Goal: Task Accomplishment & Management: Manage account settings

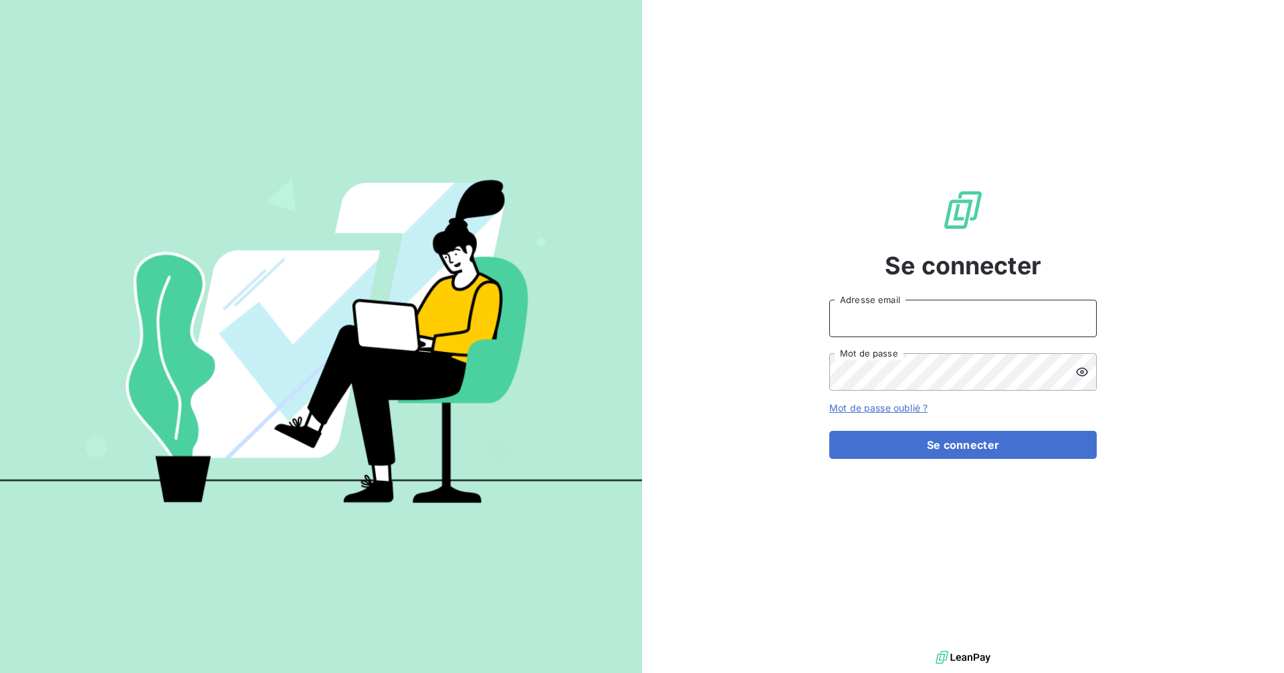
click at [966, 332] on input "Adresse email" at bounding box center [962, 317] width 267 height 37
type input "[EMAIL_ADDRESS][DOMAIN_NAME]"
click at [829, 431] on button "Se connecter" at bounding box center [962, 445] width 267 height 28
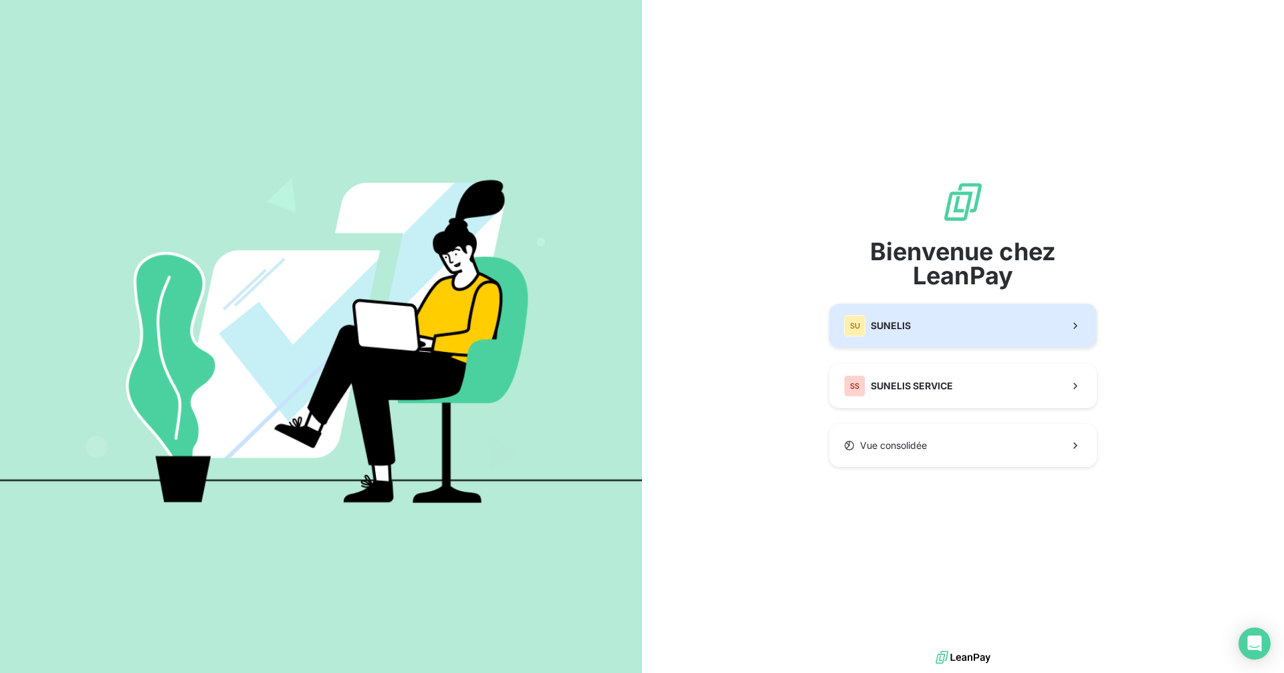
click at [957, 338] on button "SU SUNELIS" at bounding box center [962, 326] width 267 height 44
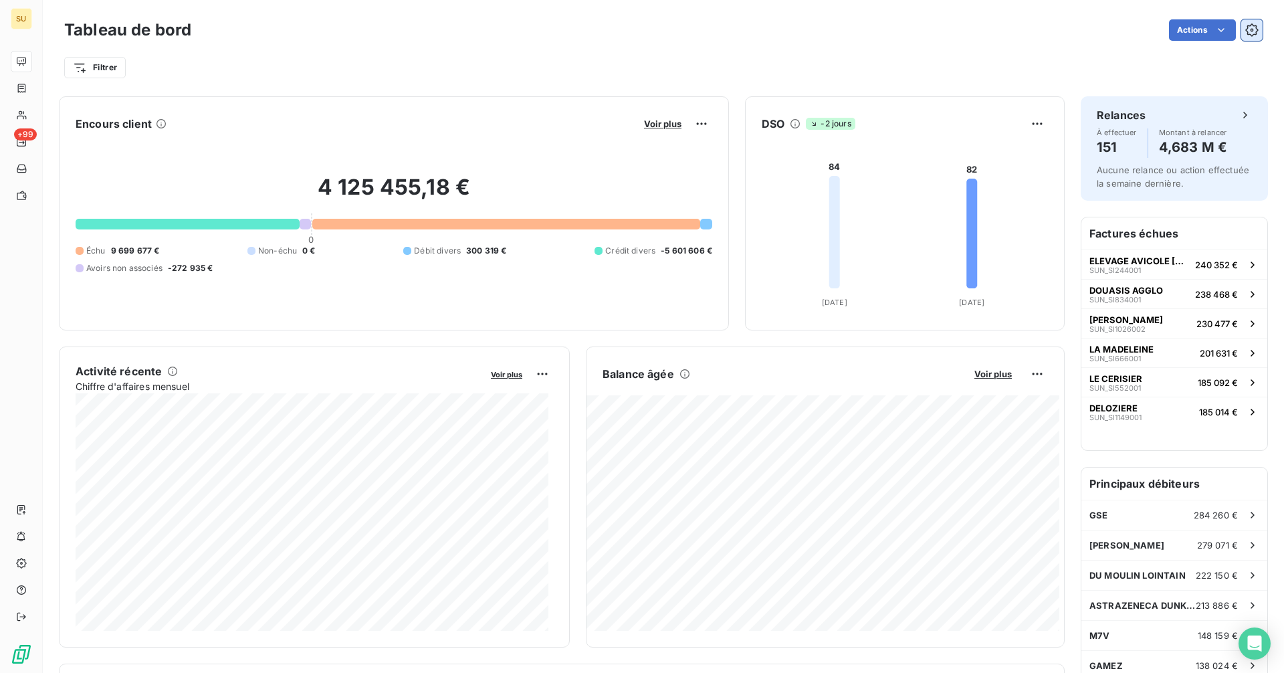
click at [1250, 31] on icon "button" at bounding box center [1251, 30] width 3 height 3
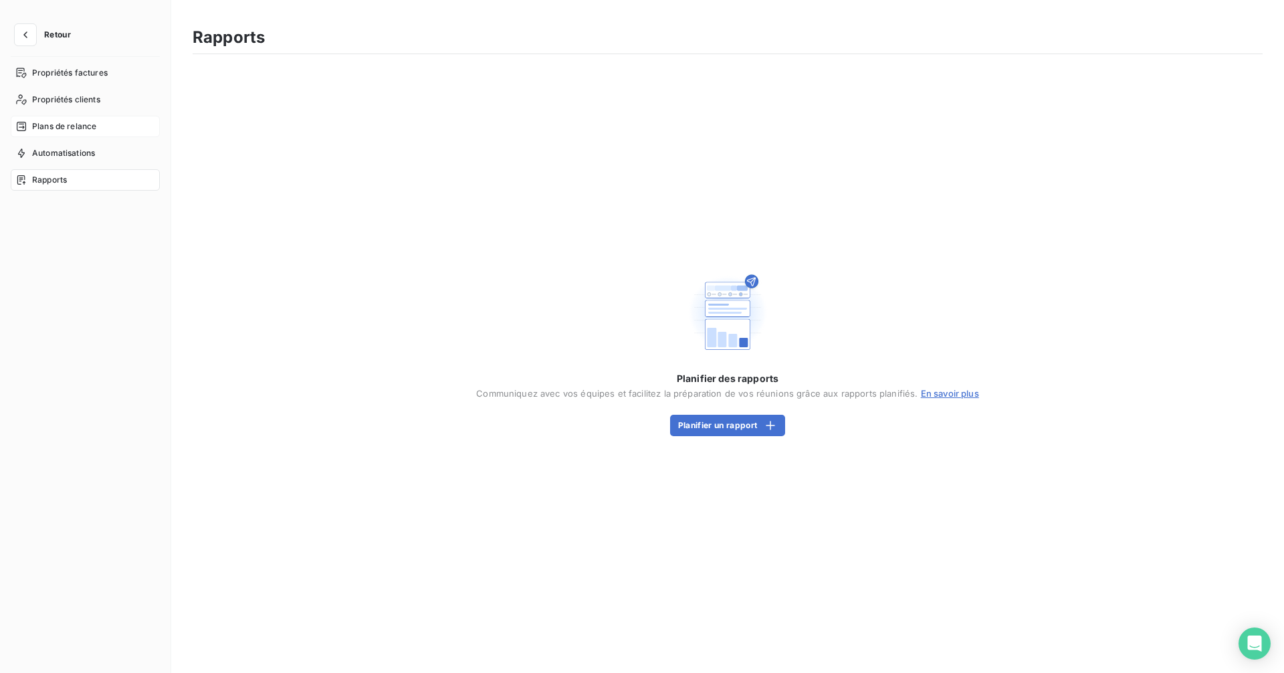
click at [75, 118] on div "Plans de relance" at bounding box center [85, 126] width 149 height 21
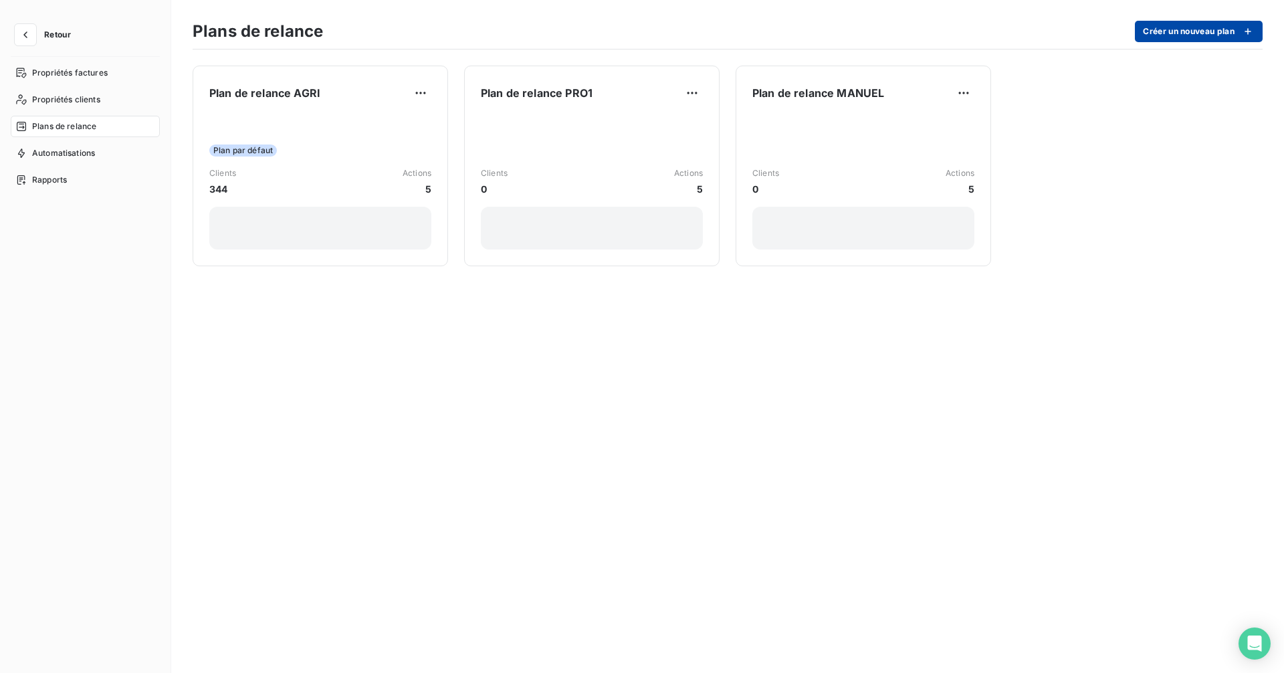
click at [1175, 29] on button "Créer un nouveau plan" at bounding box center [1198, 31] width 128 height 21
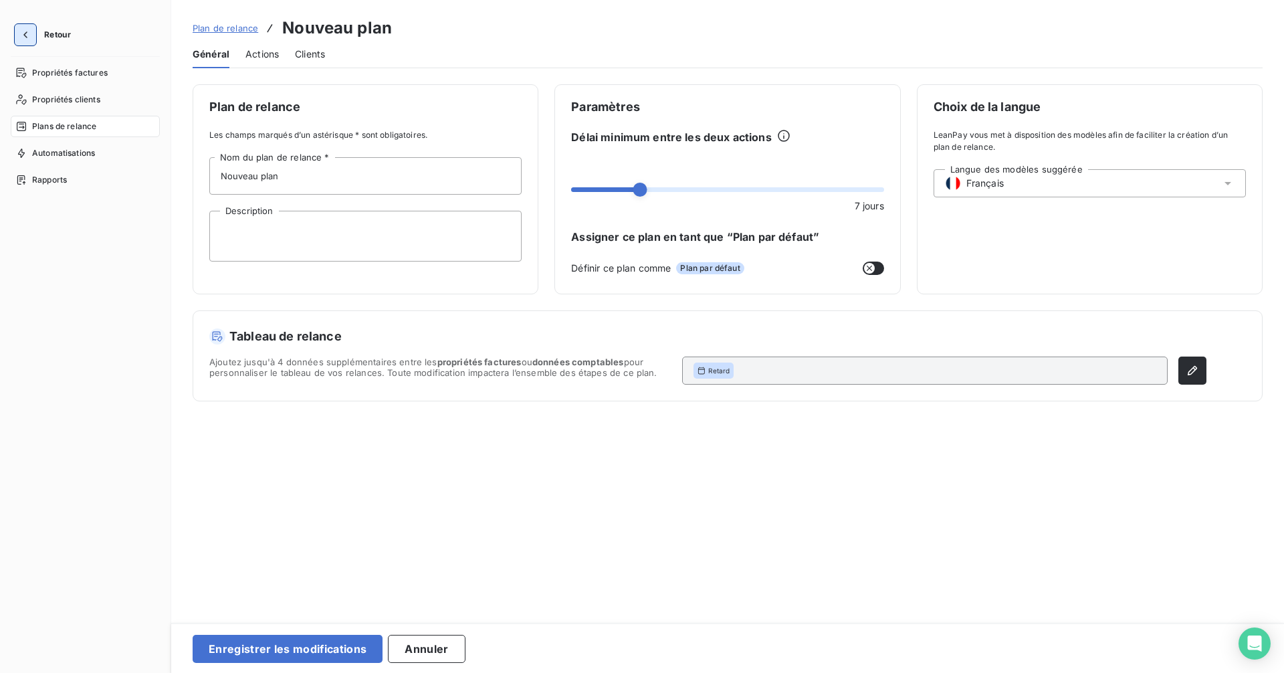
click at [30, 39] on icon "button" at bounding box center [25, 34] width 13 height 13
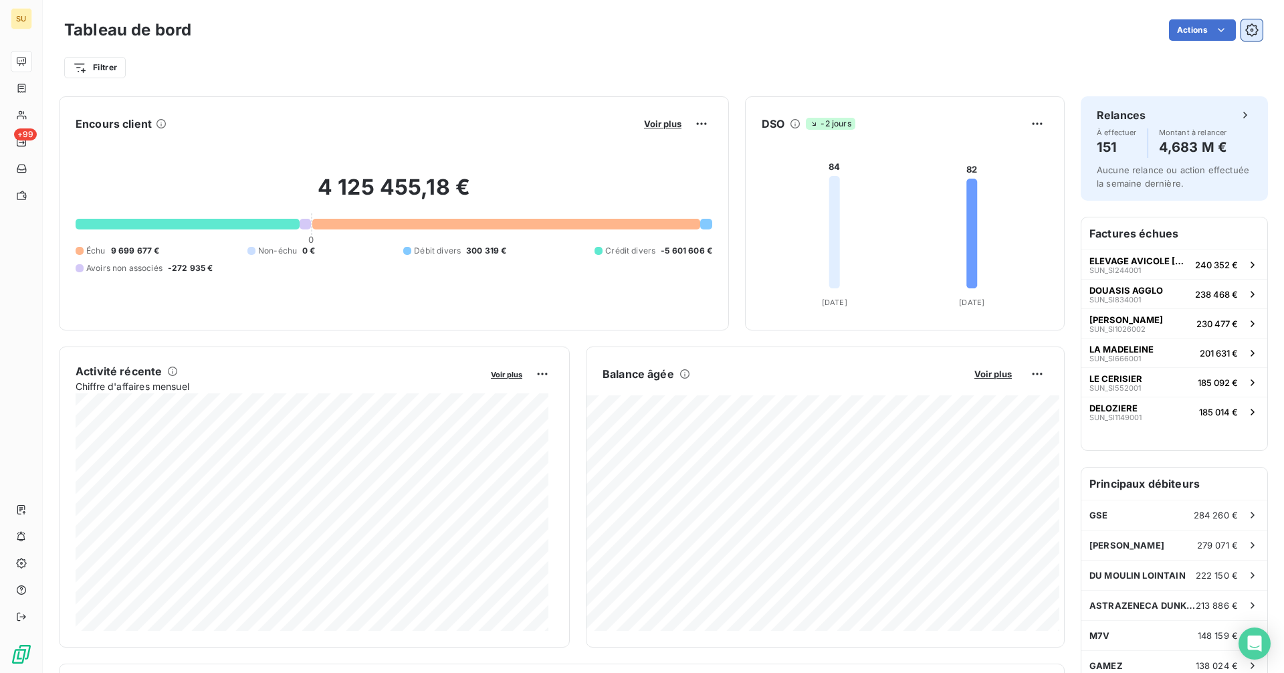
click at [1245, 32] on icon "button" at bounding box center [1251, 29] width 13 height 13
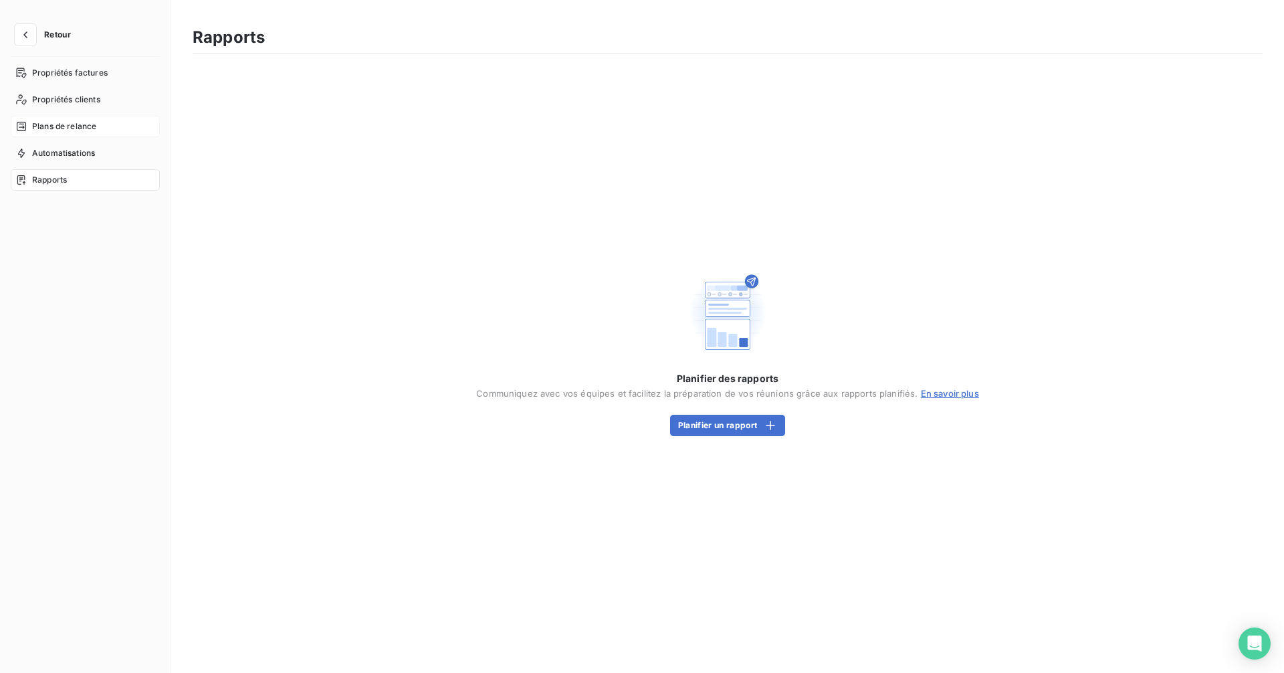
click at [72, 123] on span "Plans de relance" at bounding box center [64, 126] width 64 height 12
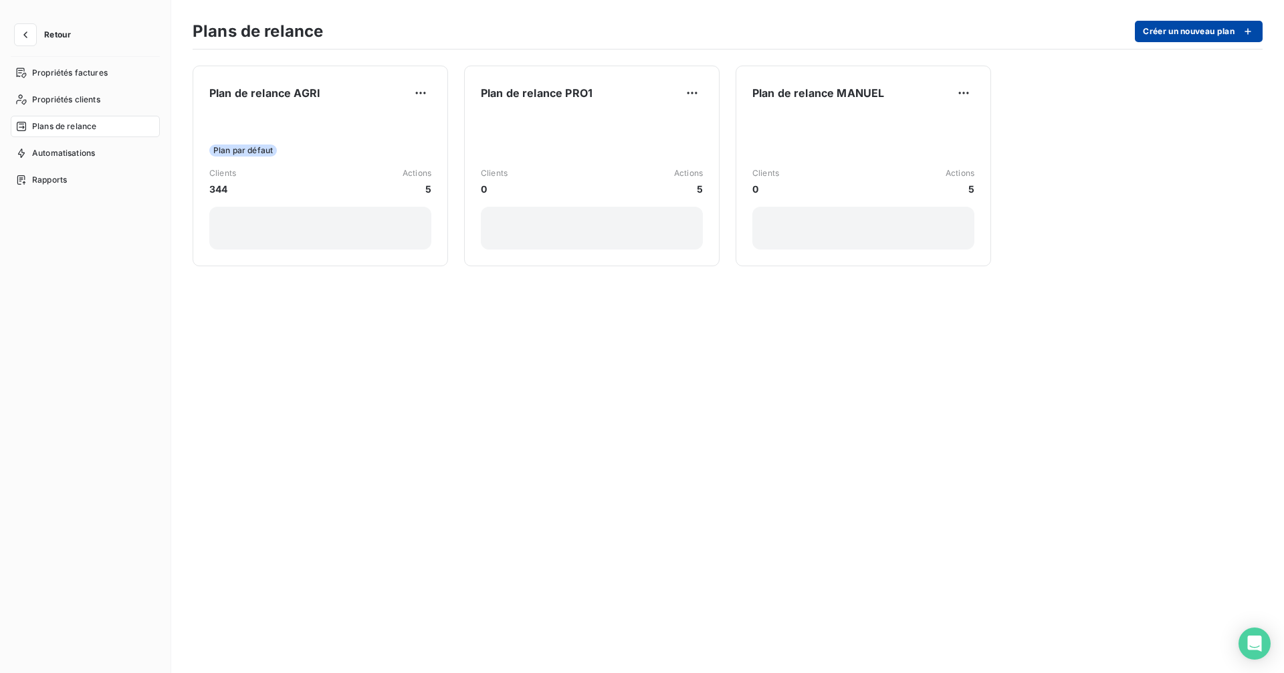
click at [1169, 29] on button "Créer un nouveau plan" at bounding box center [1198, 31] width 128 height 21
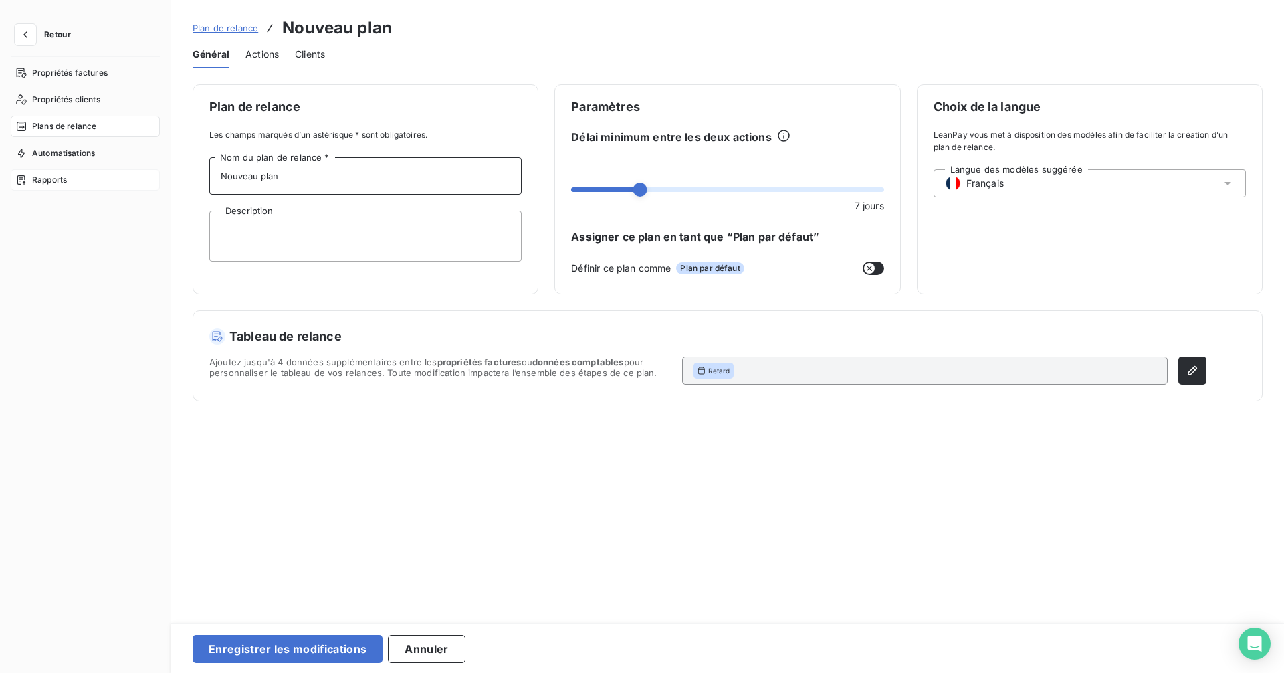
drag, startPoint x: 295, startPoint y: 174, endPoint x: 64, endPoint y: 171, distance: 232.0
click at [69, 171] on div "Retour Propriétés factures Propriétés clients Plans de relance Automatisations …" at bounding box center [642, 336] width 1284 height 673
type input "Plan de relance PRO2"
click at [254, 53] on span "Actions" at bounding box center [261, 53] width 33 height 13
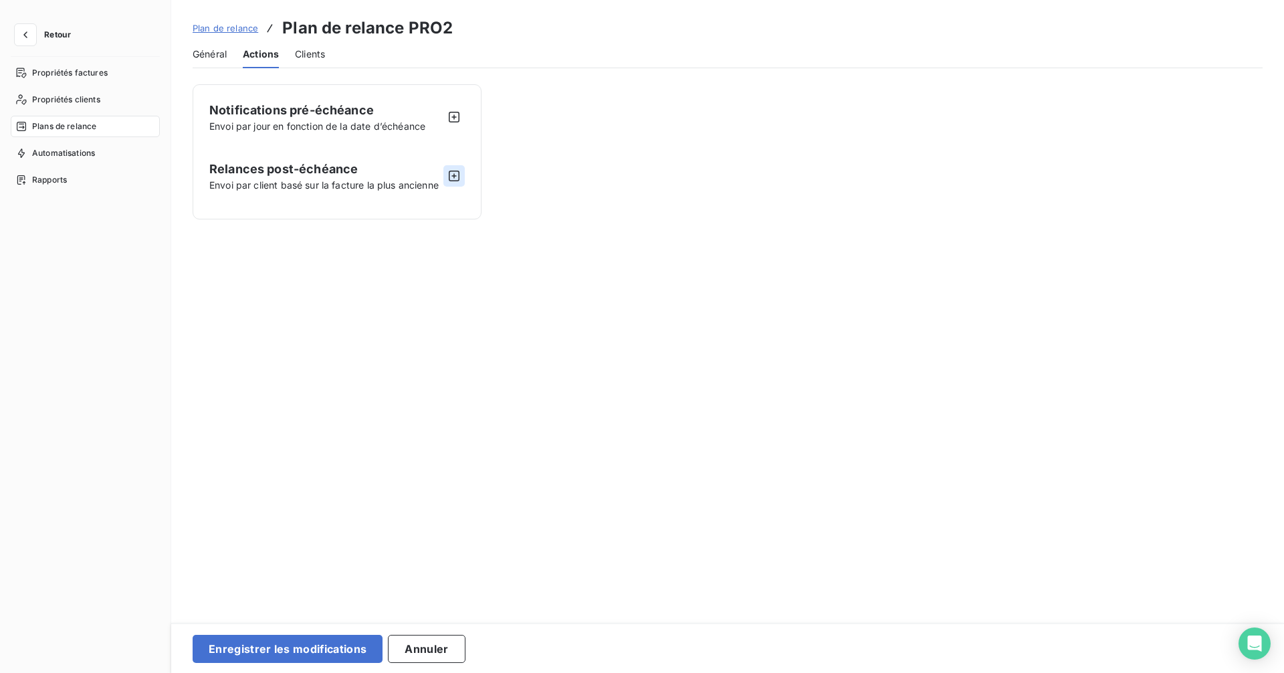
click at [454, 174] on icon "button" at bounding box center [454, 175] width 11 height 11
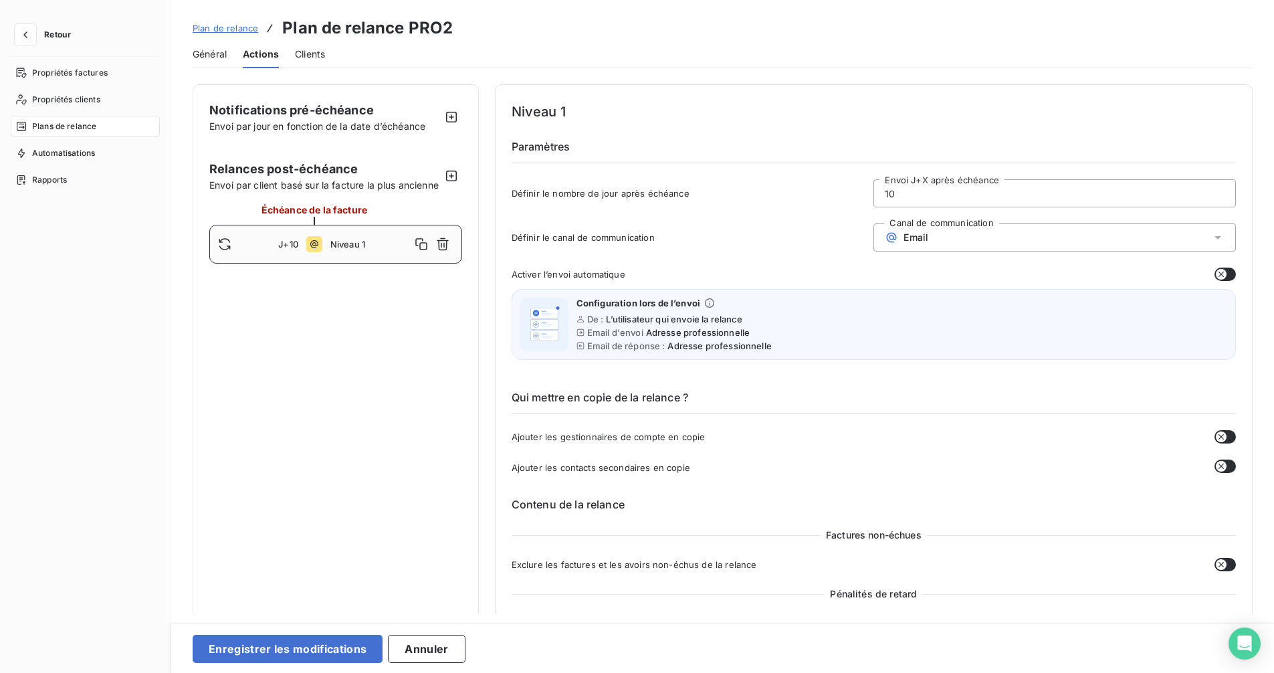
click at [276, 119] on div "Envoi par jour en fonction de la date d’échéance" at bounding box center [317, 126] width 216 height 14
click at [44, 27] on button "Retour" at bounding box center [46, 34] width 71 height 21
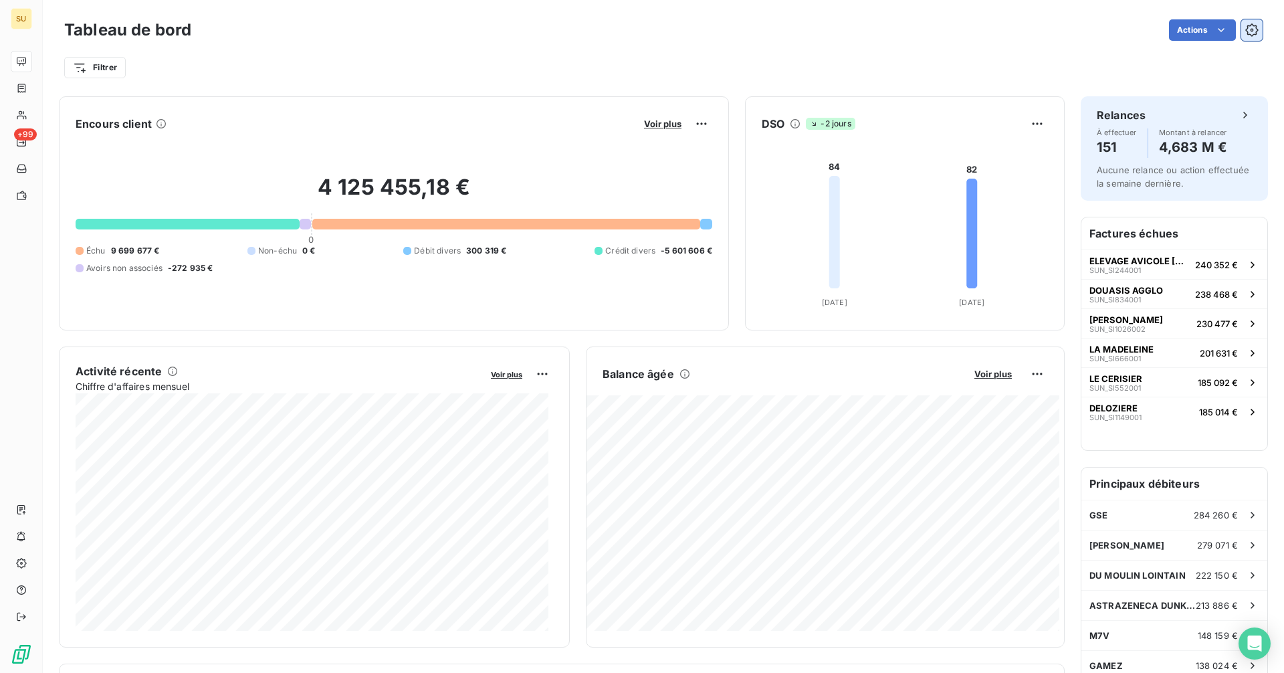
click at [1245, 28] on icon "button" at bounding box center [1251, 29] width 13 height 13
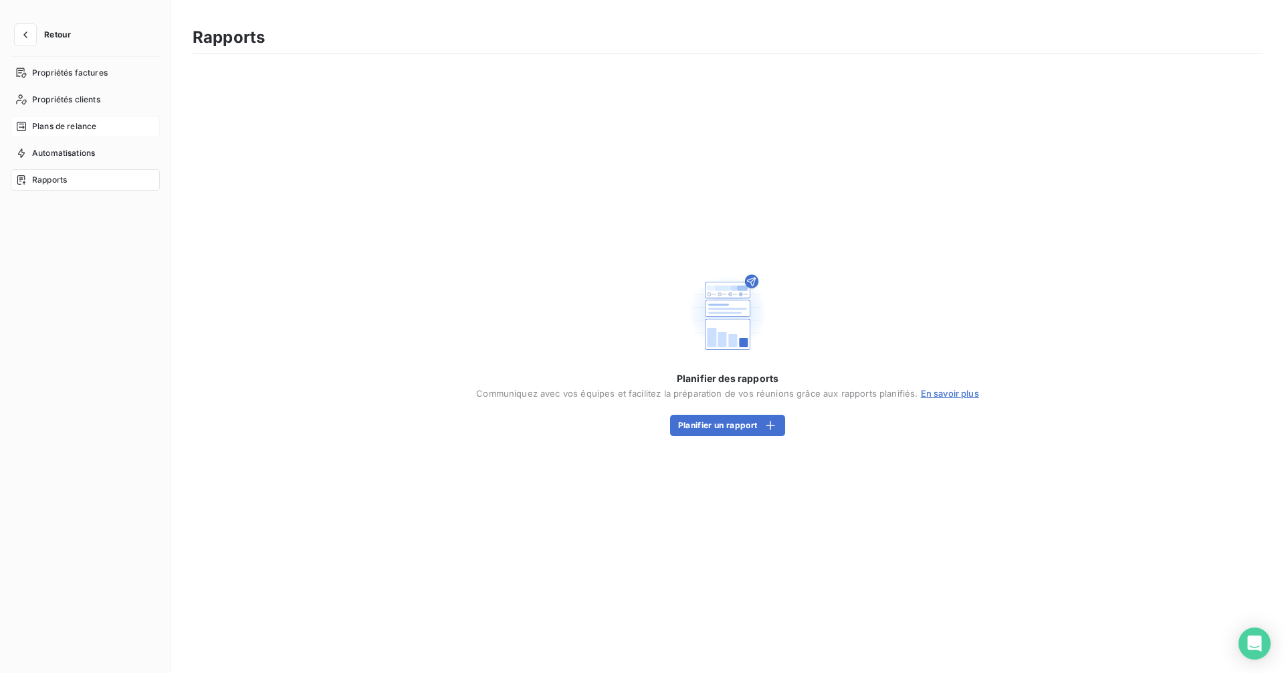
click at [86, 127] on span "Plans de relance" at bounding box center [64, 126] width 64 height 12
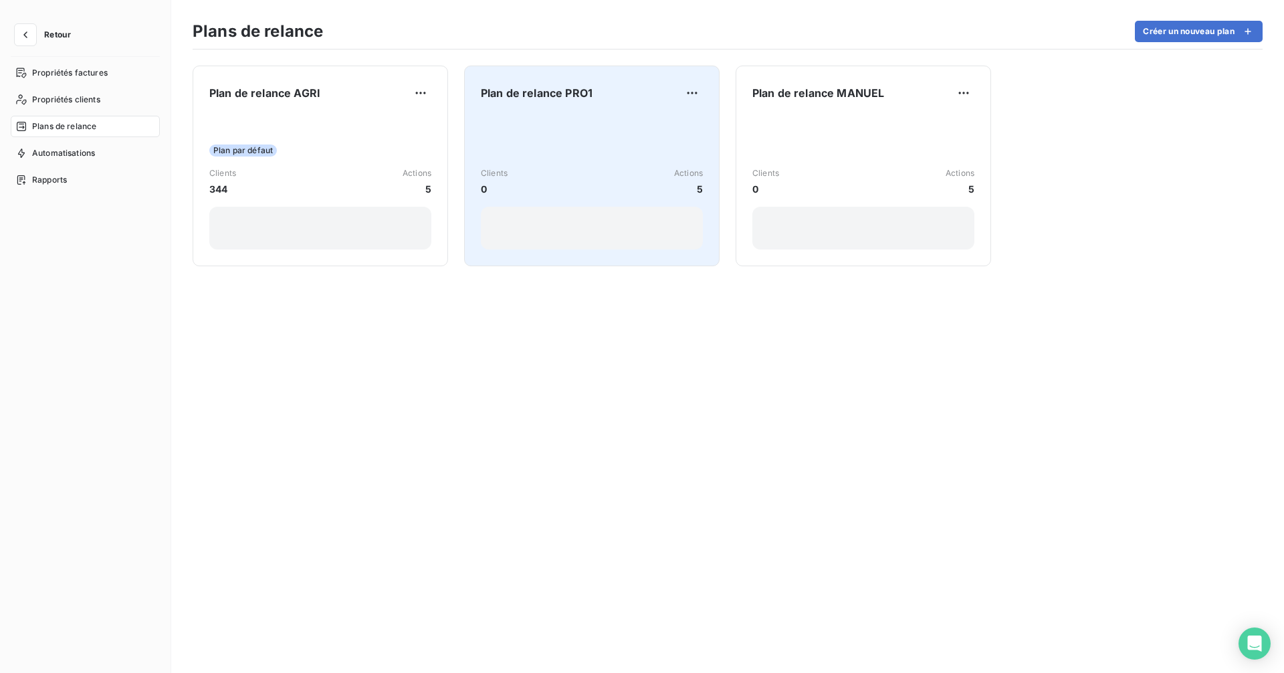
click at [529, 115] on div "Clients 0 Actions 5" at bounding box center [592, 181] width 222 height 135
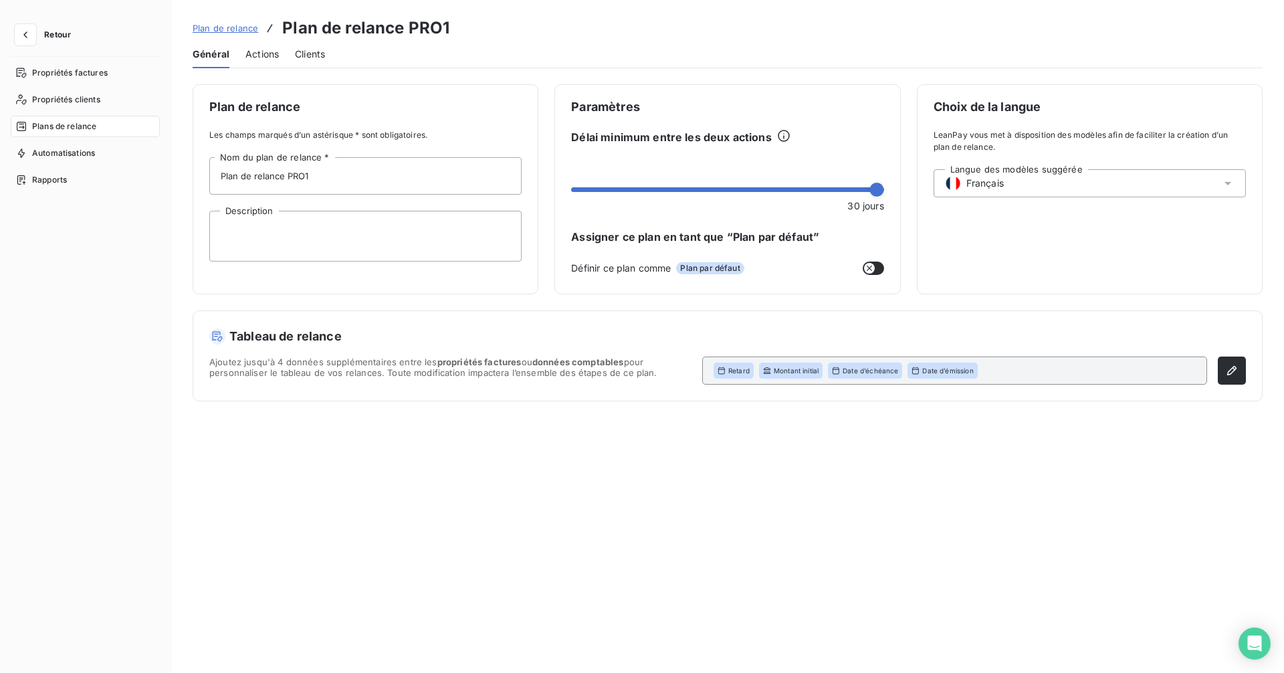
click at [263, 51] on span "Actions" at bounding box center [261, 53] width 33 height 13
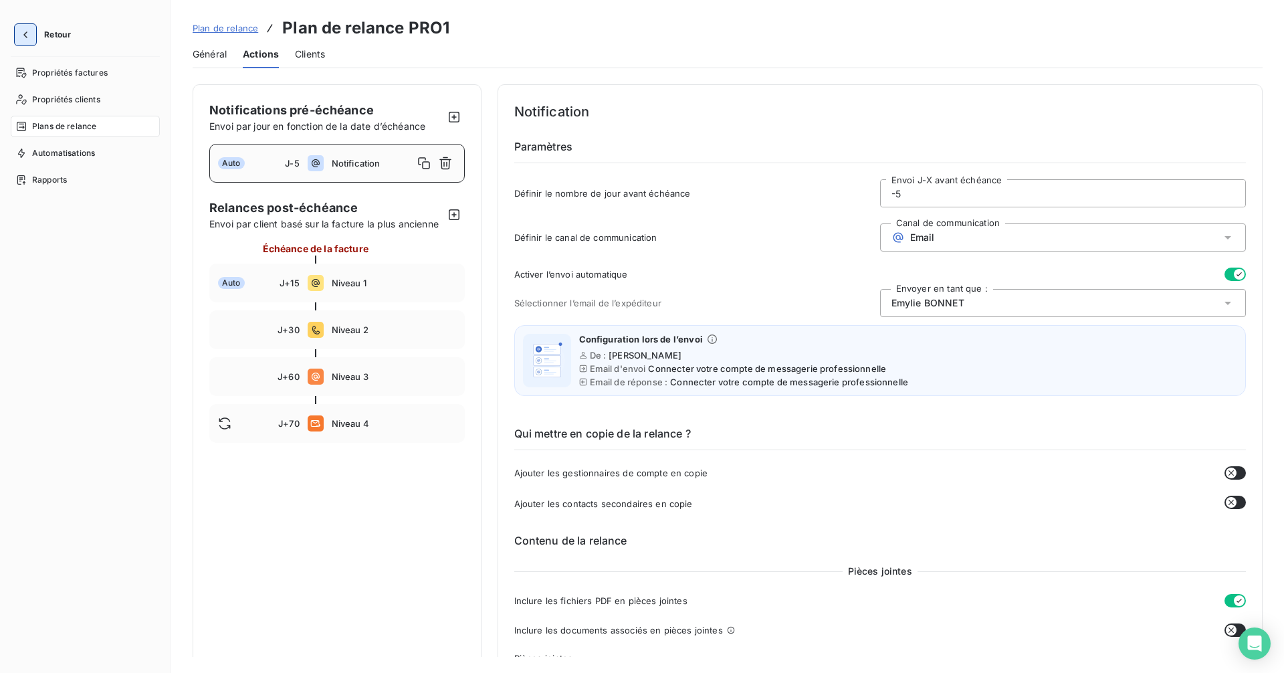
click at [20, 28] on icon "button" at bounding box center [25, 34] width 13 height 13
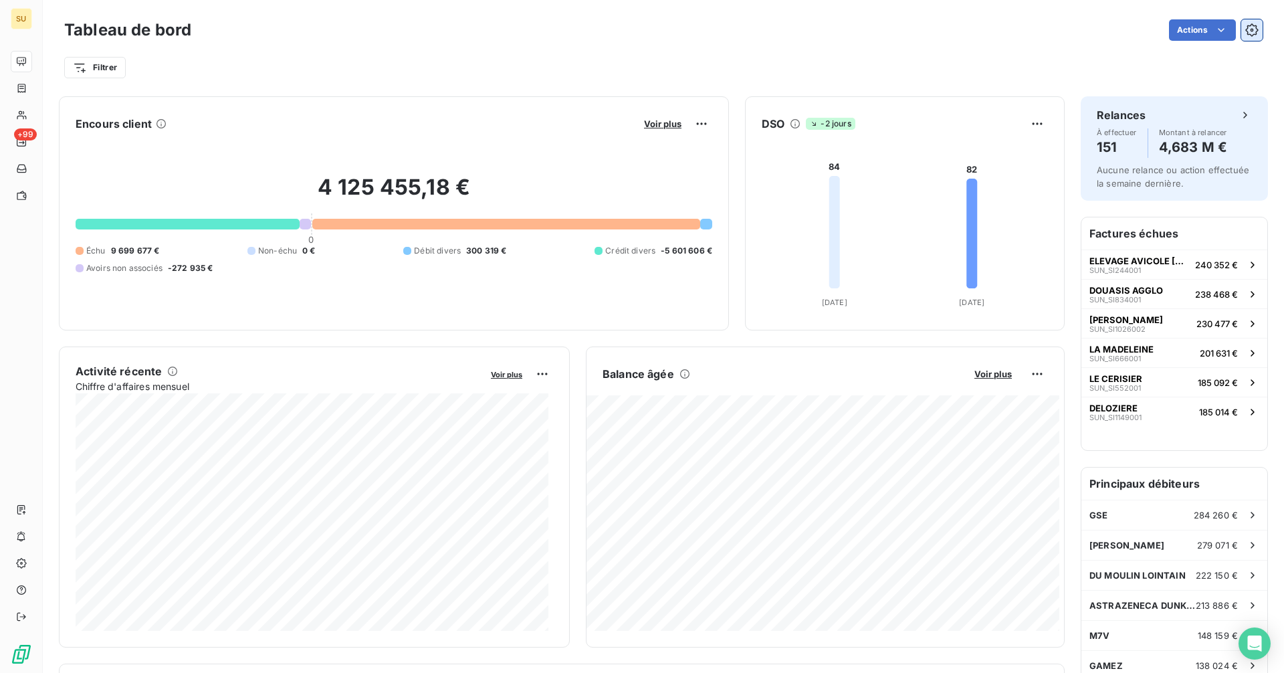
click at [1241, 23] on button "button" at bounding box center [1251, 29] width 21 height 21
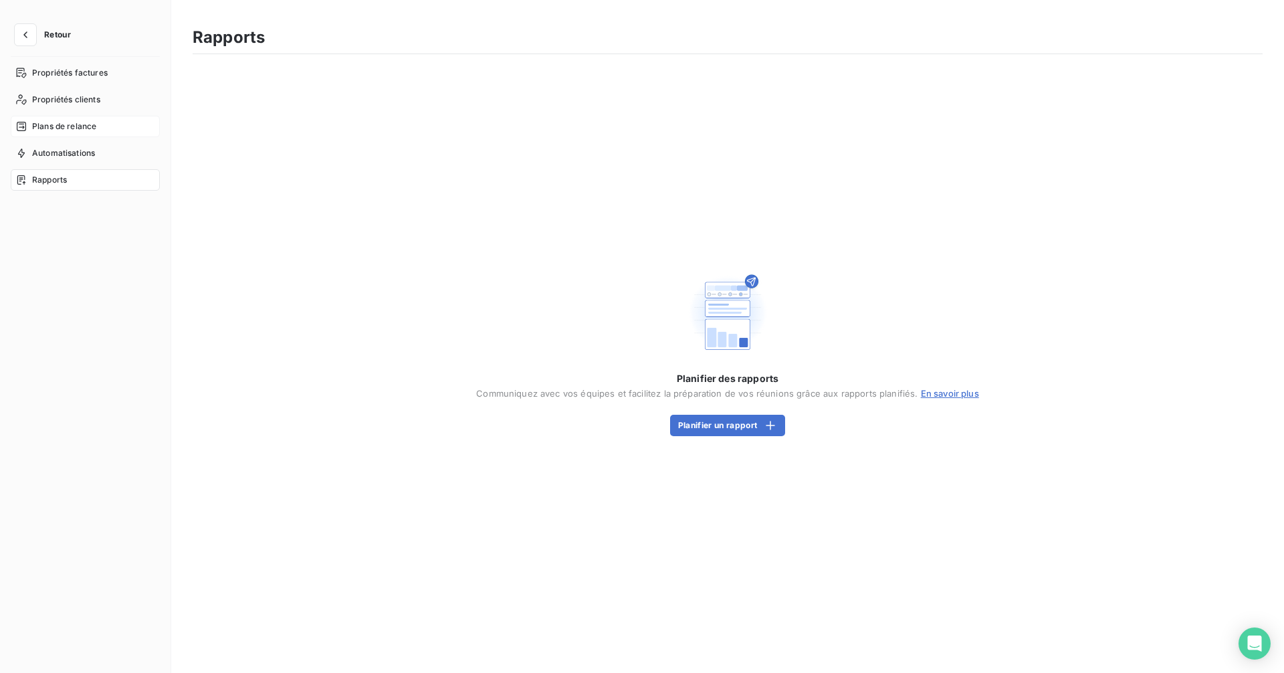
click at [65, 125] on span "Plans de relance" at bounding box center [64, 126] width 64 height 12
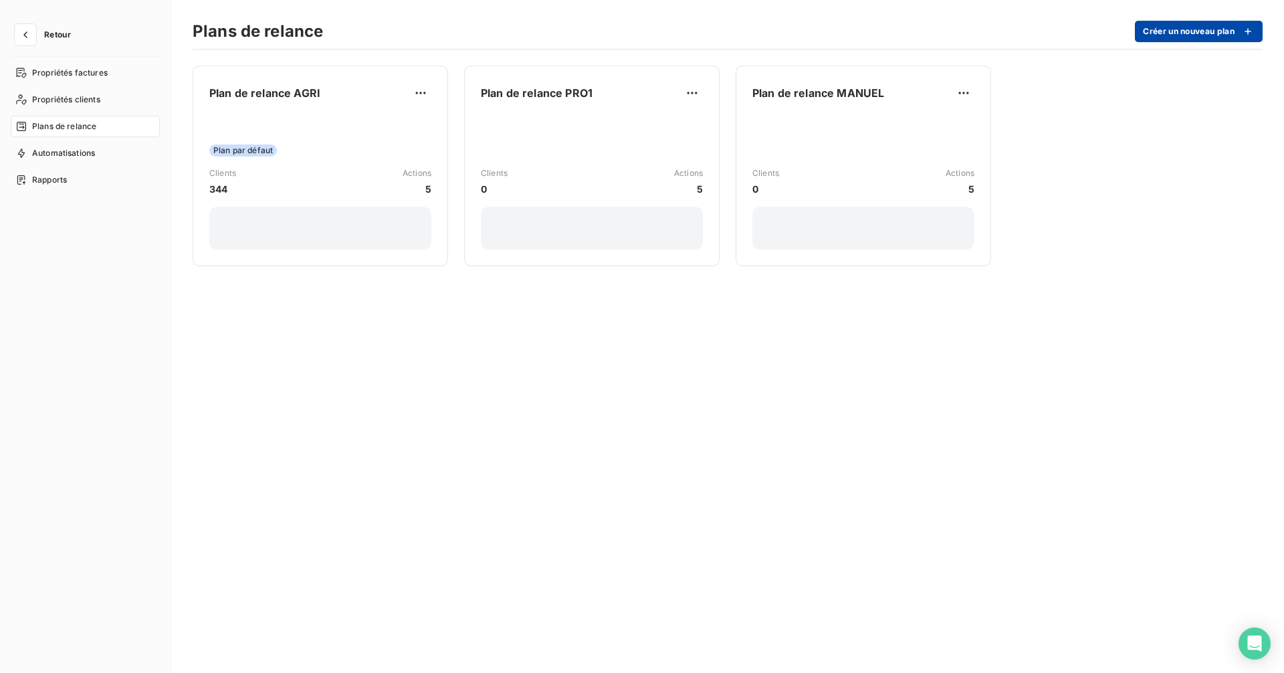
click at [1211, 34] on button "Créer un nouveau plan" at bounding box center [1198, 31] width 128 height 21
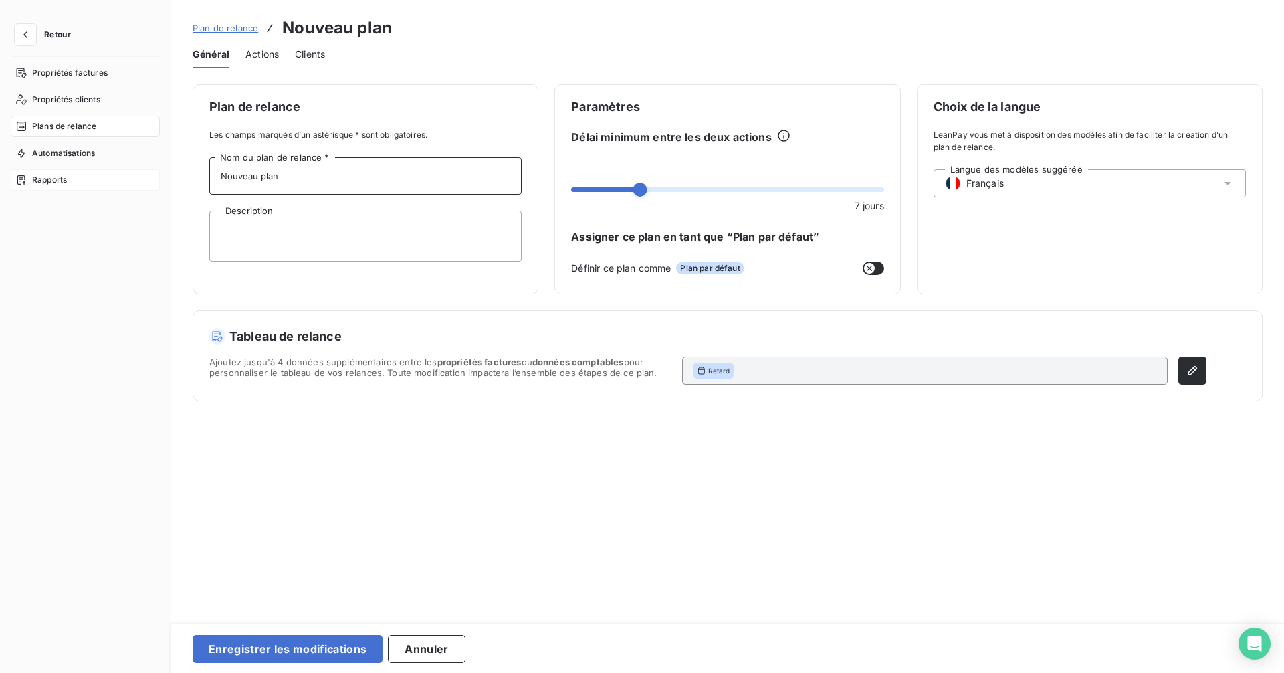
drag, startPoint x: 309, startPoint y: 164, endPoint x: 75, endPoint y: 185, distance: 234.8
click at [75, 185] on div "Retour Propriétés factures Propriétés clients Plans de relance Automatisations …" at bounding box center [642, 336] width 1284 height 673
type input "p"
type input "Plan de relance PUBLIC"
click at [884, 191] on span at bounding box center [877, 190] width 14 height 14
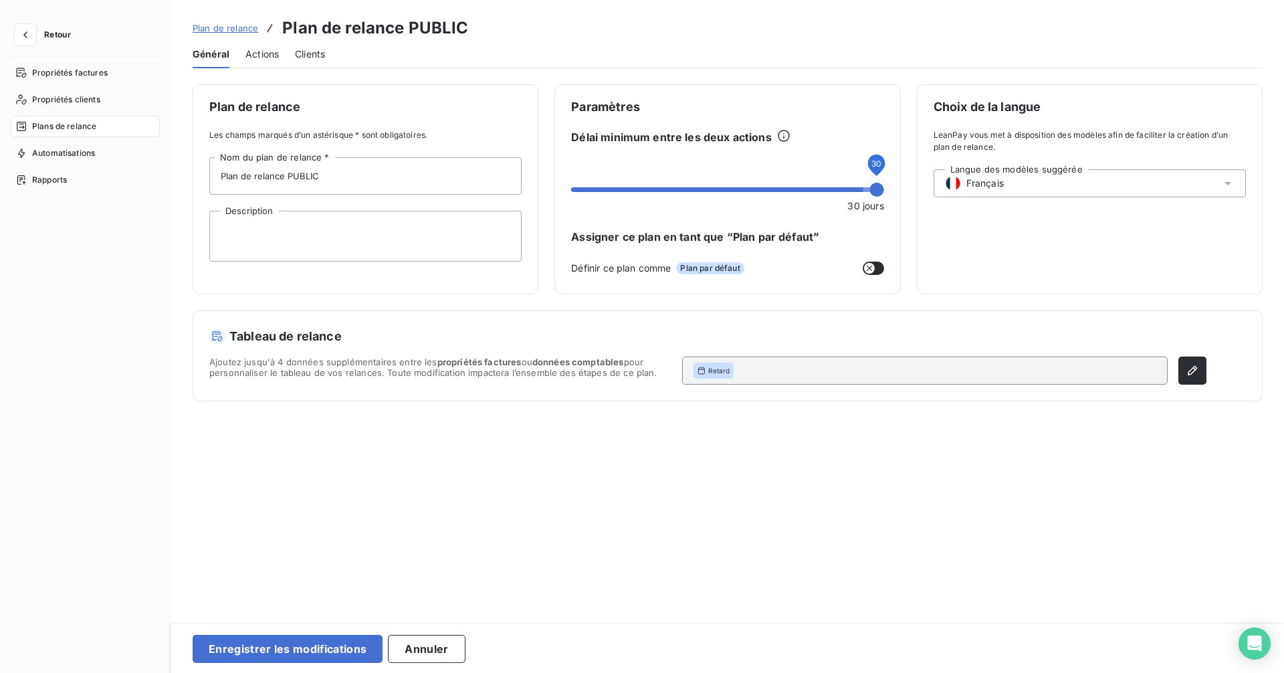
click at [261, 53] on span "Actions" at bounding box center [261, 53] width 33 height 13
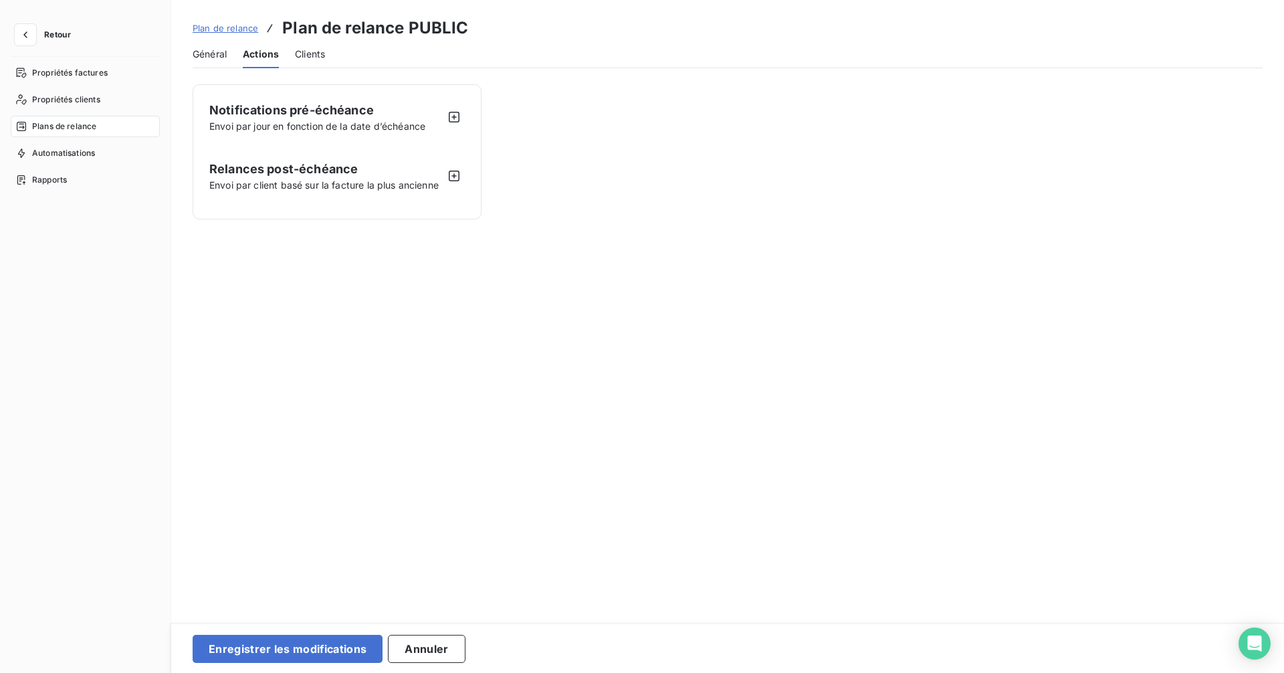
click at [285, 171] on span "Relances post-échéance" at bounding box center [326, 169] width 234 height 18
click at [459, 117] on icon "button" at bounding box center [453, 116] width 13 height 13
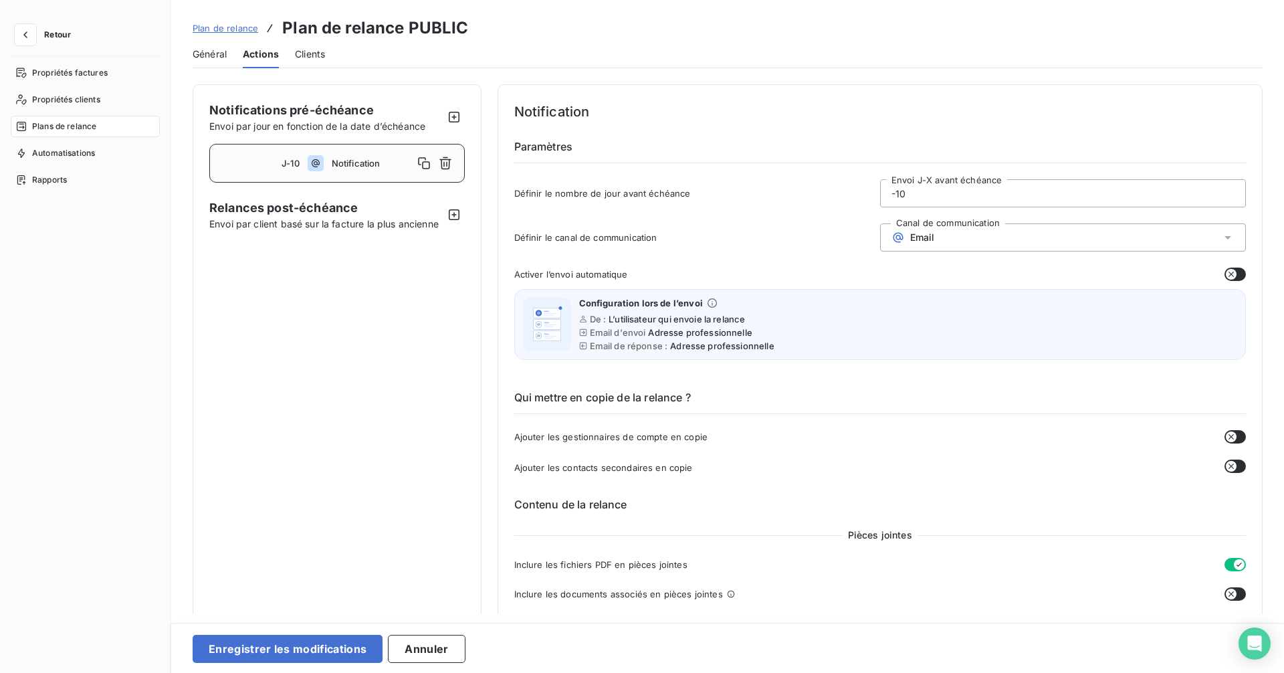
click at [915, 192] on input "-10" at bounding box center [1062, 193] width 364 height 27
click at [445, 159] on icon "button" at bounding box center [445, 163] width 12 height 13
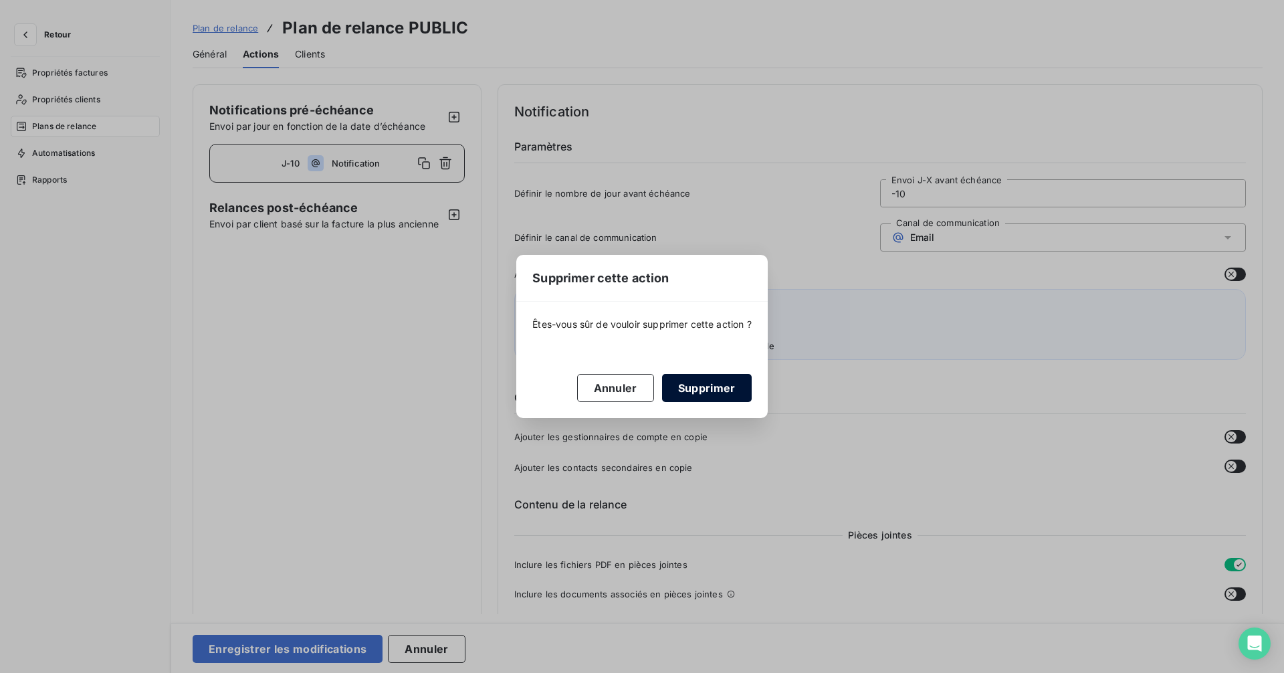
click at [697, 386] on button "Supprimer" at bounding box center [707, 388] width 90 height 28
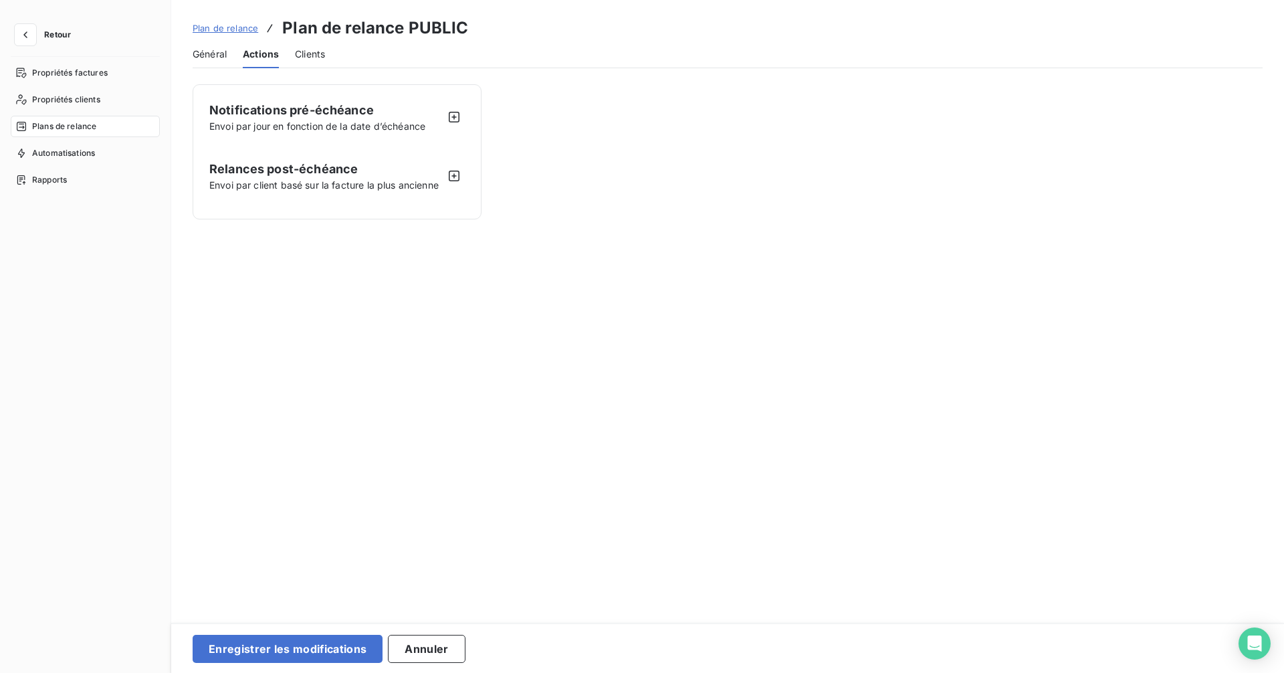
click at [356, 180] on span "Envoi par client basé sur la facture la plus ancienne" at bounding box center [326, 185] width 234 height 14
click at [454, 174] on icon "button" at bounding box center [454, 175] width 11 height 11
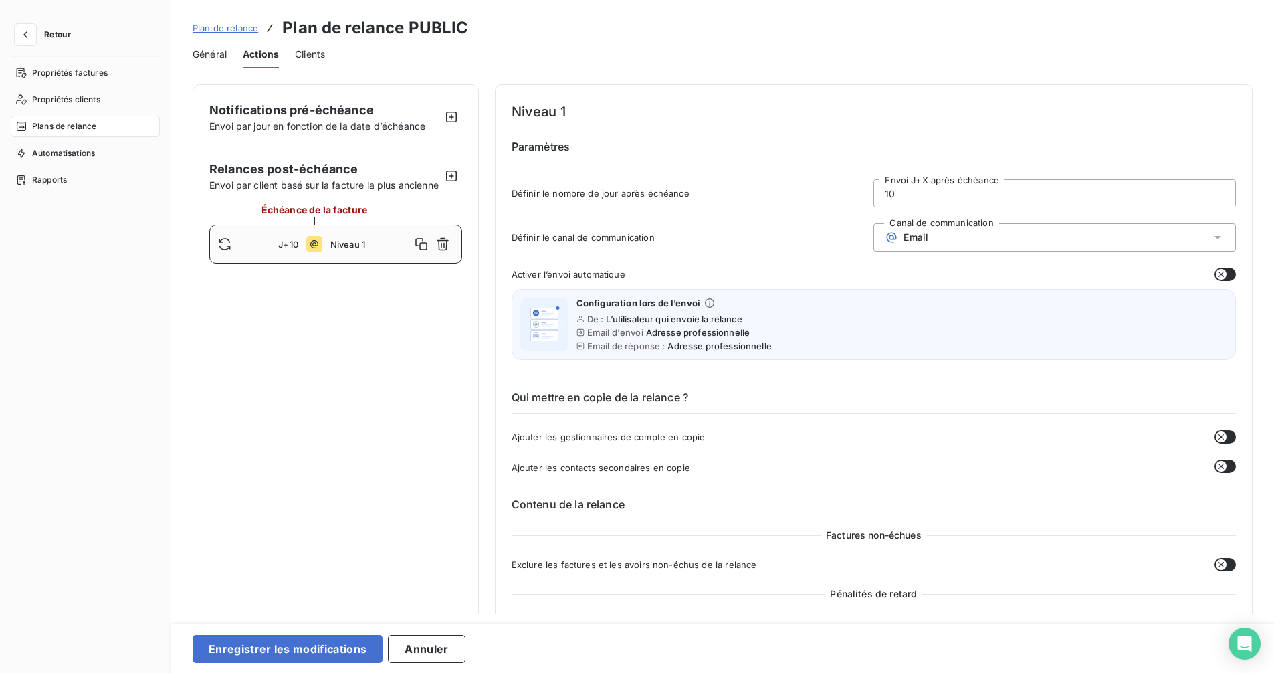
drag, startPoint x: 891, startPoint y: 197, endPoint x: 870, endPoint y: 197, distance: 21.4
click at [873, 197] on div "10 Envoi J+X après échéance" at bounding box center [1054, 193] width 362 height 28
type input "15"
type button "on"
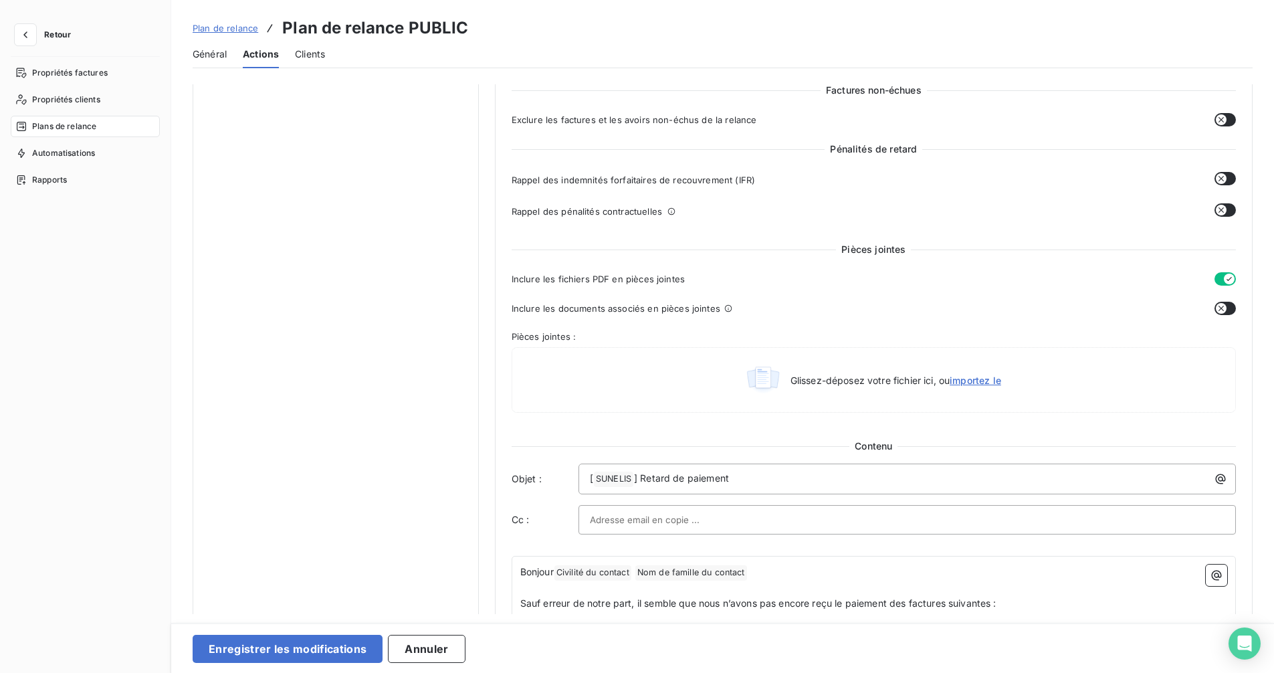
scroll to position [468, 0]
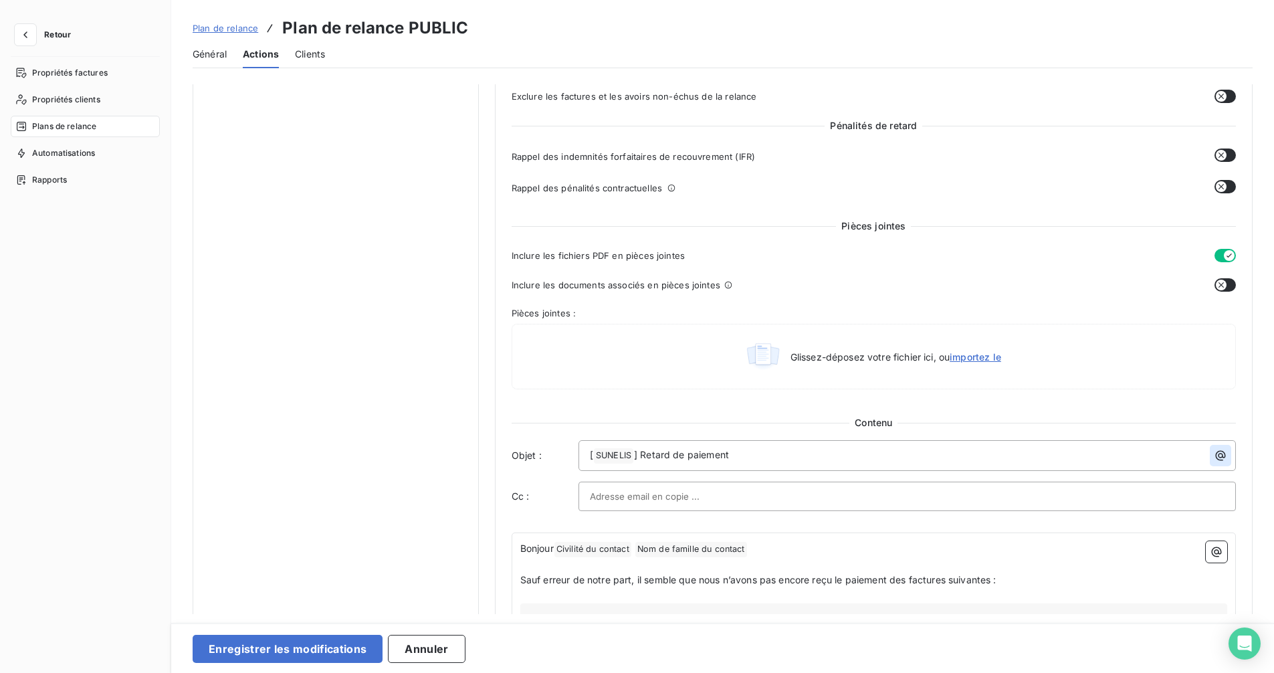
click at [1213, 450] on icon "button" at bounding box center [1219, 455] width 13 height 13
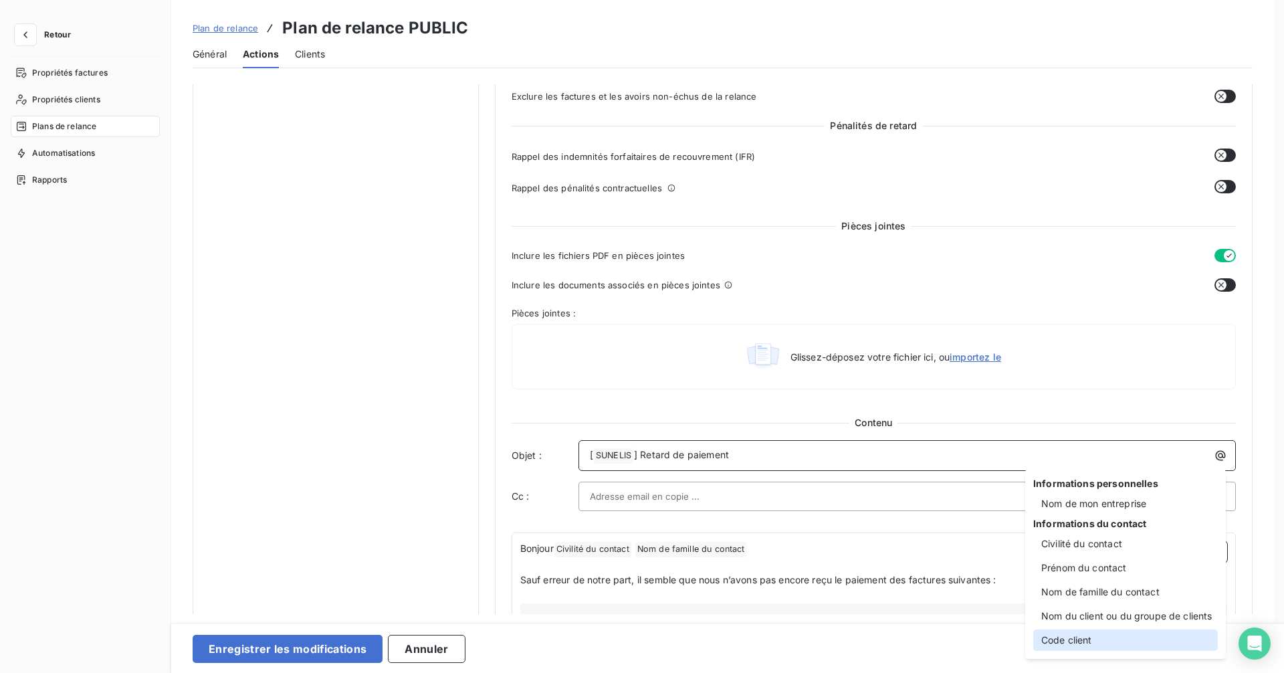
click at [1079, 631] on div "Code client" at bounding box center [1125, 639] width 185 height 21
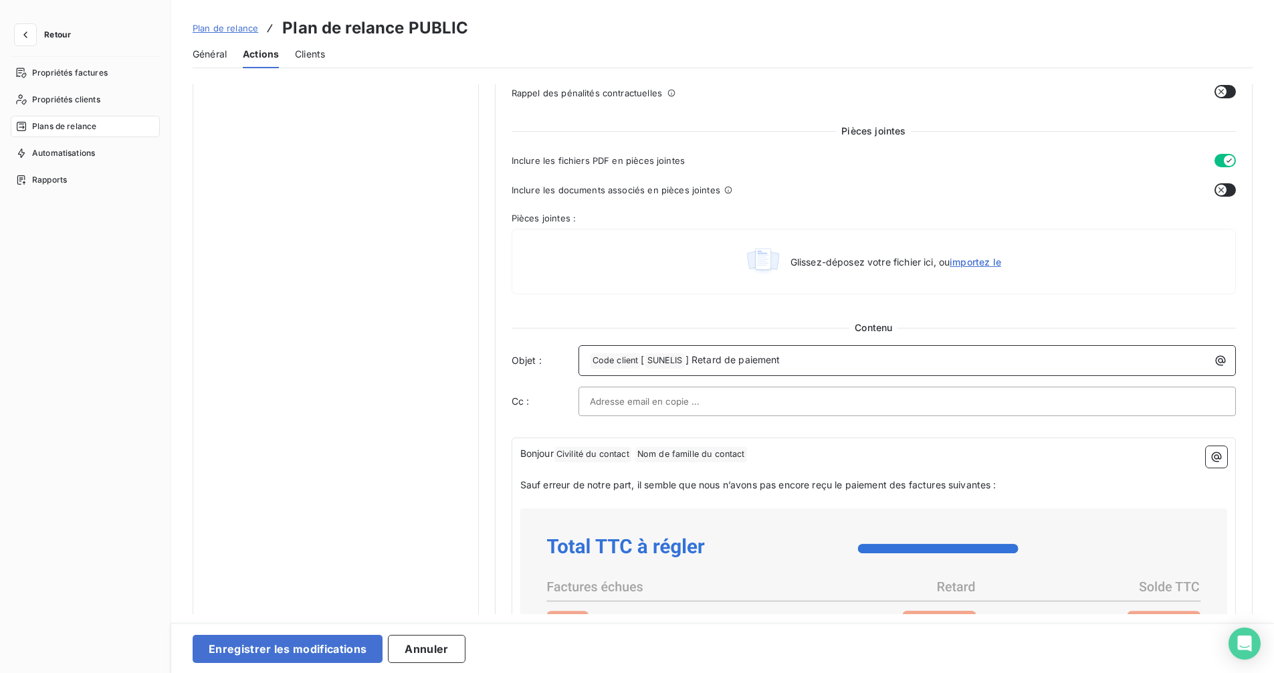
scroll to position [602, 0]
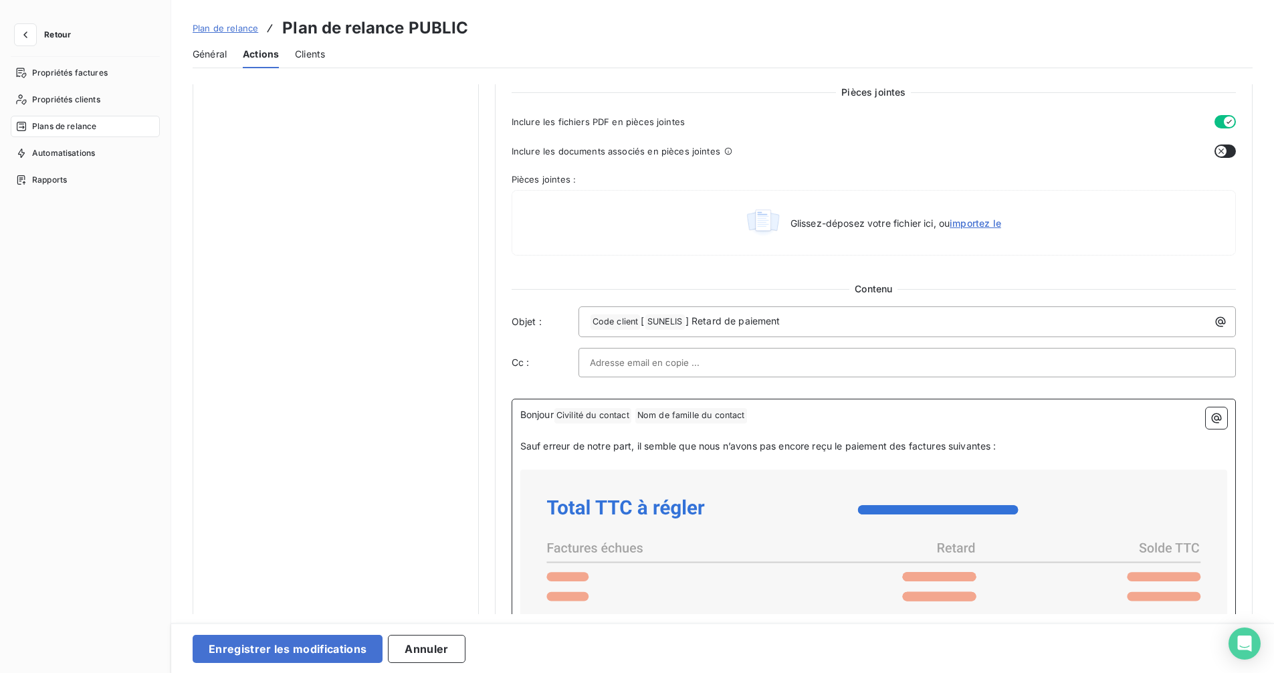
click at [770, 417] on p "Bonjour Civilité du contact ﻿ Nom de famille du contact ﻿ ﻿" at bounding box center [873, 415] width 707 height 16
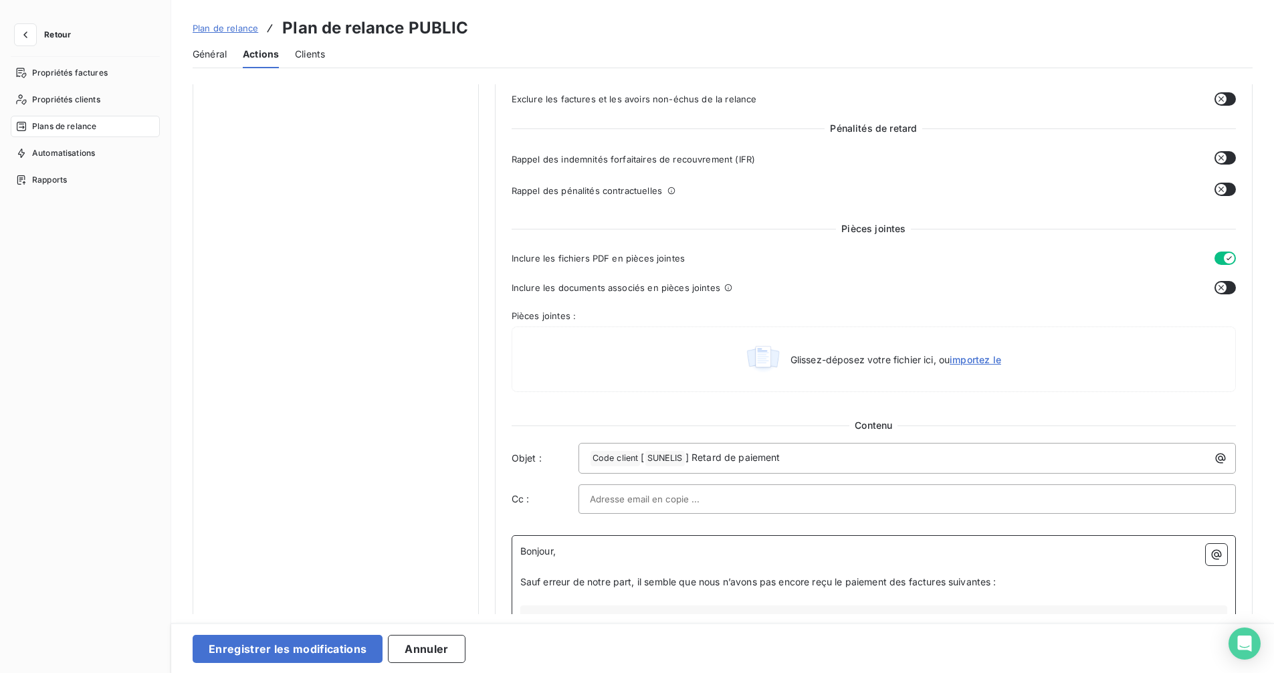
scroll to position [468, 0]
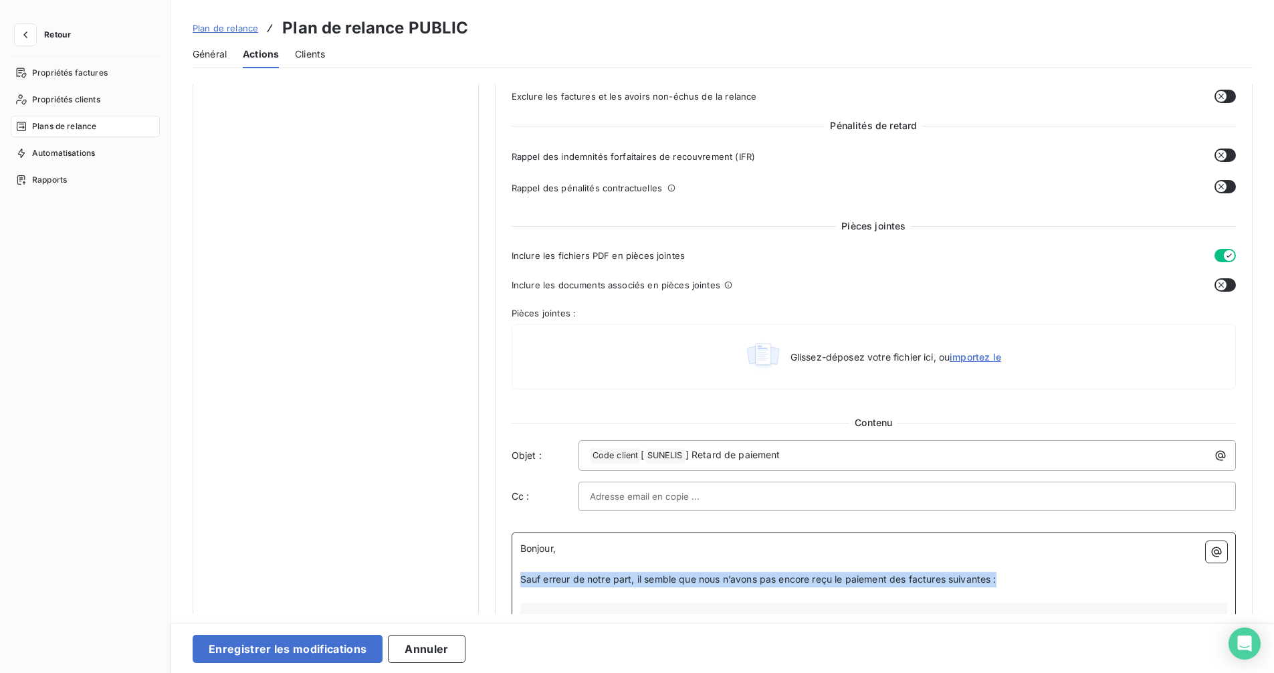
drag, startPoint x: 1025, startPoint y: 578, endPoint x: 521, endPoint y: 572, distance: 503.4
click at [521, 572] on p "Sauf erreur de notre part, il semble que nous n’avons pas encore reçu le paieme…" at bounding box center [873, 579] width 707 height 15
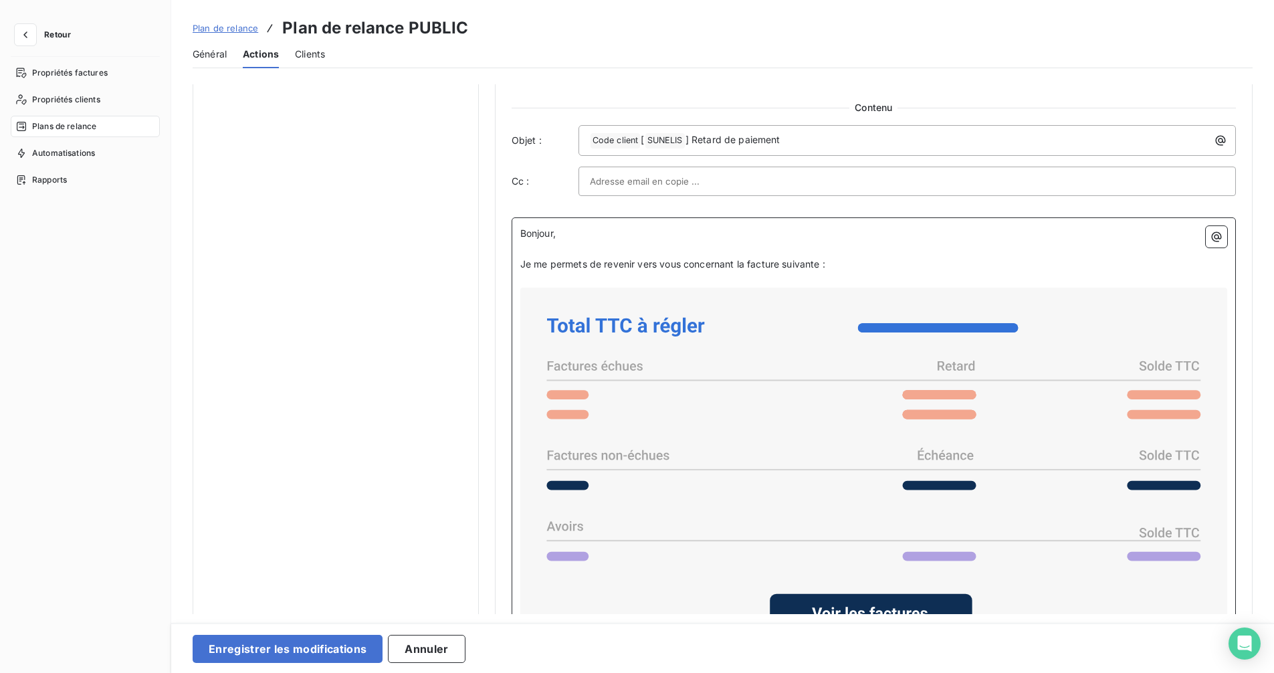
scroll to position [972, 0]
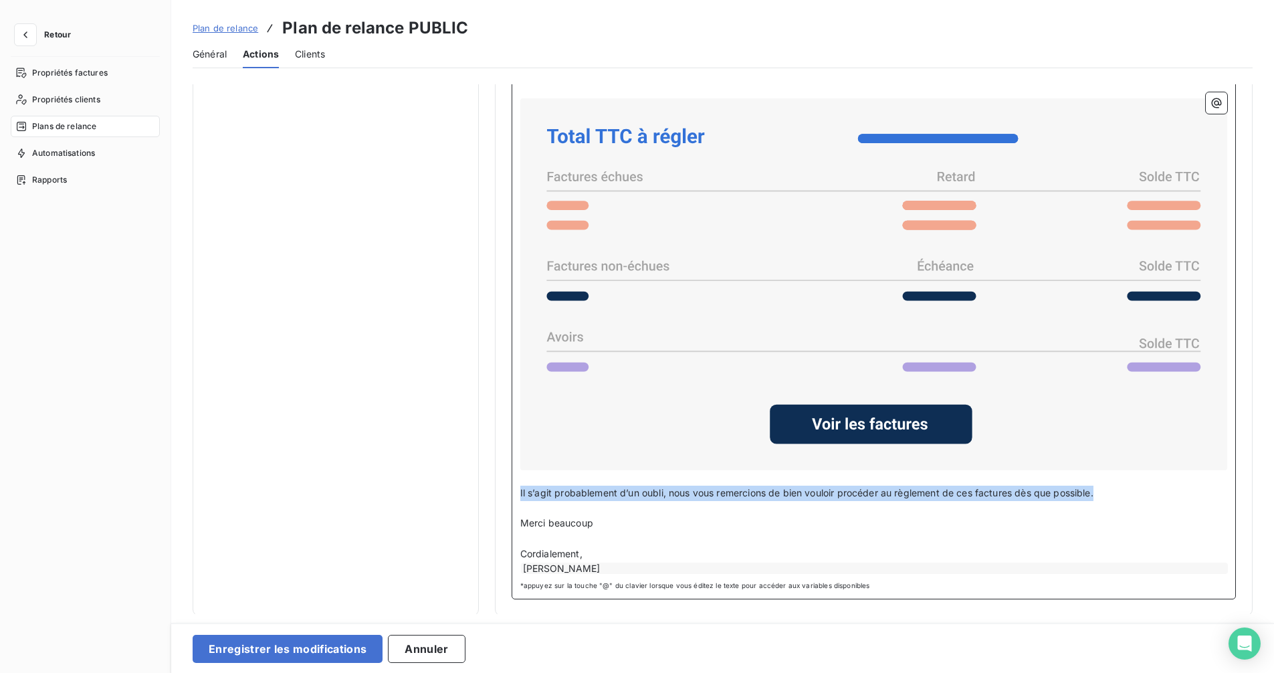
drag, startPoint x: 1108, startPoint y: 491, endPoint x: 470, endPoint y: 495, distance: 637.8
drag, startPoint x: 605, startPoint y: 524, endPoint x: 513, endPoint y: 483, distance: 100.3
click at [513, 483] on div "Bonjour, ﻿ Je me permets de revenir vers vous concernant la facture suivante : …" at bounding box center [873, 313] width 724 height 571
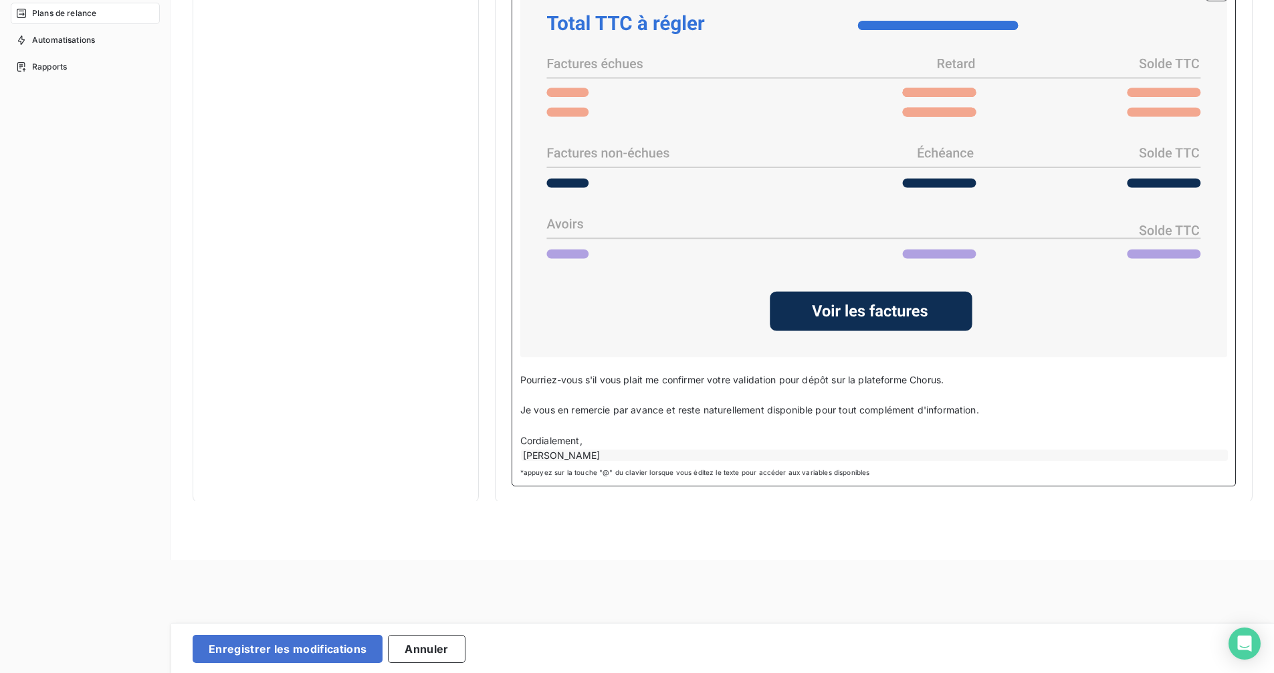
scroll to position [120, 0]
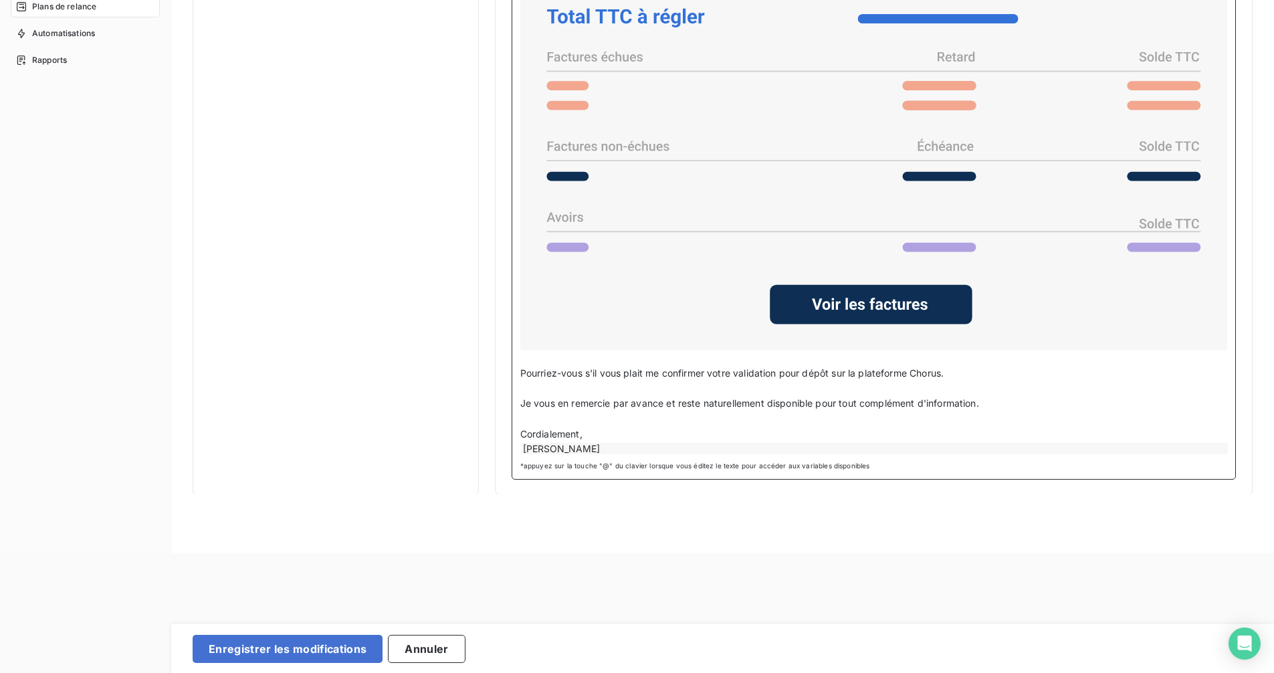
click at [617, 443] on div "[PERSON_NAME]" at bounding box center [874, 448] width 707 height 11
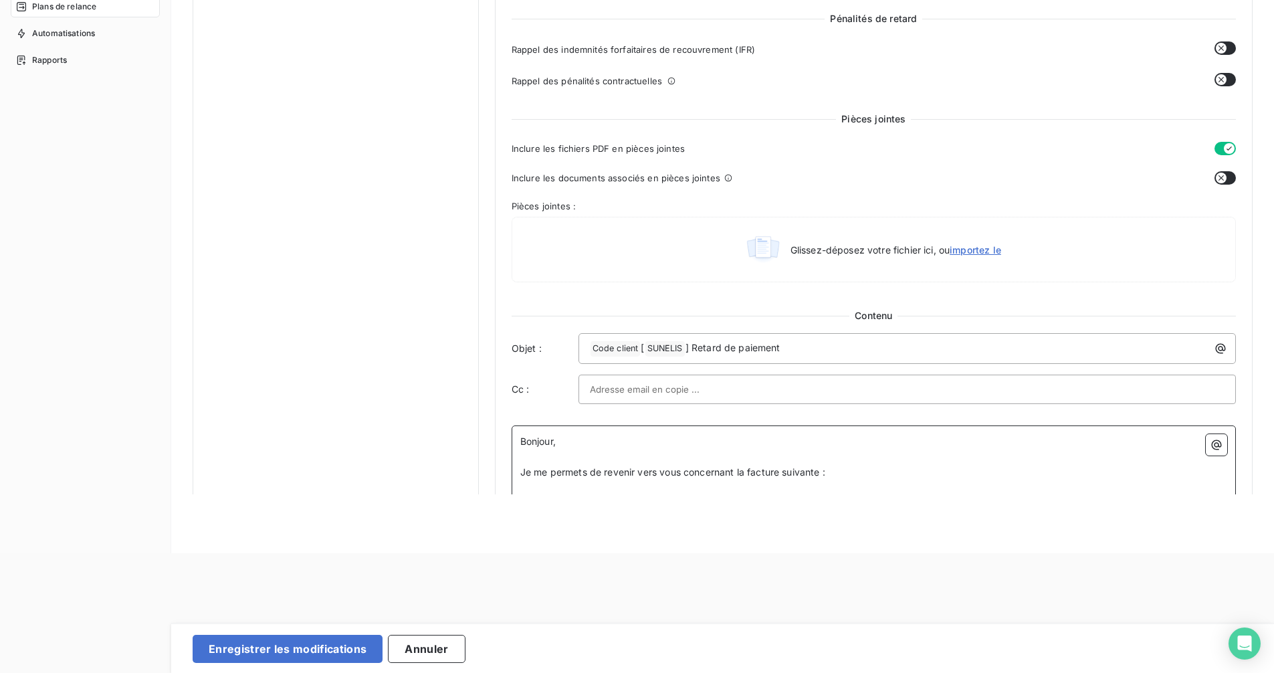
scroll to position [638, 0]
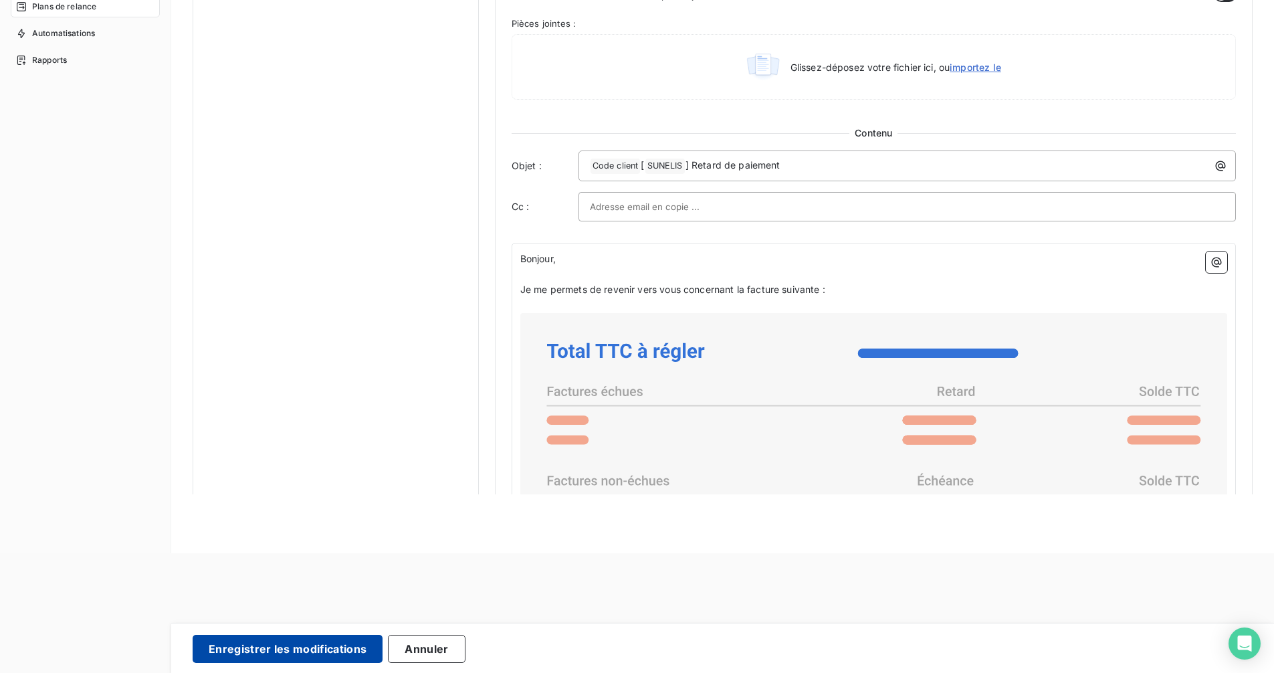
click at [286, 631] on button "Enregistrer les modifications" at bounding box center [288, 648] width 190 height 28
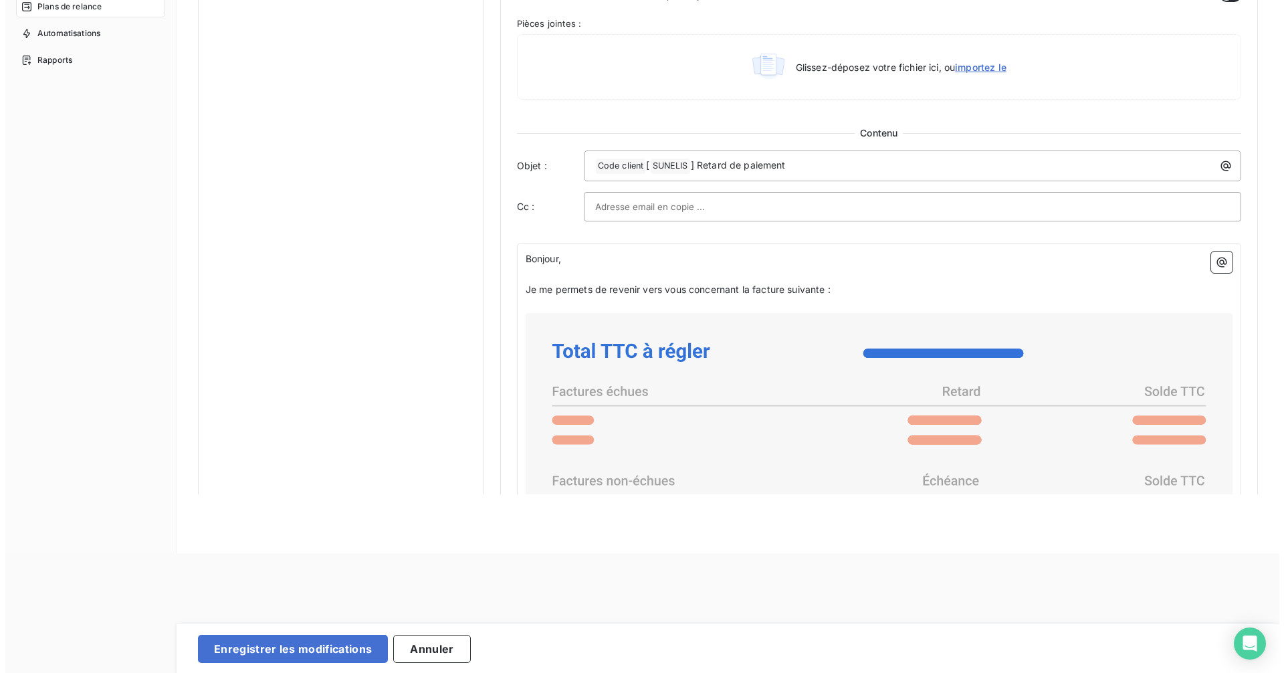
scroll to position [0, 0]
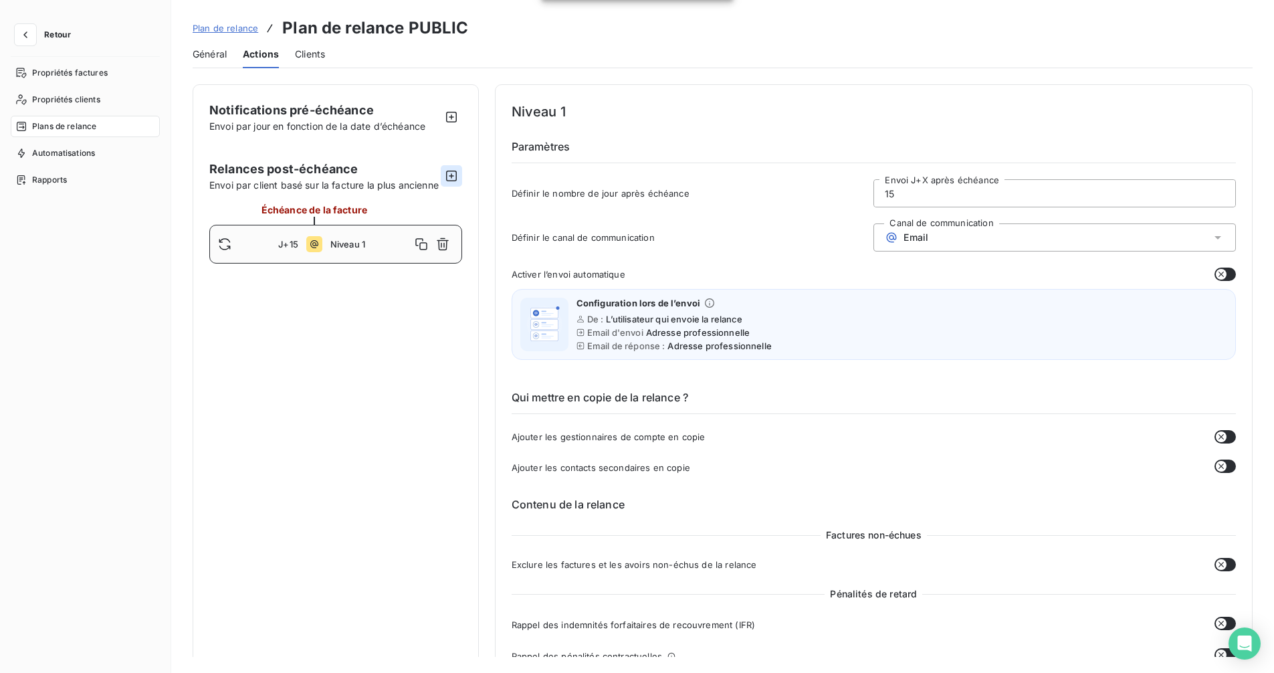
click at [457, 181] on button "button" at bounding box center [451, 175] width 21 height 21
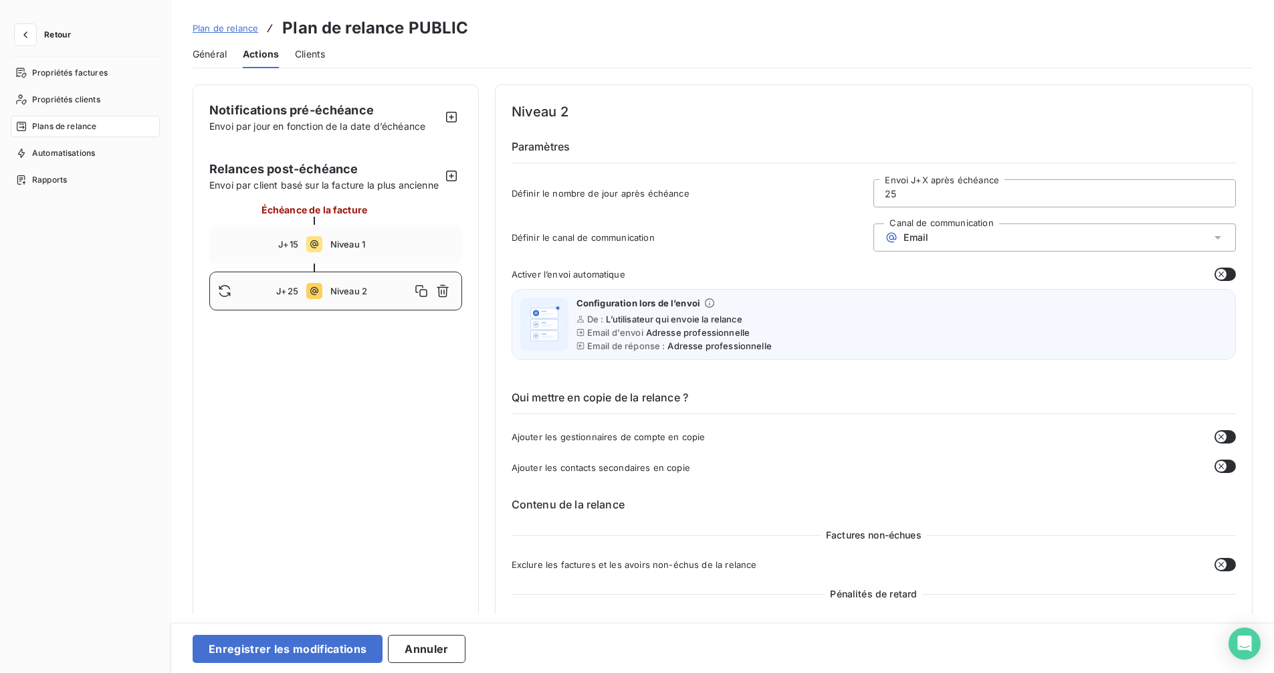
drag, startPoint x: 927, startPoint y: 193, endPoint x: 861, endPoint y: 191, distance: 66.2
click at [861, 191] on div "Définir le nombre de jour après échéance 25 Envoi J+X après échéance" at bounding box center [873, 197] width 724 height 36
type input "30"
type button "on"
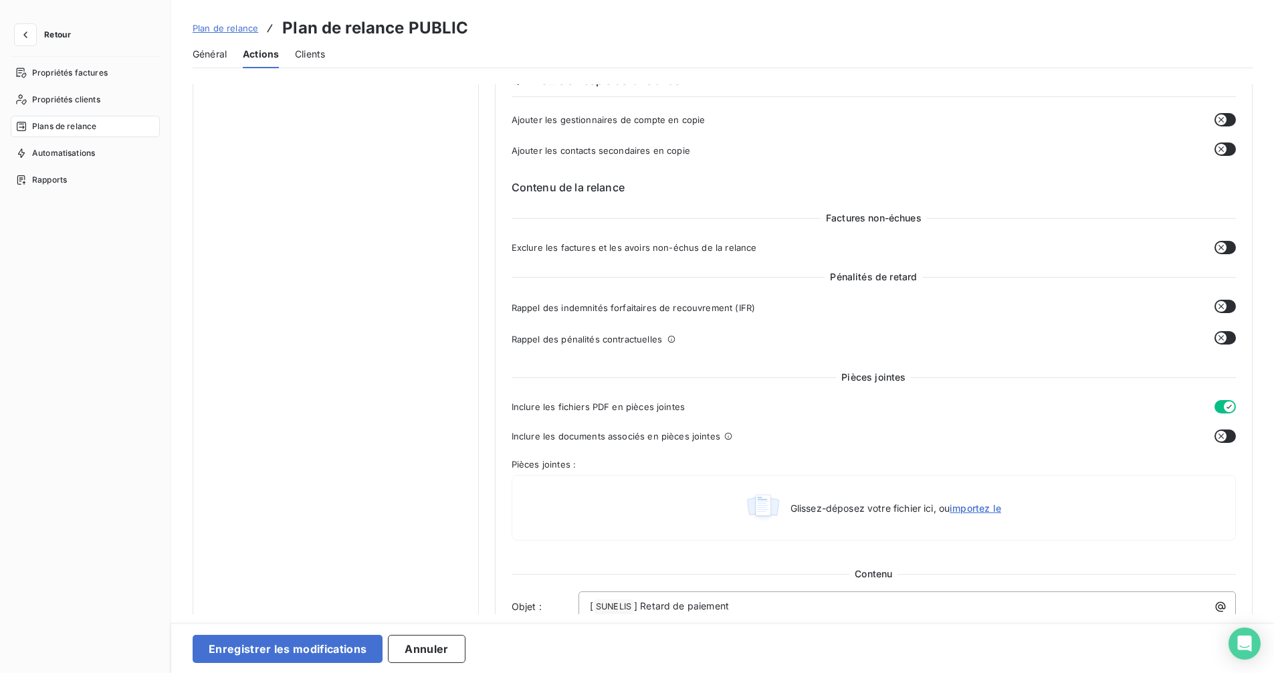
scroll to position [334, 0]
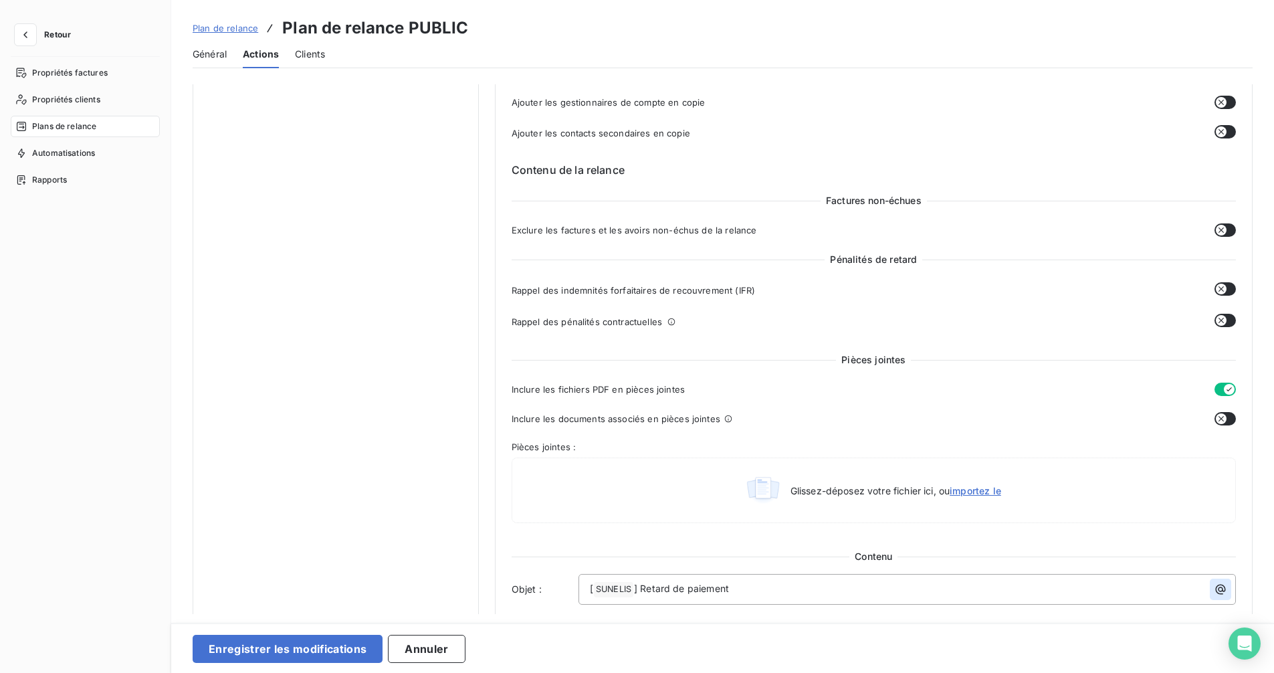
click at [1215, 588] on icon "button" at bounding box center [1219, 588] width 13 height 13
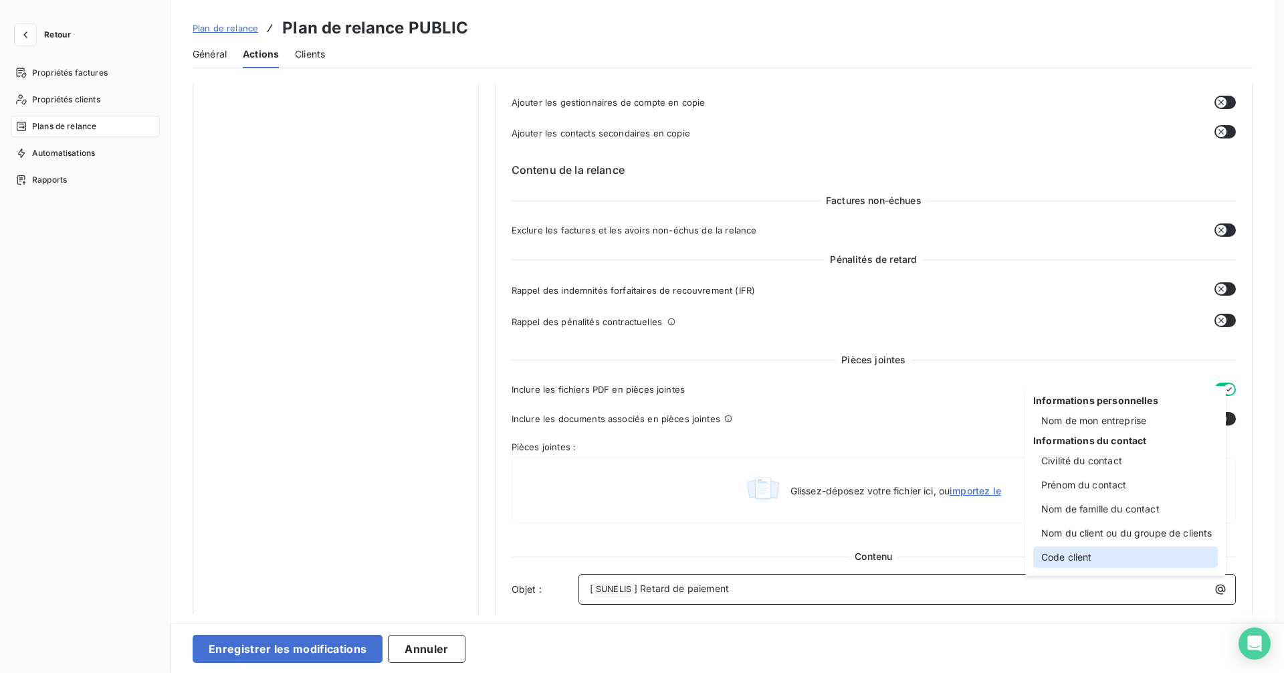
click at [1065, 552] on div "Code client" at bounding box center [1125, 556] width 185 height 21
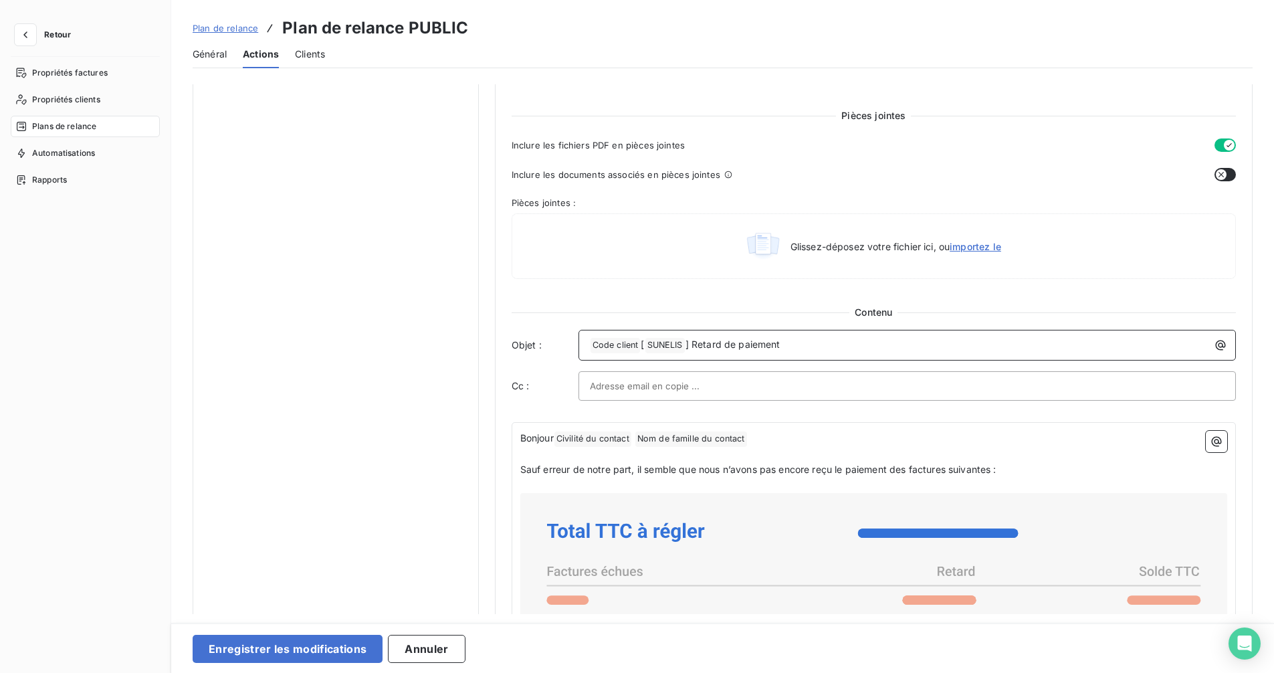
scroll to position [602, 0]
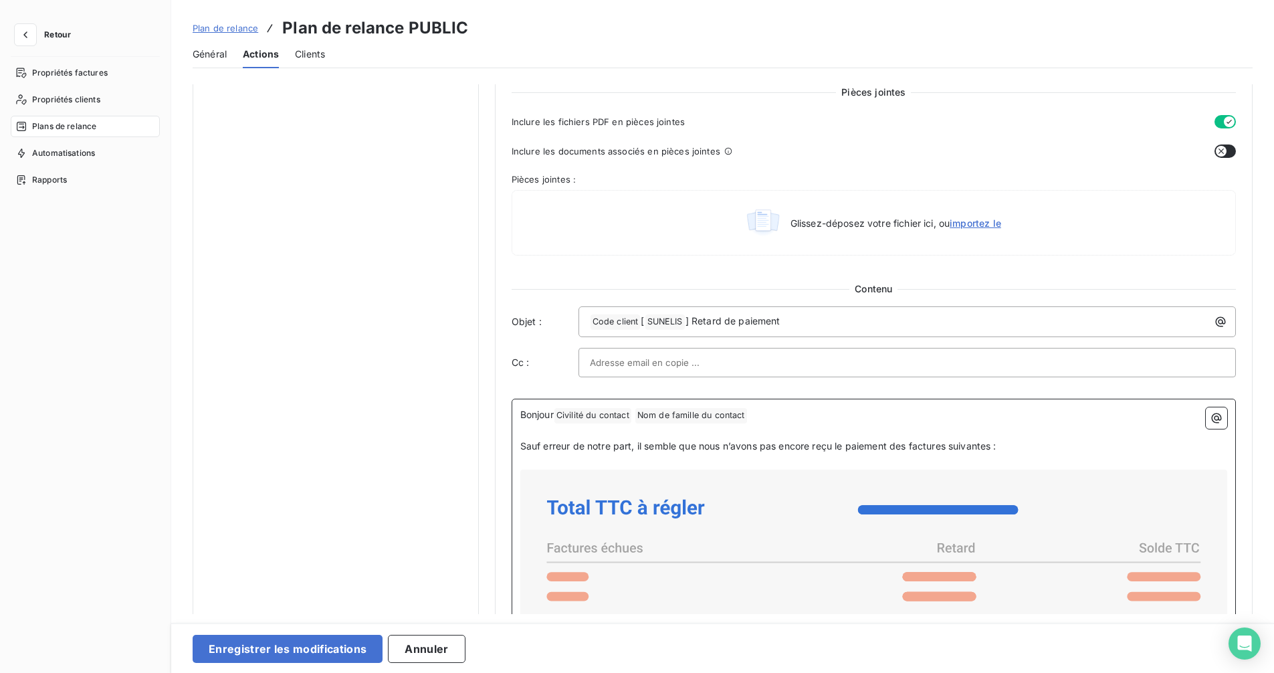
click at [774, 418] on p "Bonjour Civilité du contact ﻿ Nom de famille du contact ﻿ ﻿" at bounding box center [873, 415] width 707 height 16
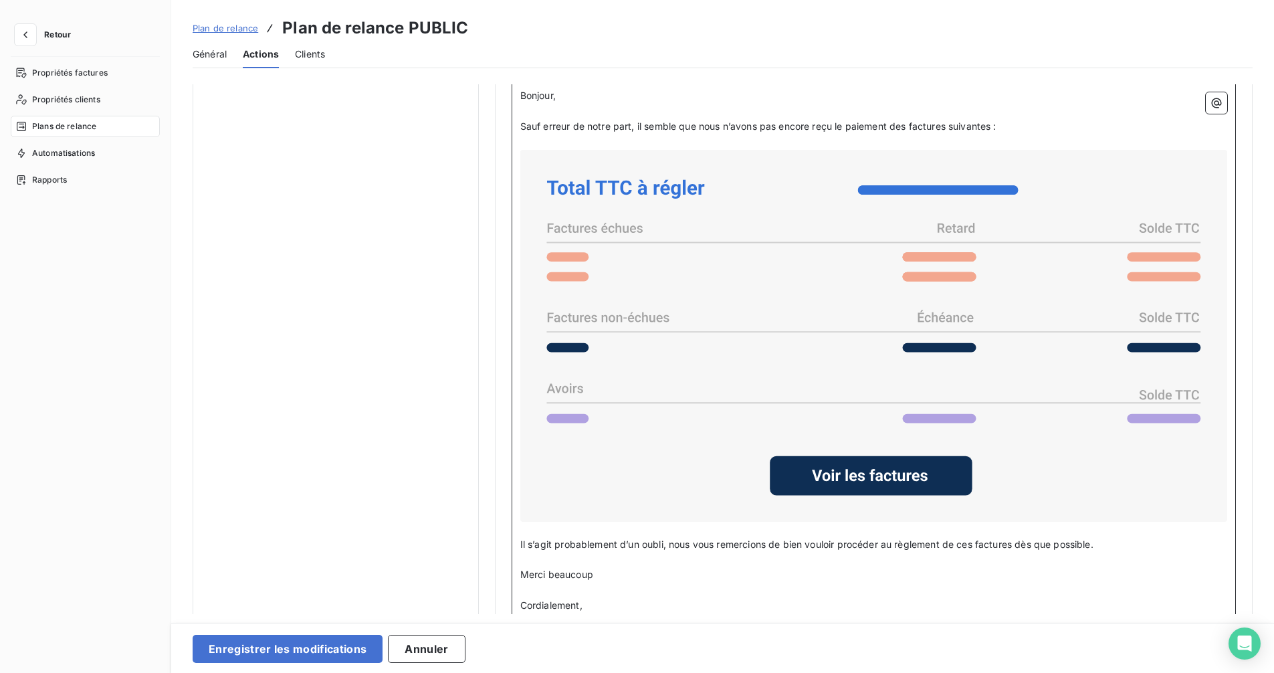
scroll to position [936, 0]
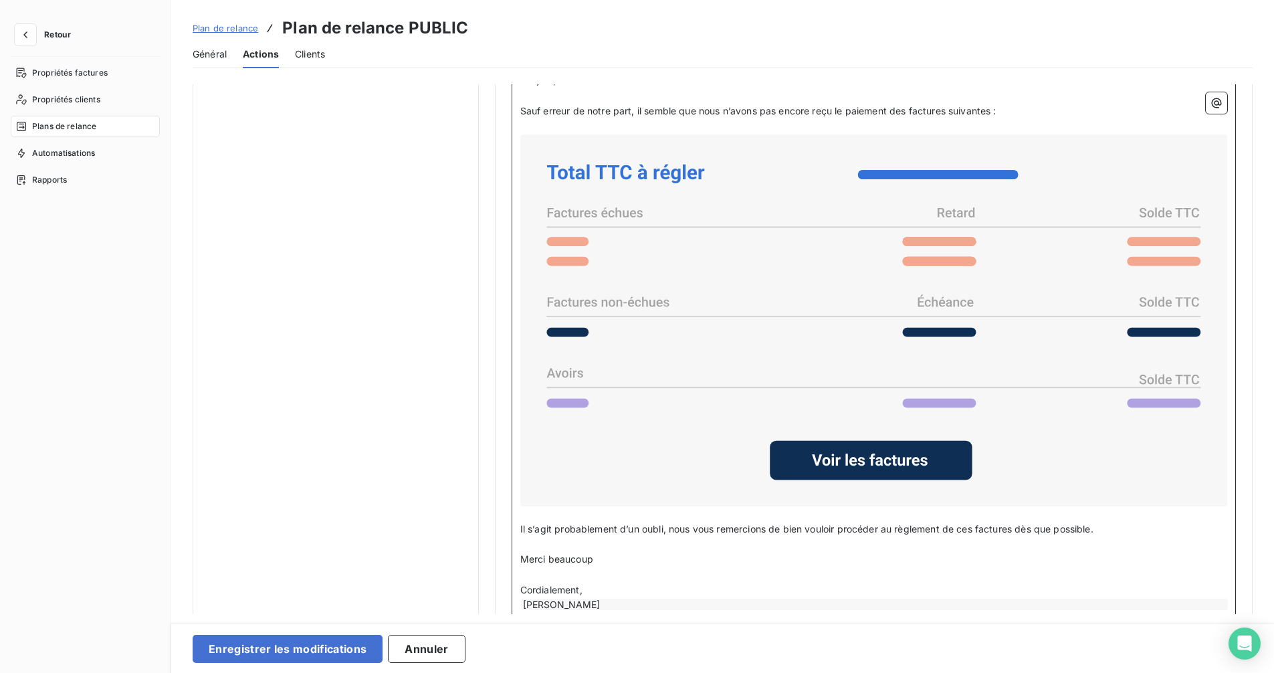
click at [522, 527] on span "Il s’agit probablement d’un oubli, nous vous remercions de bien vouloir procéde…" at bounding box center [806, 528] width 573 height 11
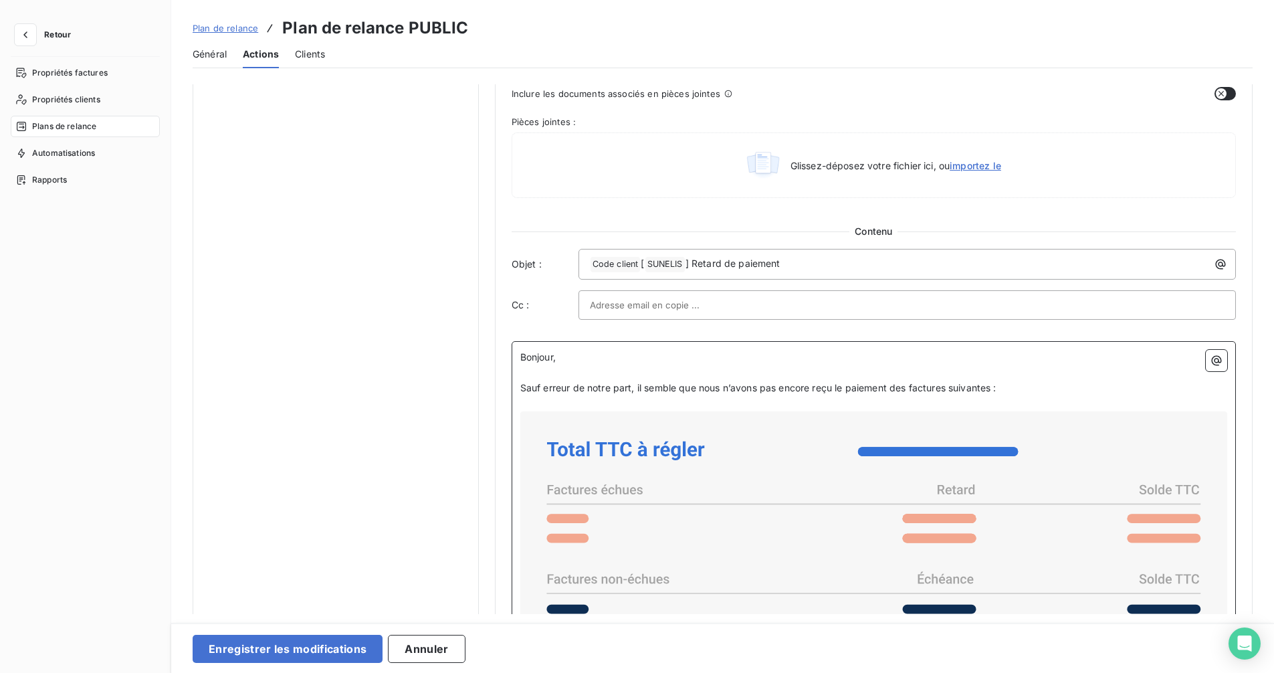
scroll to position [669, 0]
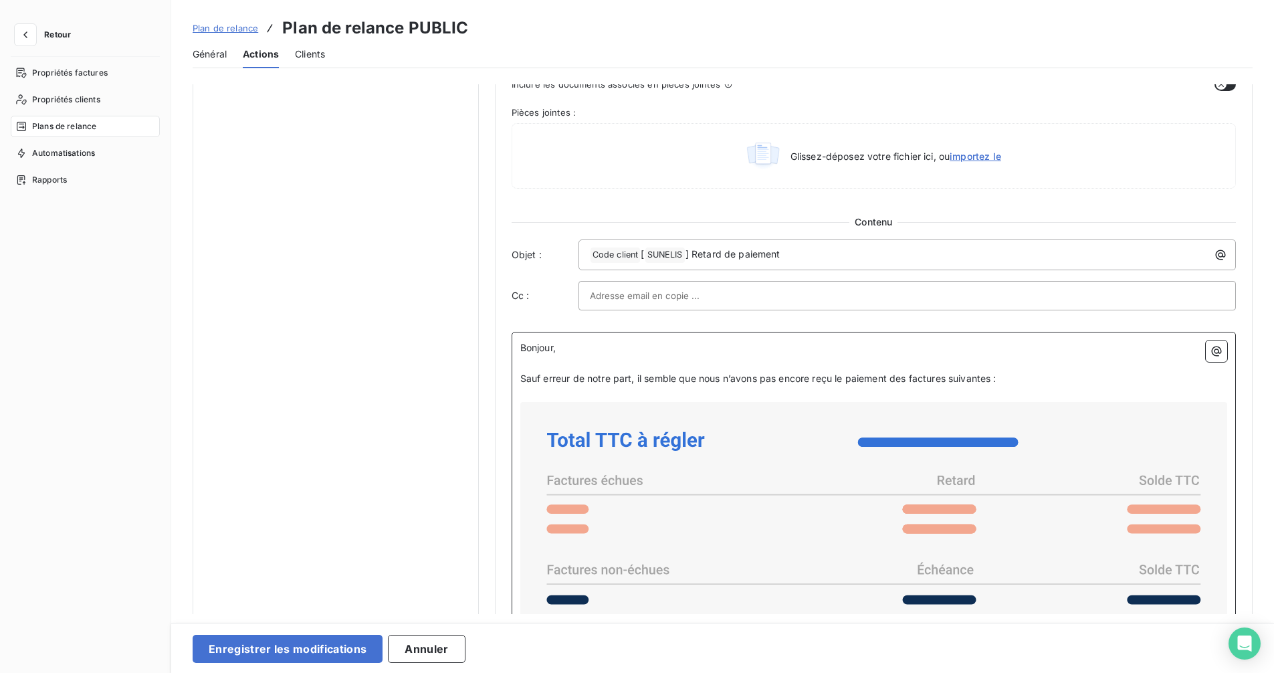
click at [635, 376] on span "Sauf erreur de notre part, il semble que nous n’avons pas encore reçu le paieme…" at bounding box center [758, 377] width 476 height 11
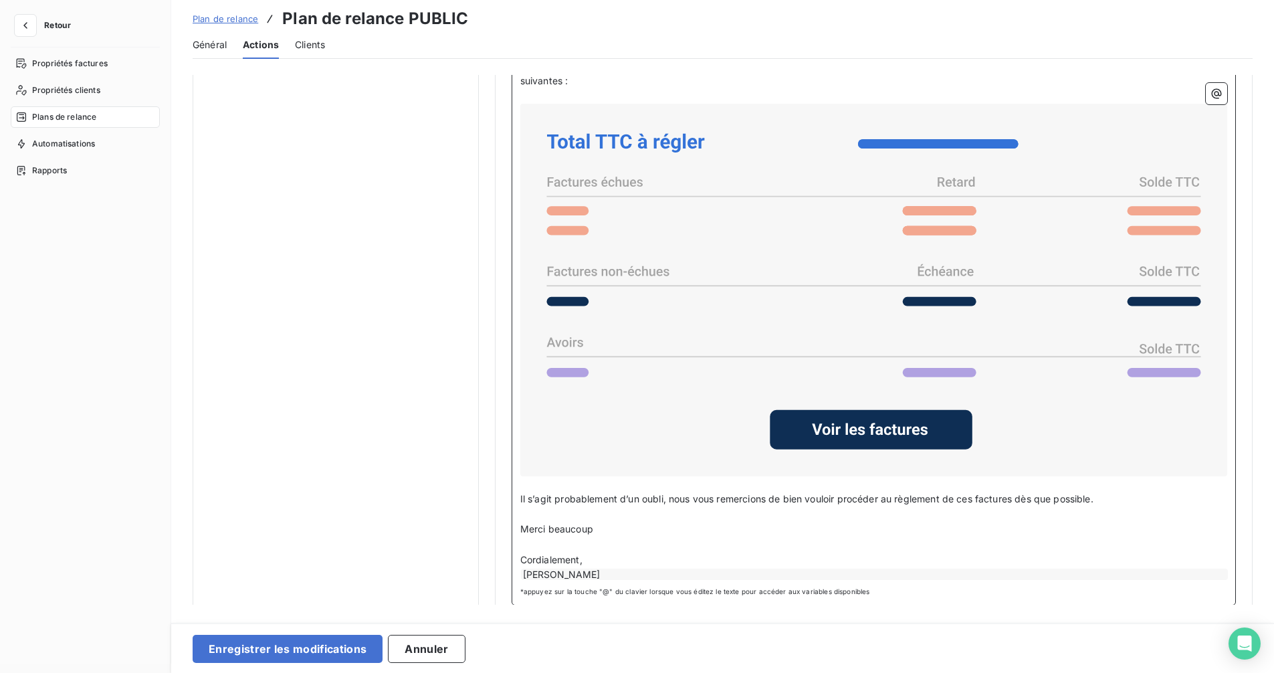
scroll to position [67, 0]
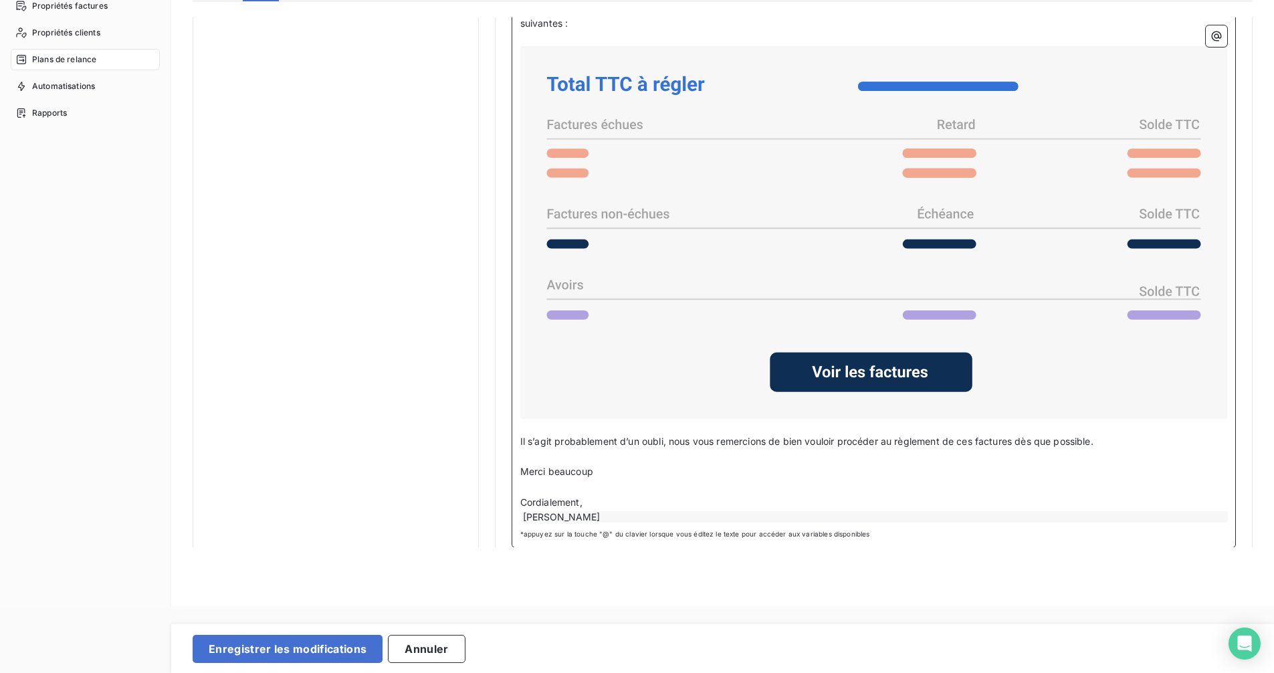
click at [608, 511] on div "[PERSON_NAME]" at bounding box center [874, 516] width 707 height 11
click at [271, 631] on button "Enregistrer les modifications" at bounding box center [288, 648] width 190 height 28
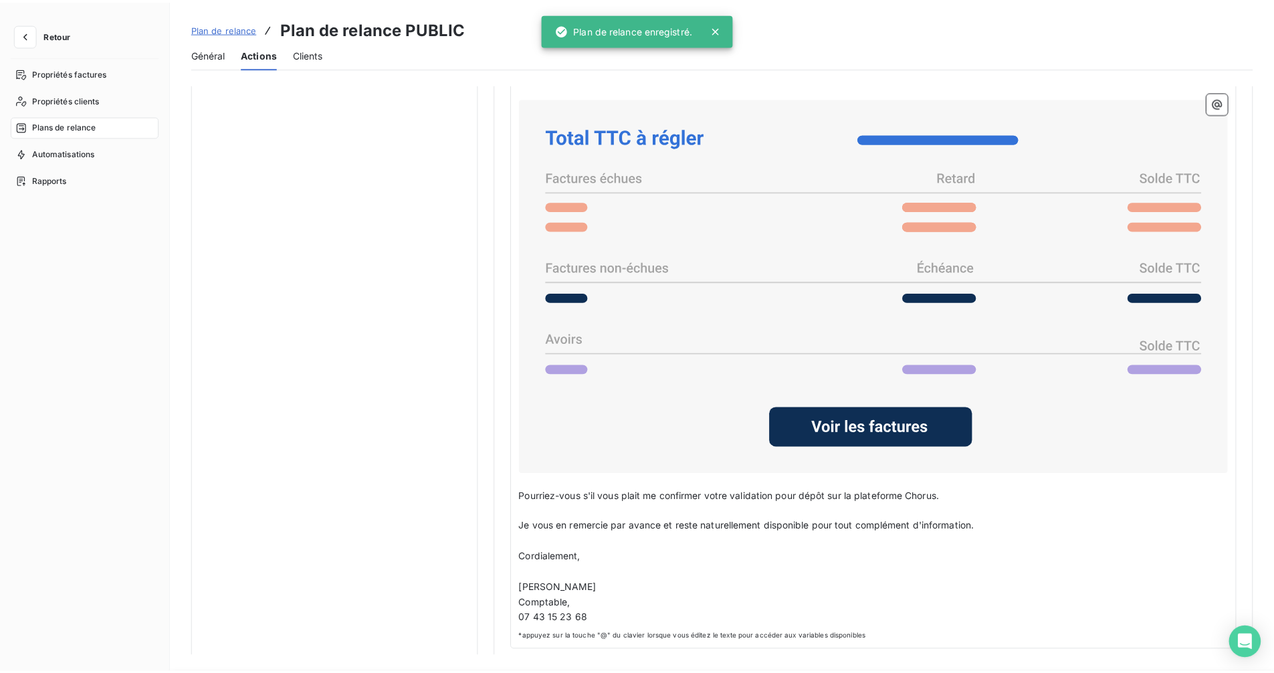
scroll to position [0, 0]
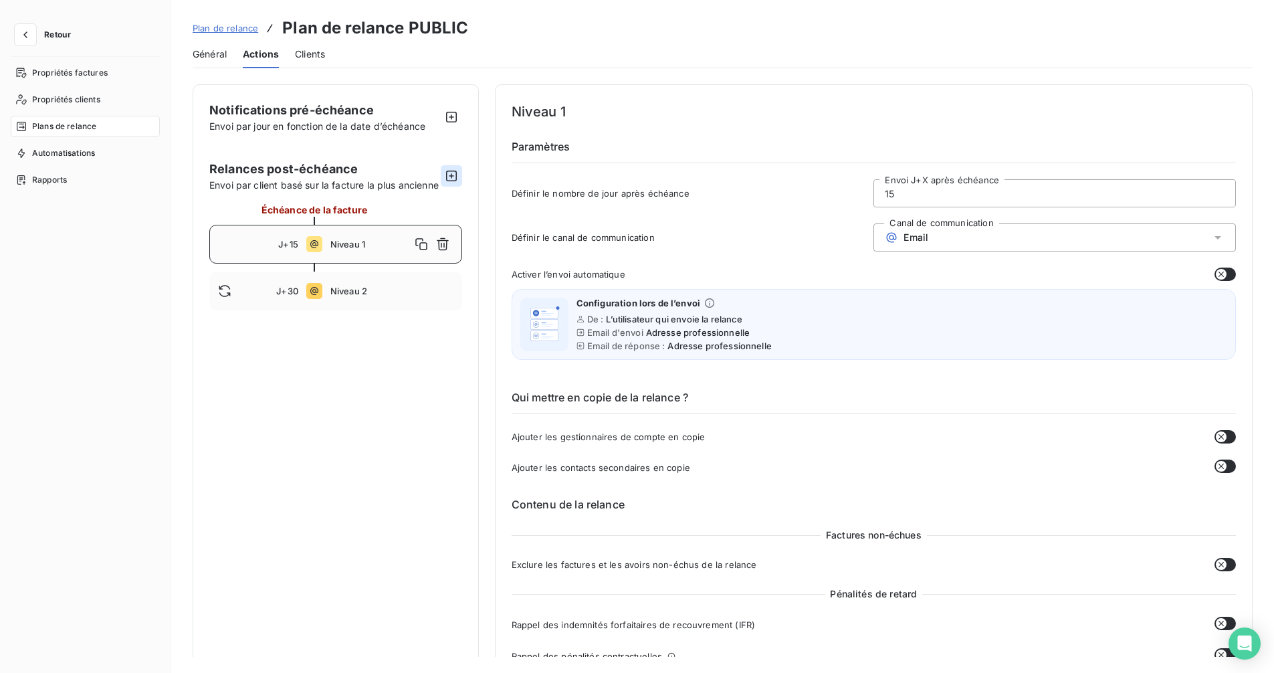
click at [446, 182] on icon "button" at bounding box center [451, 175] width 13 height 13
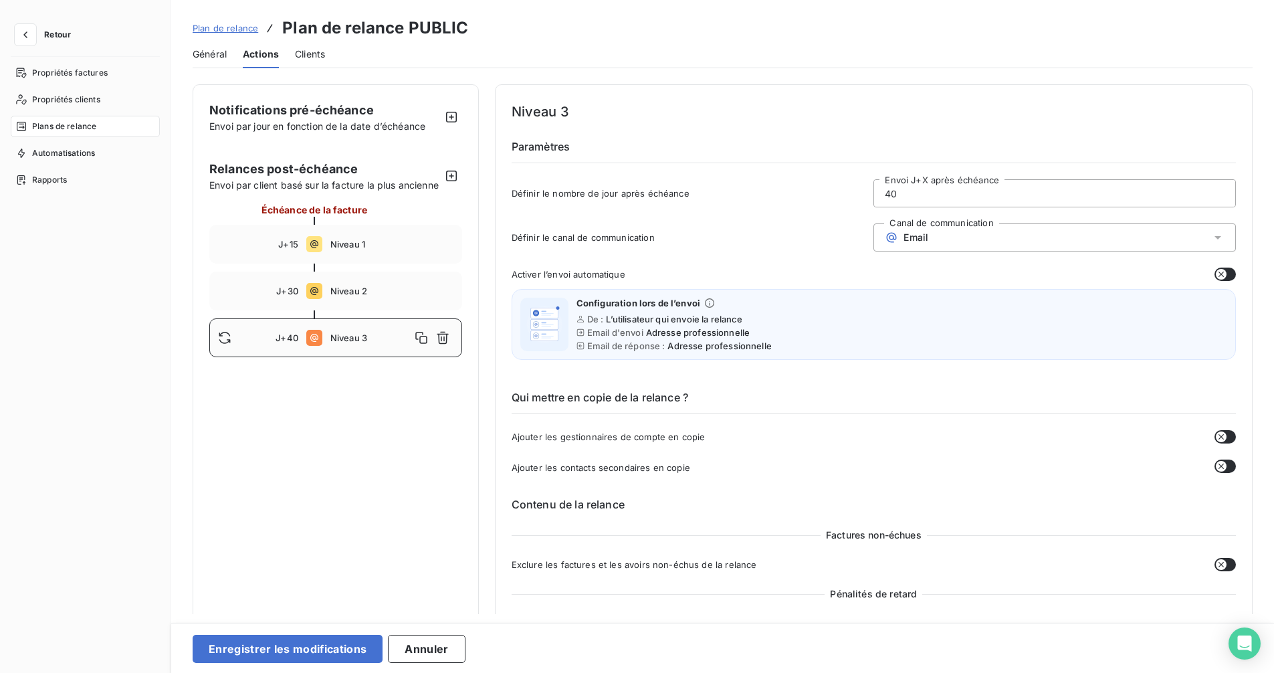
drag, startPoint x: 931, startPoint y: 196, endPoint x: 905, endPoint y: 201, distance: 26.0
click at [905, 201] on input "40" at bounding box center [1054, 193] width 361 height 27
type input "4"
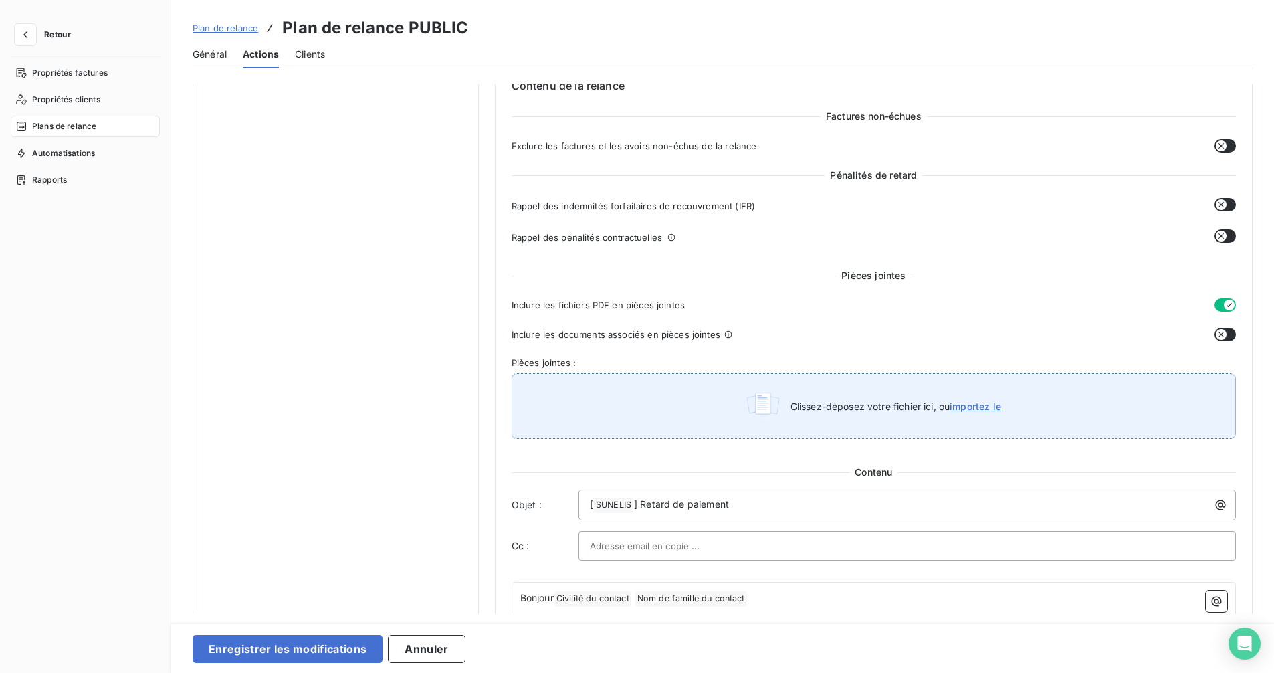
scroll to position [468, 0]
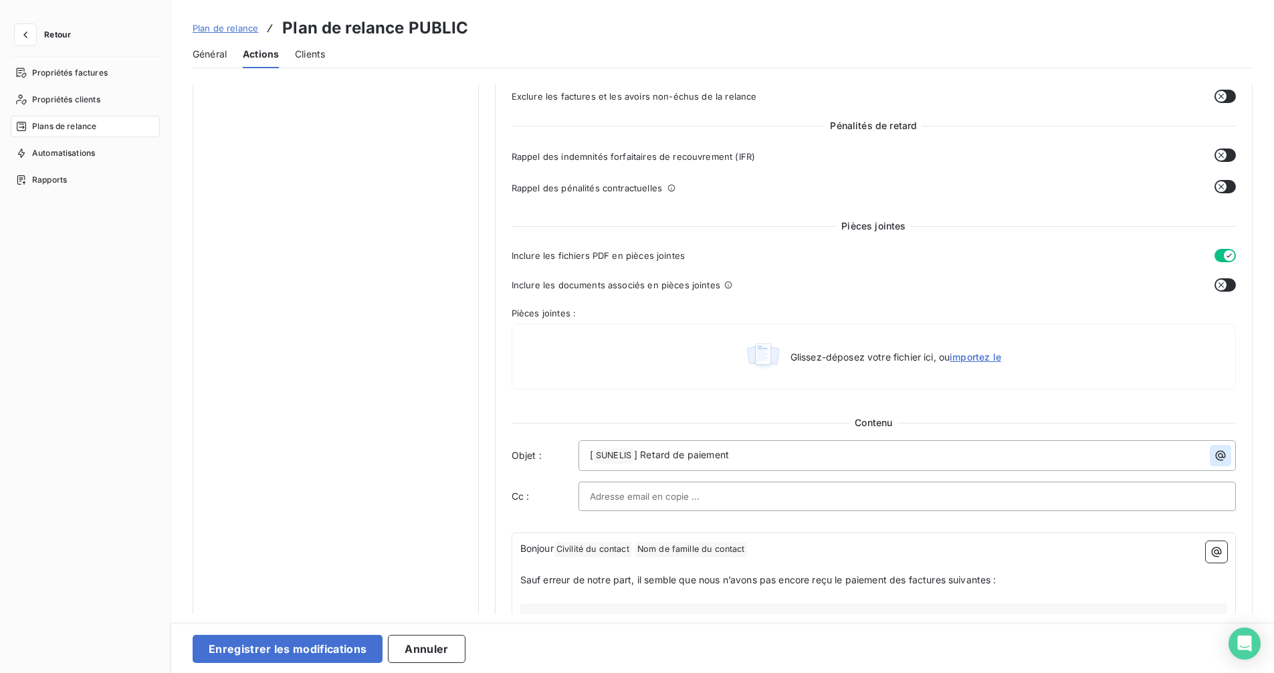
click at [1213, 453] on icon "button" at bounding box center [1219, 455] width 13 height 13
type input "60"
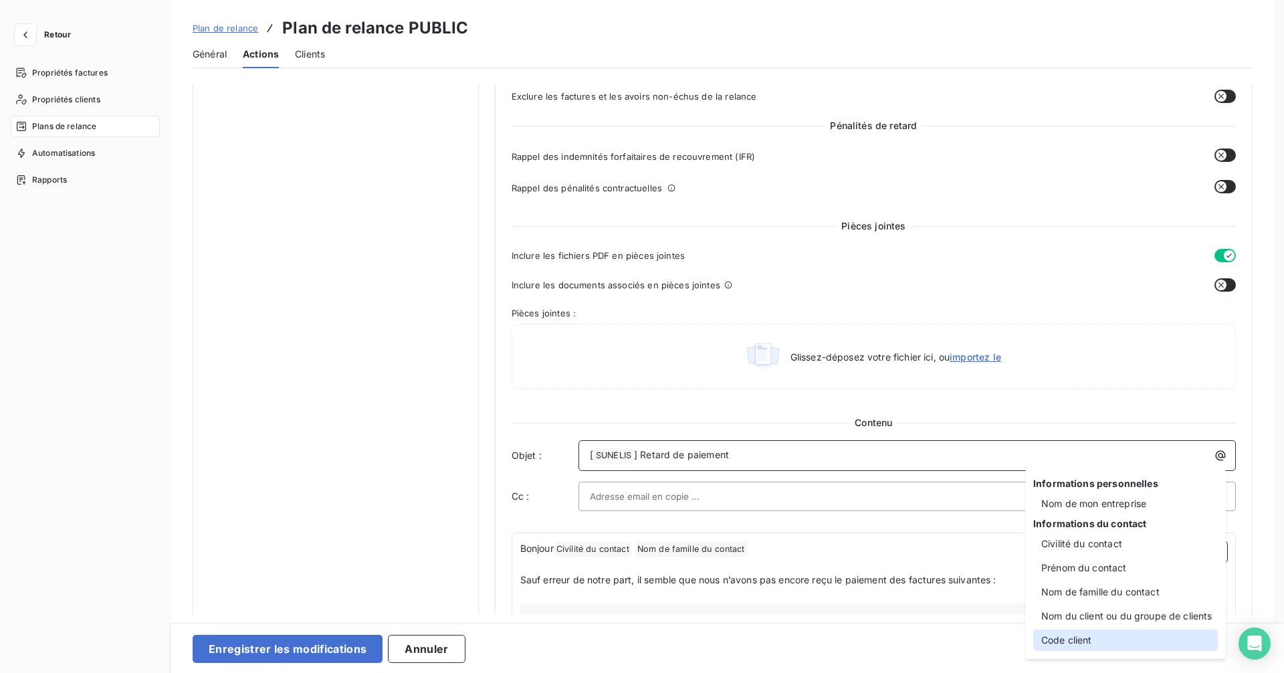
click at [1080, 631] on div "Code client" at bounding box center [1125, 639] width 185 height 21
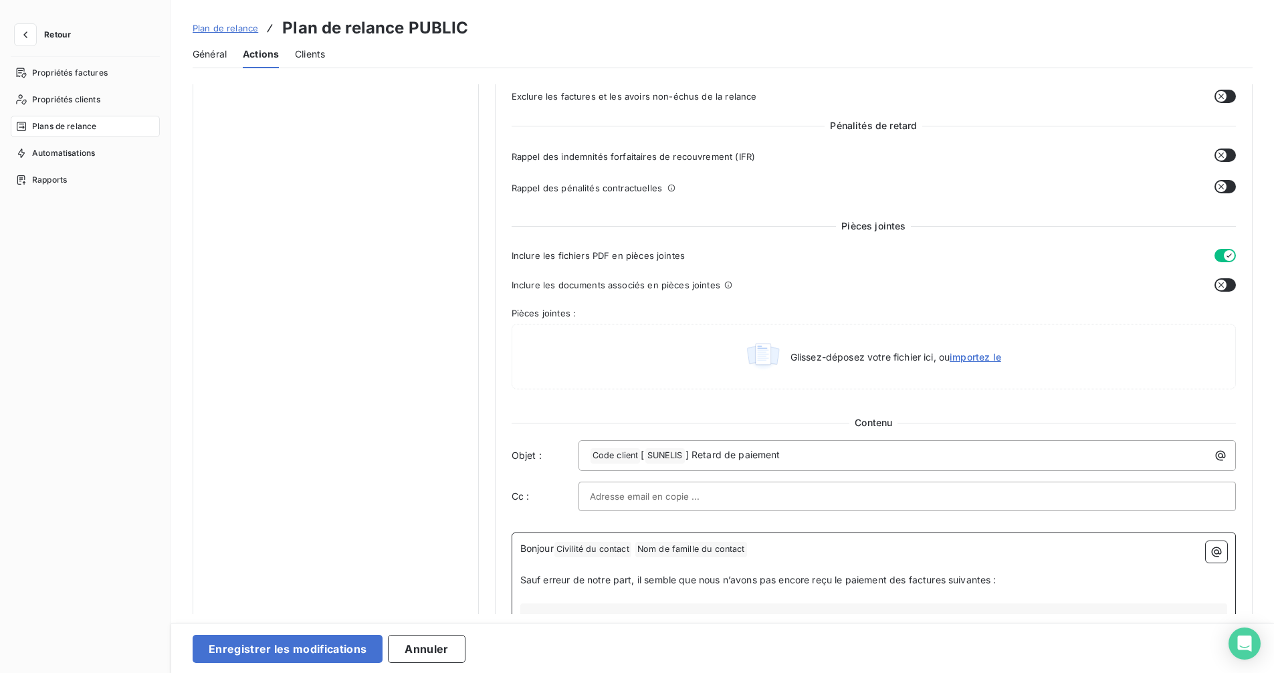
click at [788, 552] on p "Bonjour Civilité du contact ﻿ Nom de famille du contact ﻿ ﻿" at bounding box center [873, 549] width 707 height 16
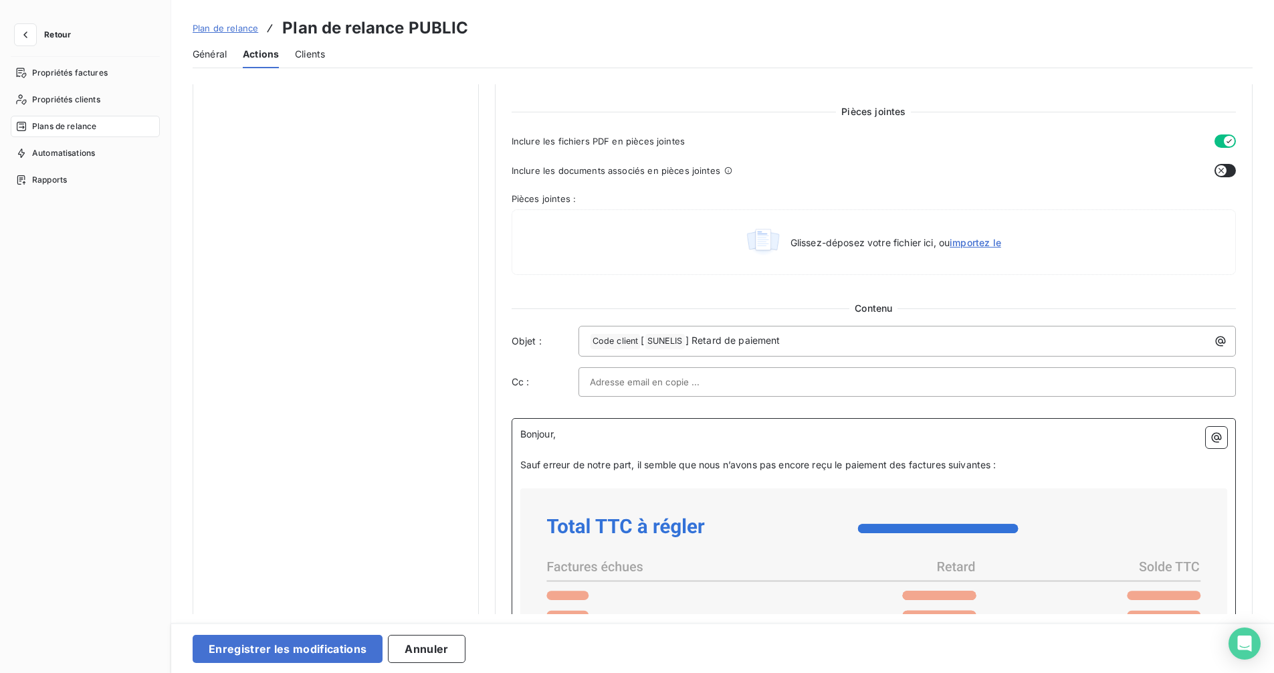
scroll to position [571, 0]
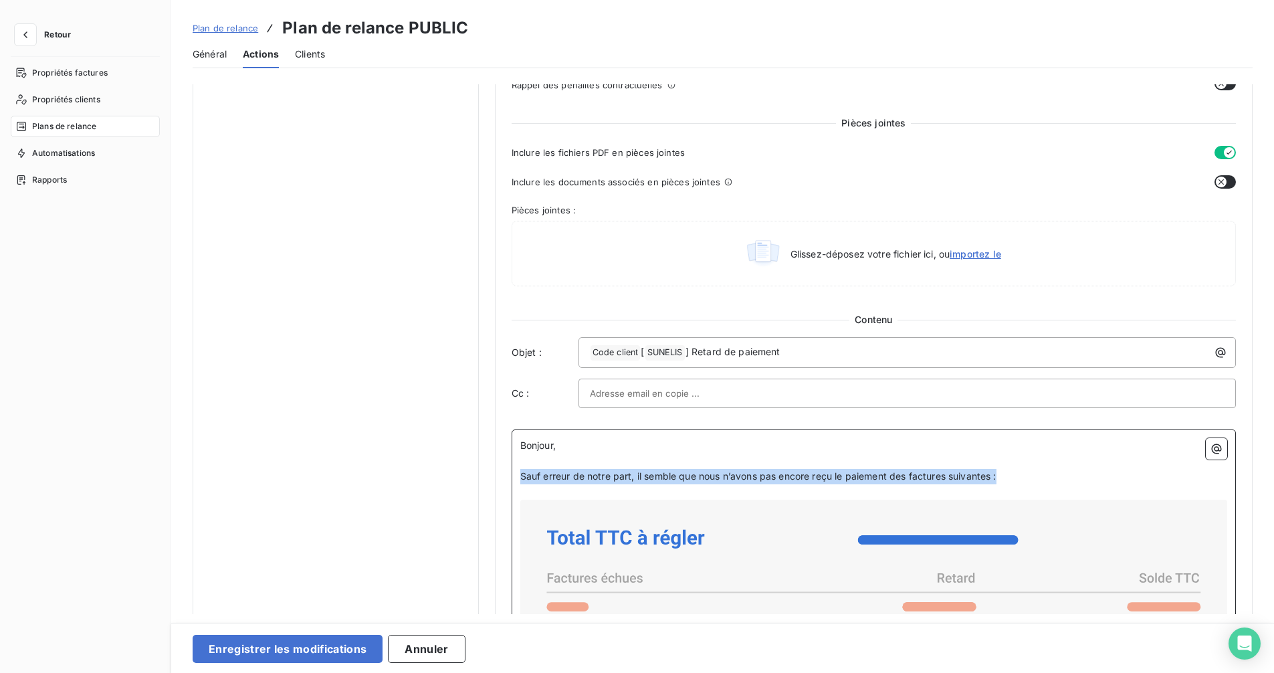
drag, startPoint x: 1016, startPoint y: 473, endPoint x: 515, endPoint y: 475, distance: 500.7
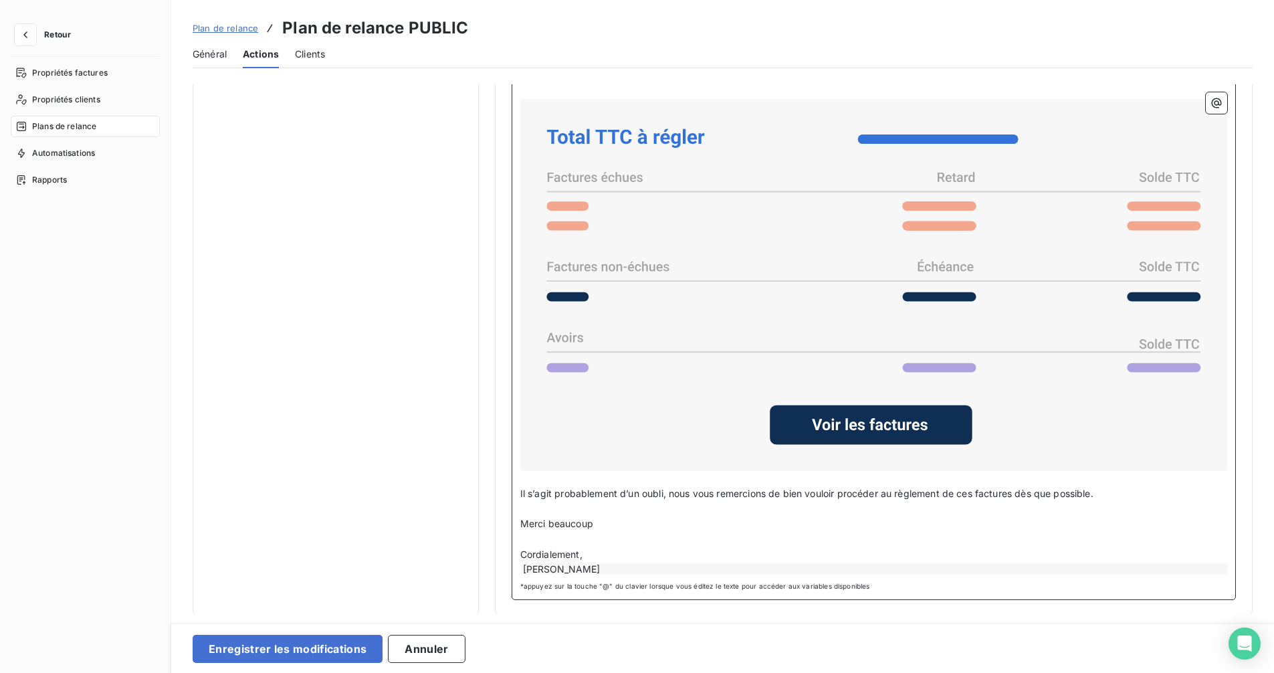
scroll to position [972, 0]
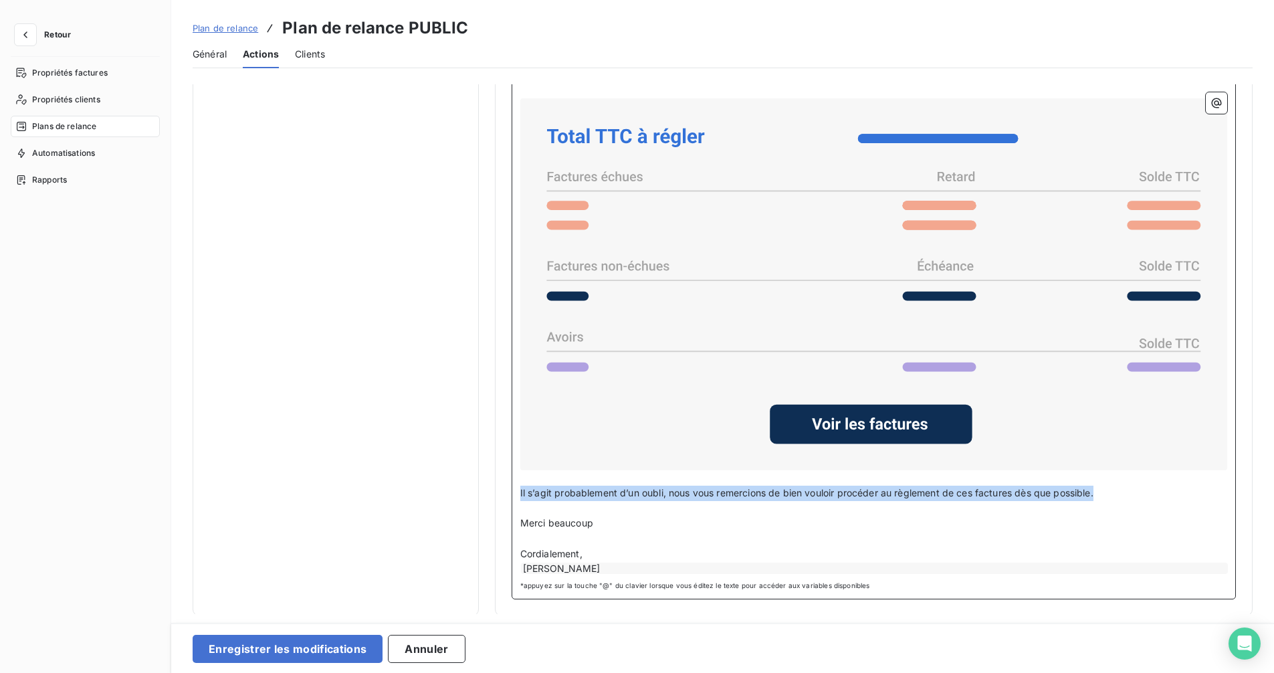
drag, startPoint x: 1134, startPoint y: 495, endPoint x: 517, endPoint y: 486, distance: 617.1
click at [517, 486] on div "Bonjour, ﻿ Malgré mes dernières relances, nous restons dans l'attente du paieme…" at bounding box center [873, 313] width 724 height 571
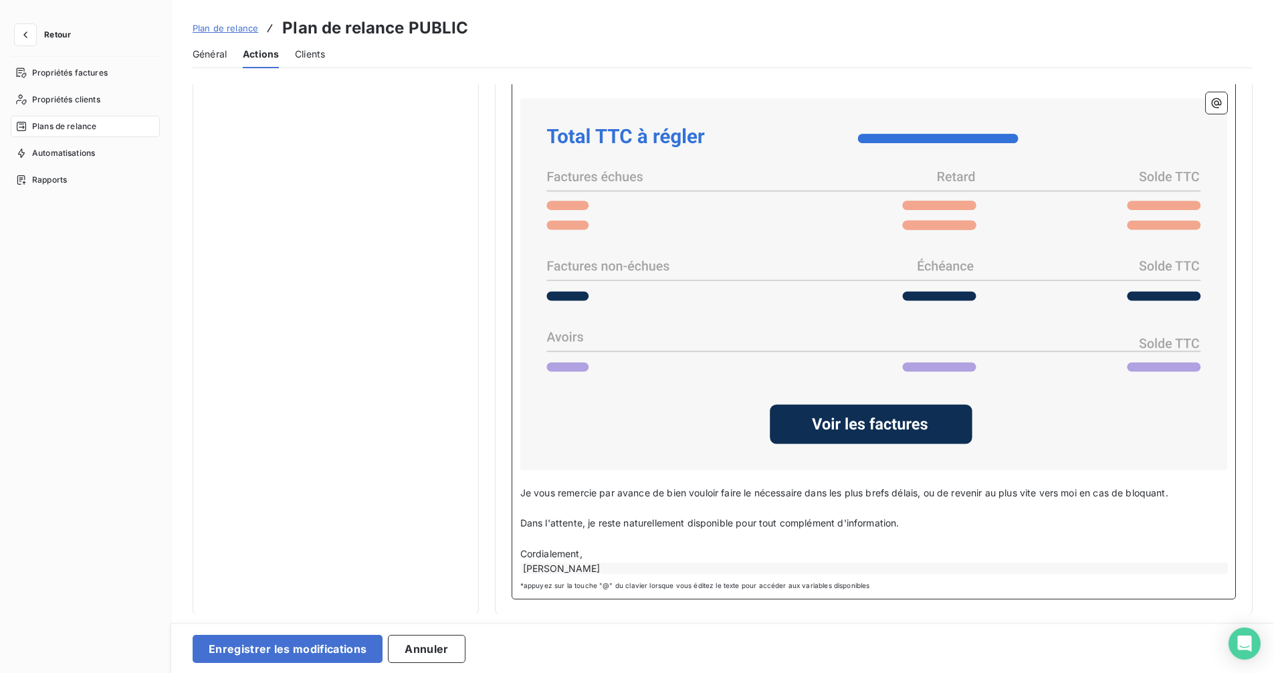
click at [610, 566] on div "[PERSON_NAME]" at bounding box center [874, 567] width 707 height 11
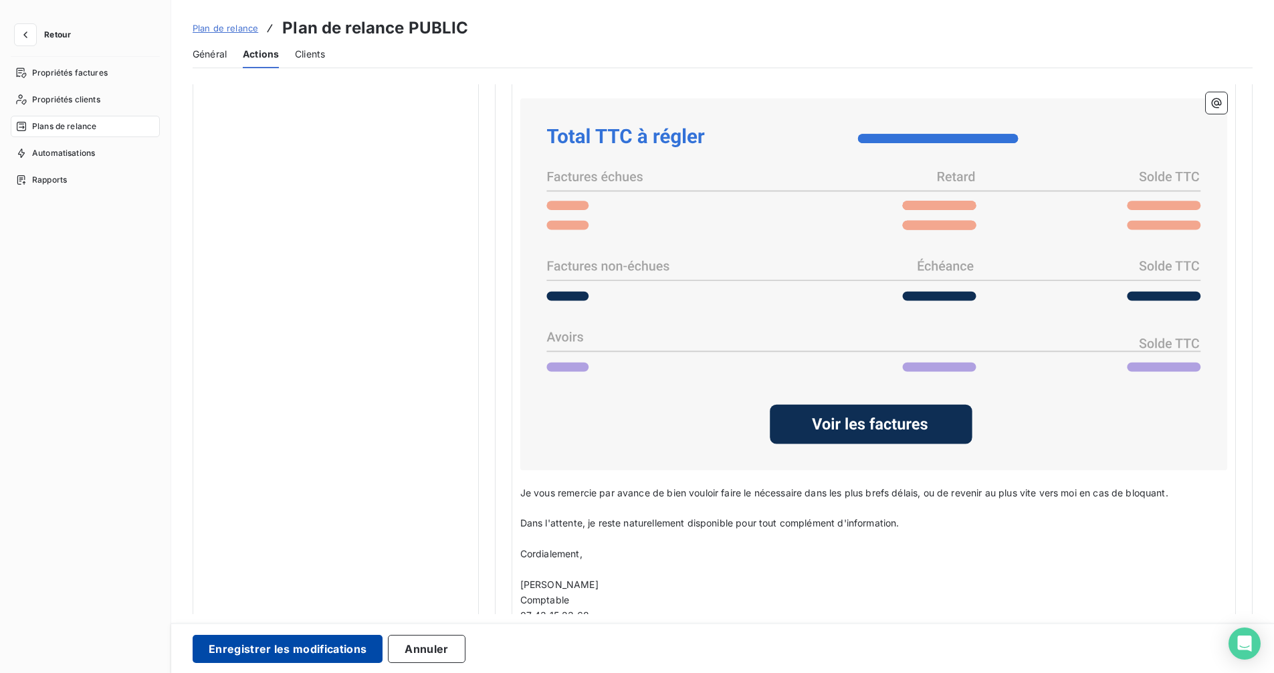
click at [261, 631] on button "Enregistrer les modifications" at bounding box center [288, 648] width 190 height 28
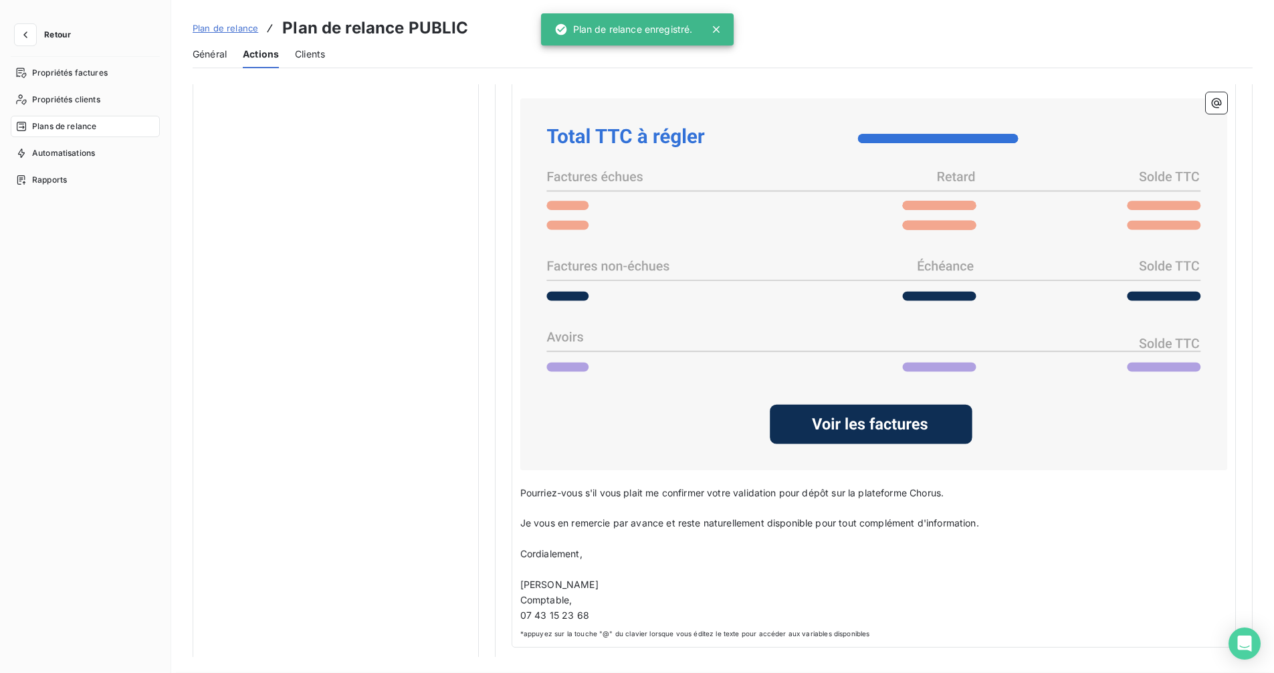
scroll to position [0, 0]
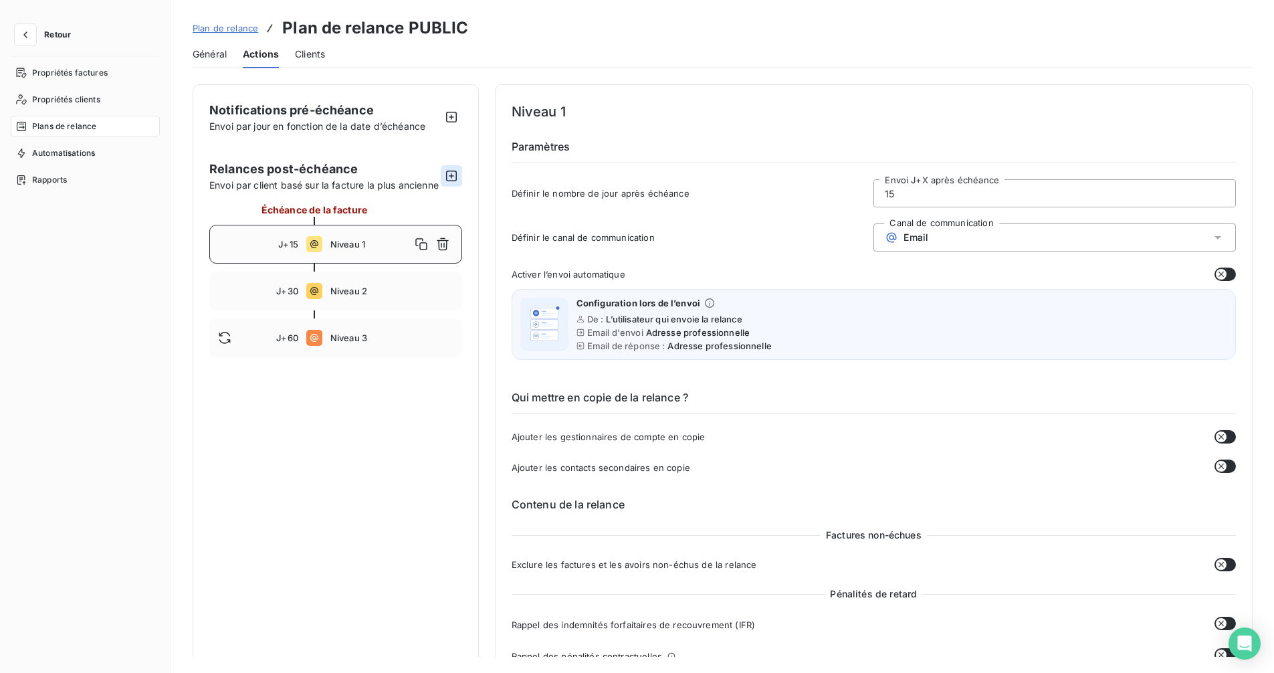
click at [453, 181] on icon "button" at bounding box center [451, 175] width 13 height 13
type input "70"
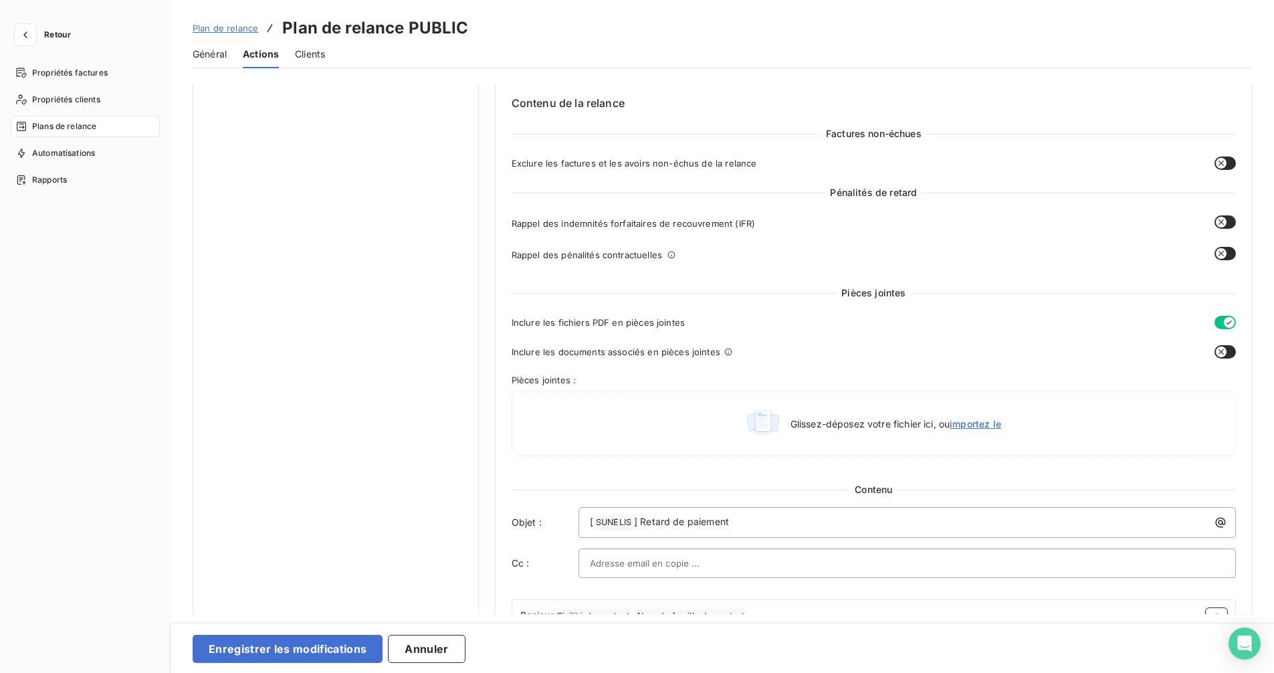
scroll to position [468, 0]
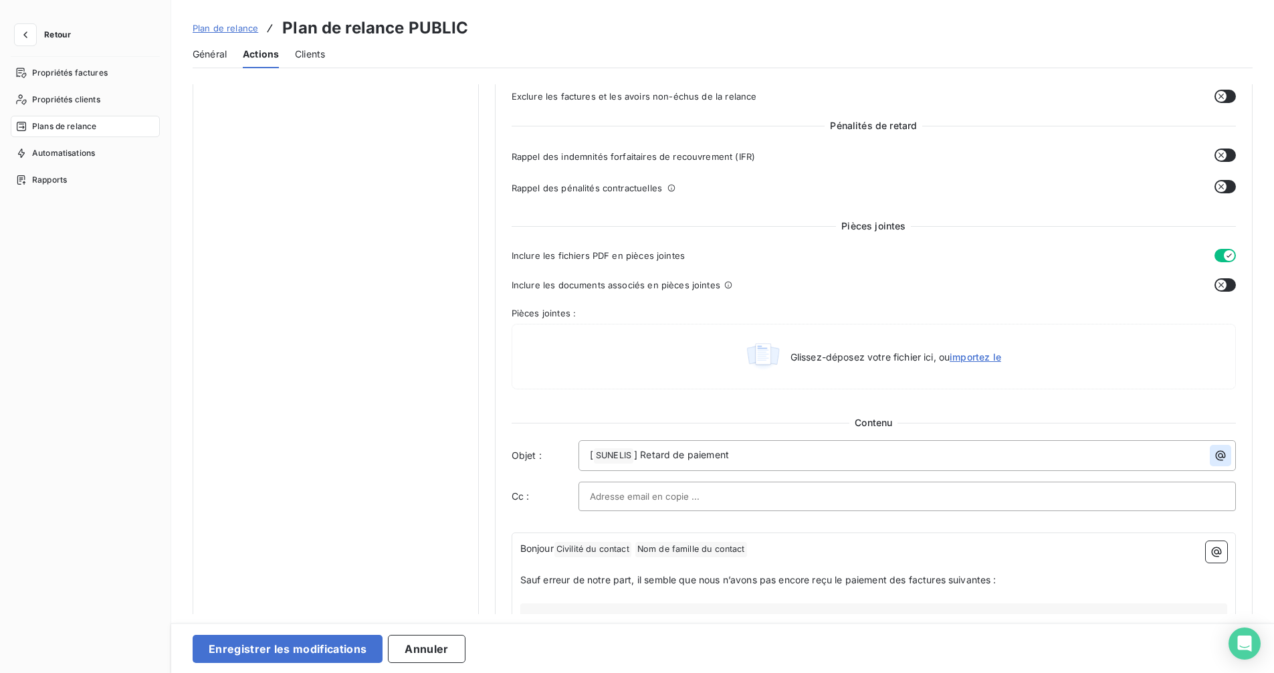
click at [1215, 460] on icon "button" at bounding box center [1220, 456] width 10 height 10
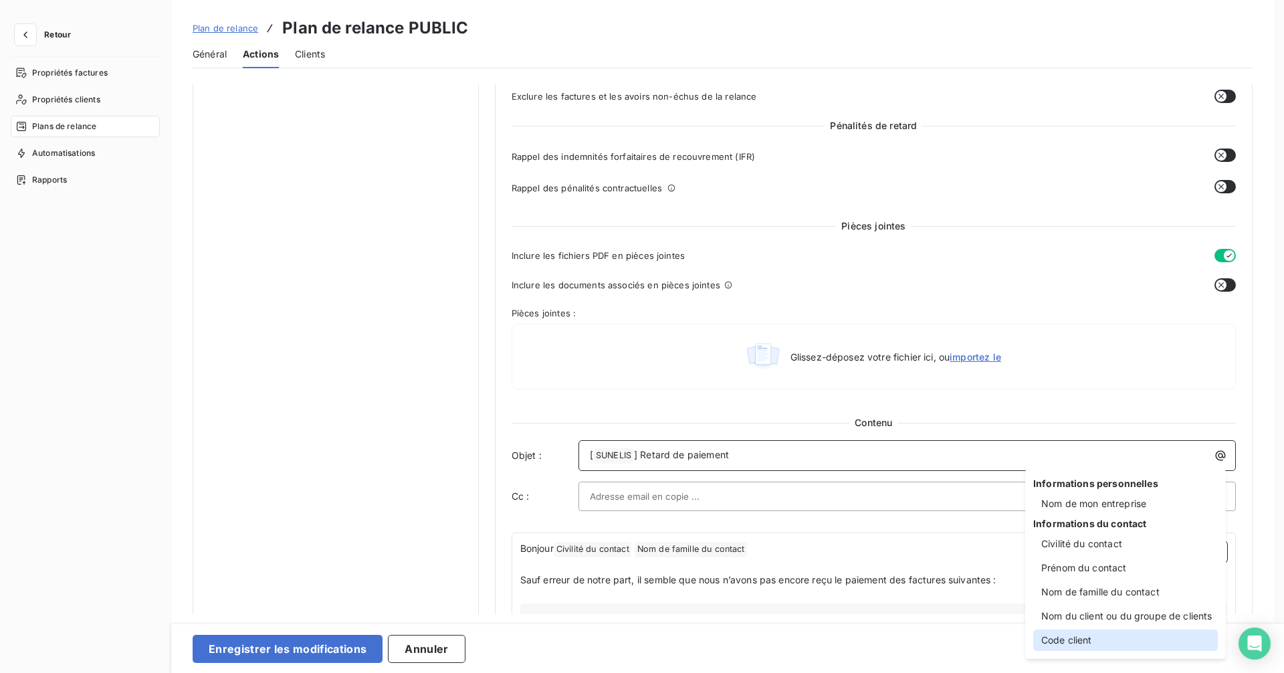
click at [1072, 631] on div "Code client" at bounding box center [1125, 639] width 185 height 21
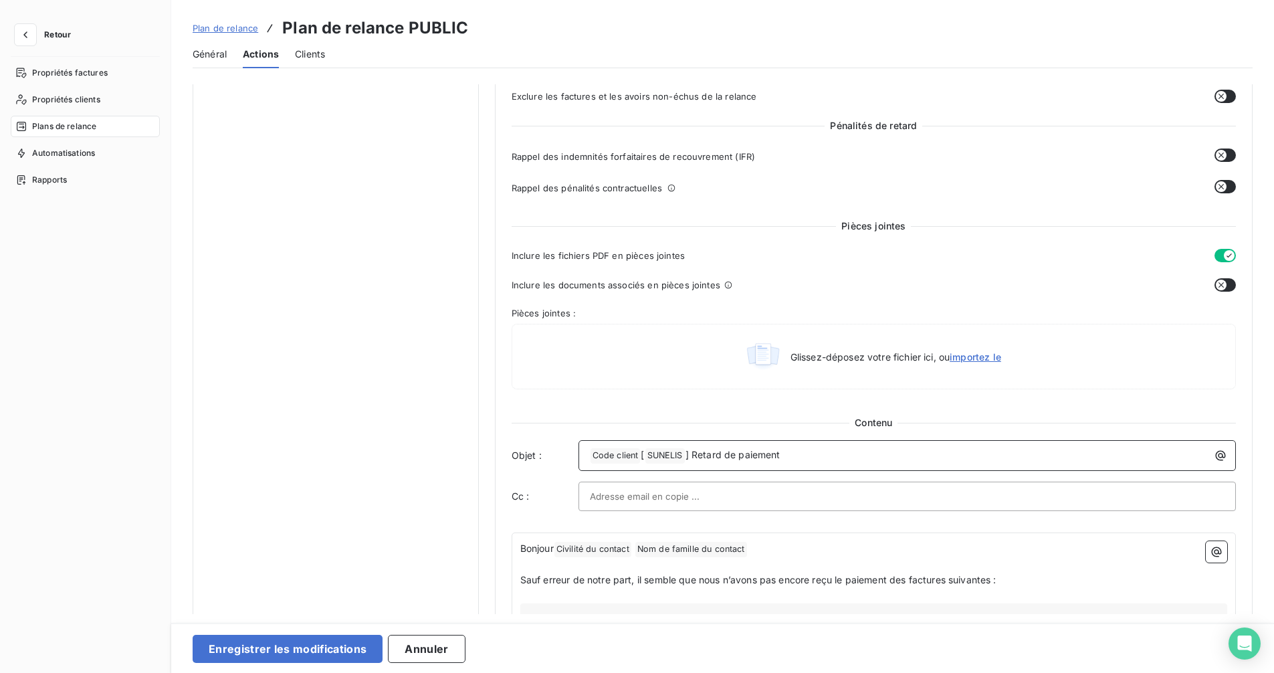
scroll to position [535, 0]
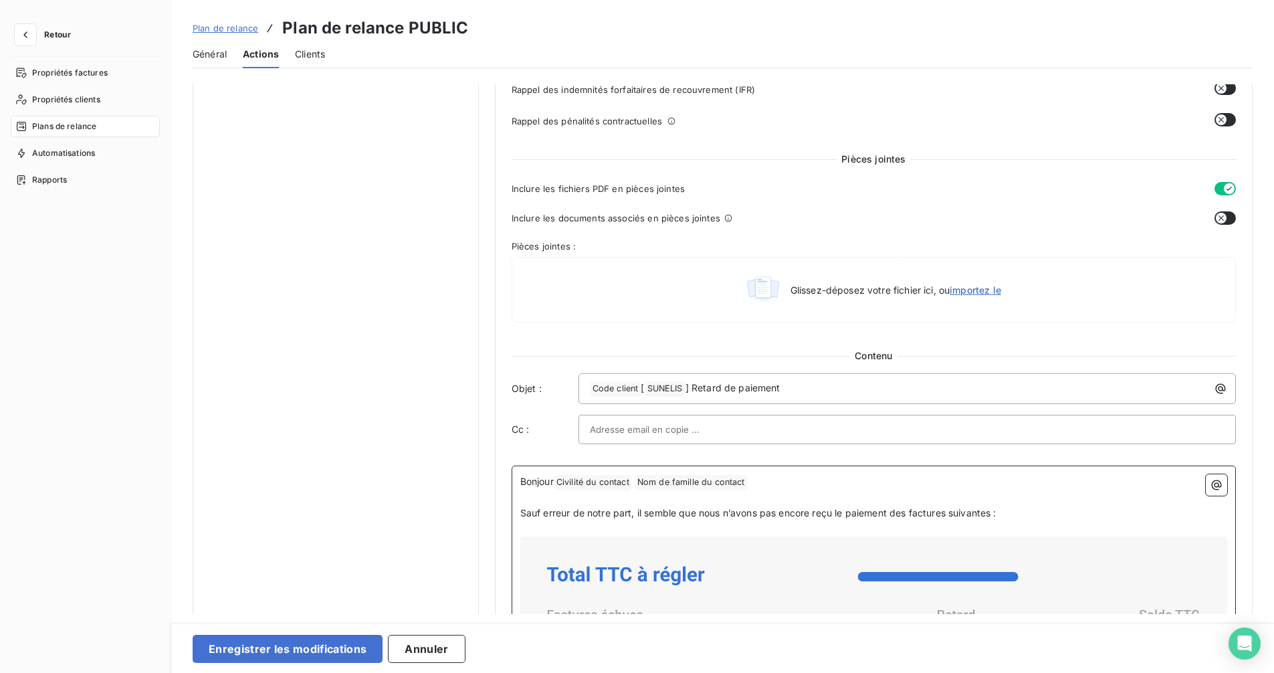
click at [765, 477] on p "Bonjour Civilité du contact ﻿ Nom de famille du contact ﻿ ﻿" at bounding box center [873, 482] width 707 height 16
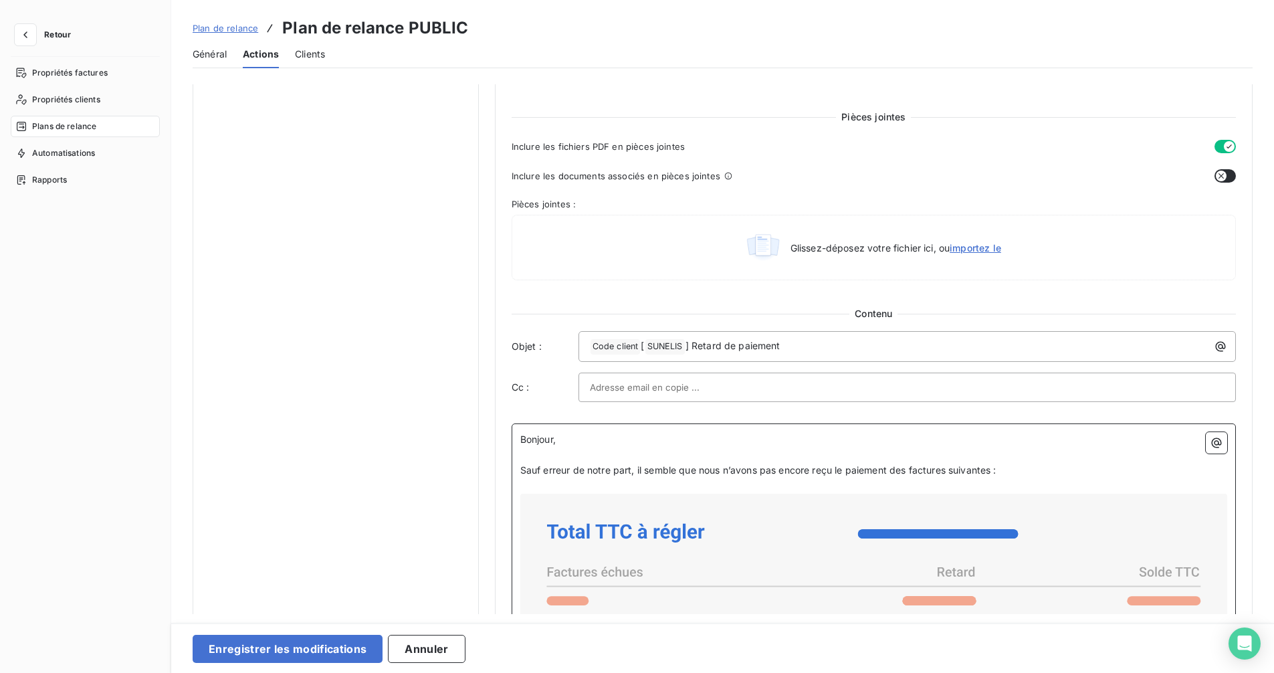
scroll to position [669, 0]
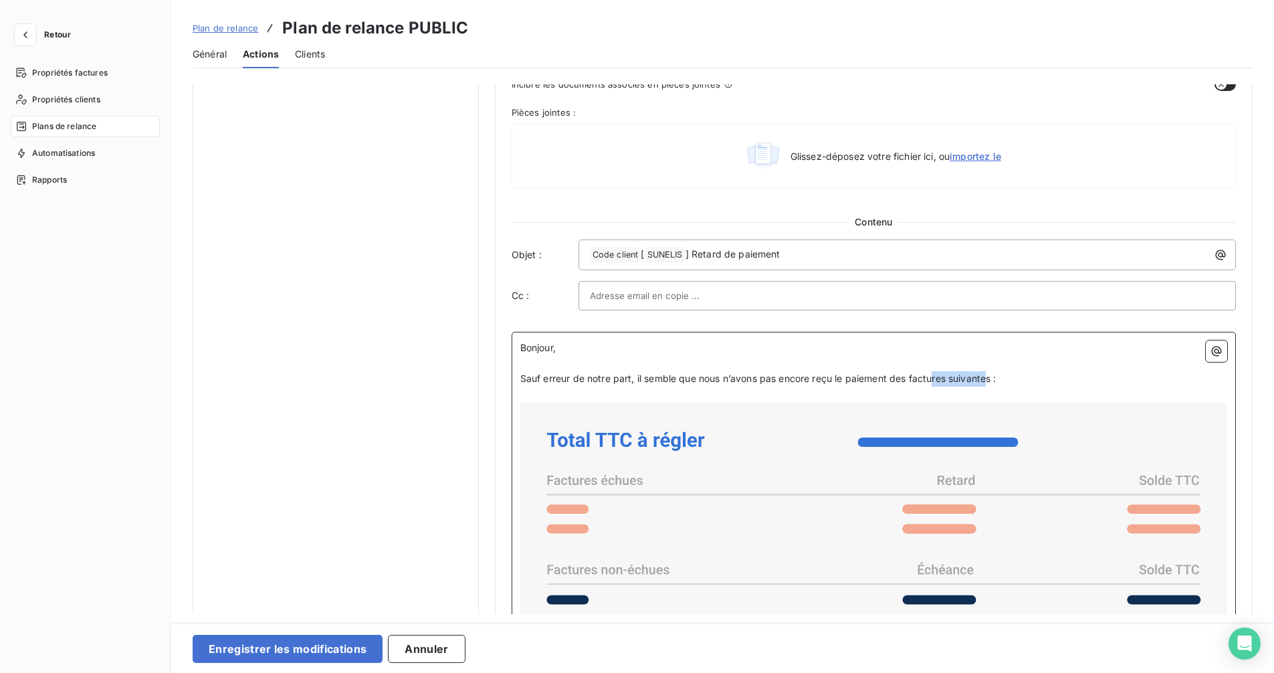
drag, startPoint x: 939, startPoint y: 382, endPoint x: 934, endPoint y: 377, distance: 7.1
click at [934, 377] on span "Sauf erreur de notre part, il semble que nous n’avons pas encore reçu le paieme…" at bounding box center [758, 377] width 476 height 11
drag, startPoint x: 1011, startPoint y: 376, endPoint x: 517, endPoint y: 380, distance: 493.4
click at [517, 381] on div "Bonjour, ﻿ Sauf erreur de notre part, il semble que nous n’avons pas [MEDICAL_D…" at bounding box center [873, 617] width 724 height 571
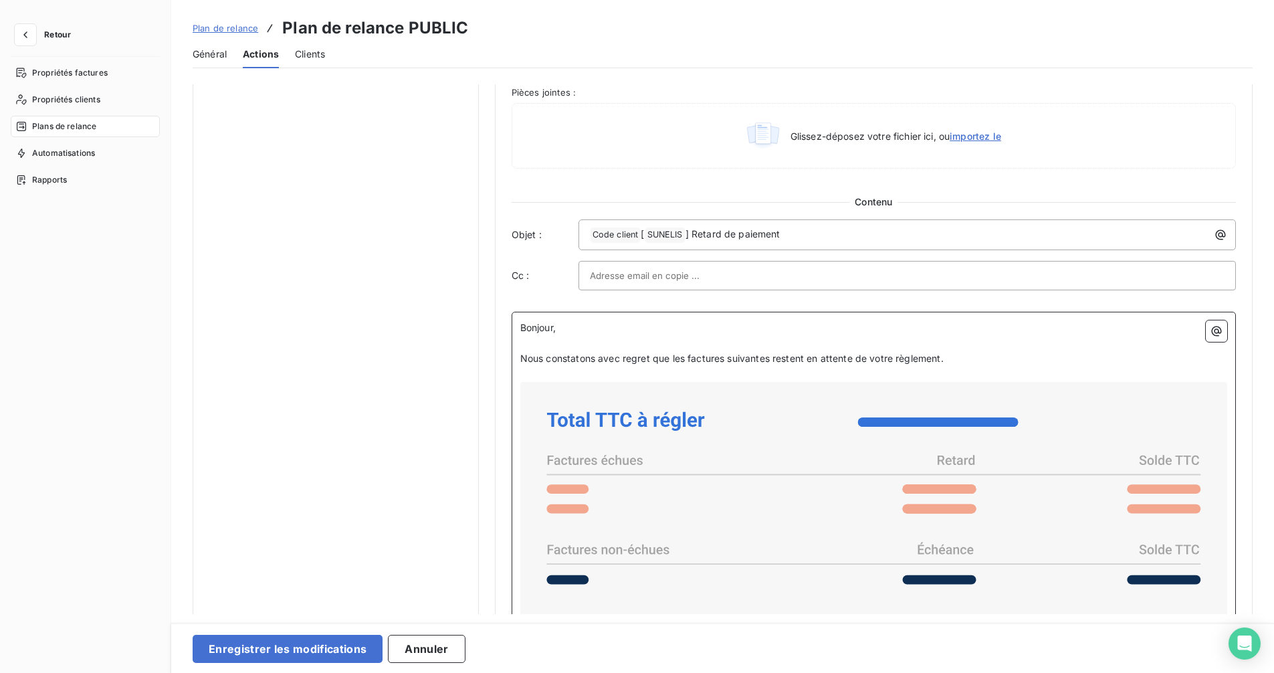
scroll to position [705, 0]
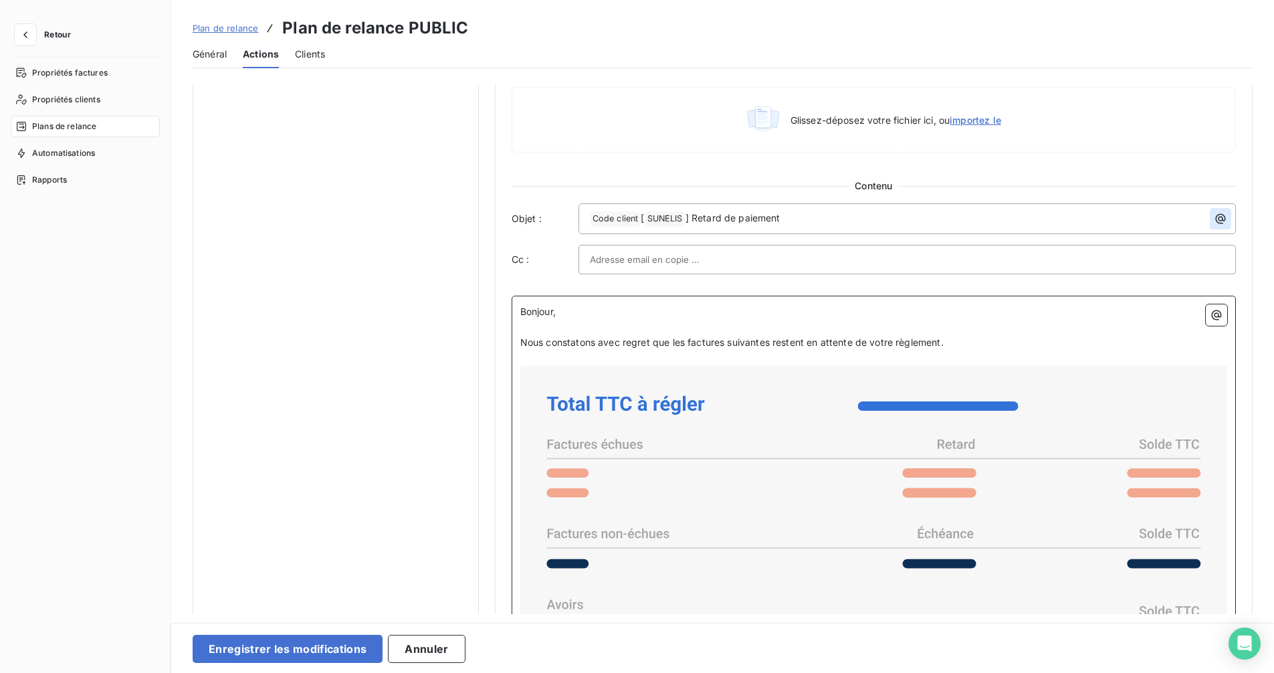
click at [1215, 217] on icon "button" at bounding box center [1220, 219] width 10 height 10
click at [1213, 217] on html "Retour Propriétés factures Propriétés clients Plans de relance Automatisations …" at bounding box center [637, 336] width 1274 height 673
click at [1215, 316] on icon "button" at bounding box center [1215, 314] width 13 height 13
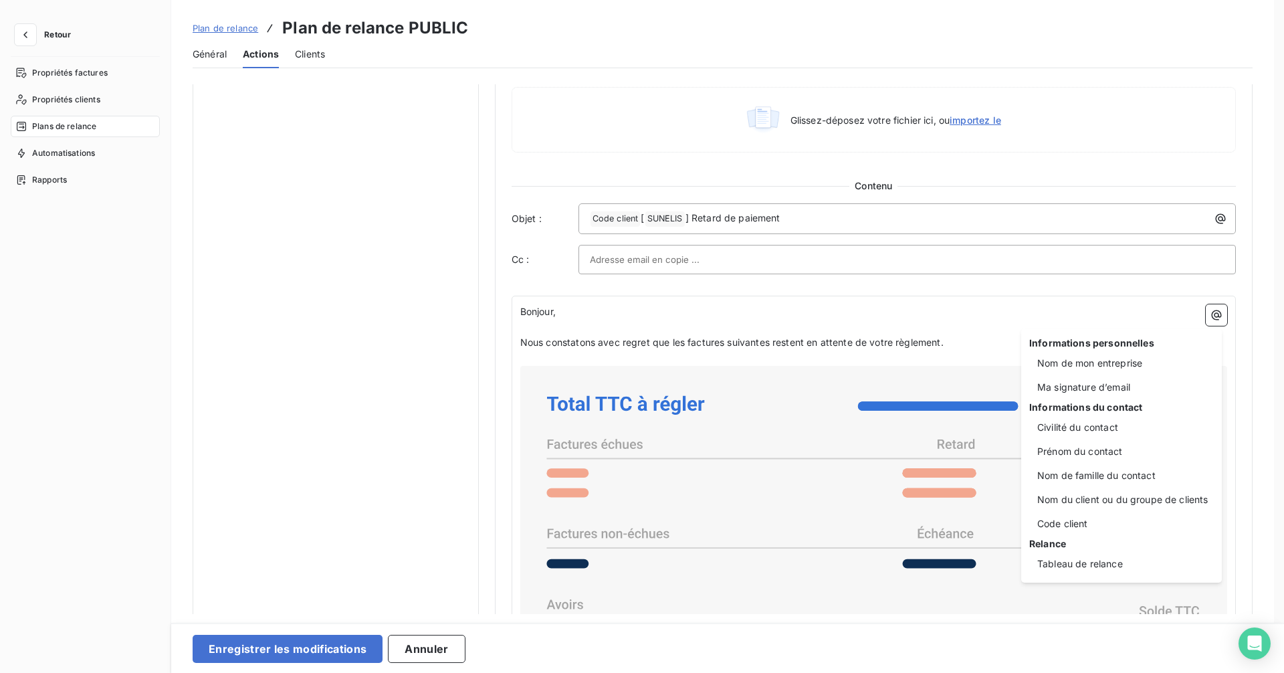
click at [1214, 312] on html "Retour Propriétés factures Propriétés clients Plans de relance Automatisations …" at bounding box center [642, 336] width 1284 height 673
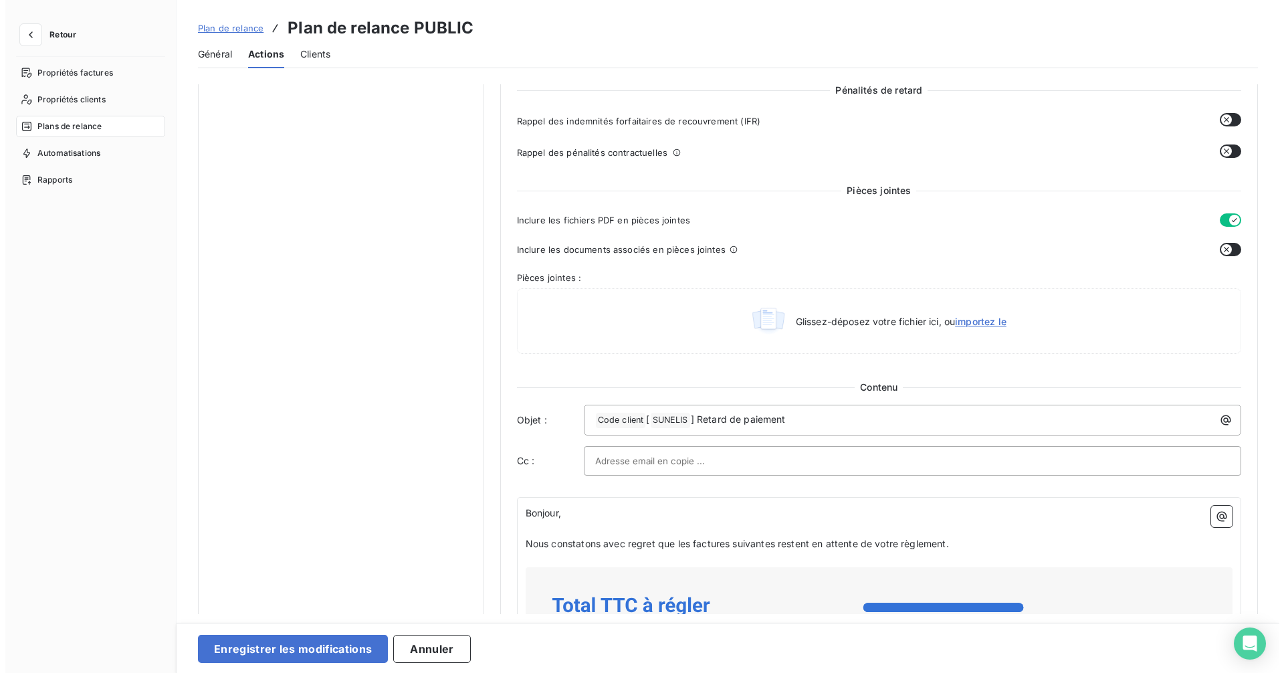
scroll to position [304, 0]
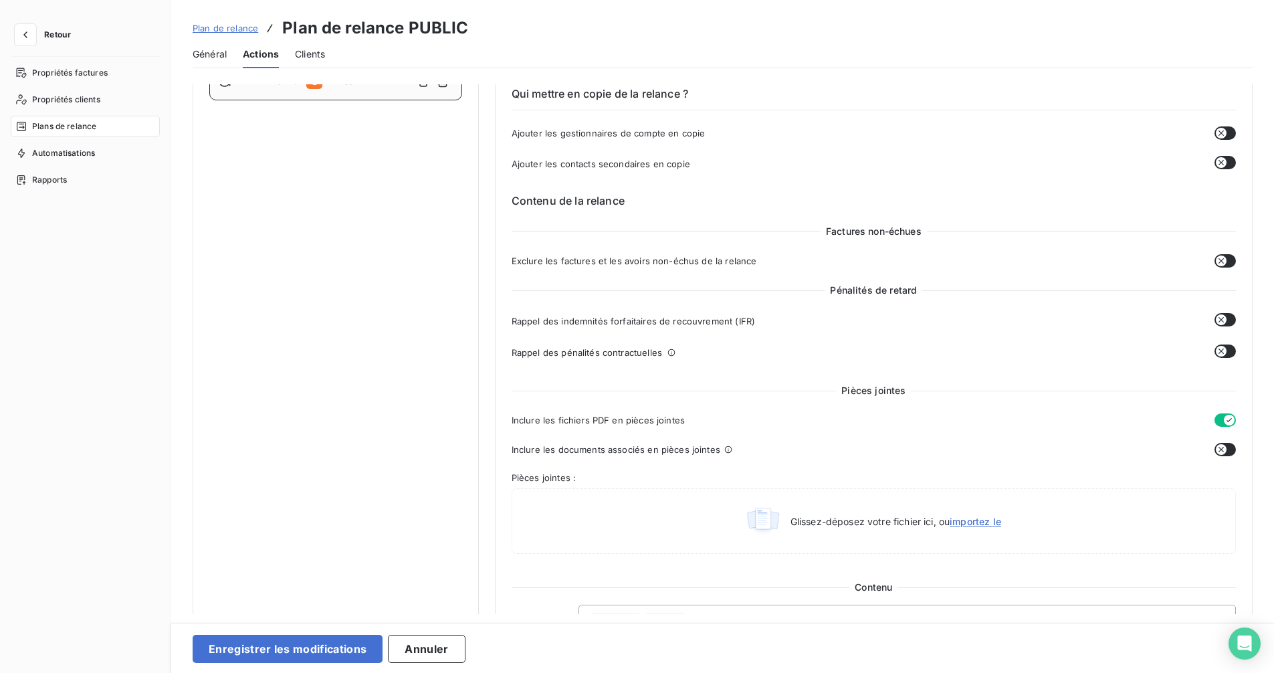
click at [209, 55] on span "Général" at bounding box center [210, 53] width 34 height 13
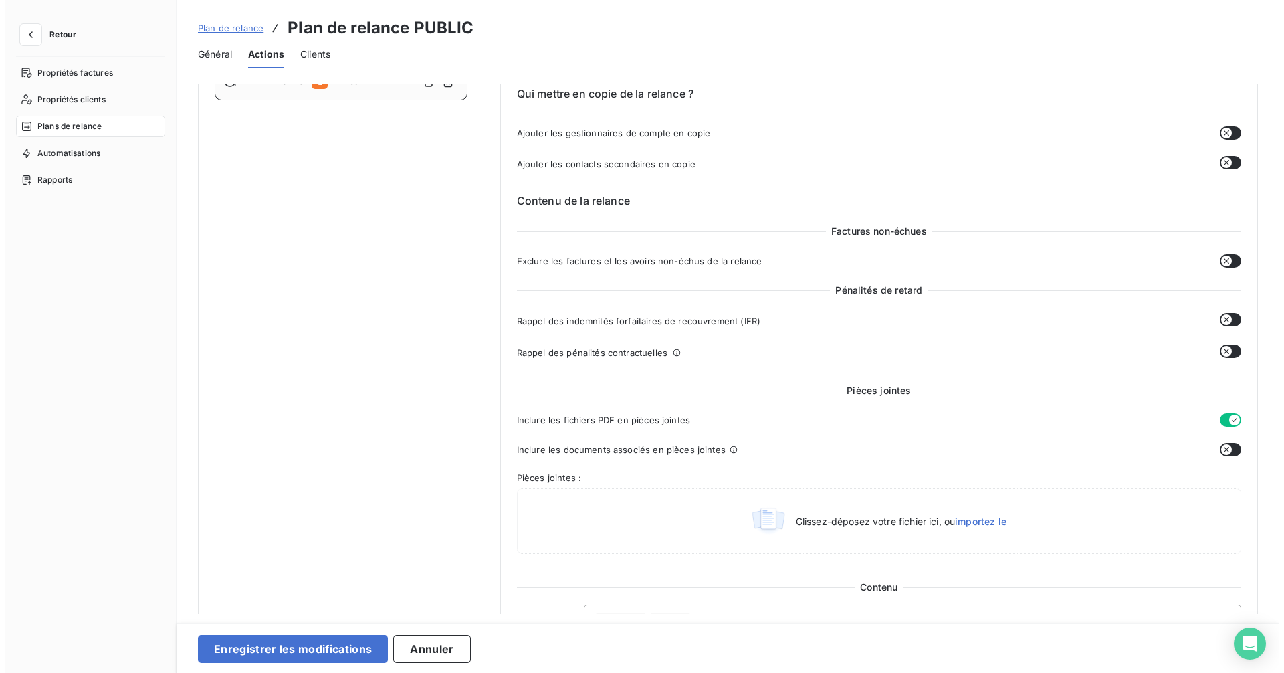
scroll to position [0, 0]
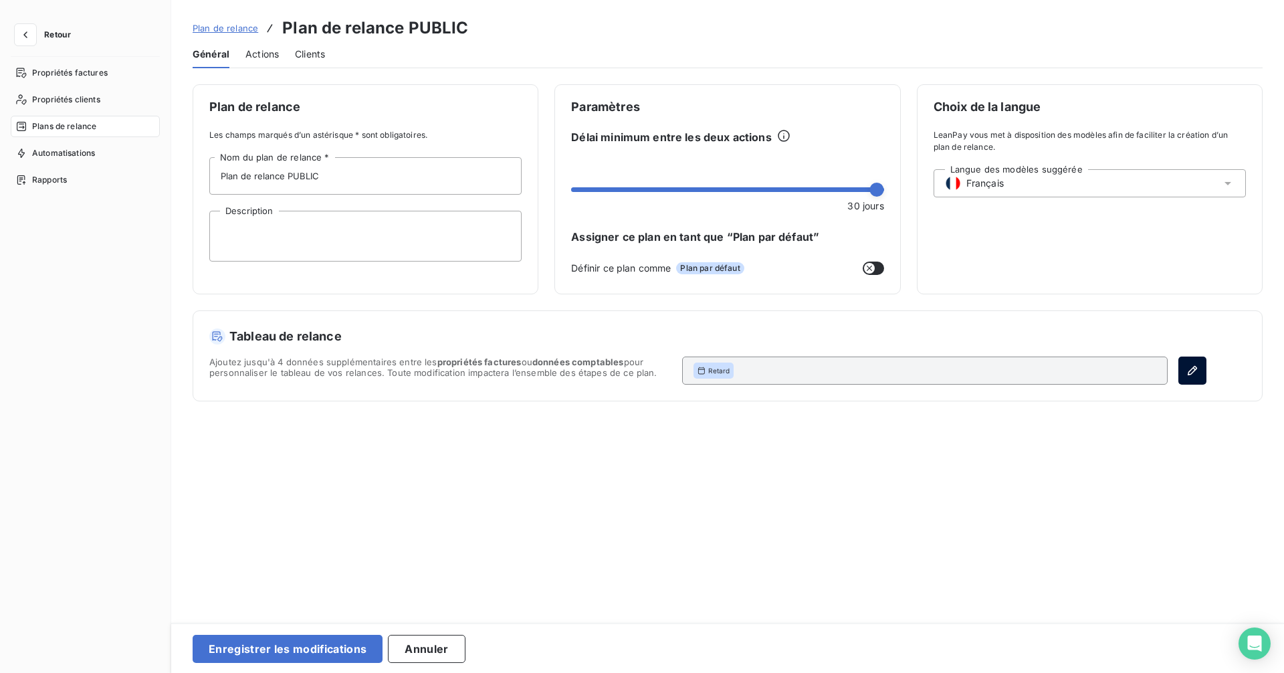
click at [1191, 370] on icon "button" at bounding box center [1191, 370] width 9 height 9
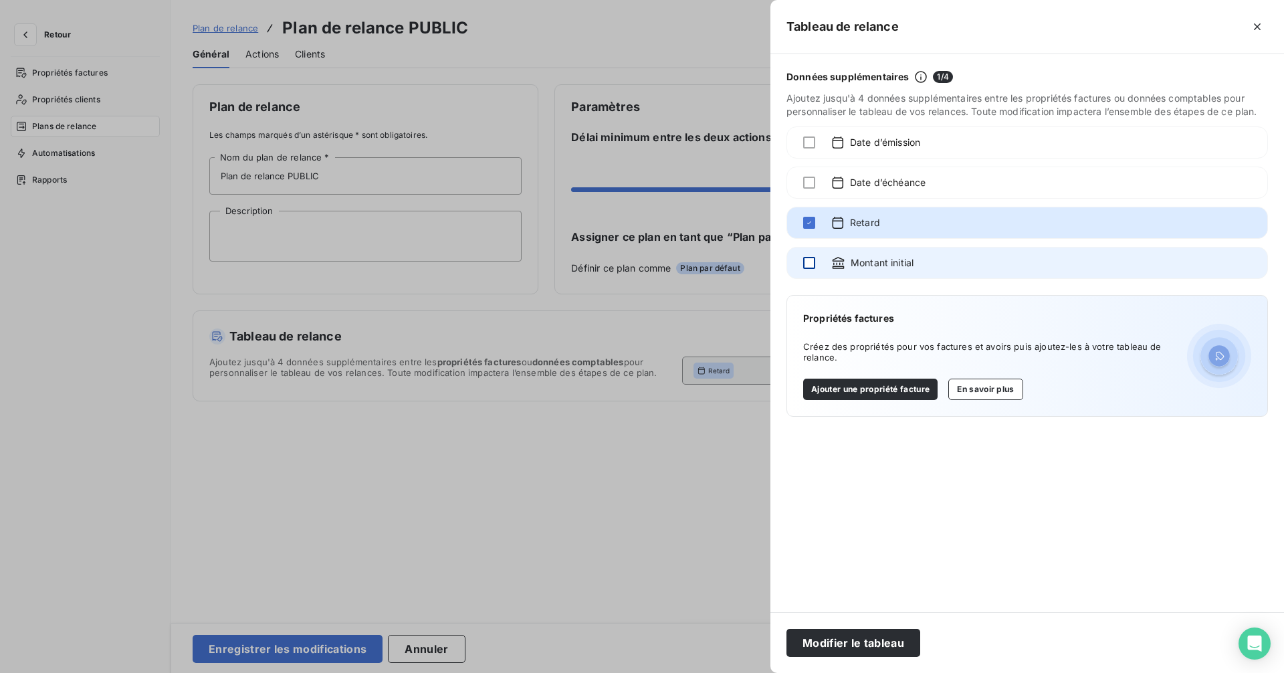
click at [812, 263] on div at bounding box center [809, 263] width 12 height 12
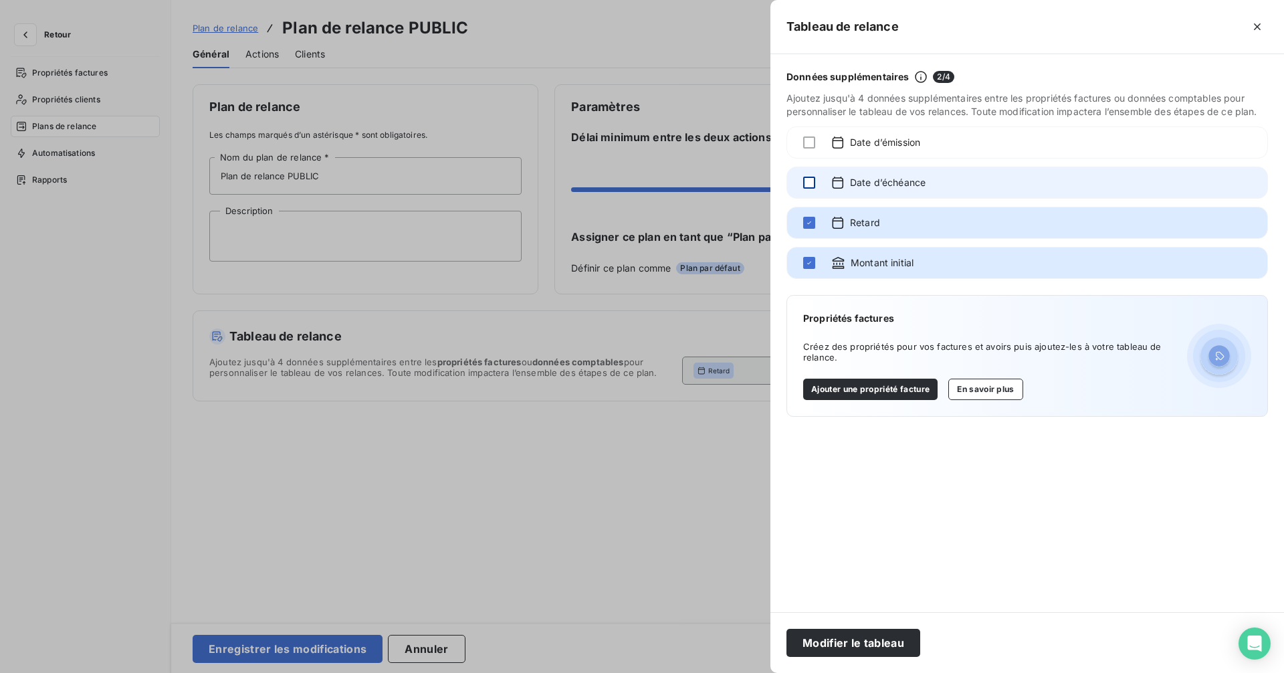
click at [809, 182] on div at bounding box center [809, 182] width 12 height 12
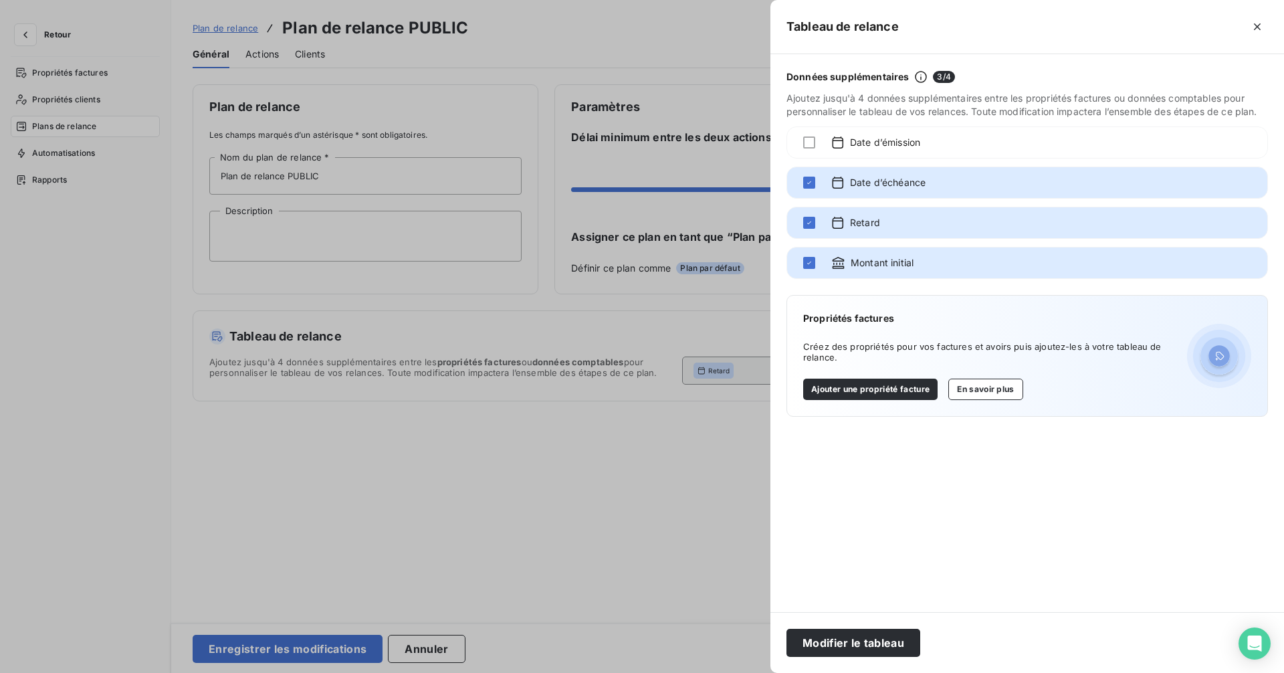
drag, startPoint x: 808, startPoint y: 145, endPoint x: 812, endPoint y: 162, distance: 17.0
click at [808, 144] on div at bounding box center [809, 142] width 12 height 12
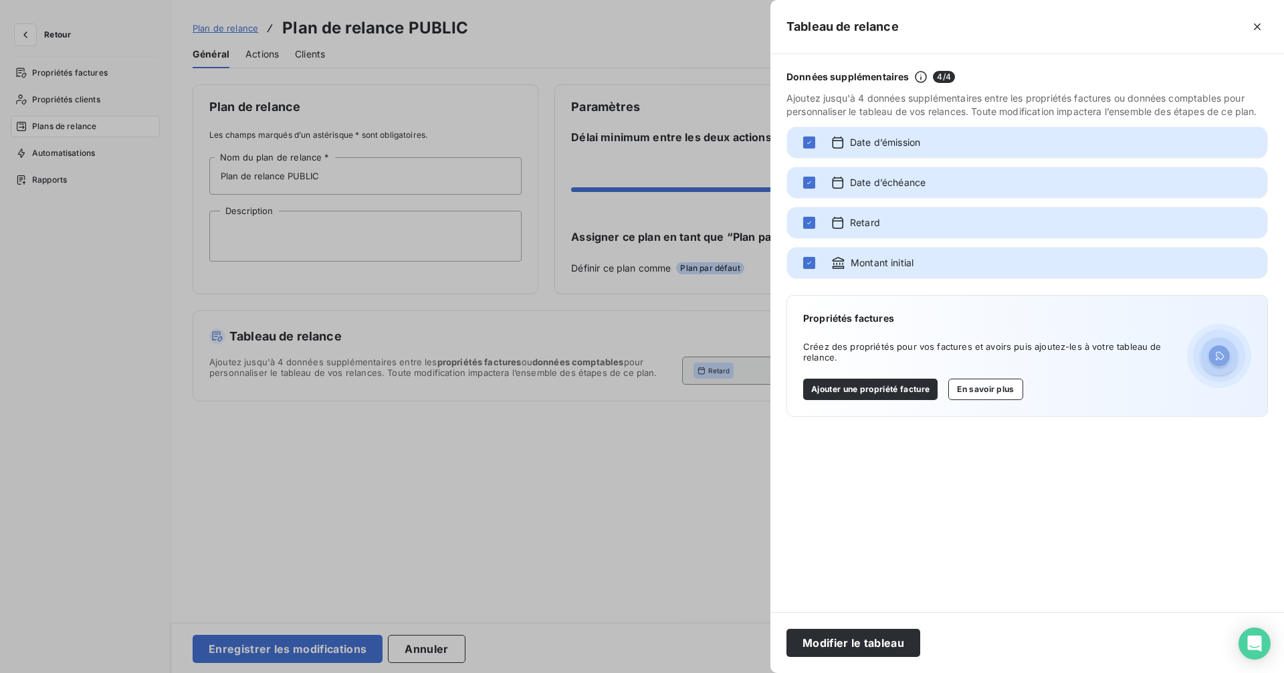
click at [873, 626] on div "Modifier le tableau" at bounding box center [1026, 642] width 513 height 61
click at [873, 631] on button "Modifier le tableau" at bounding box center [853, 642] width 134 height 28
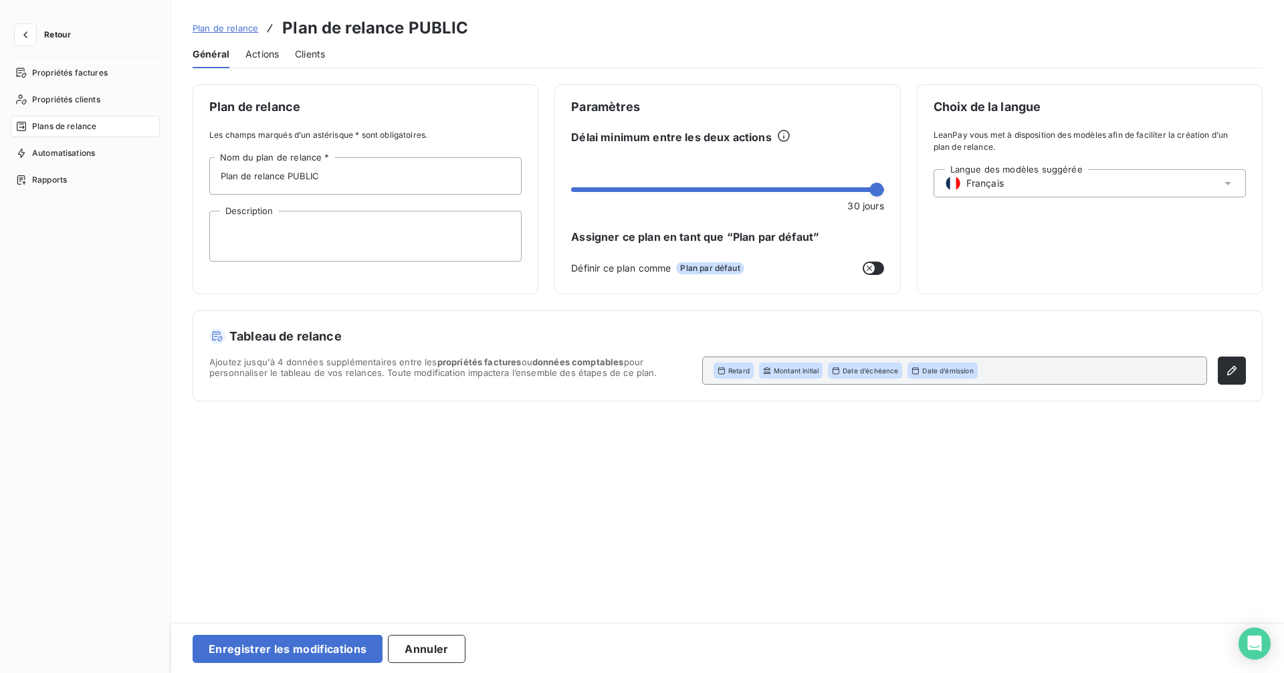
click at [262, 57] on span "Actions" at bounding box center [261, 53] width 33 height 13
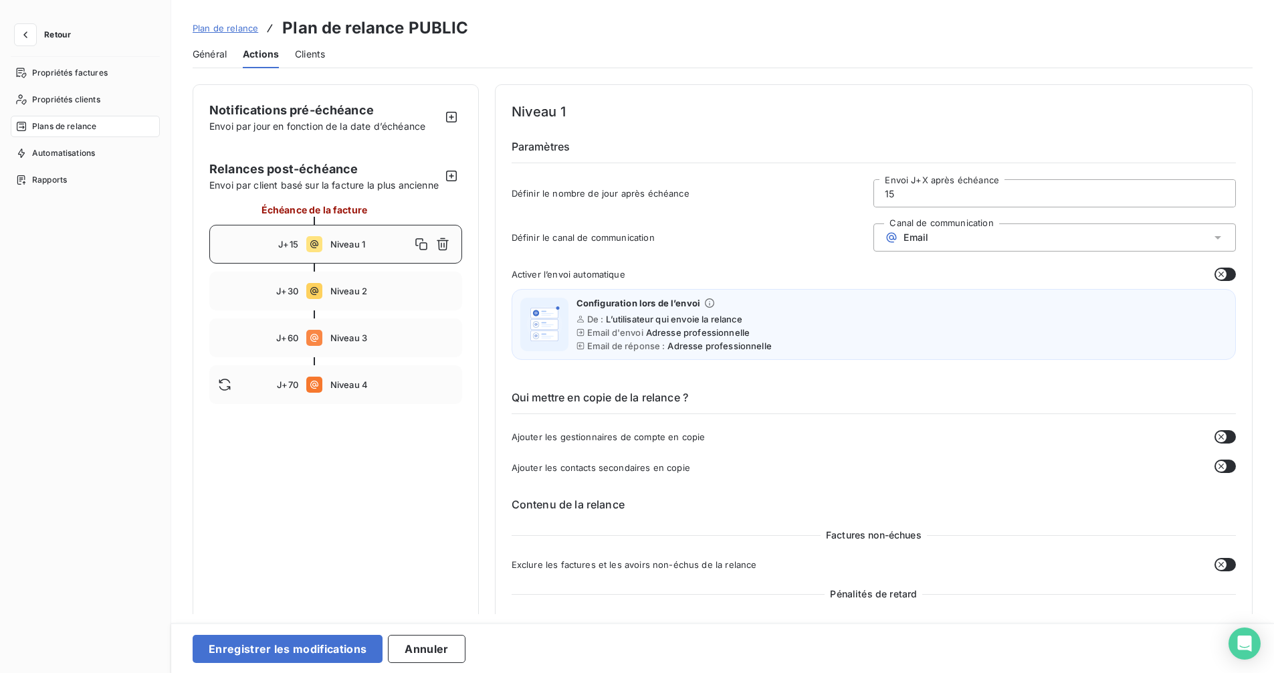
click at [230, 27] on span "Plan de relance" at bounding box center [226, 28] width 66 height 11
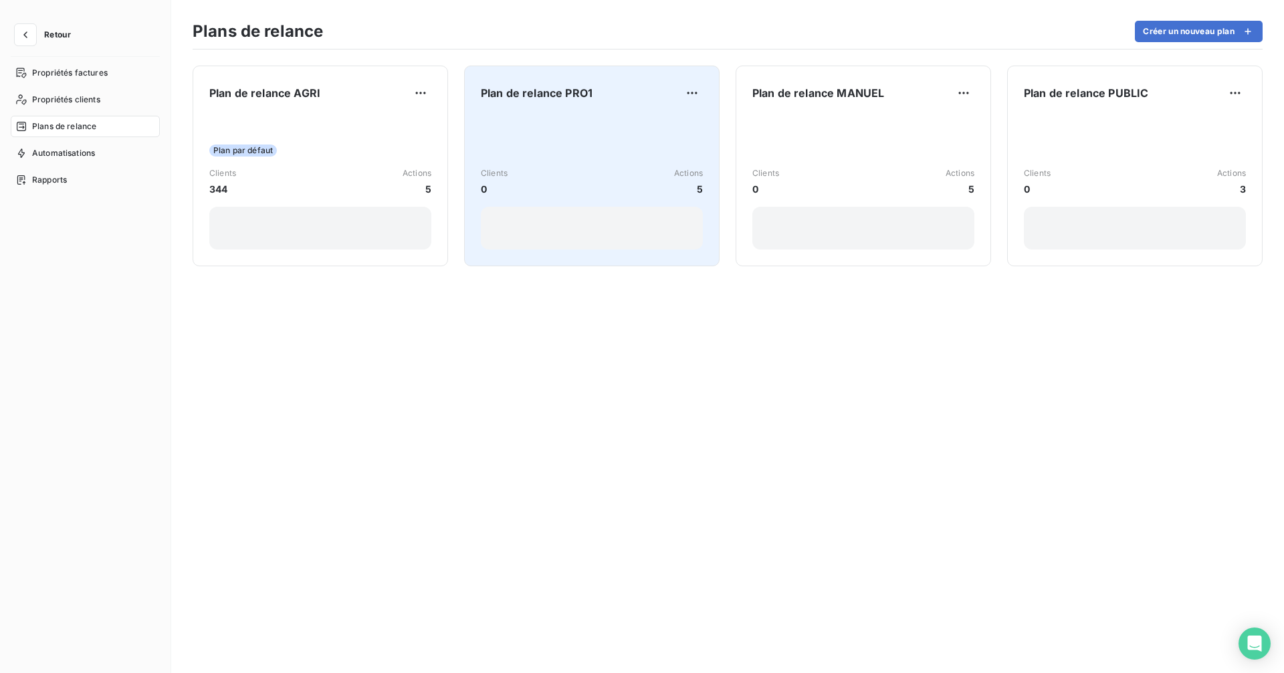
click at [531, 150] on div "Clients 0 Actions 5" at bounding box center [592, 181] width 222 height 135
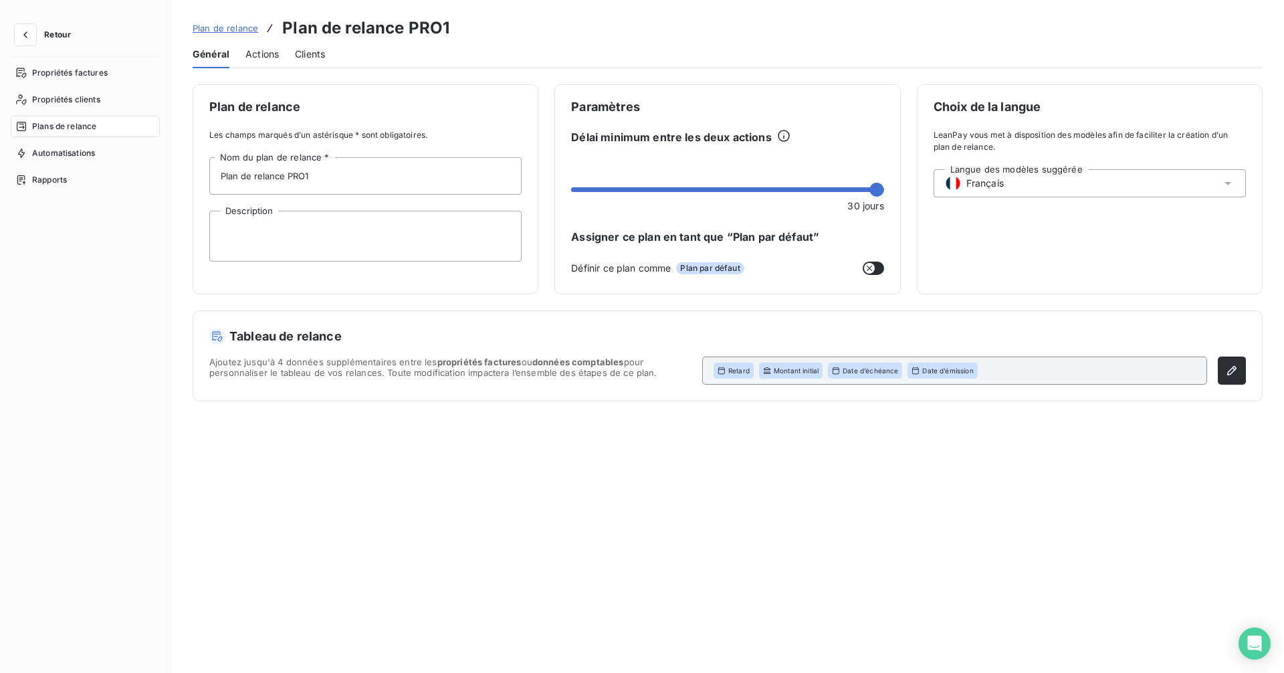
click at [262, 46] on div "Actions" at bounding box center [261, 54] width 33 height 28
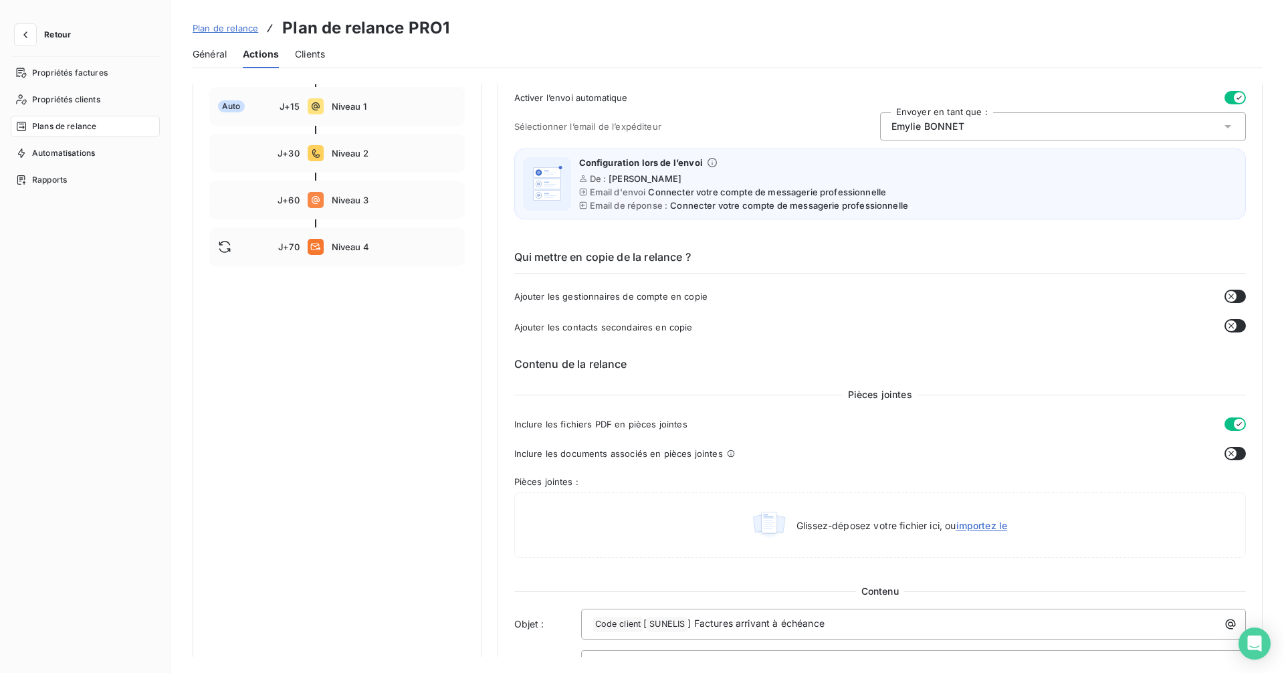
scroll to position [334, 0]
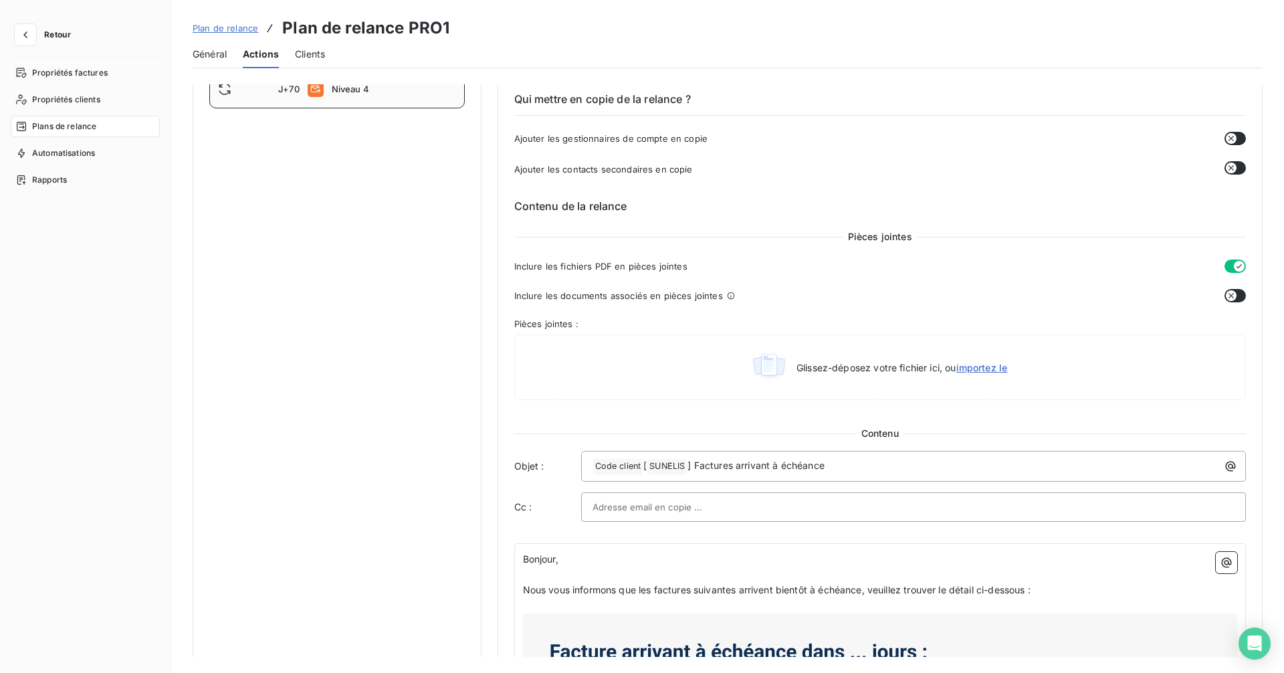
click at [346, 90] on span "Niveau 4" at bounding box center [394, 89] width 124 height 11
type input "70"
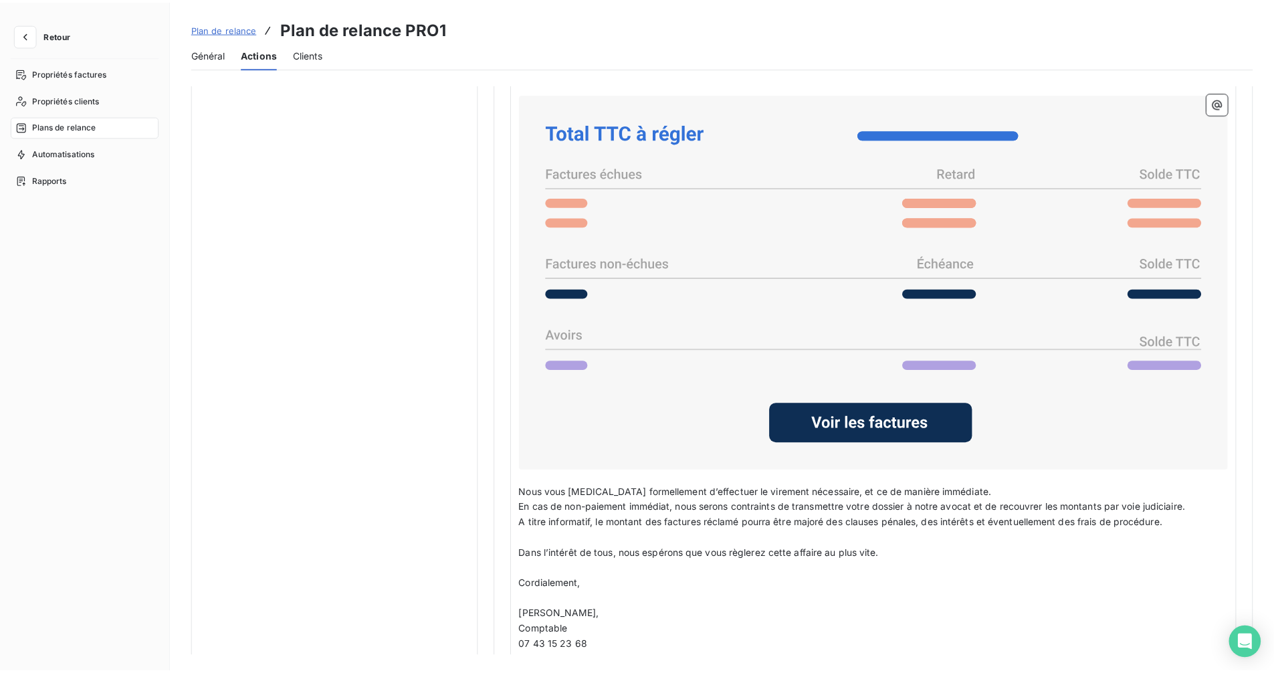
scroll to position [790, 0]
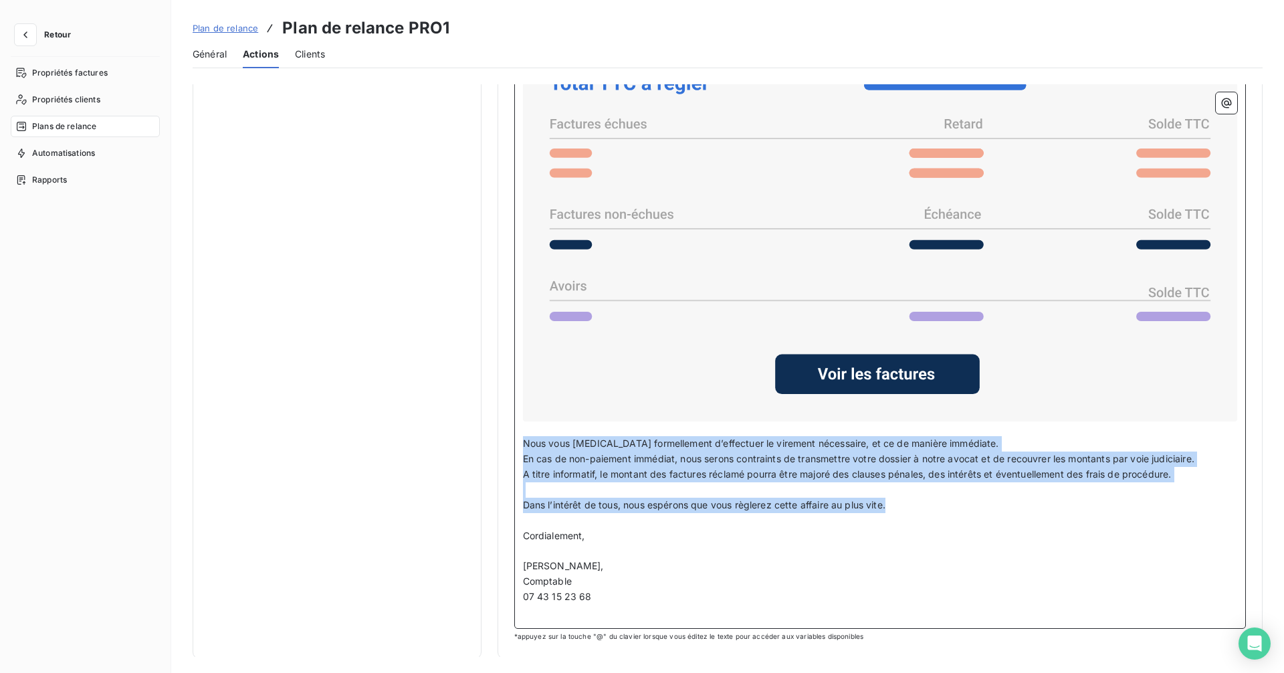
drag, startPoint x: 905, startPoint y: 508, endPoint x: 501, endPoint y: 447, distance: 409.1
copy div "Nous vous [MEDICAL_DATA] formellement d’effectuer le virement nécessaire, et ce…"
click at [211, 26] on span "Plan de relance" at bounding box center [226, 28] width 66 height 11
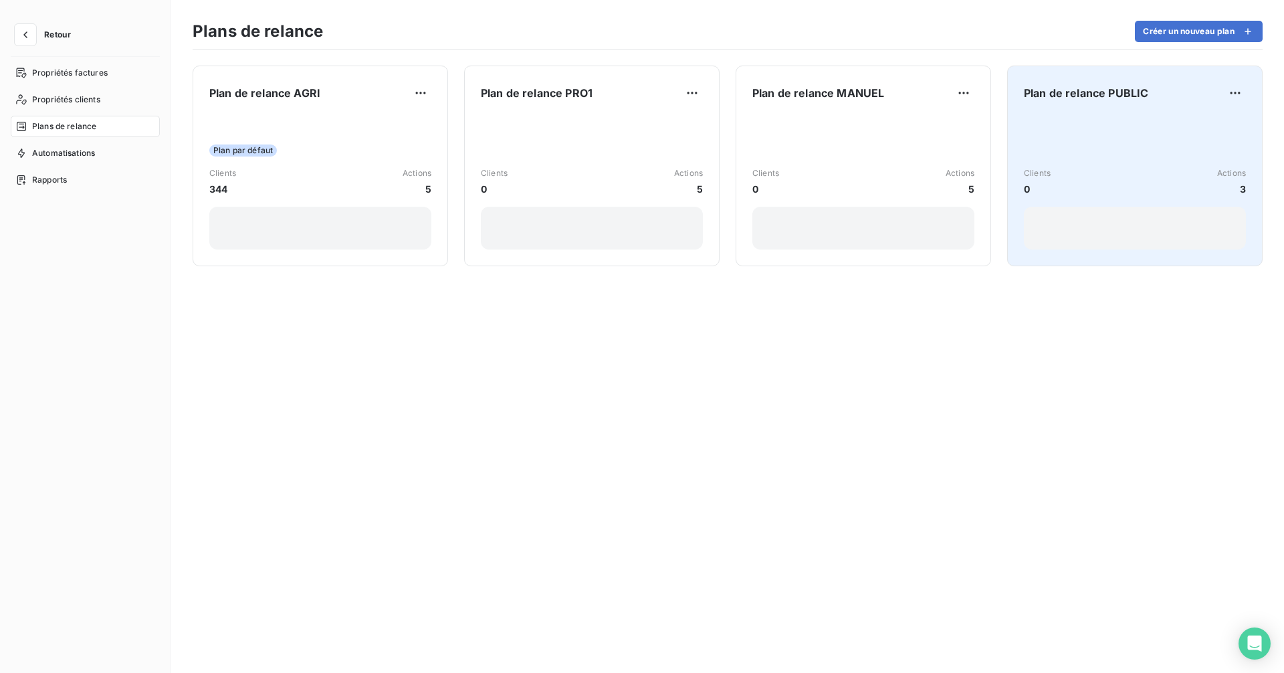
click at [1118, 163] on div "Clients 0 Actions 3" at bounding box center [1134, 181] width 222 height 135
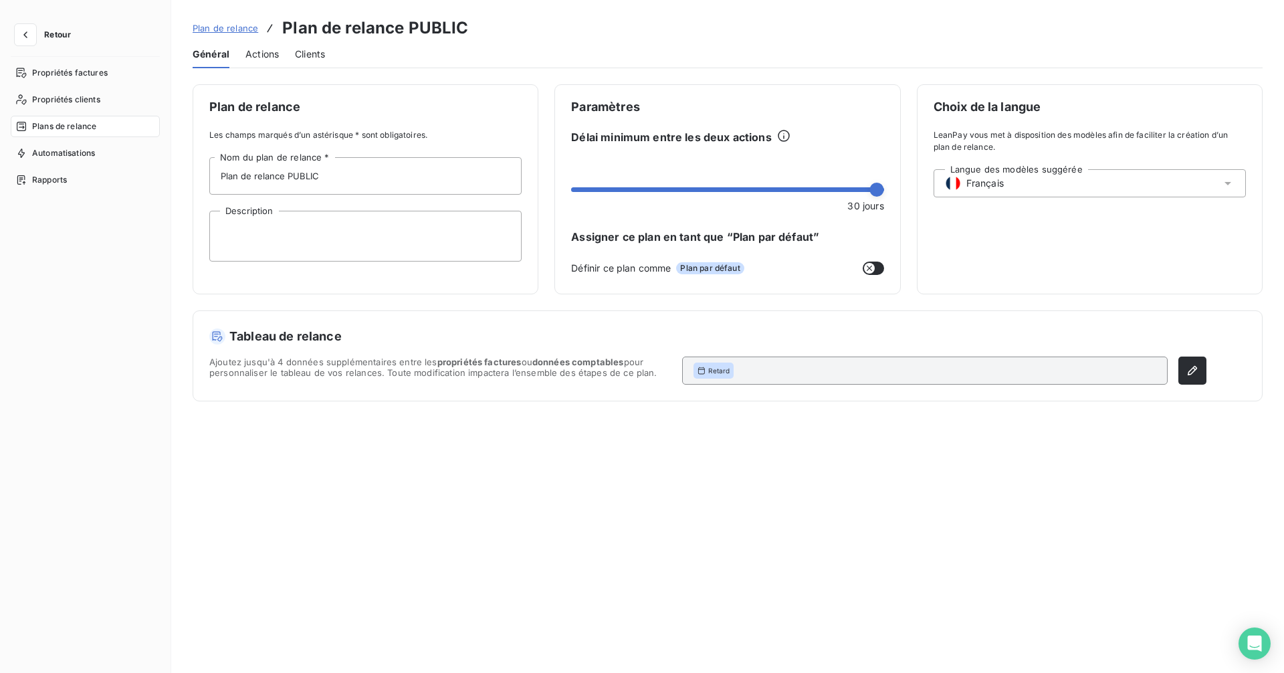
click at [254, 55] on span "Actions" at bounding box center [261, 53] width 33 height 13
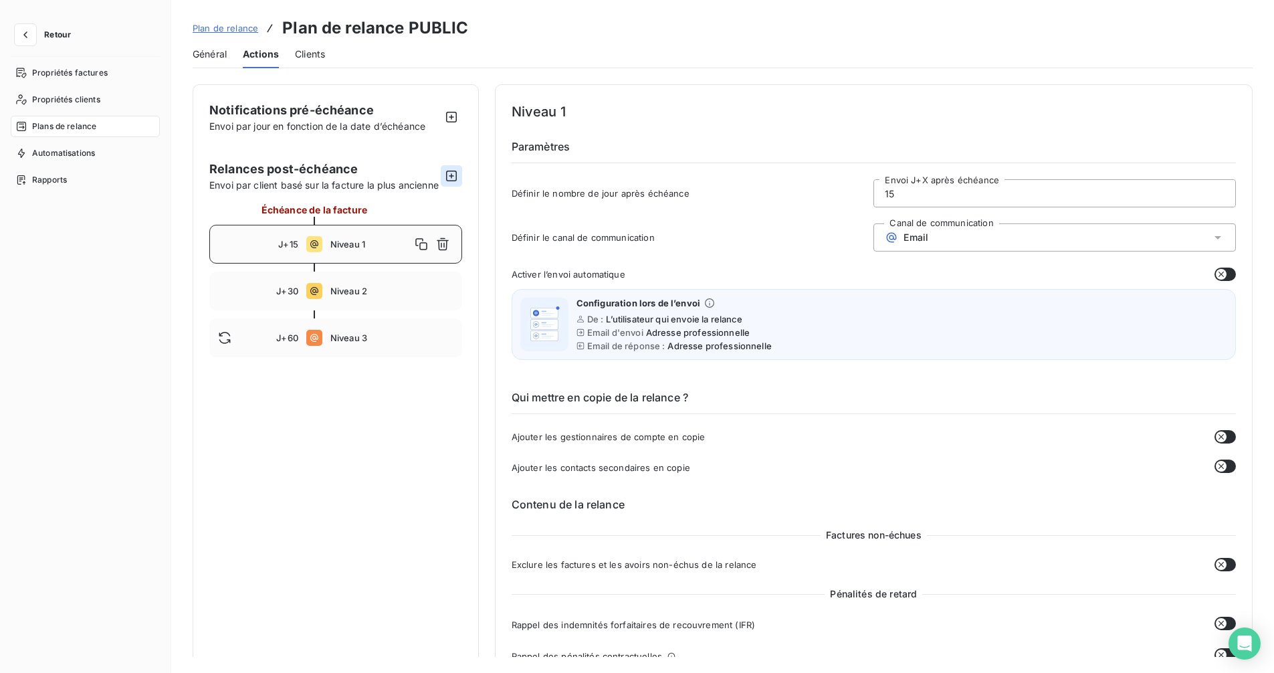
click at [448, 183] on icon "button" at bounding box center [451, 175] width 13 height 13
type input "70"
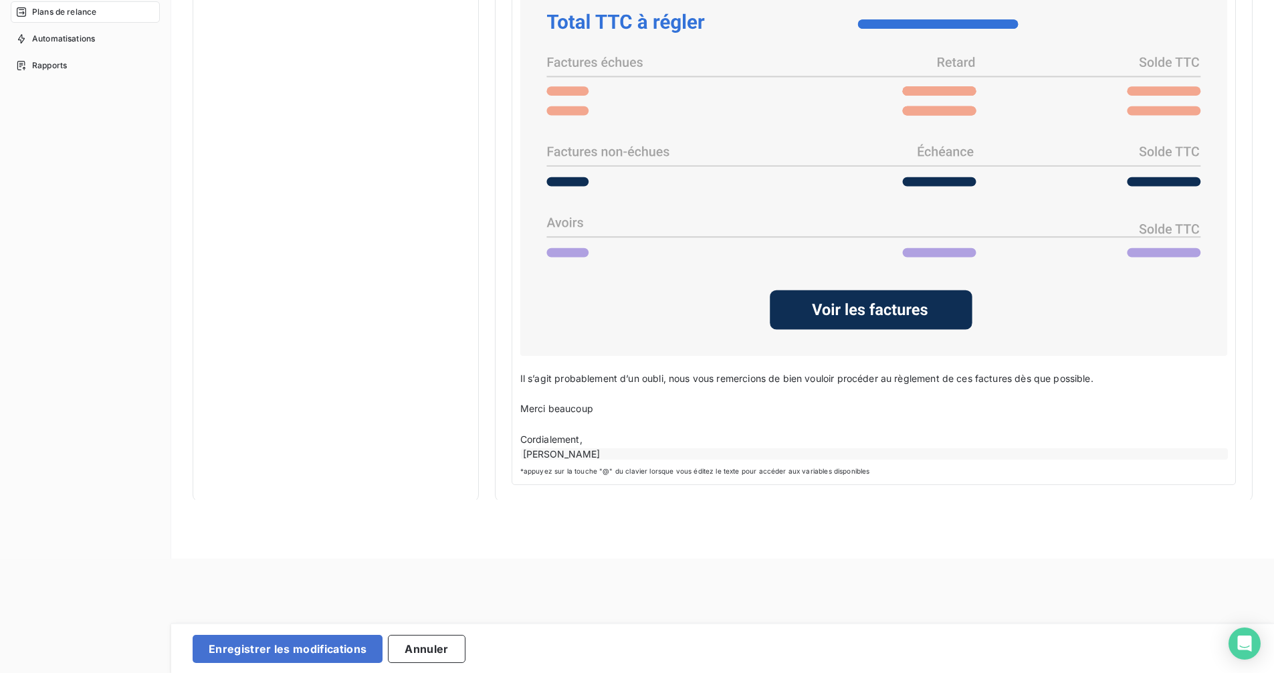
scroll to position [120, 0]
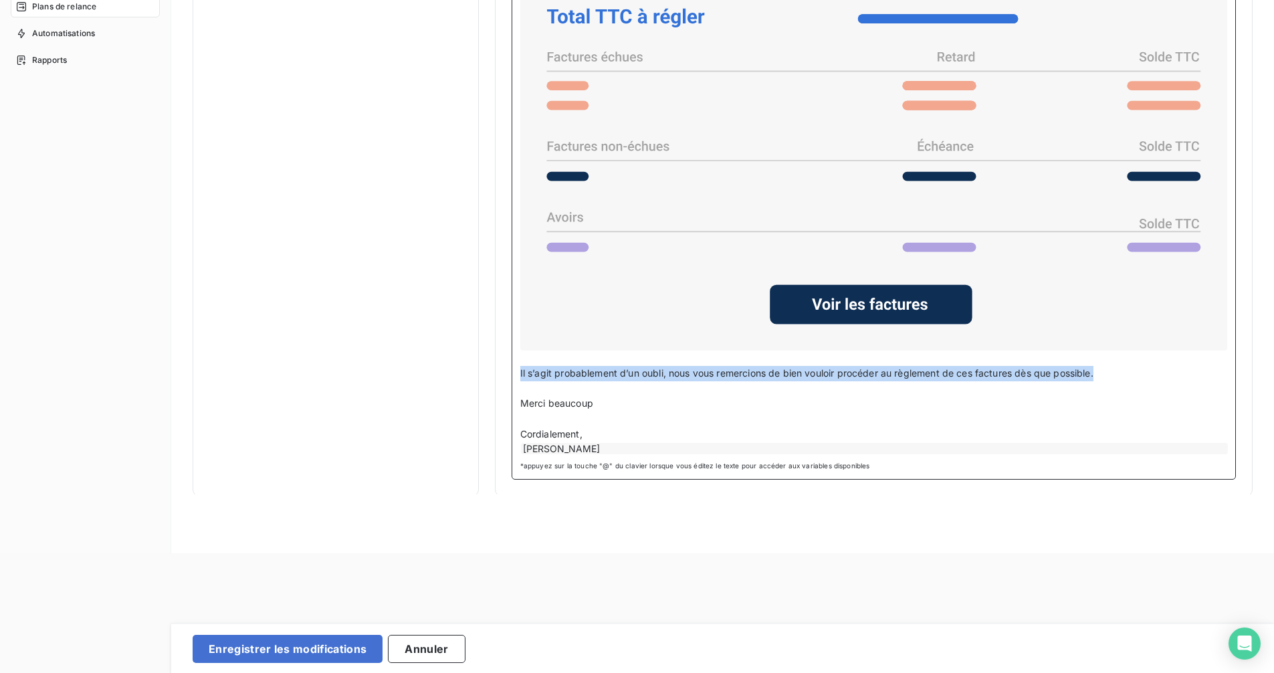
drag, startPoint x: 1123, startPoint y: 375, endPoint x: 515, endPoint y: 370, distance: 607.7
click at [515, 370] on div "Bonjour Civilité du contact ﻿ Nom de famille du contact ﻿ ﻿ ﻿ Sauf erreur de no…" at bounding box center [873, 194] width 724 height 572
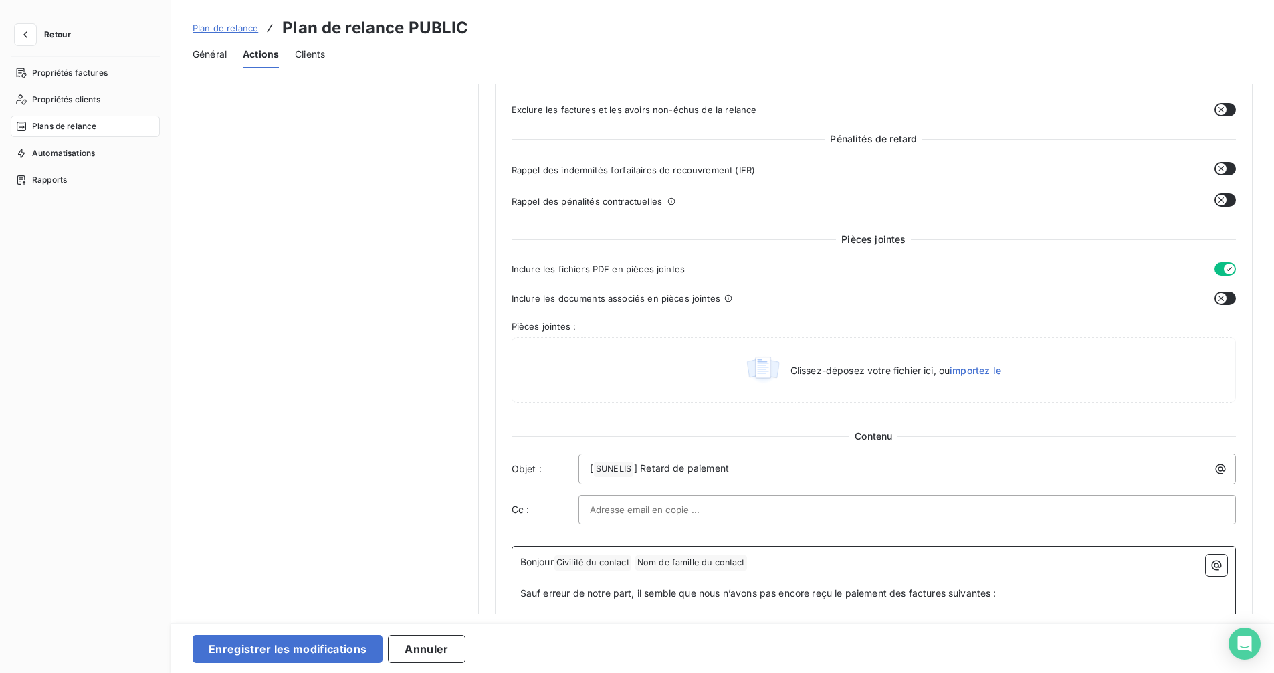
scroll to position [468, 0]
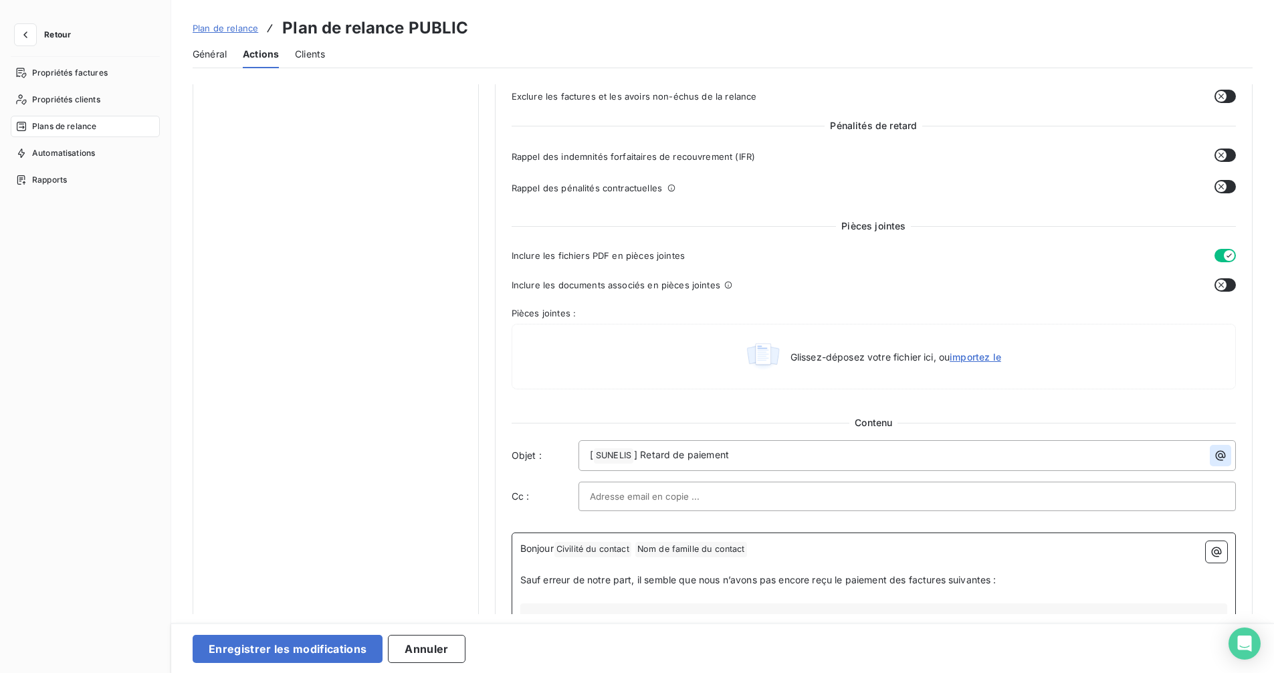
click at [1213, 453] on icon "button" at bounding box center [1219, 455] width 13 height 13
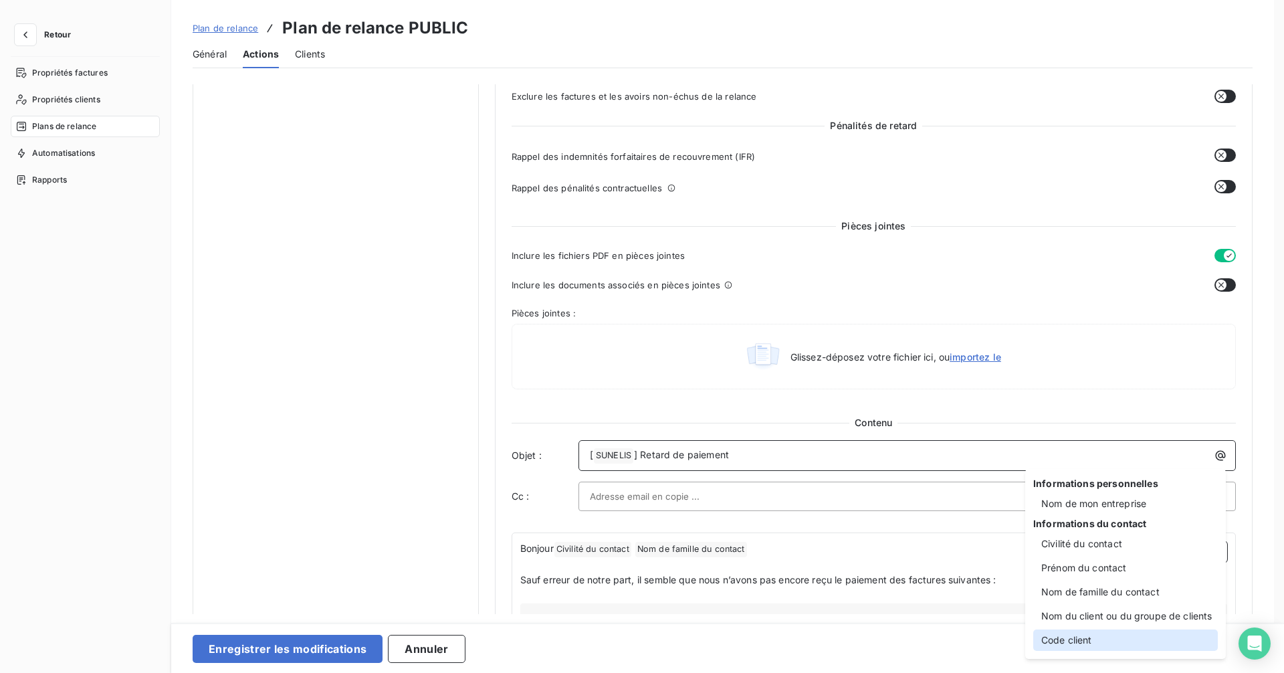
click at [1094, 631] on div "Code client" at bounding box center [1125, 639] width 185 height 21
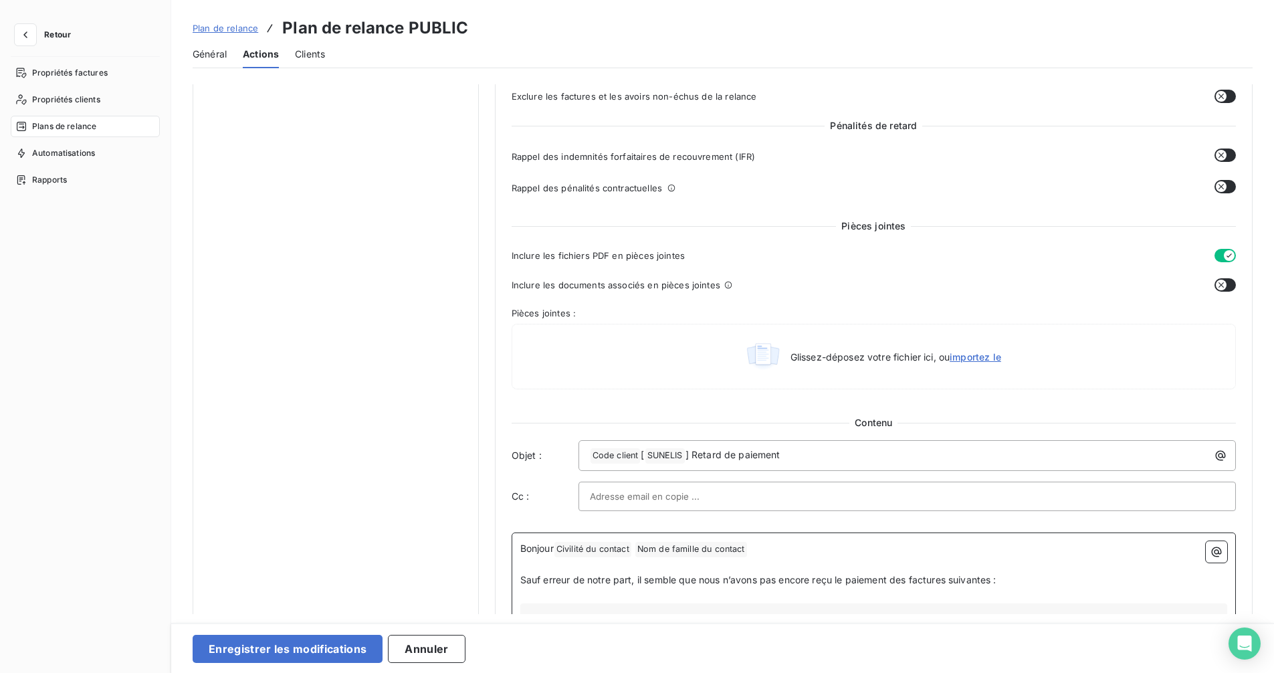
click at [765, 546] on p "Bonjour Civilité du contact ﻿ Nom de famille du contact ﻿ ﻿" at bounding box center [873, 549] width 707 height 16
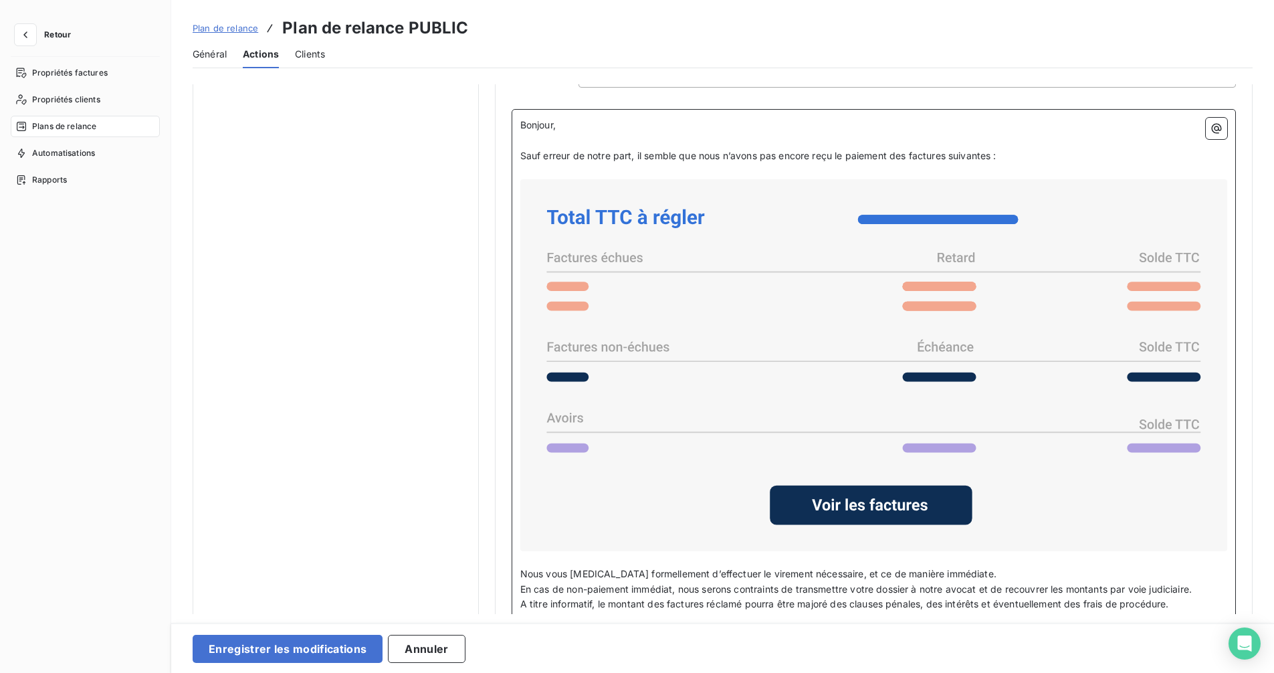
scroll to position [498, 0]
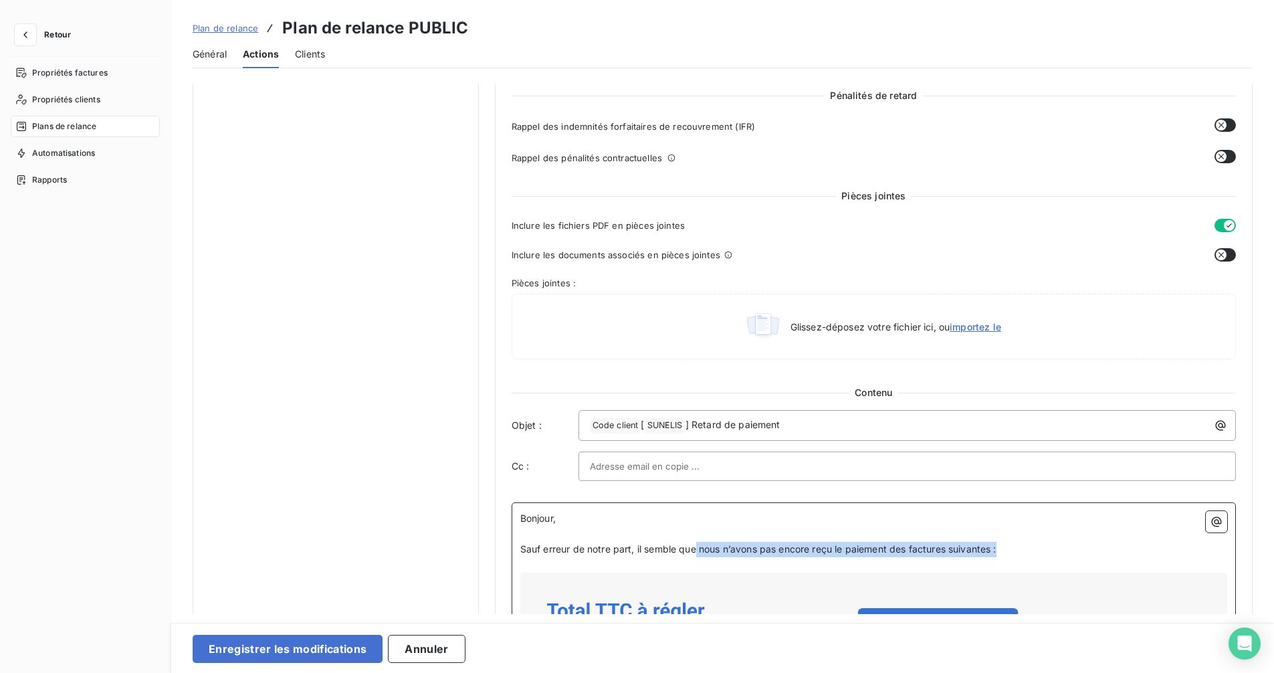
drag, startPoint x: 1014, startPoint y: 546, endPoint x: 695, endPoint y: 547, distance: 319.6
click at [695, 547] on p "Sauf erreur de notre part, il semble que nous n’avons pas encore reçu le paieme…" at bounding box center [873, 548] width 707 height 15
drag, startPoint x: 679, startPoint y: 549, endPoint x: 523, endPoint y: 551, distance: 155.8
click at [520, 554] on p "Sauf erreur de notre part, il semble que nous n’avons pas encore reçu le paieme…" at bounding box center [873, 548] width 707 height 15
click at [738, 548] on span "Nous constatons avec regret que nous n’avons pas [MEDICAL_DATA] reçu le paiemen…" at bounding box center [769, 548] width 498 height 11
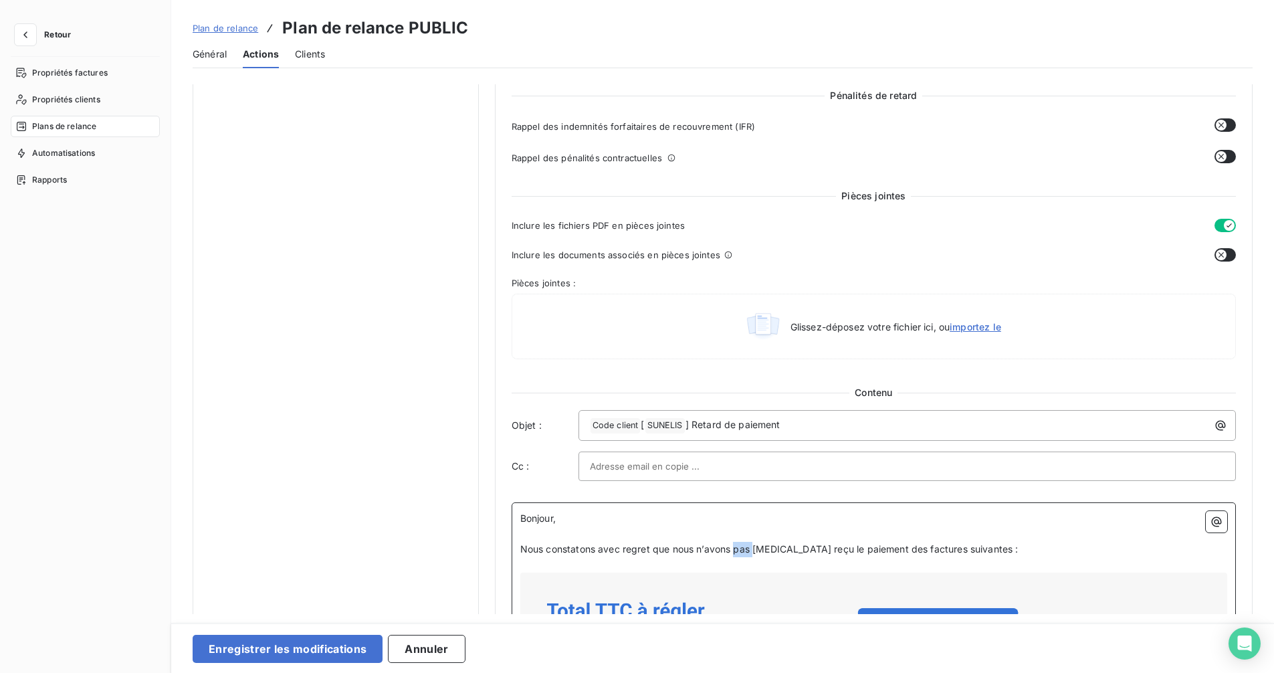
click at [738, 548] on span "Nous constatons avec regret que nous n’avons pas [MEDICAL_DATA] reçu le paiemen…" at bounding box center [769, 548] width 498 height 11
click at [733, 555] on p "Nous constatons avec regret que nous n’avons pas [MEDICAL_DATA] reçu le paiemen…" at bounding box center [873, 548] width 707 height 15
drag, startPoint x: 733, startPoint y: 547, endPoint x: 782, endPoint y: 523, distance: 55.0
click at [782, 551] on span "Nous constatons avec regret que nous n’avons pas [MEDICAL_DATA] reçu le paiemen…" at bounding box center [769, 548] width 498 height 11
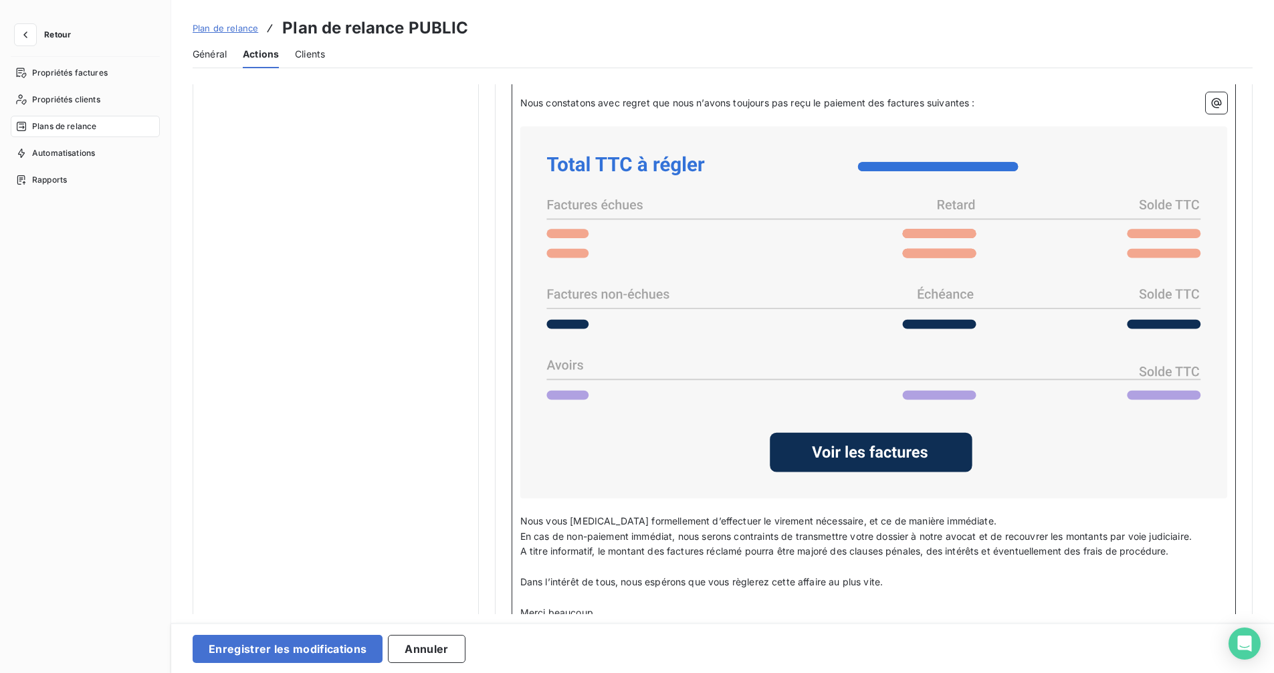
scroll to position [1033, 0]
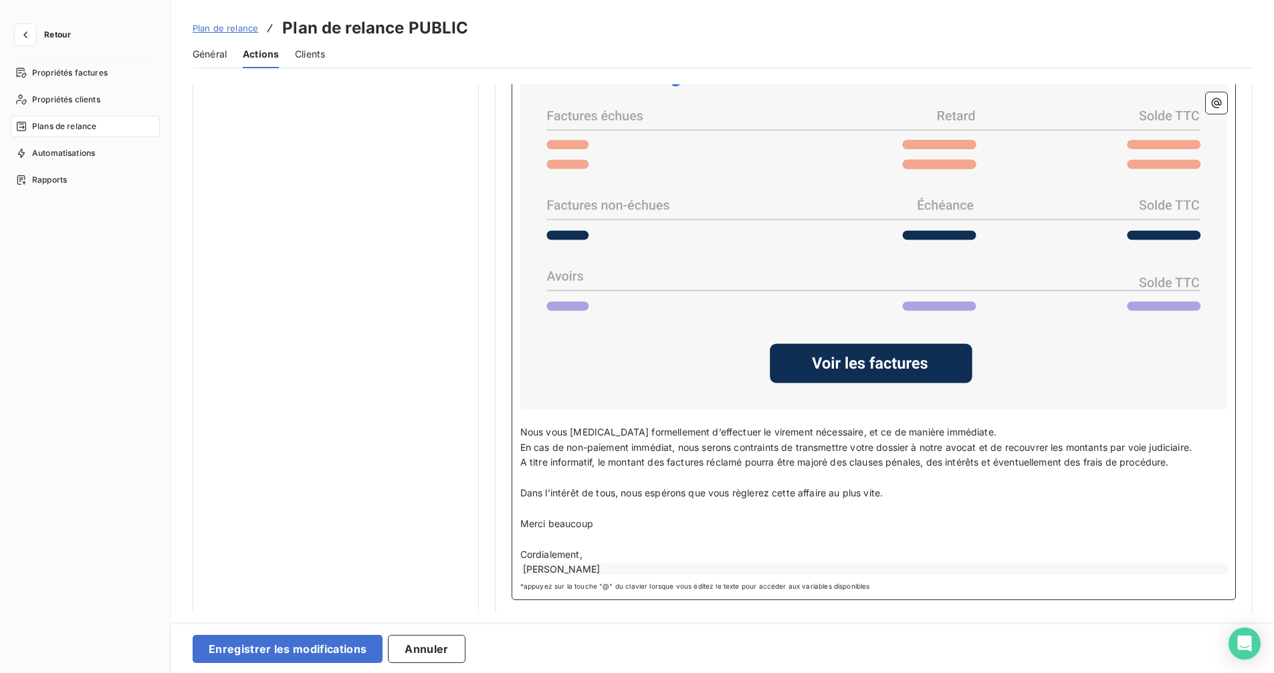
click at [619, 569] on div "[PERSON_NAME]" at bounding box center [874, 568] width 707 height 11
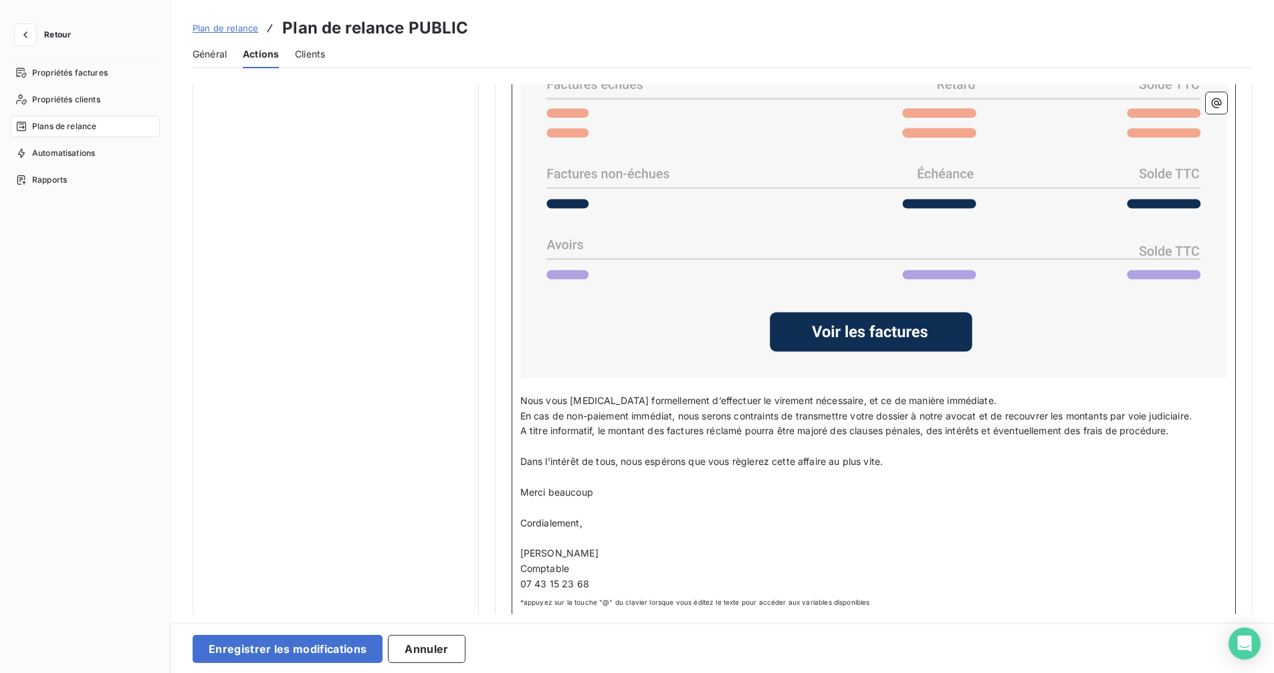
scroll to position [1081, 0]
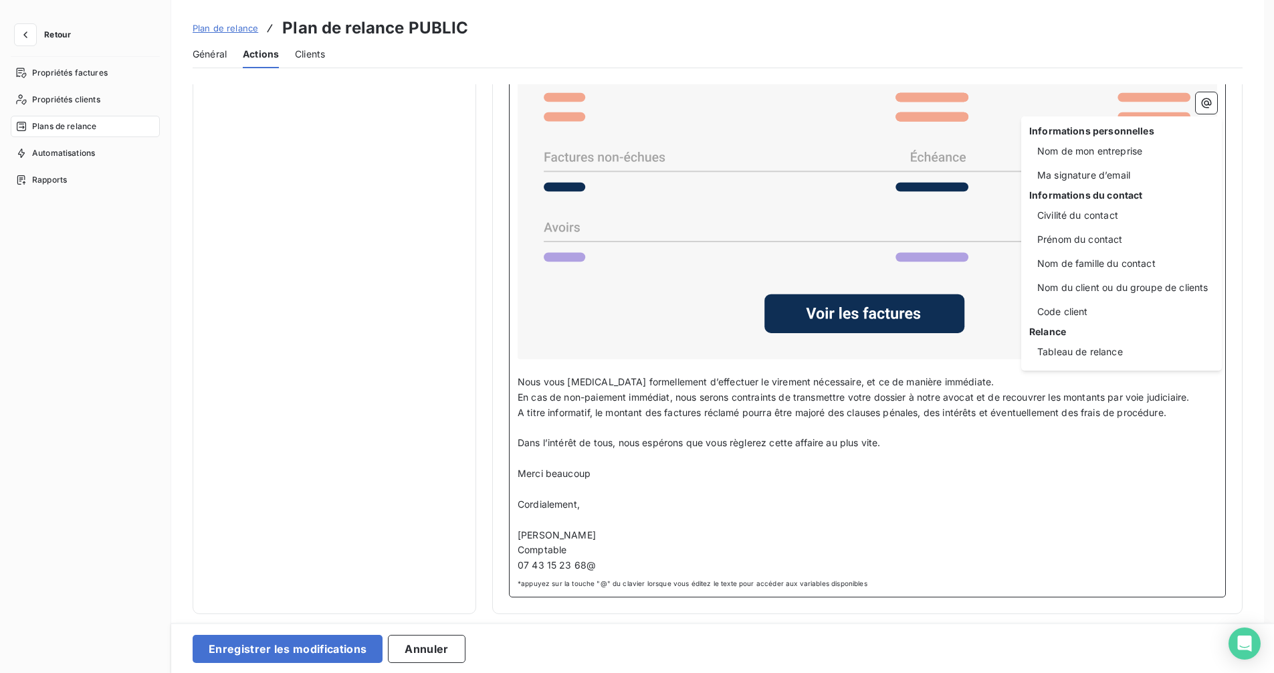
click at [928, 507] on html "Retour Propriétés factures Propriétés clients Plans de relance Automatisations …" at bounding box center [637, 336] width 1274 height 673
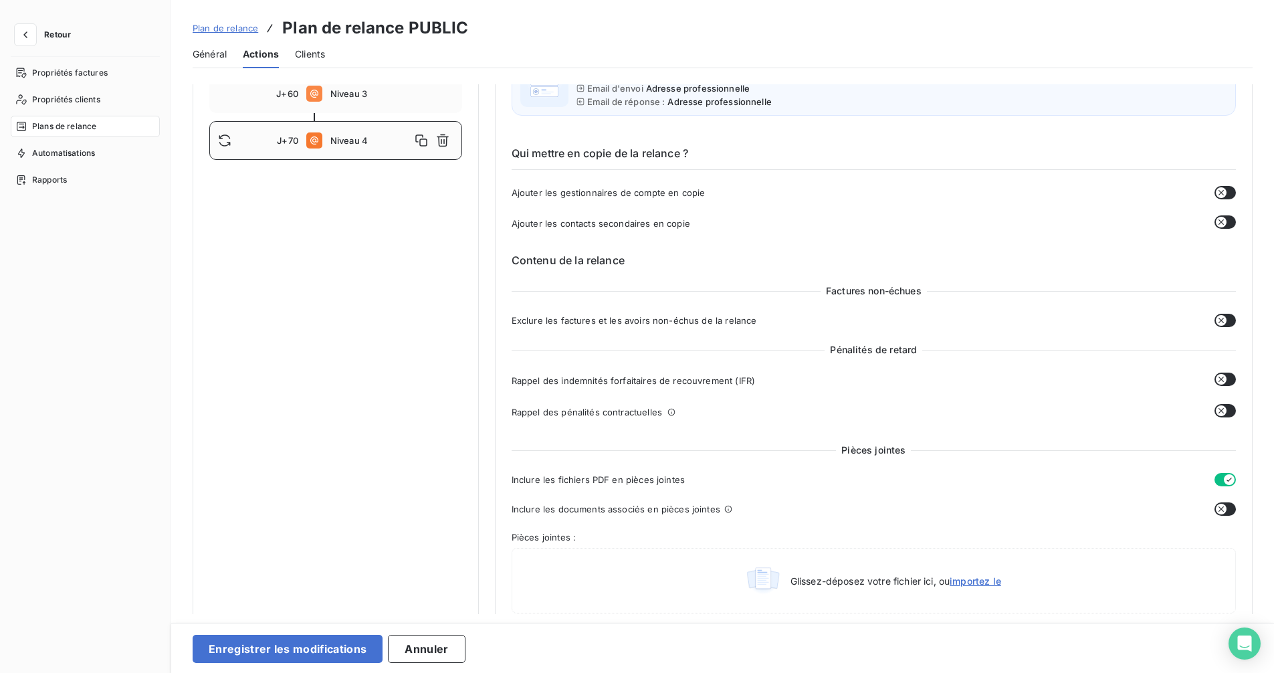
scroll to position [212, 0]
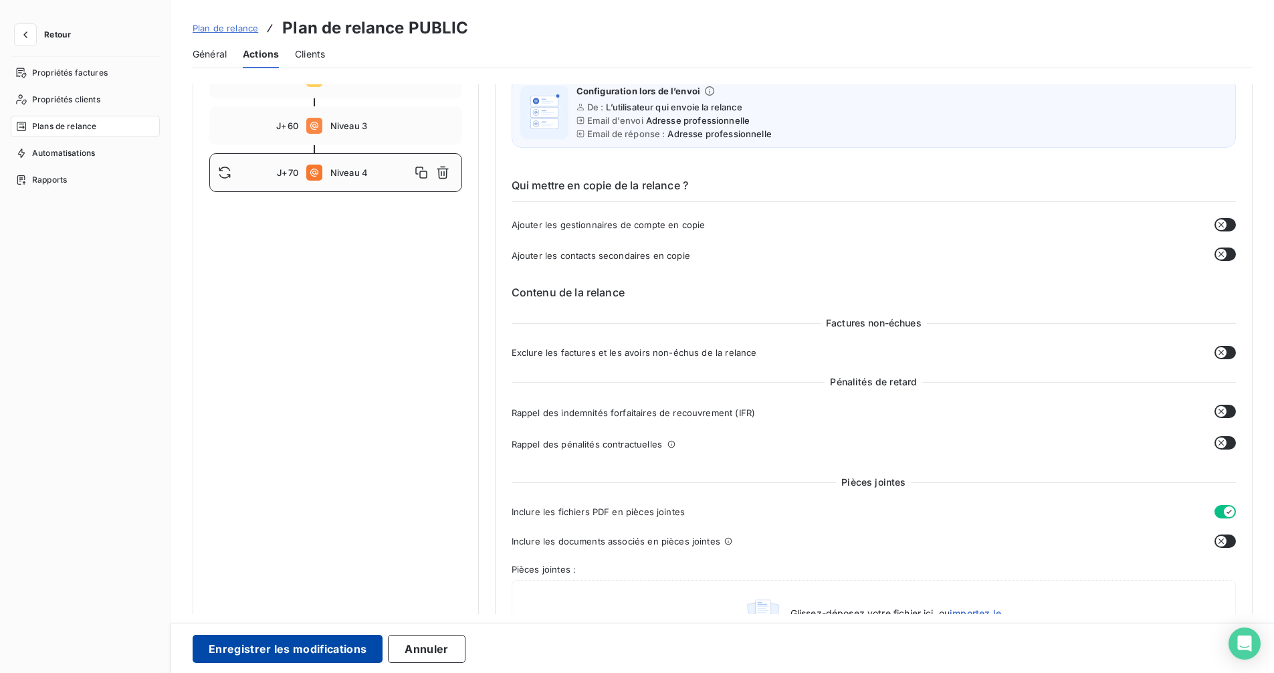
click at [284, 631] on button "Enregistrer les modifications" at bounding box center [288, 648] width 190 height 28
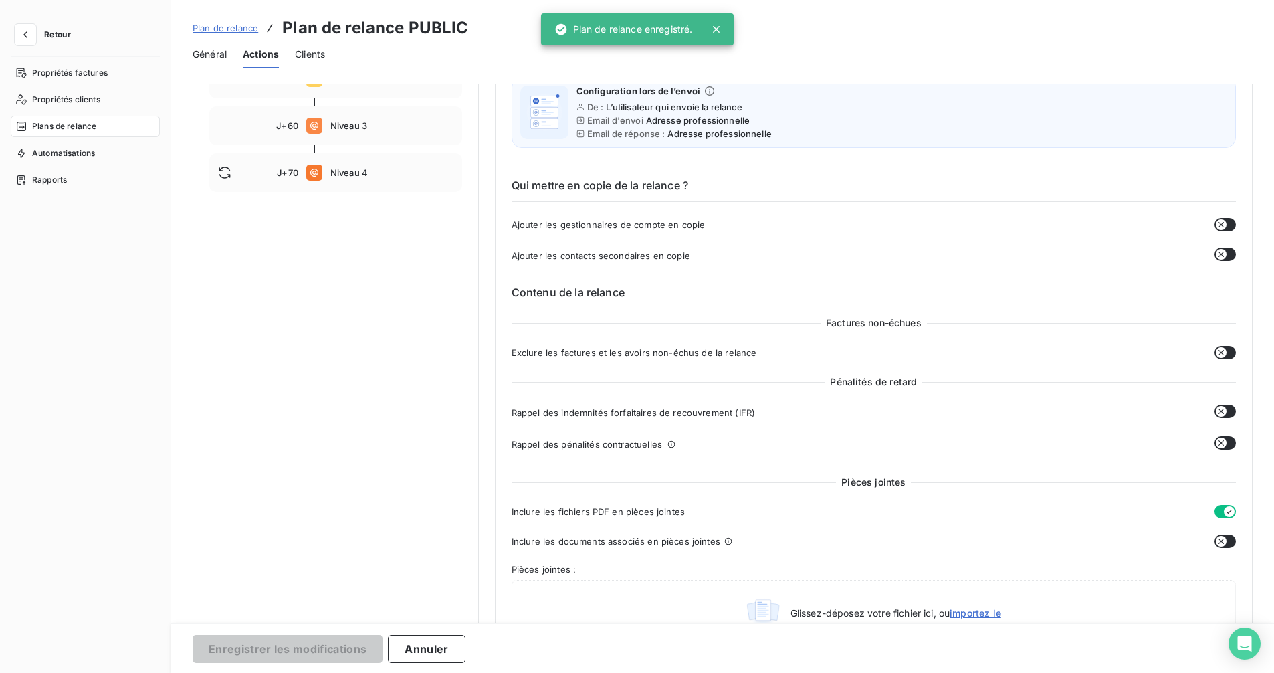
scroll to position [0, 0]
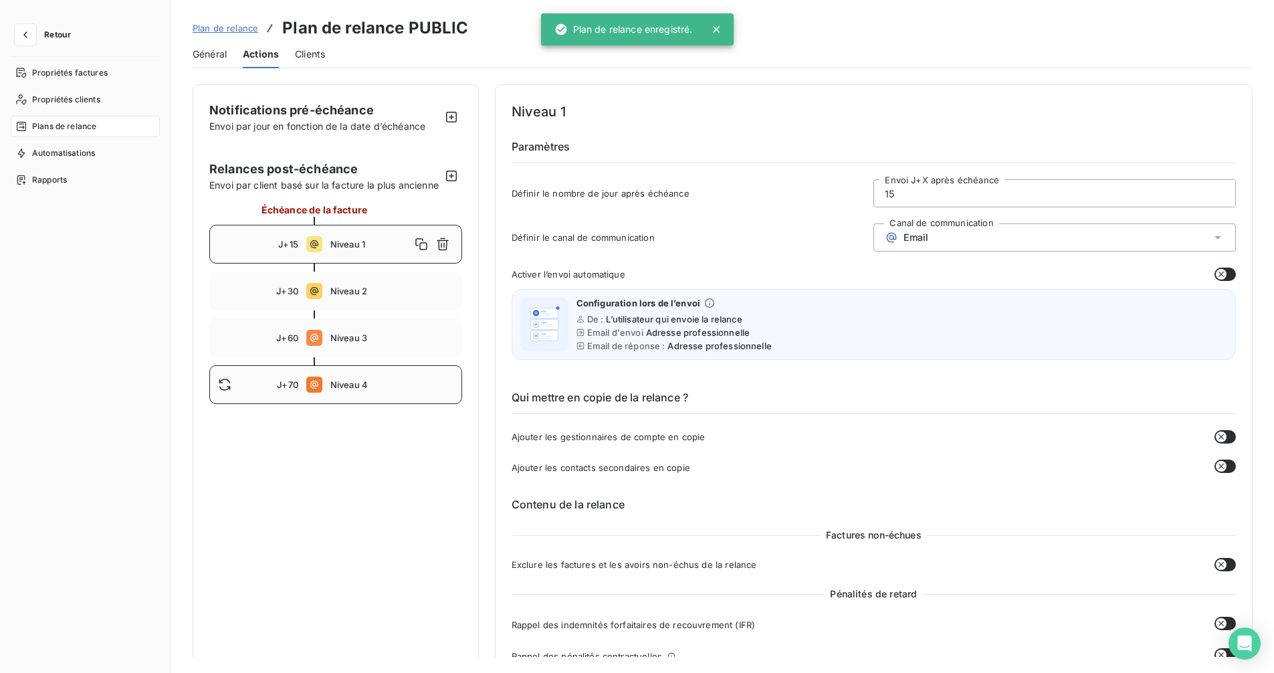
click at [339, 389] on div "J+70 Niveau 4" at bounding box center [335, 384] width 253 height 39
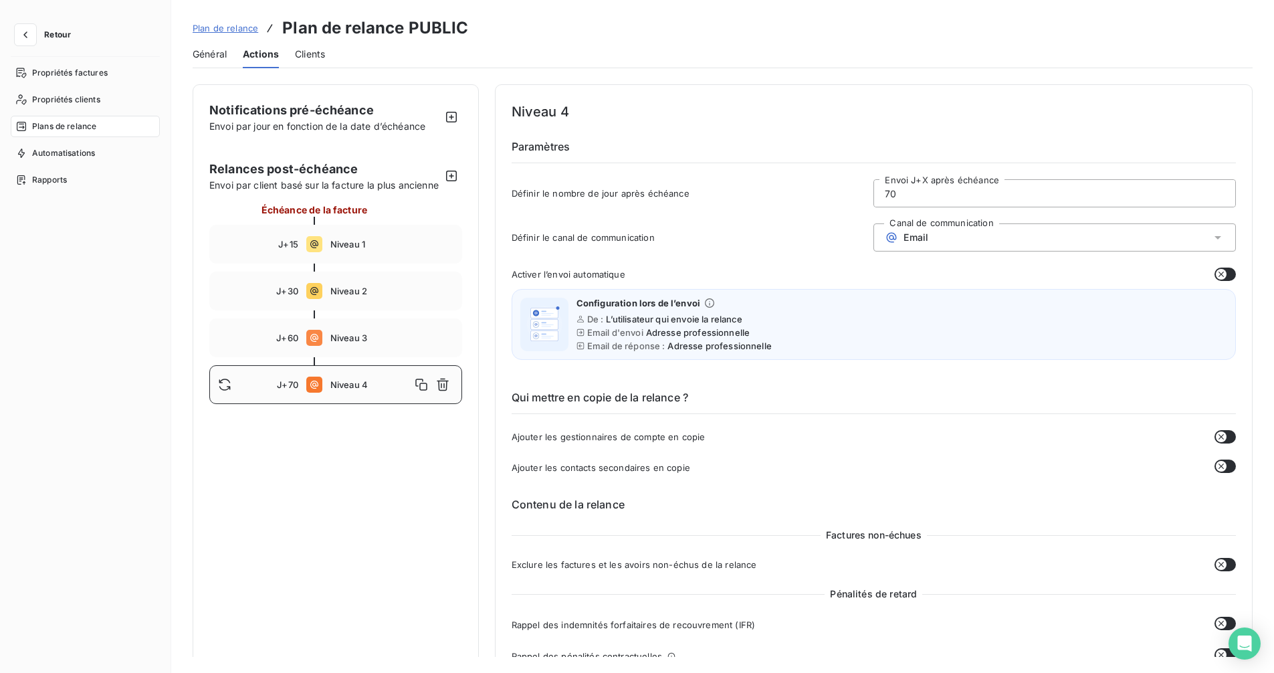
click at [1211, 237] on icon at bounding box center [1217, 237] width 13 height 13
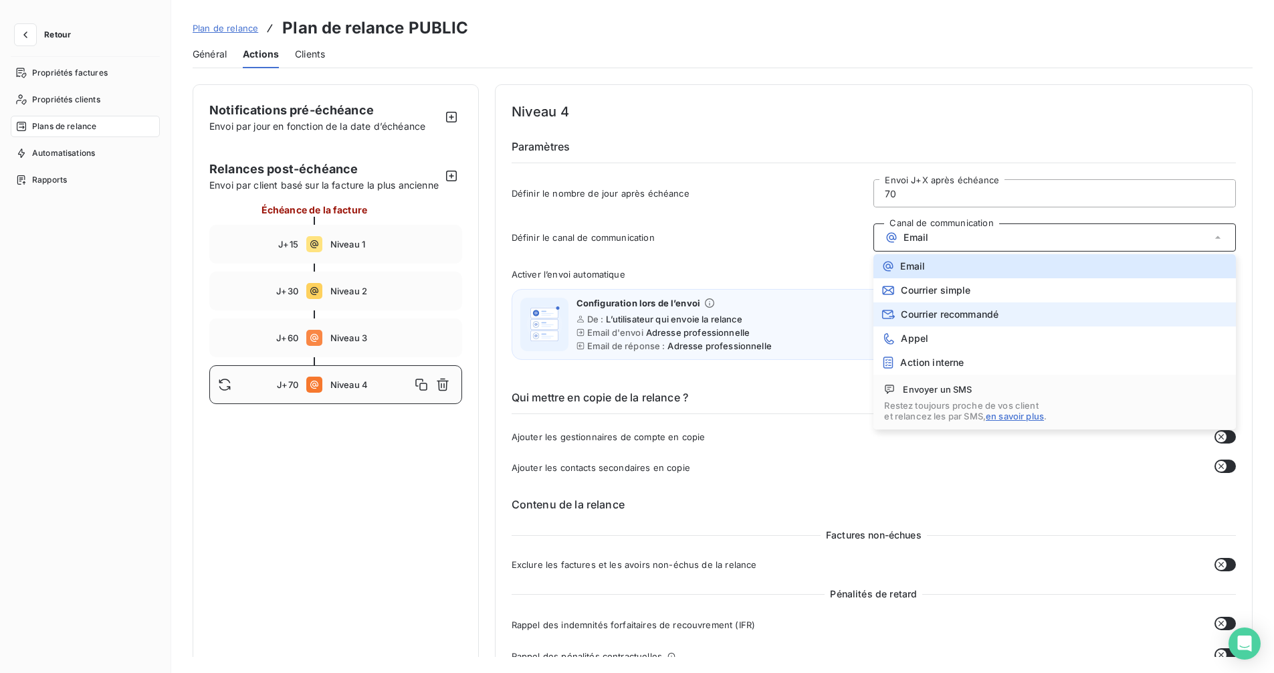
click at [965, 314] on span "Courrier recommandé" at bounding box center [949, 314] width 98 height 11
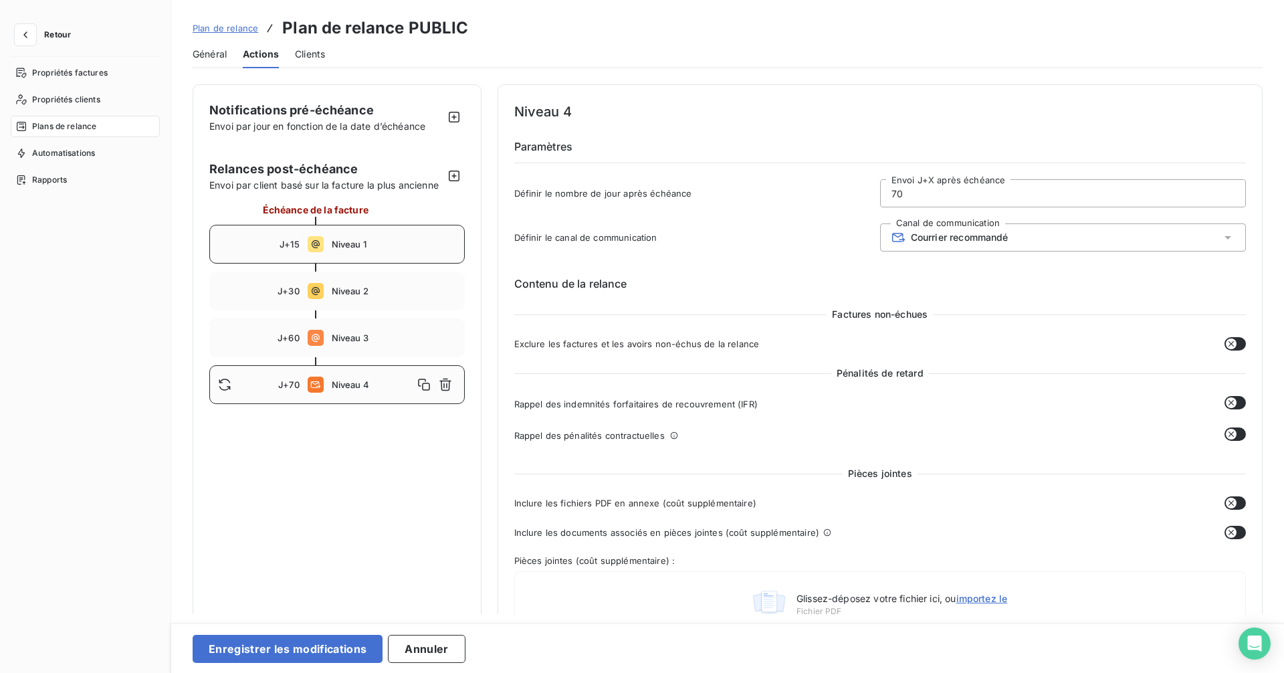
click at [399, 245] on span "Niveau 1" at bounding box center [394, 244] width 124 height 11
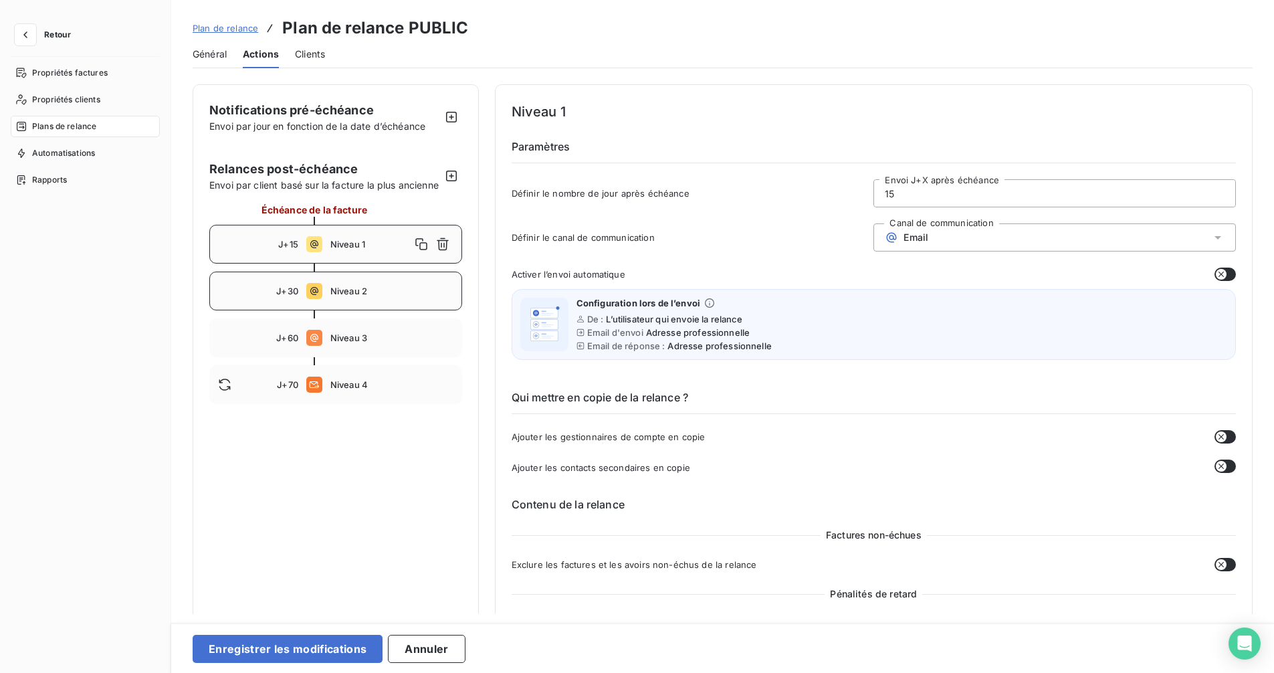
click at [380, 296] on span "Niveau 2" at bounding box center [391, 290] width 123 height 11
click at [1211, 234] on icon at bounding box center [1217, 237] width 13 height 13
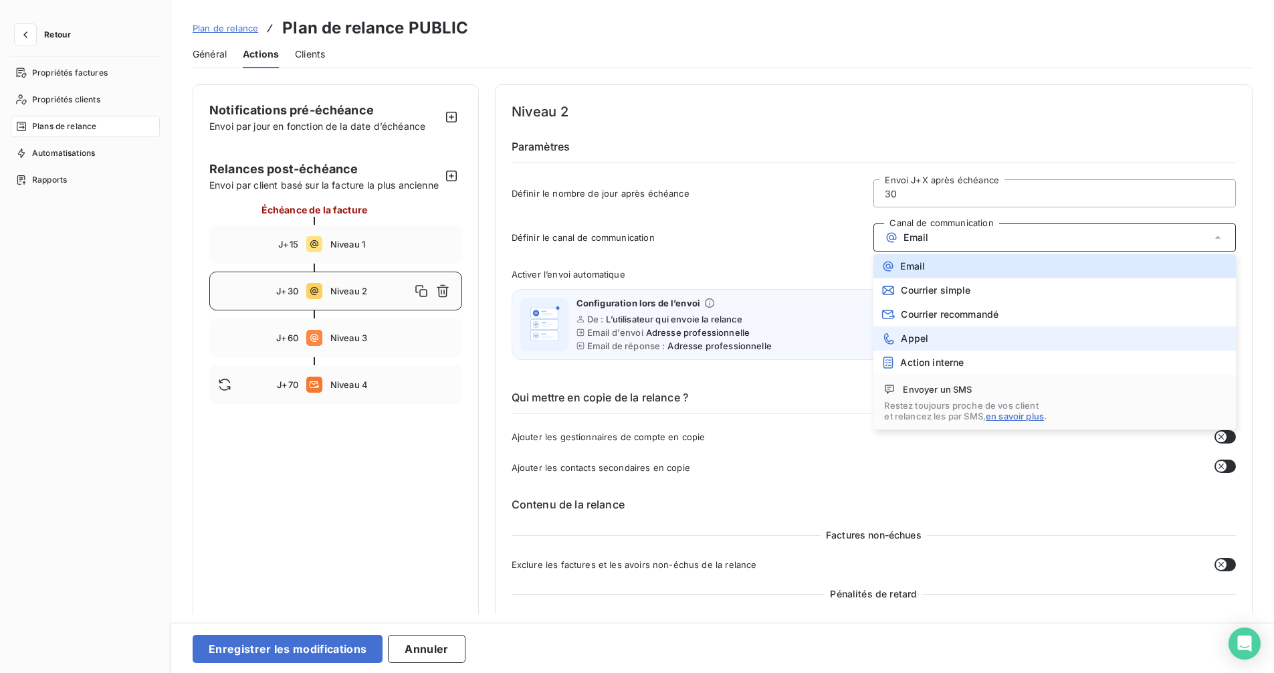
click at [1007, 334] on li "Appel" at bounding box center [1054, 338] width 362 height 24
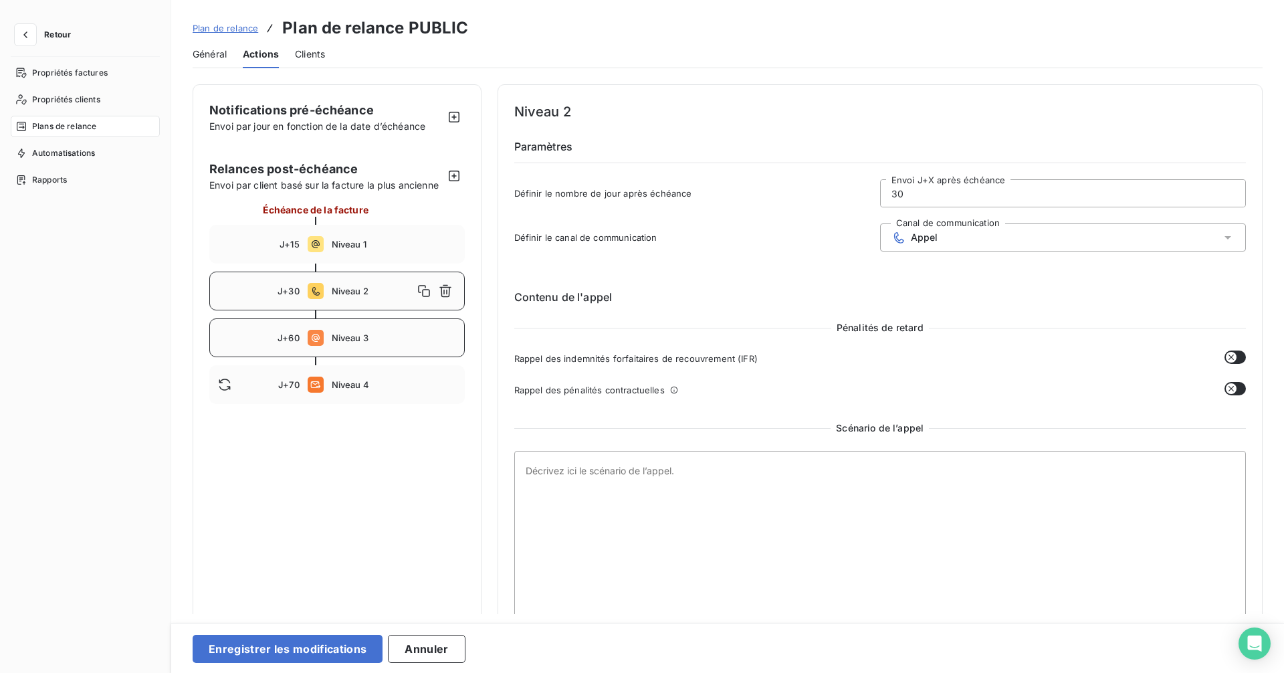
click at [392, 337] on span "Niveau 3" at bounding box center [394, 337] width 124 height 11
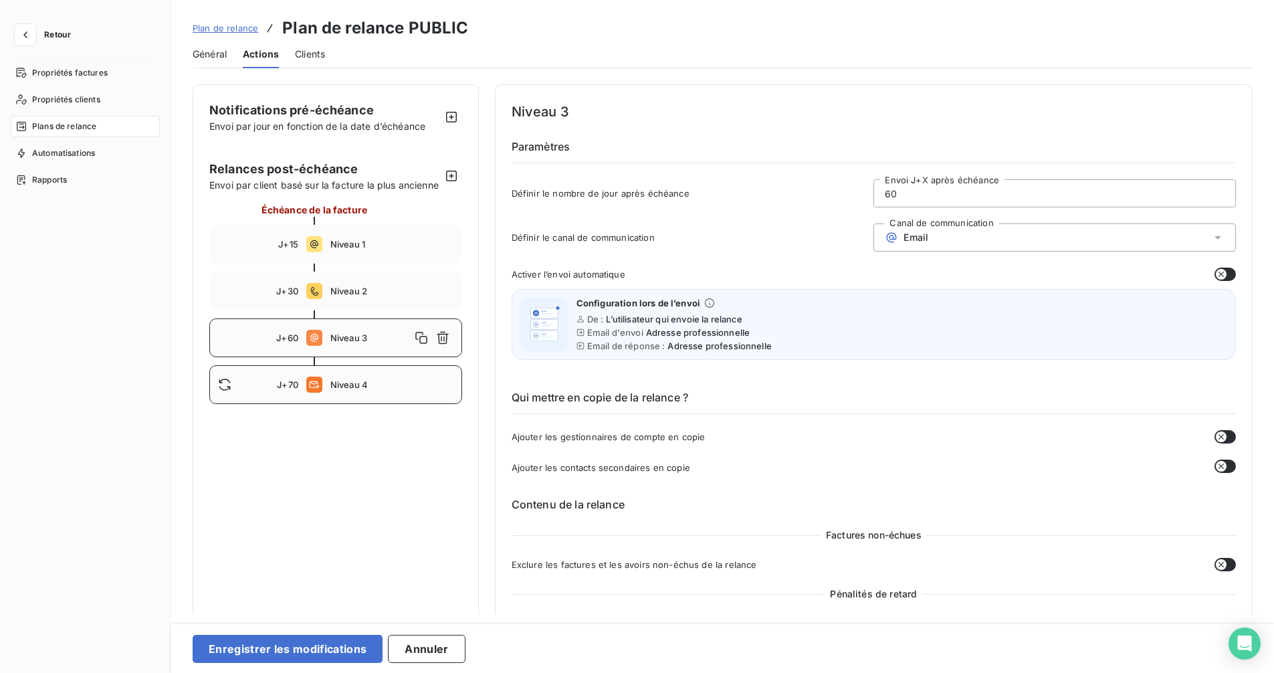
click at [394, 387] on div "J+70 Niveau 4" at bounding box center [335, 384] width 253 height 39
type input "70"
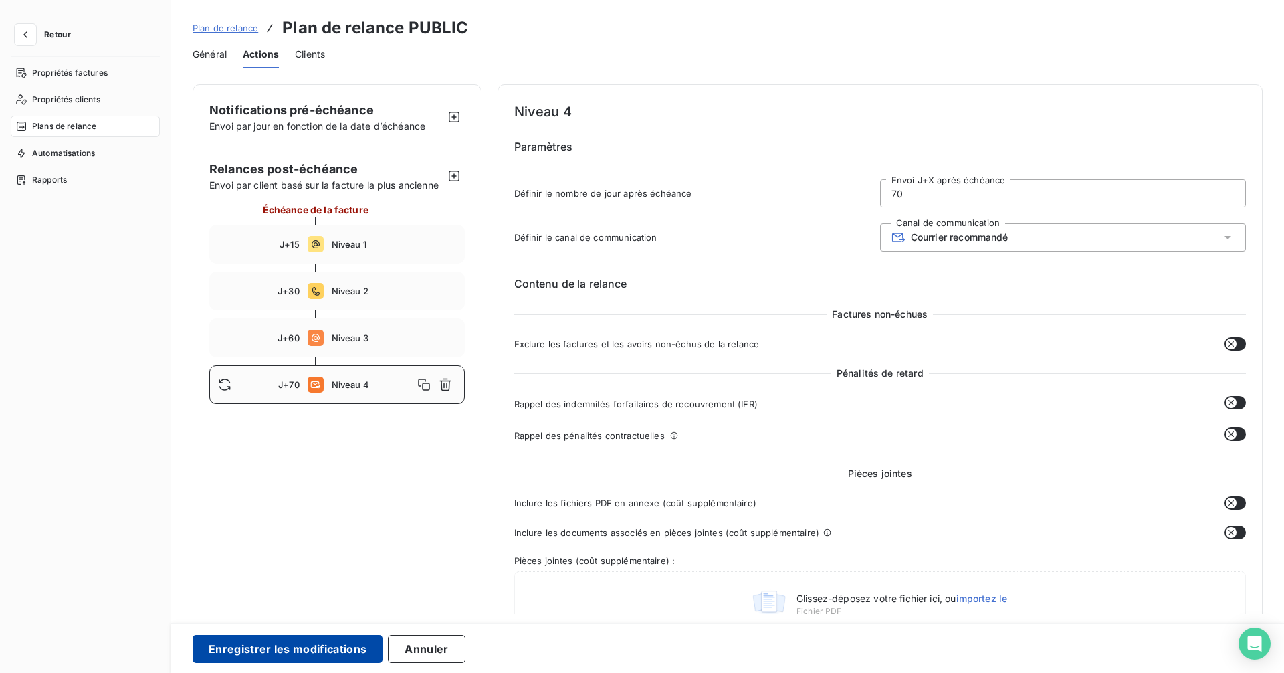
click at [331, 631] on button "Enregistrer les modifications" at bounding box center [288, 648] width 190 height 28
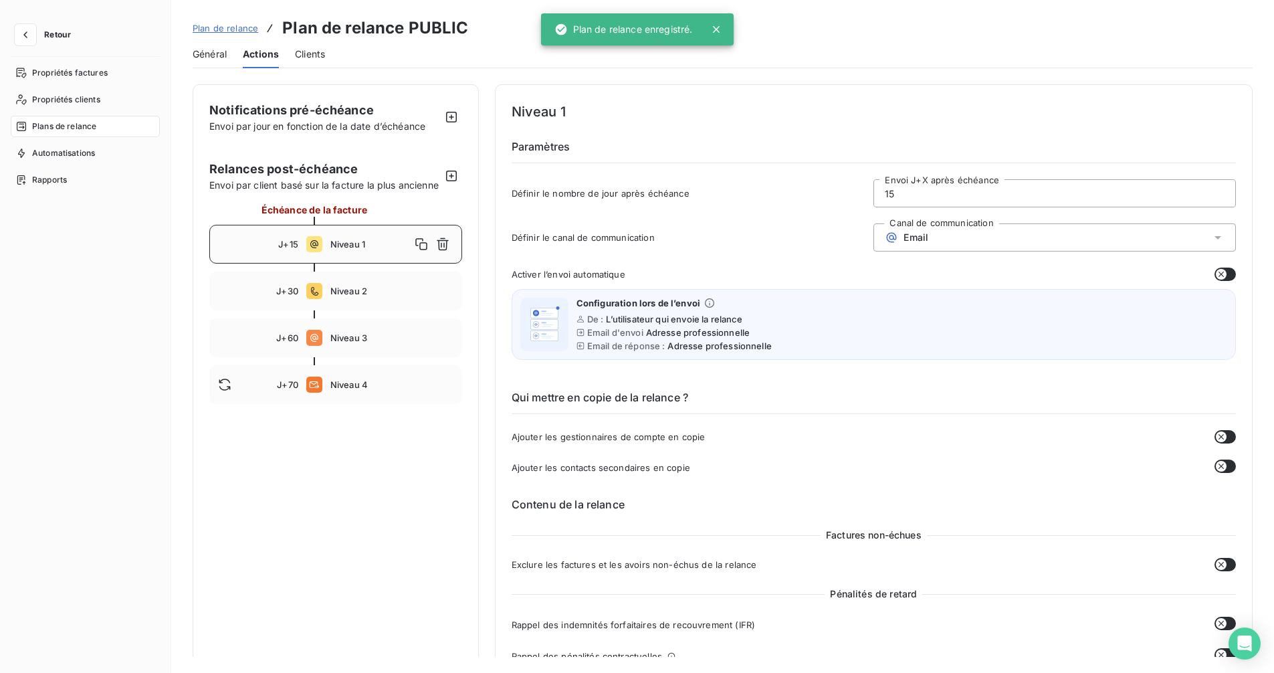
click at [215, 46] on div "Général" at bounding box center [210, 54] width 34 height 28
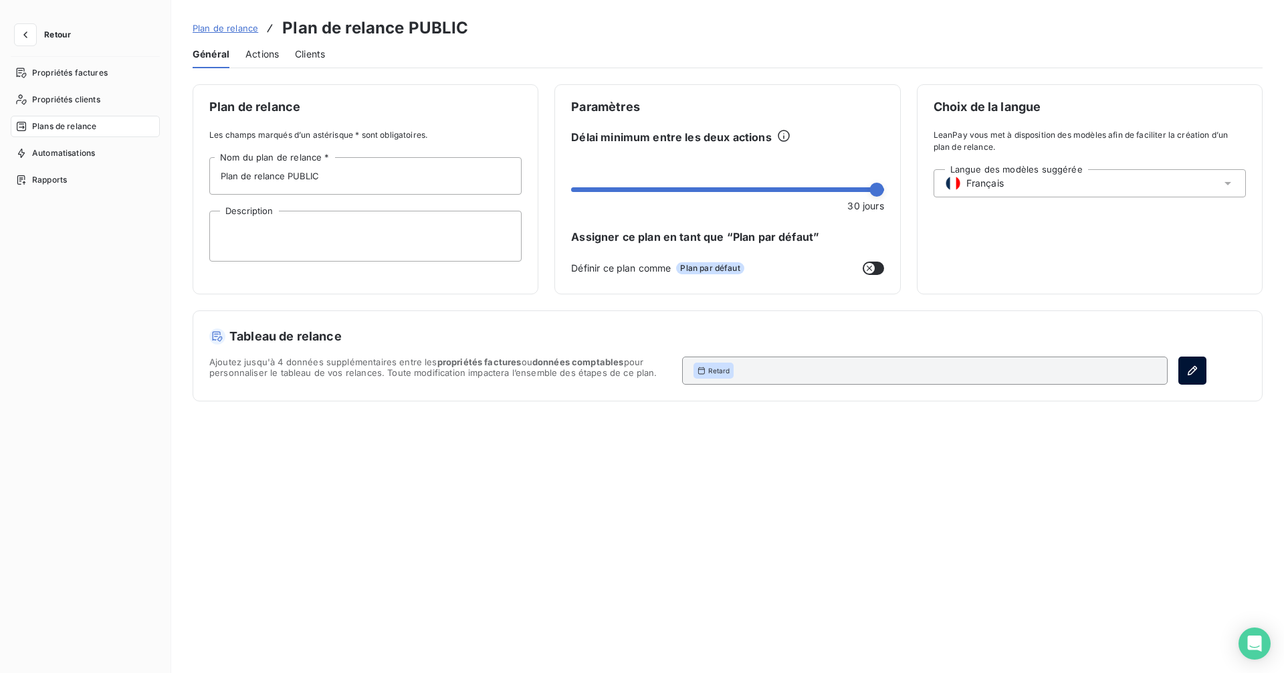
click at [1197, 364] on button "button" at bounding box center [1192, 370] width 28 height 28
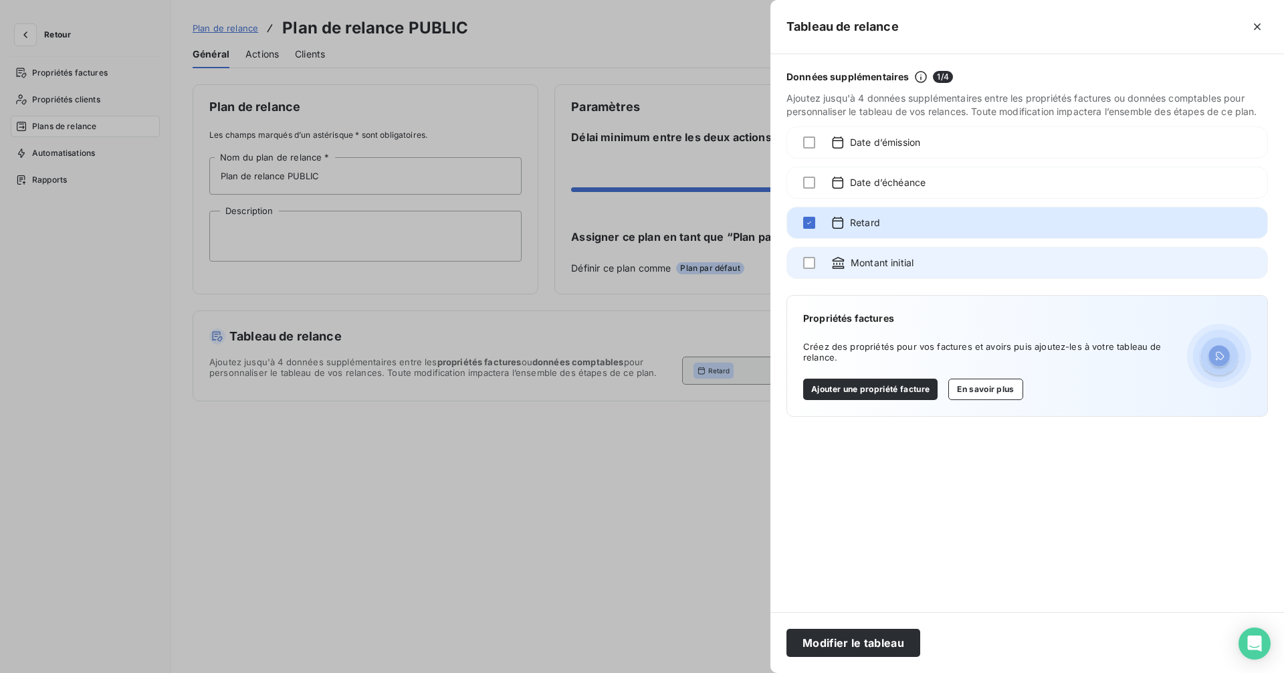
click at [819, 258] on div "Montant initial" at bounding box center [1026, 263] width 481 height 32
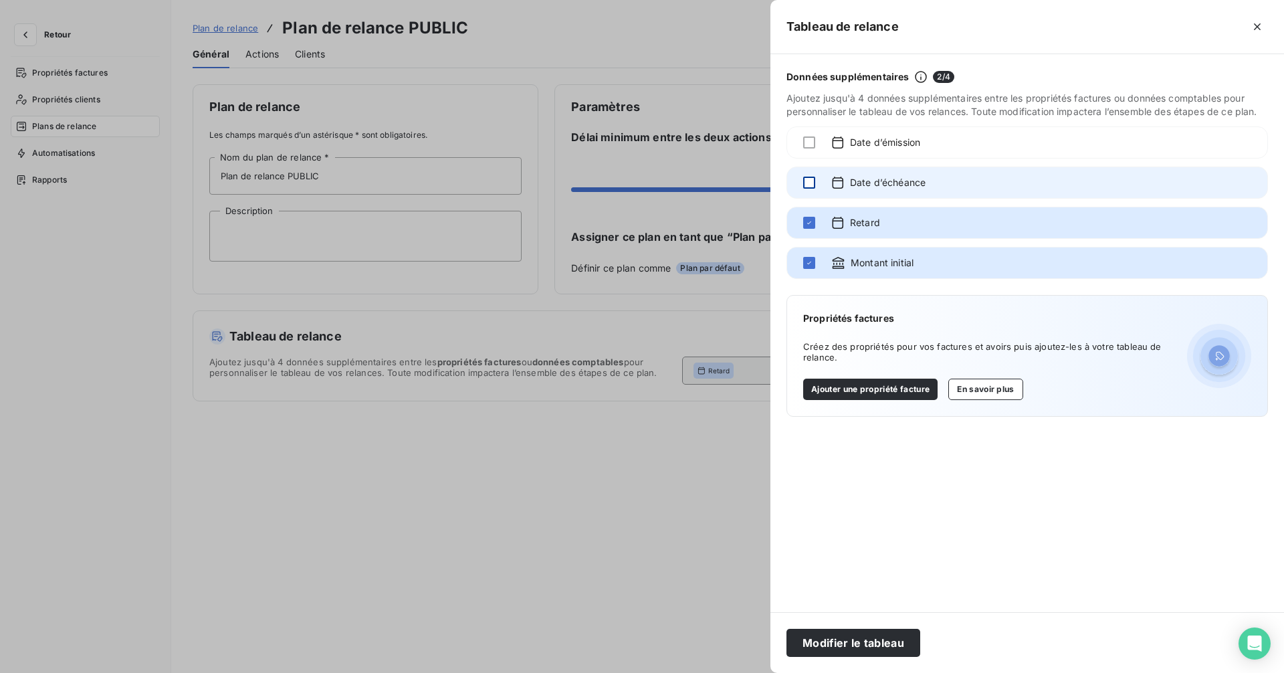
click at [808, 185] on div at bounding box center [809, 182] width 12 height 12
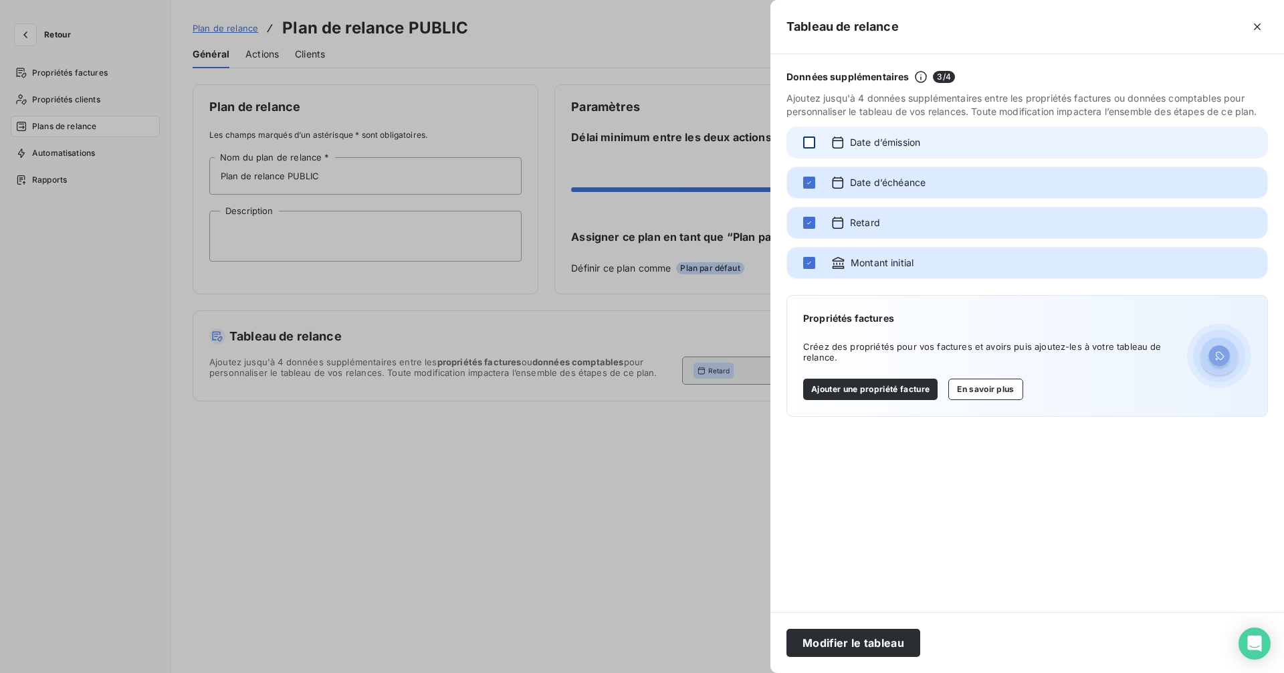
click at [808, 146] on div at bounding box center [809, 142] width 12 height 12
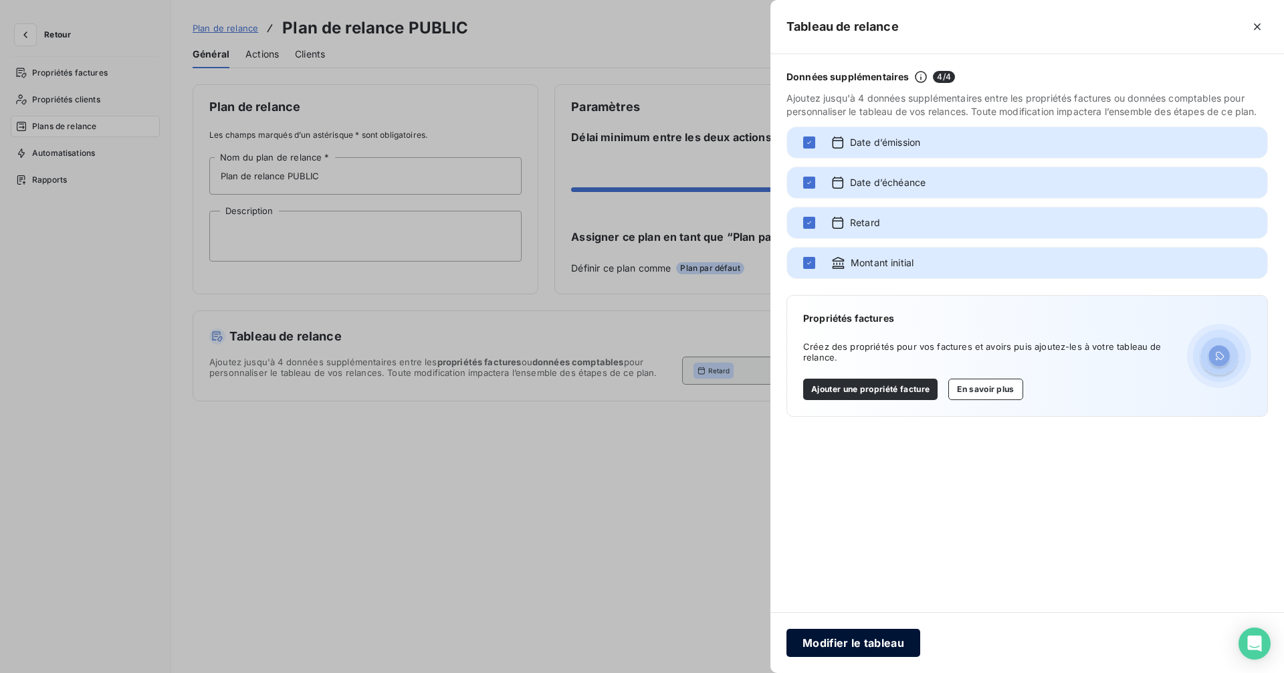
click at [844, 631] on button "Modifier le tableau" at bounding box center [853, 642] width 134 height 28
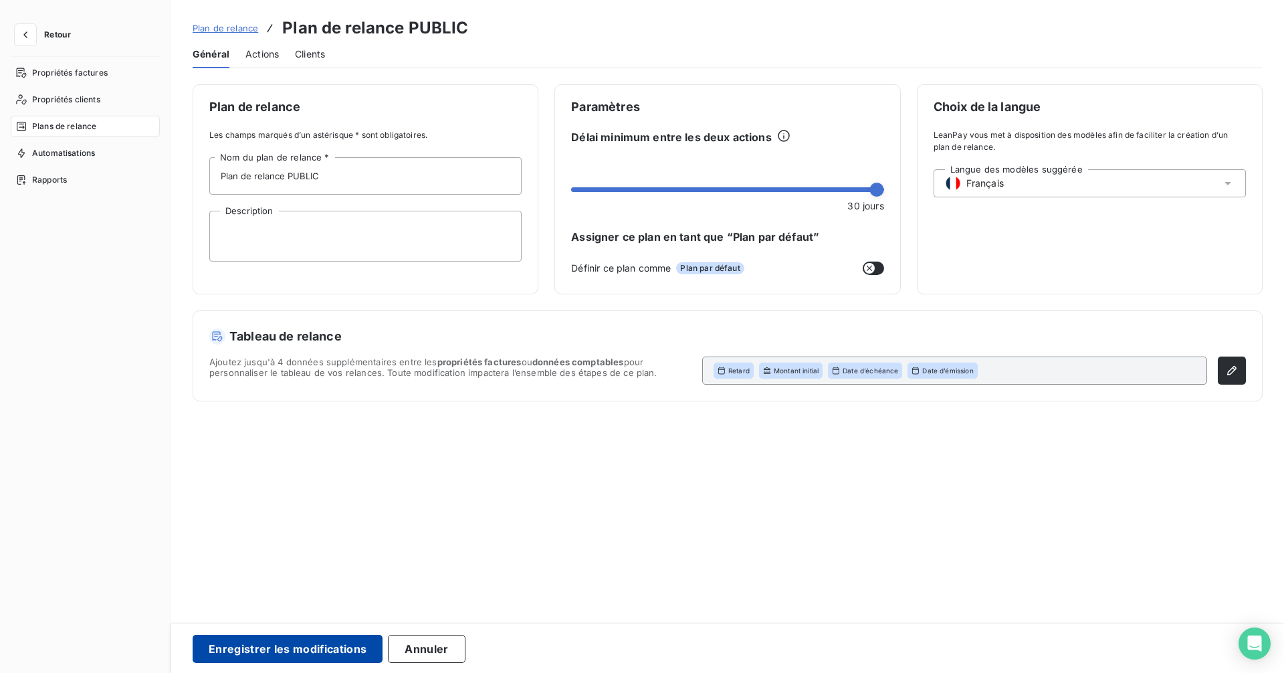
click at [352, 631] on button "Enregistrer les modifications" at bounding box center [288, 648] width 190 height 28
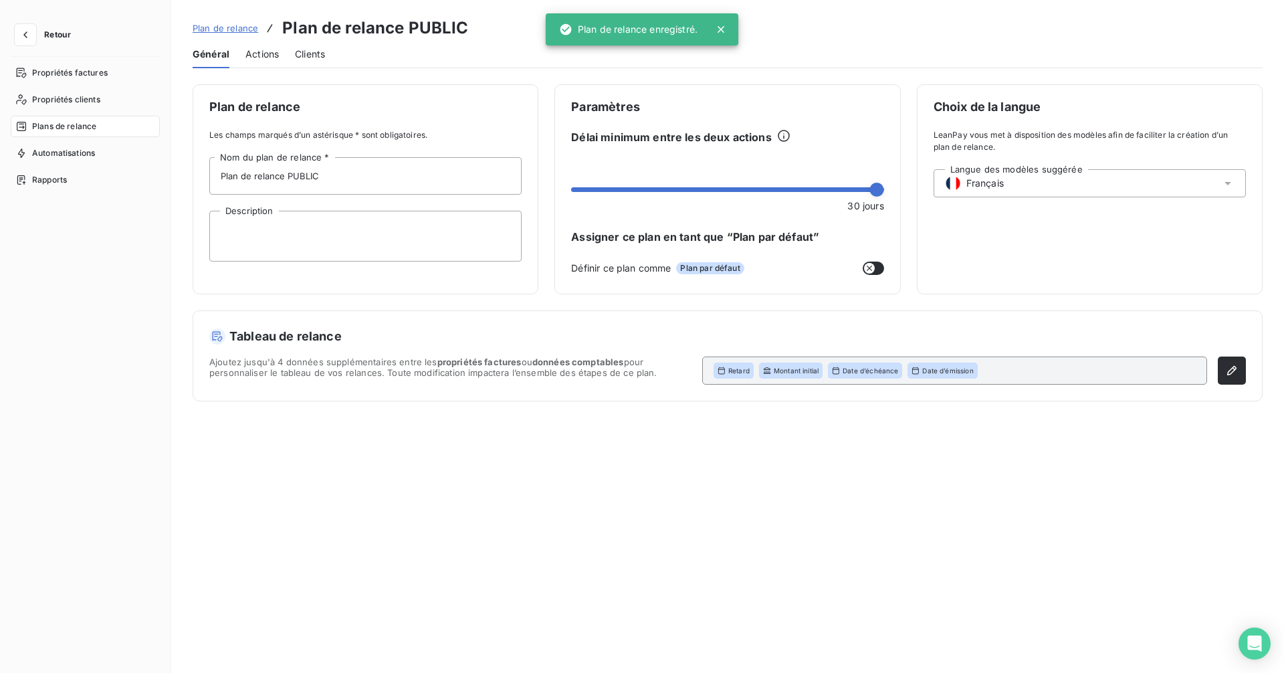
click at [219, 26] on span "Plan de relance" at bounding box center [226, 28] width 66 height 11
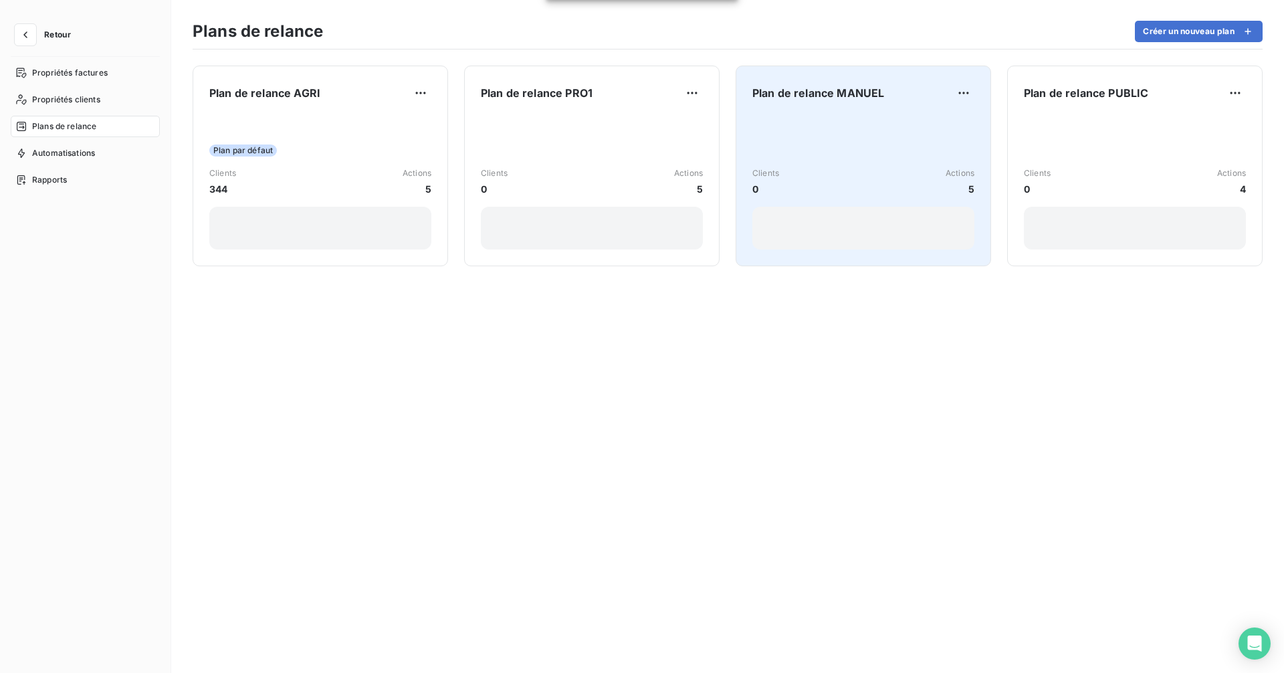
click at [869, 144] on div "Clients 0 Actions 5" at bounding box center [863, 181] width 222 height 135
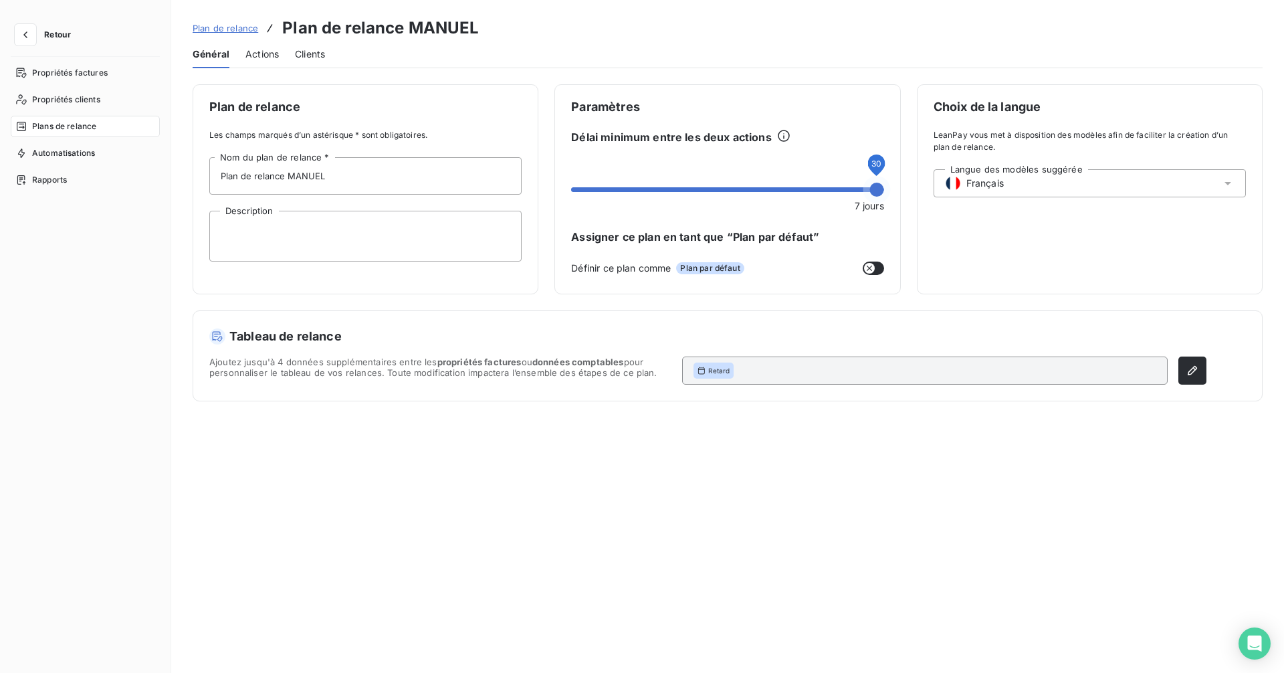
click at [884, 191] on span at bounding box center [877, 190] width 14 height 14
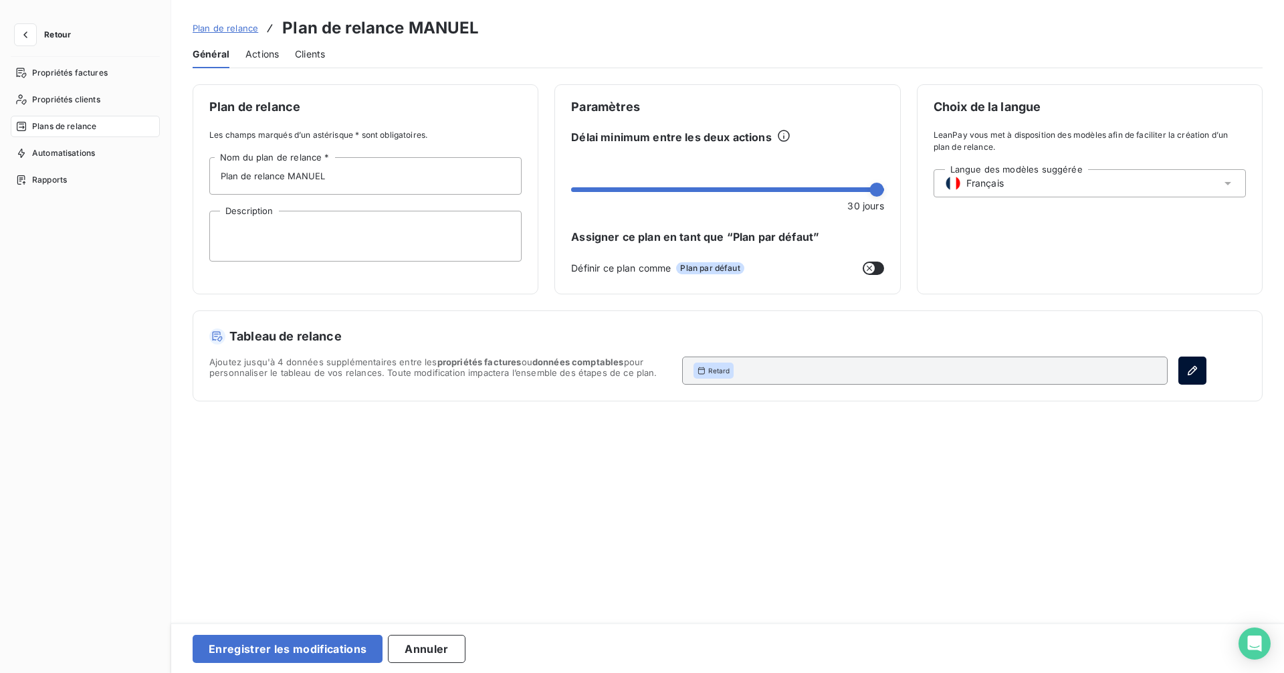
click at [1186, 368] on icon "button" at bounding box center [1191, 370] width 13 height 13
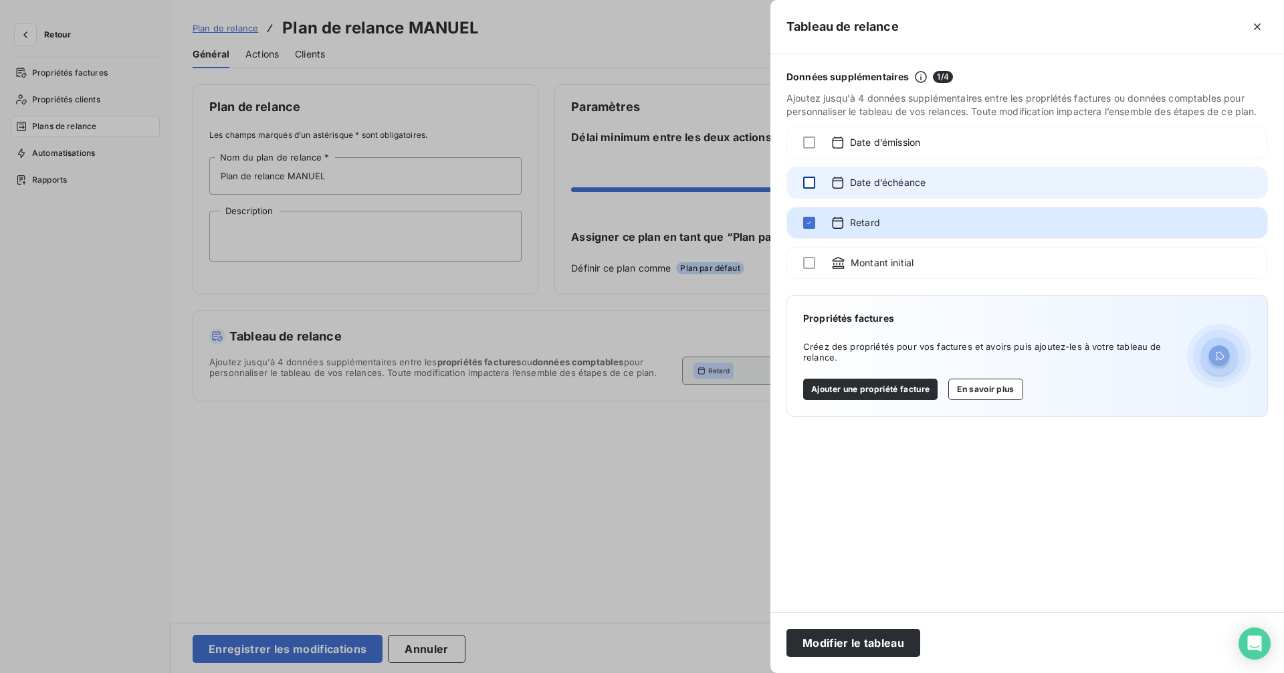
click at [806, 182] on div at bounding box center [809, 182] width 12 height 12
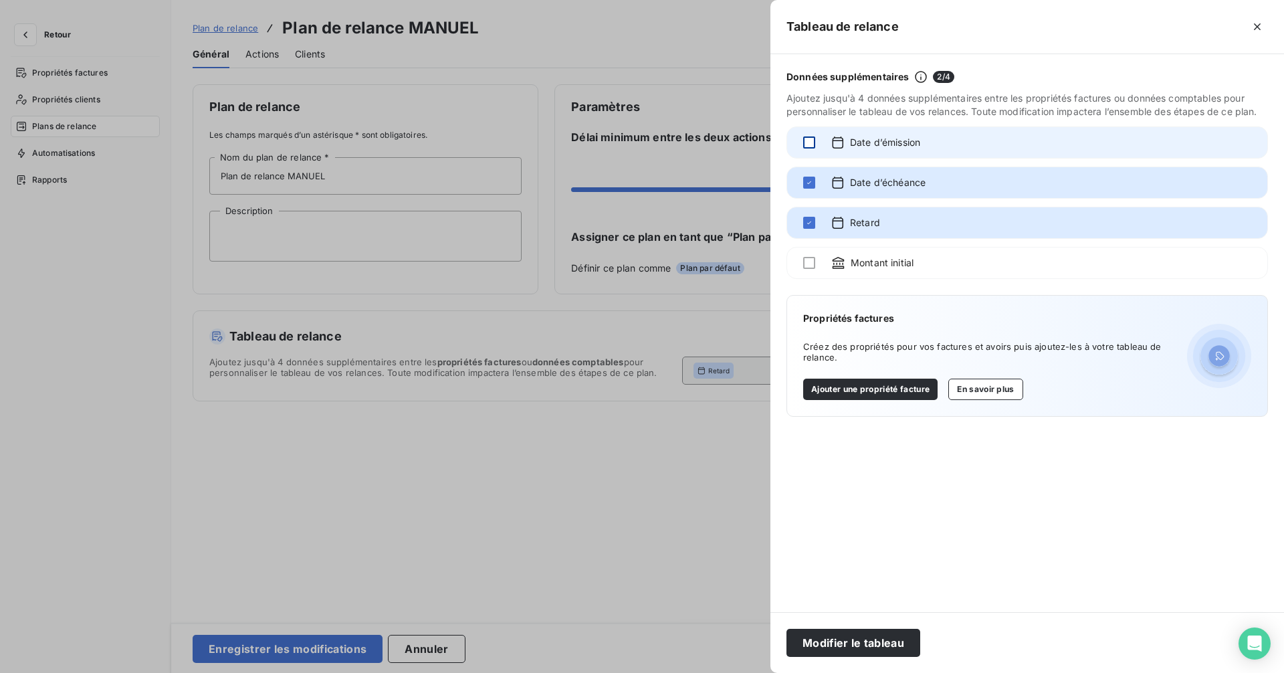
click at [814, 144] on div at bounding box center [809, 142] width 12 height 12
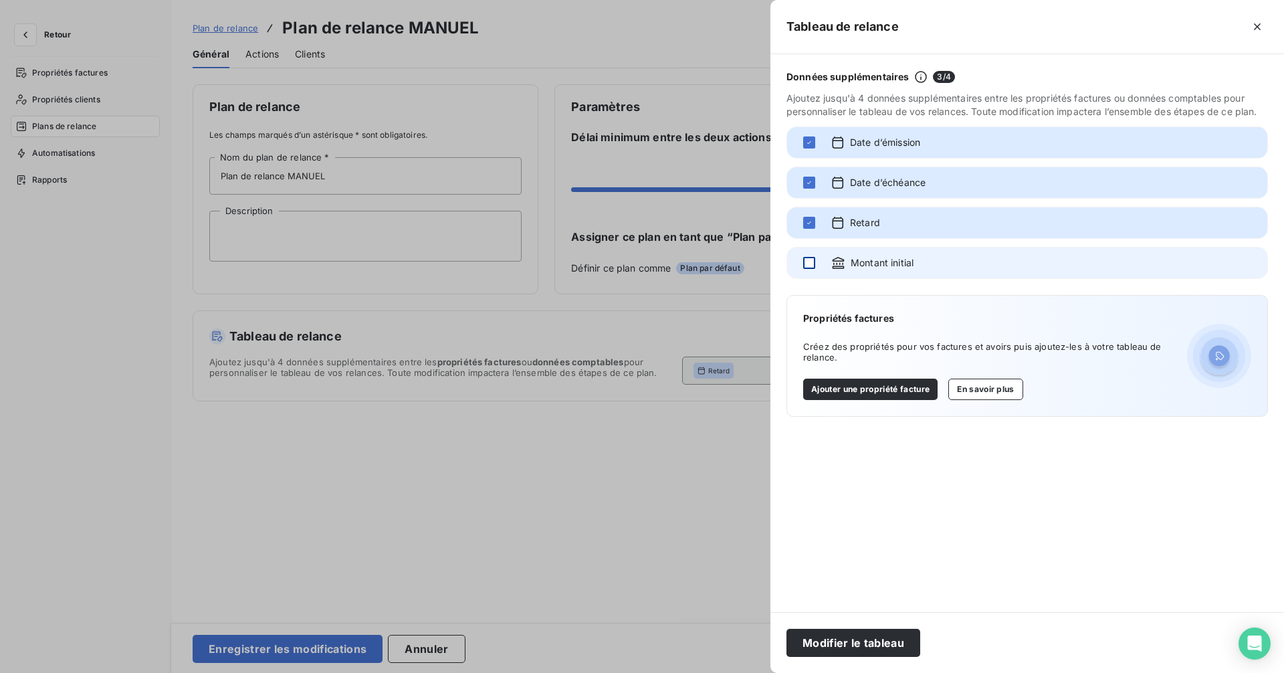
click at [812, 261] on div at bounding box center [809, 263] width 12 height 12
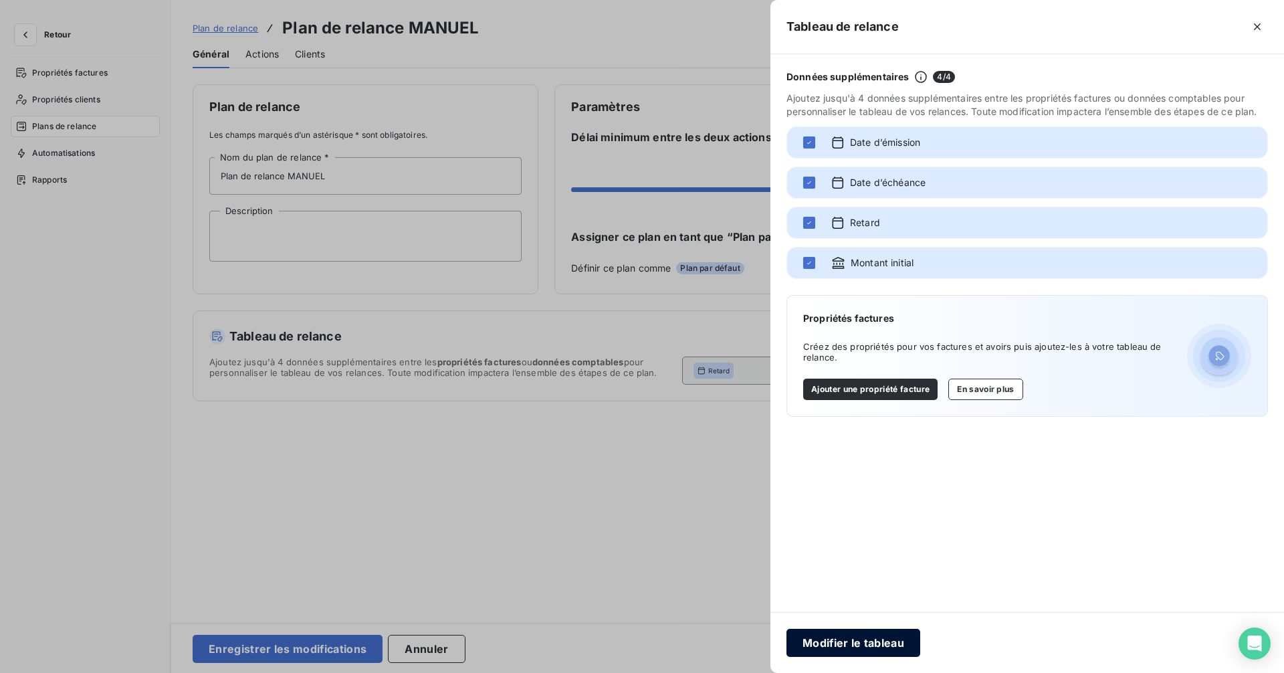
click at [830, 631] on button "Modifier le tableau" at bounding box center [853, 642] width 134 height 28
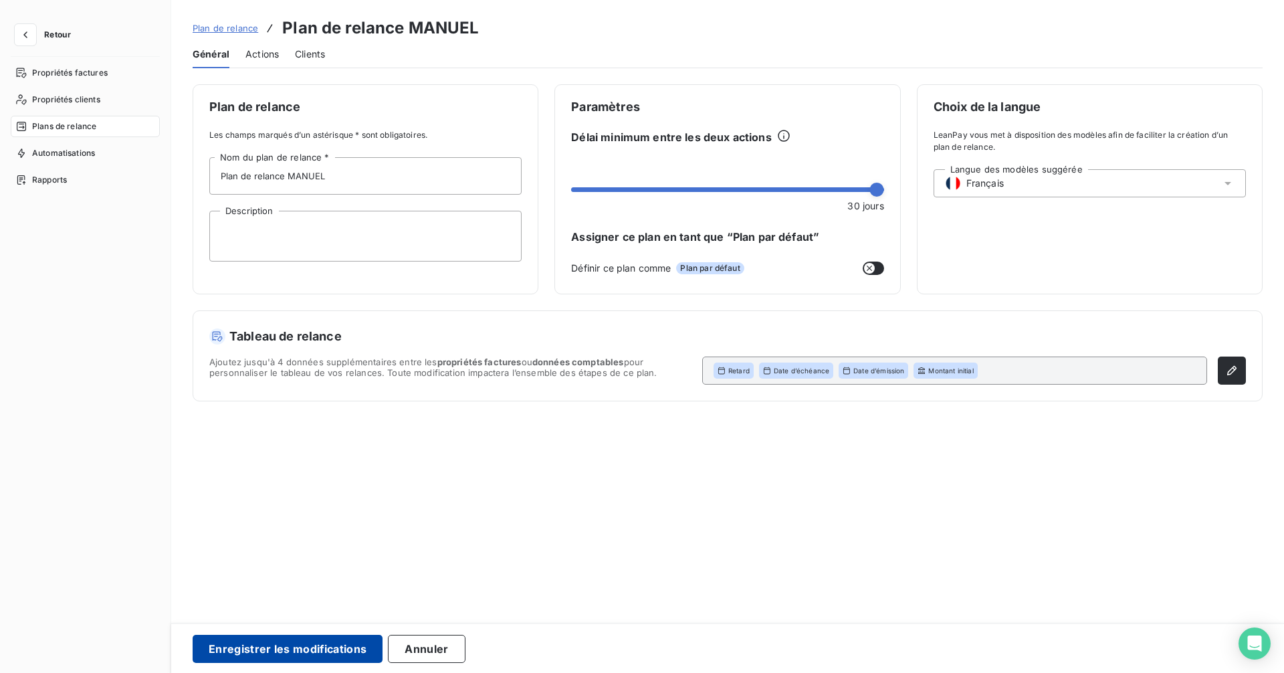
click at [273, 631] on button "Enregistrer les modifications" at bounding box center [288, 648] width 190 height 28
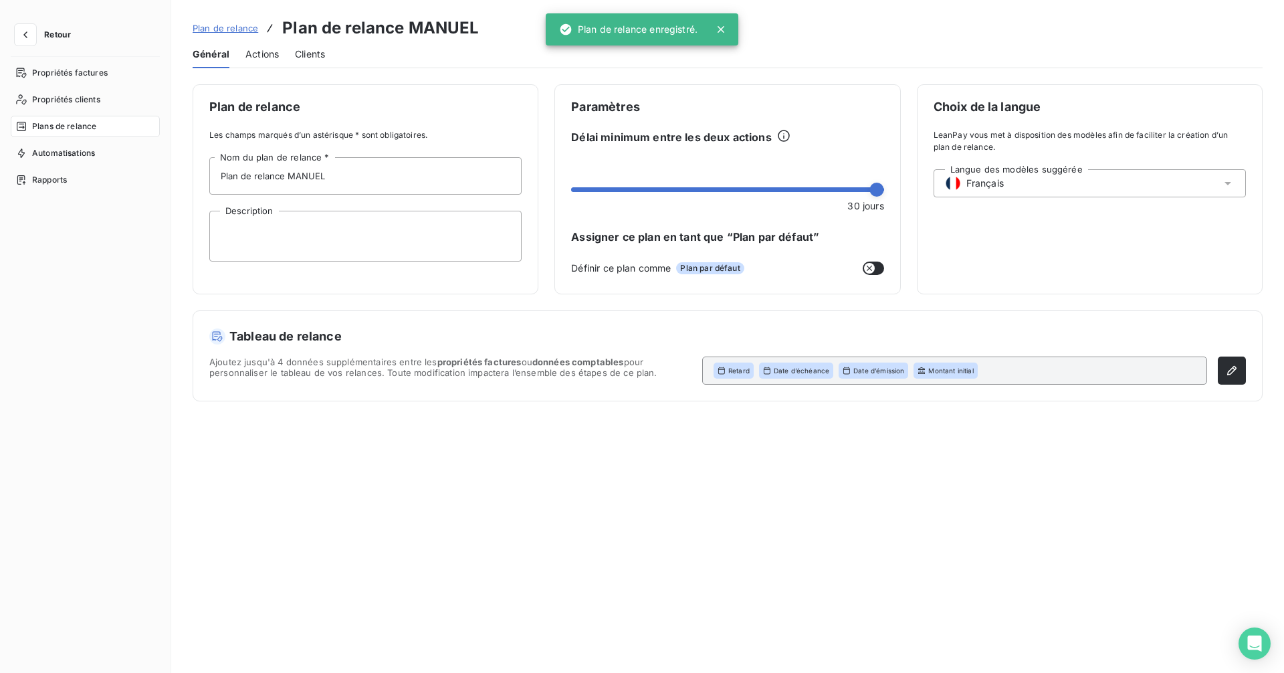
click at [221, 20] on div "Plan de relance Plan de relance MANUEL" at bounding box center [336, 28] width 287 height 24
click at [223, 23] on span "Plan de relance" at bounding box center [226, 28] width 66 height 11
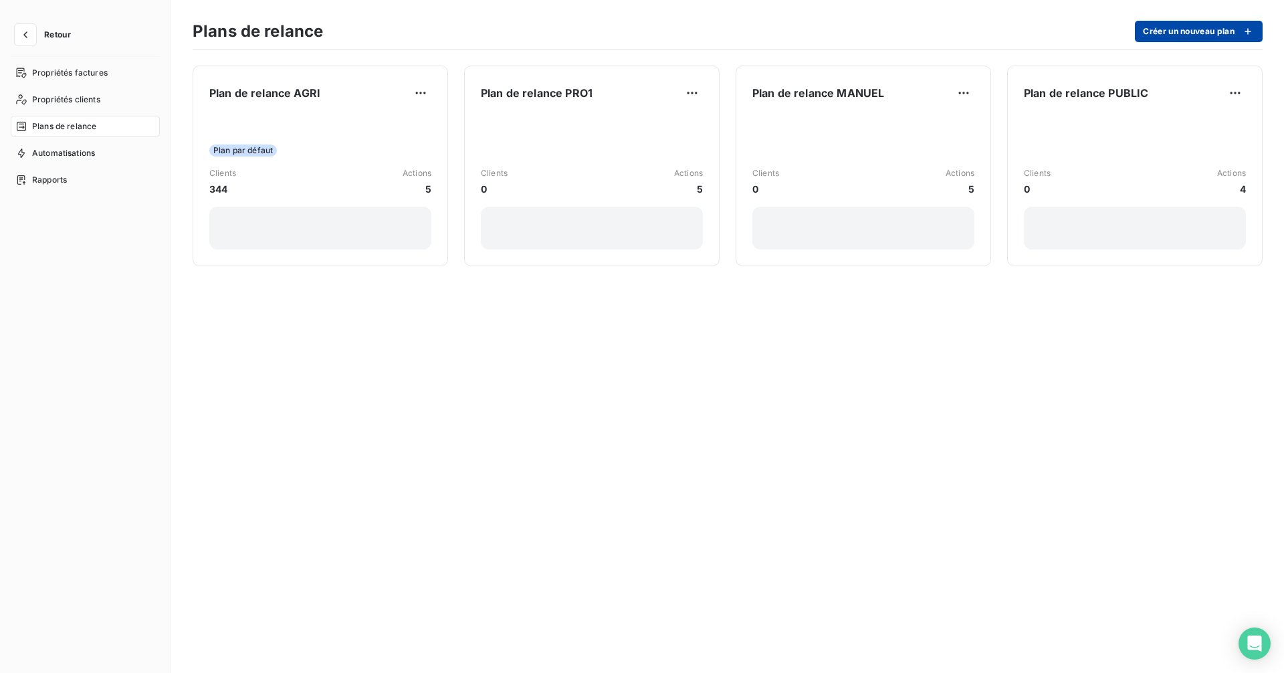
click at [1168, 32] on button "Créer un nouveau plan" at bounding box center [1198, 31] width 128 height 21
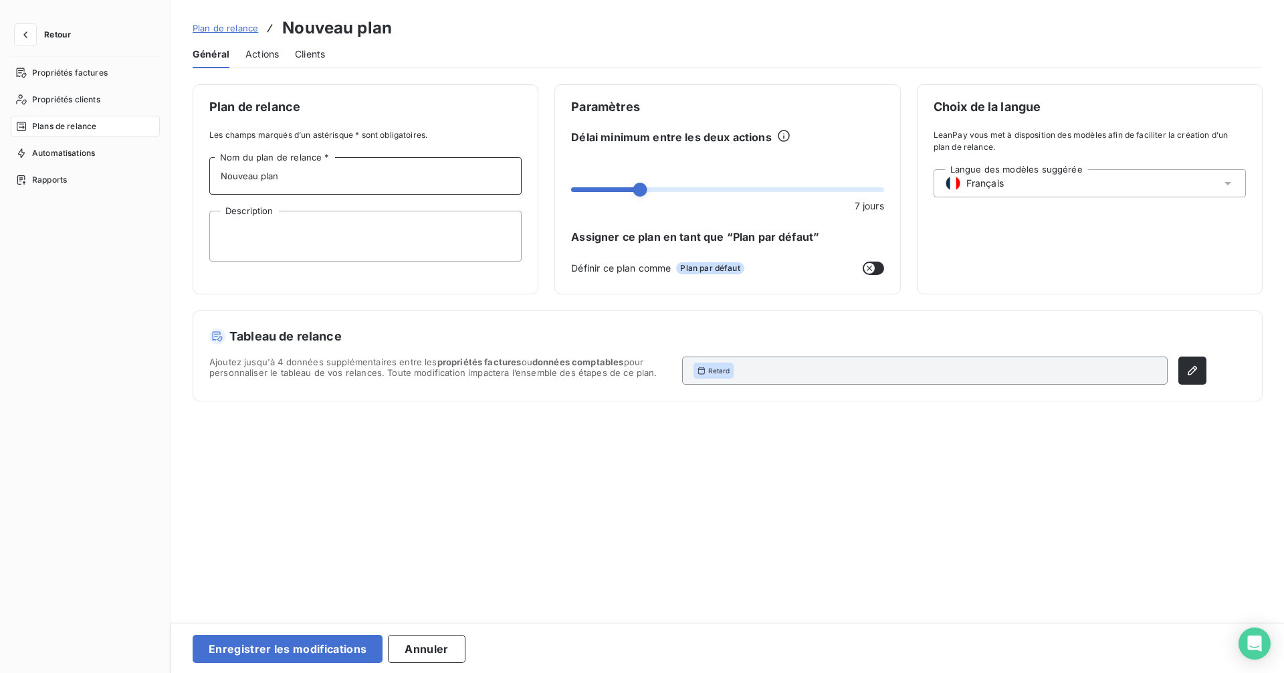
drag, startPoint x: 344, startPoint y: 185, endPoint x: -43, endPoint y: 148, distance: 388.9
click at [0, 148] on html "Retour Propriétés factures Propriétés clients Plans de relance Automatisations …" at bounding box center [642, 336] width 1284 height 673
type input "Plan de relance PRO2"
click at [884, 191] on span at bounding box center [877, 190] width 14 height 14
click at [1186, 368] on icon "button" at bounding box center [1191, 370] width 13 height 13
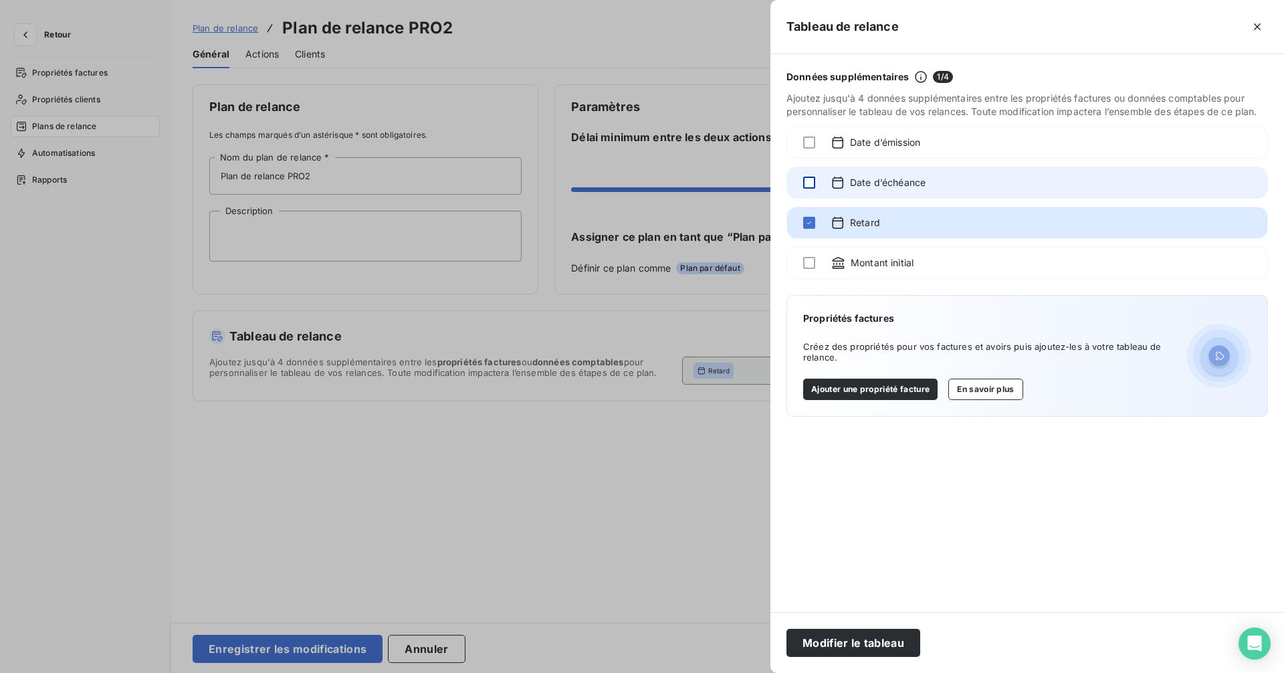
click at [809, 178] on div at bounding box center [809, 182] width 12 height 12
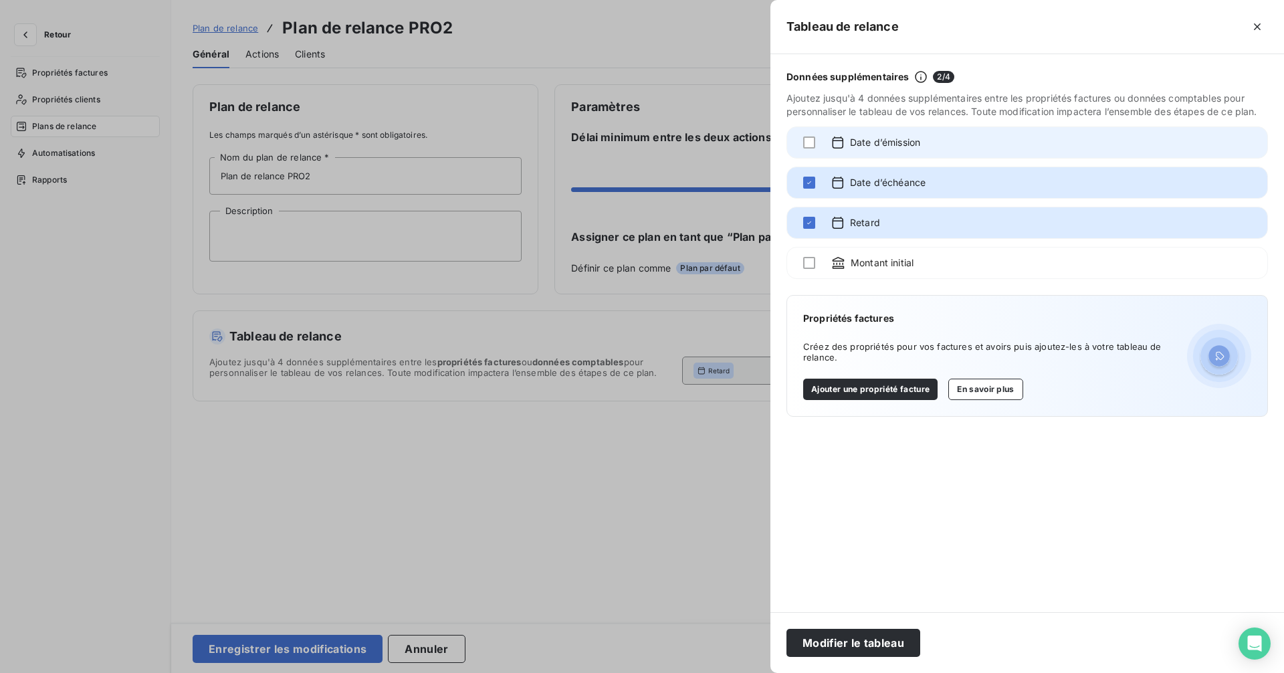
click at [810, 148] on div at bounding box center [809, 142] width 12 height 15
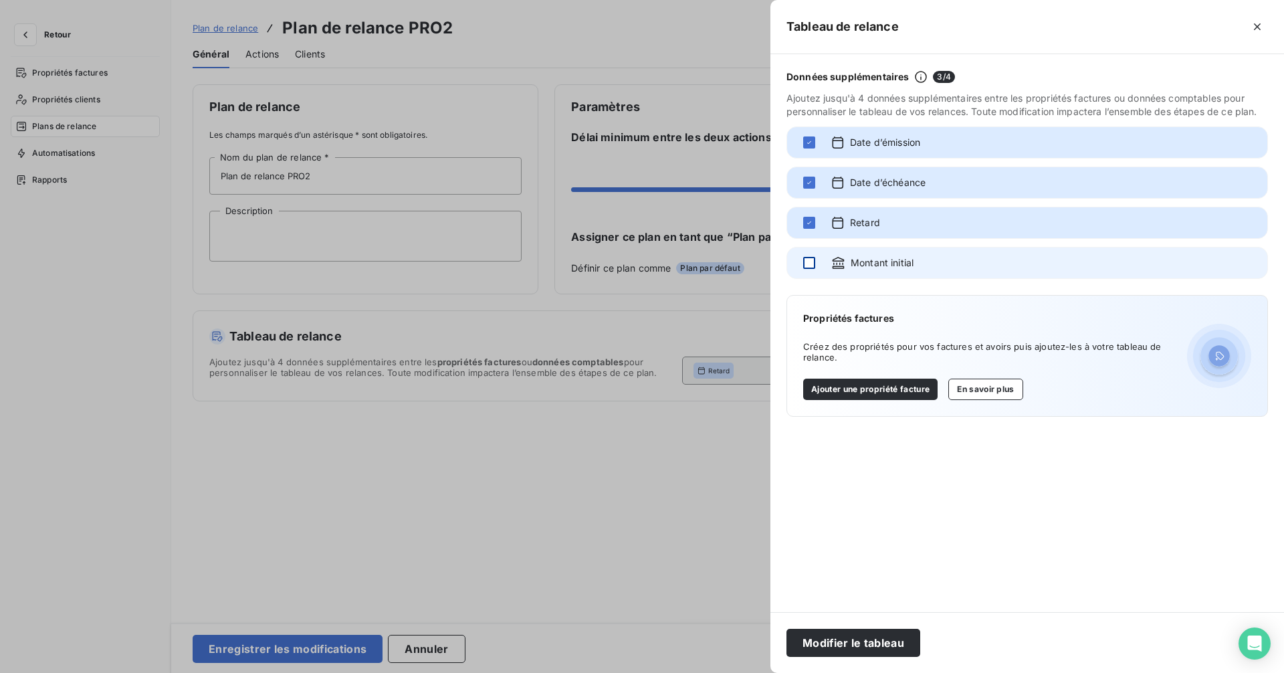
click at [806, 268] on div at bounding box center [809, 263] width 12 height 12
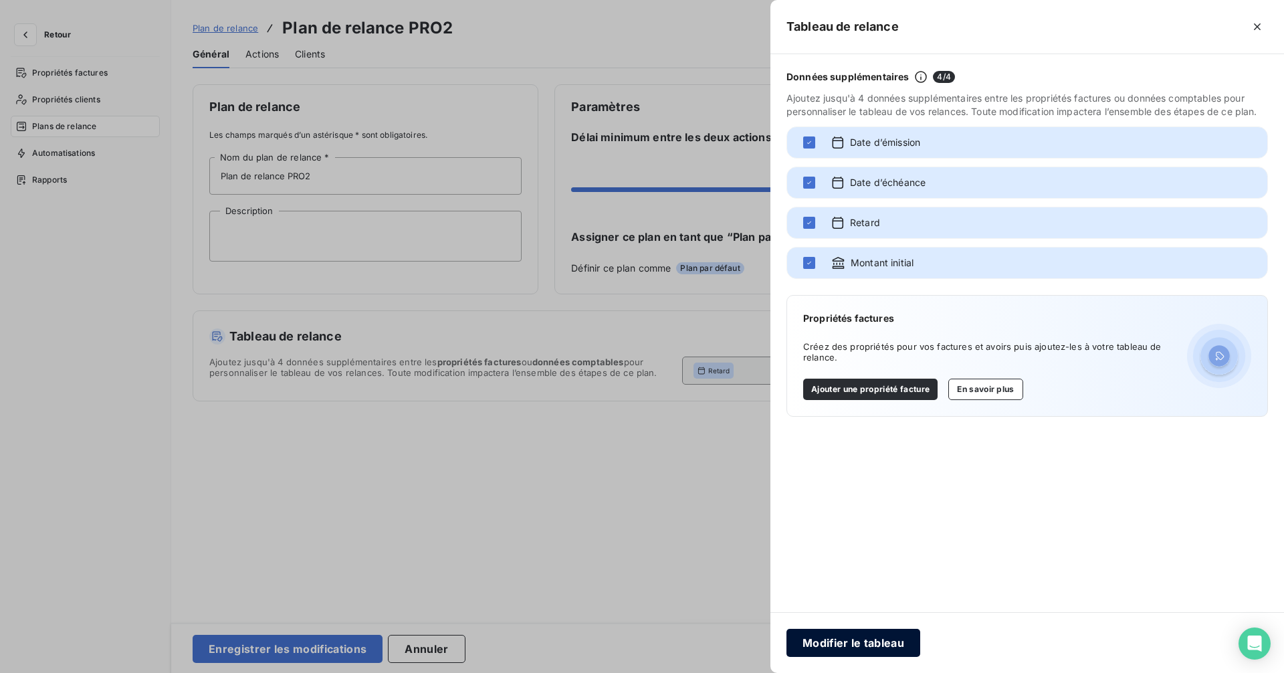
click at [861, 631] on button "Modifier le tableau" at bounding box center [853, 642] width 134 height 28
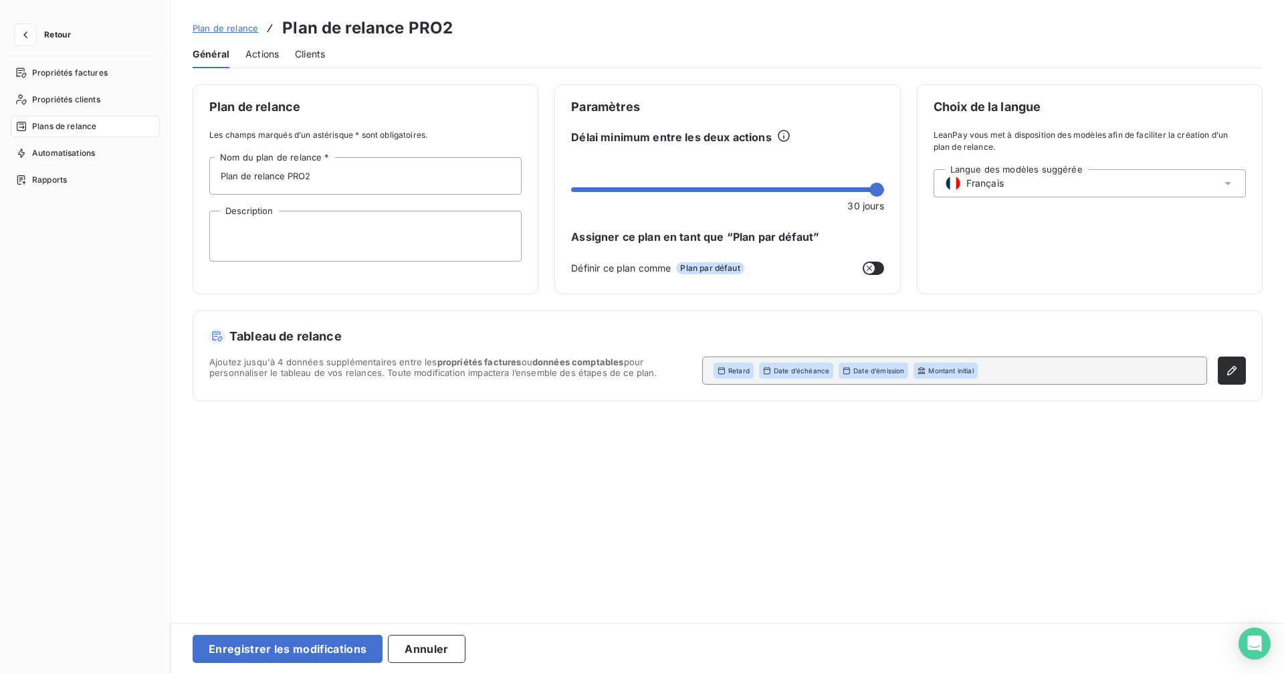
click at [273, 53] on span "Actions" at bounding box center [261, 53] width 33 height 13
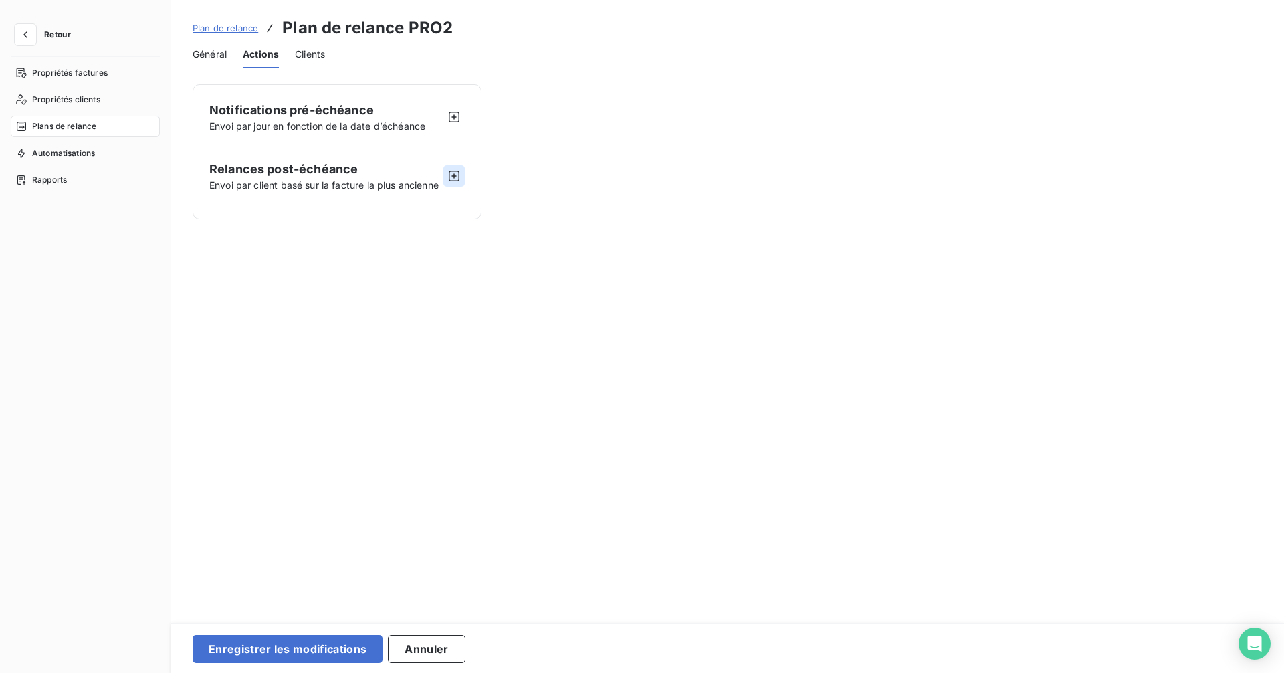
click at [459, 176] on icon "button" at bounding box center [454, 175] width 11 height 11
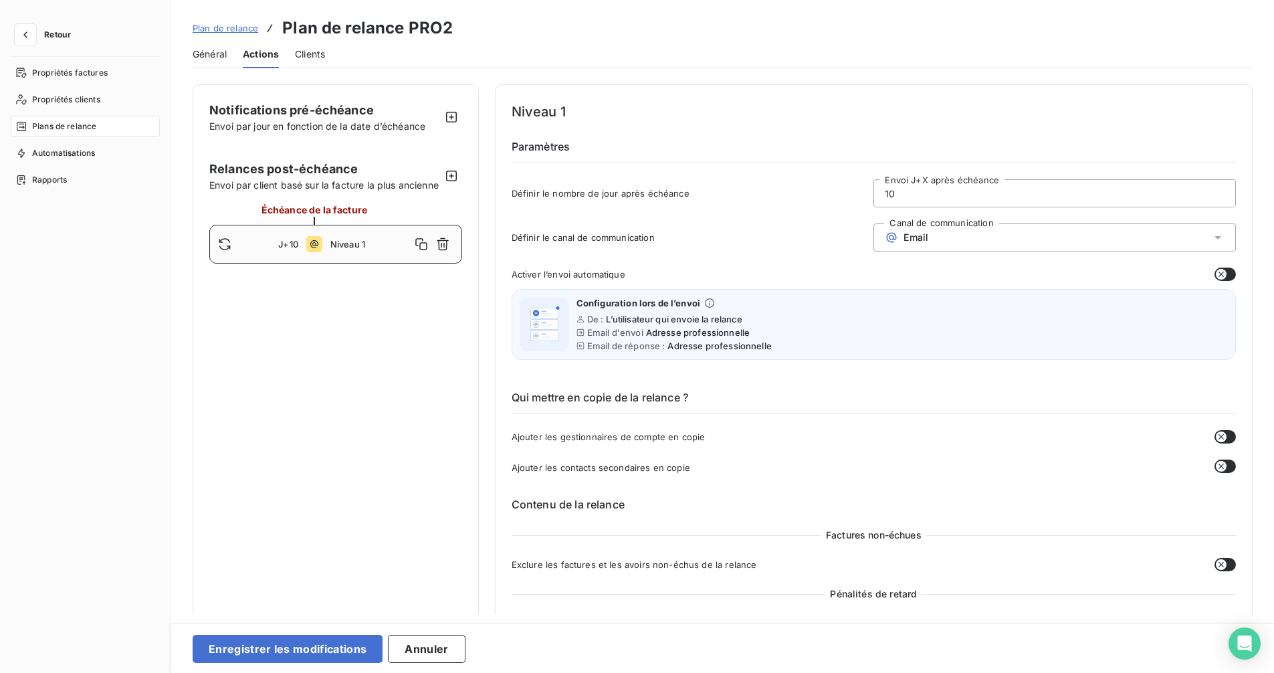
drag, startPoint x: 908, startPoint y: 195, endPoint x: 848, endPoint y: 189, distance: 59.9
click at [849, 189] on div "Définir le nombre de jour après échéance 10 Envoi J+X après échéance" at bounding box center [873, 197] width 724 height 36
type input "15"
type button "on"
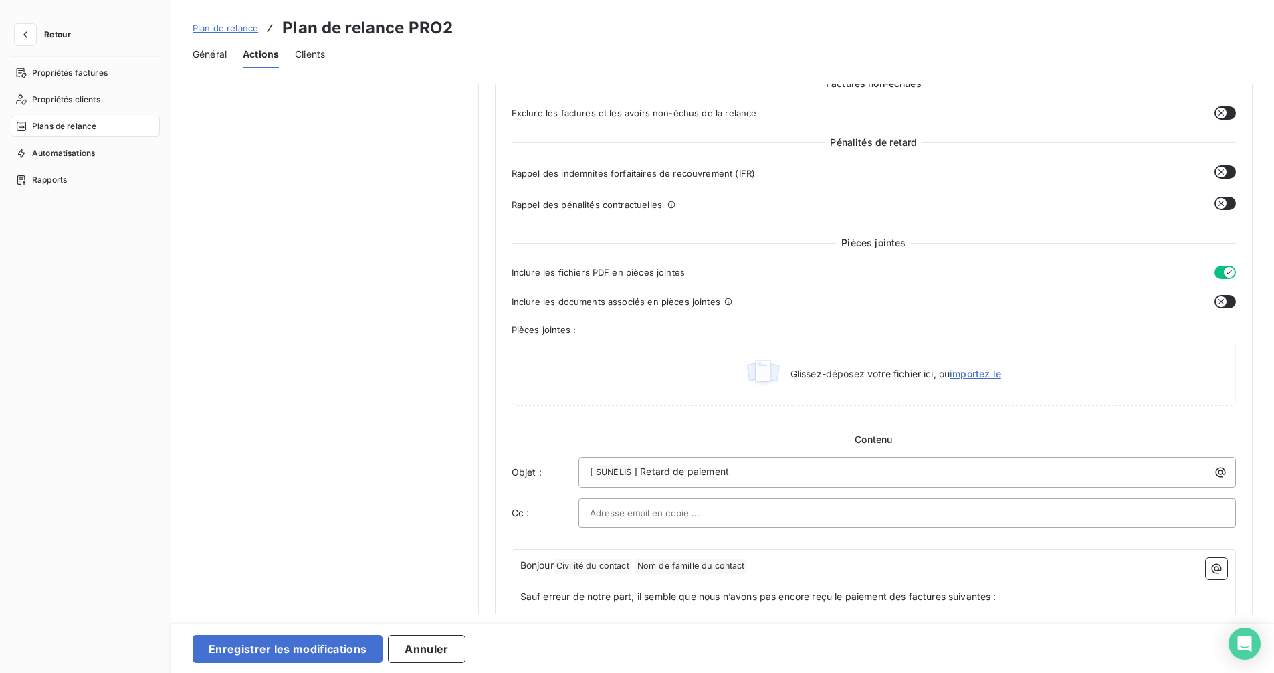
scroll to position [468, 0]
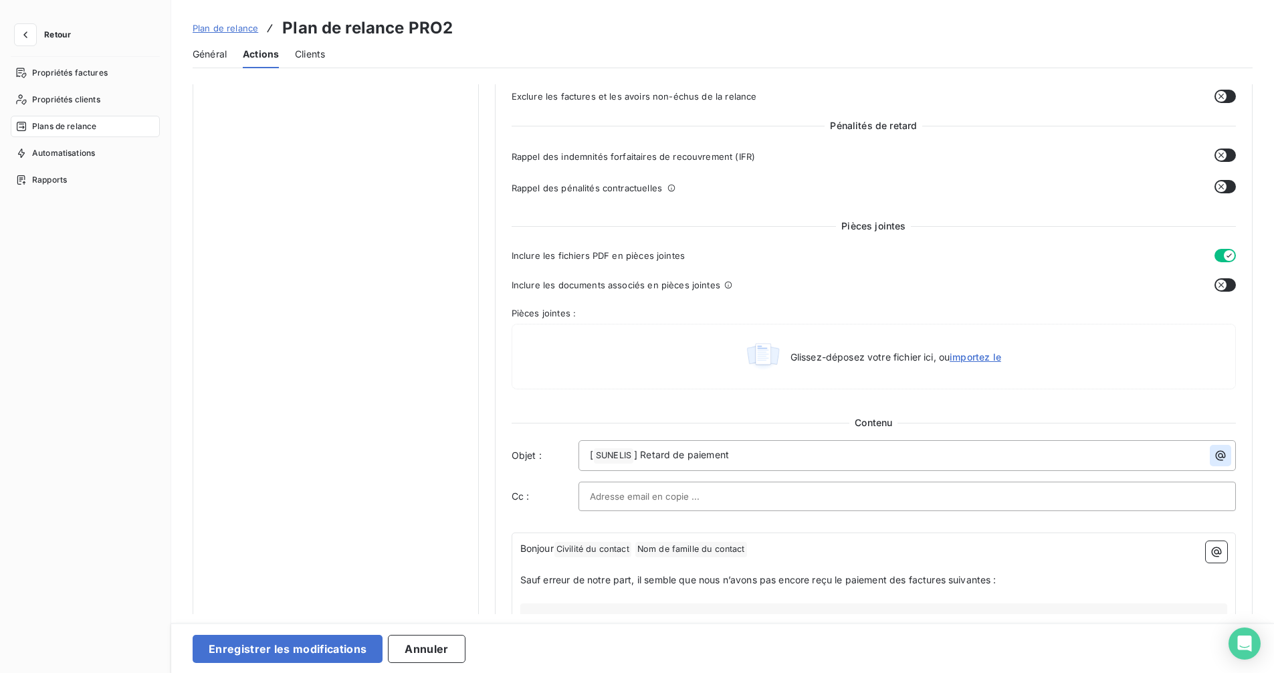
click at [1218, 455] on icon "button" at bounding box center [1219, 455] width 13 height 13
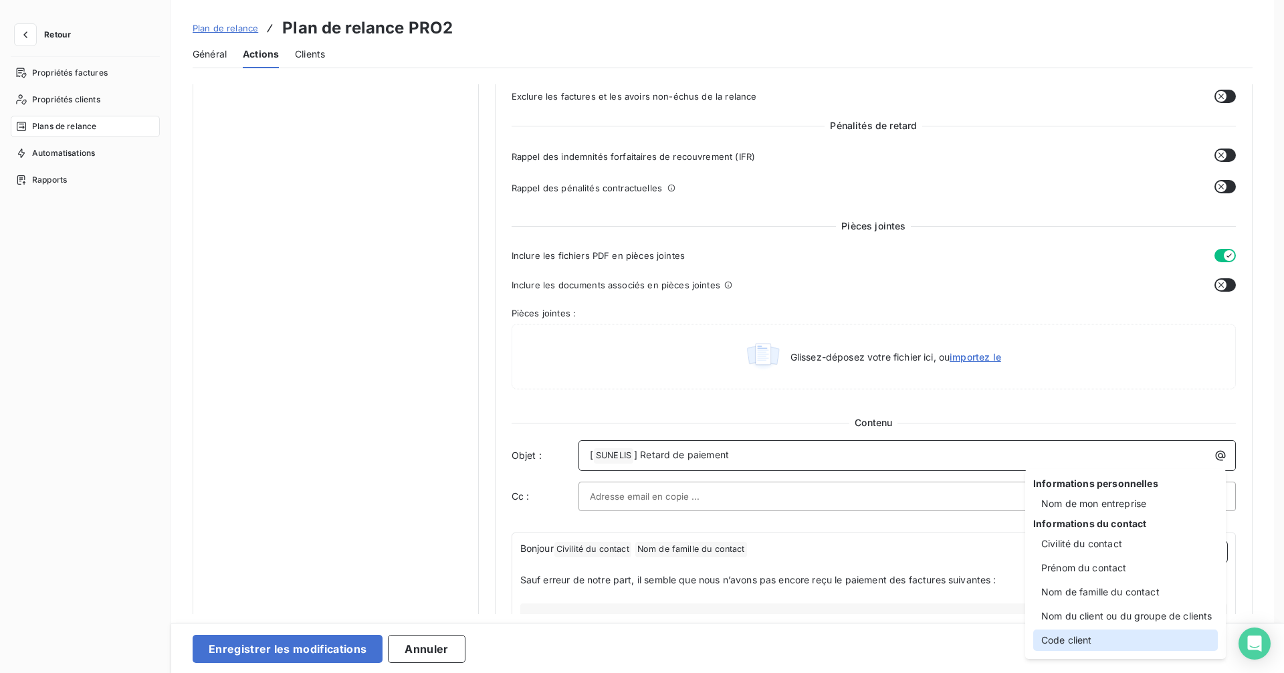
click at [1108, 631] on div "Code client" at bounding box center [1125, 639] width 185 height 21
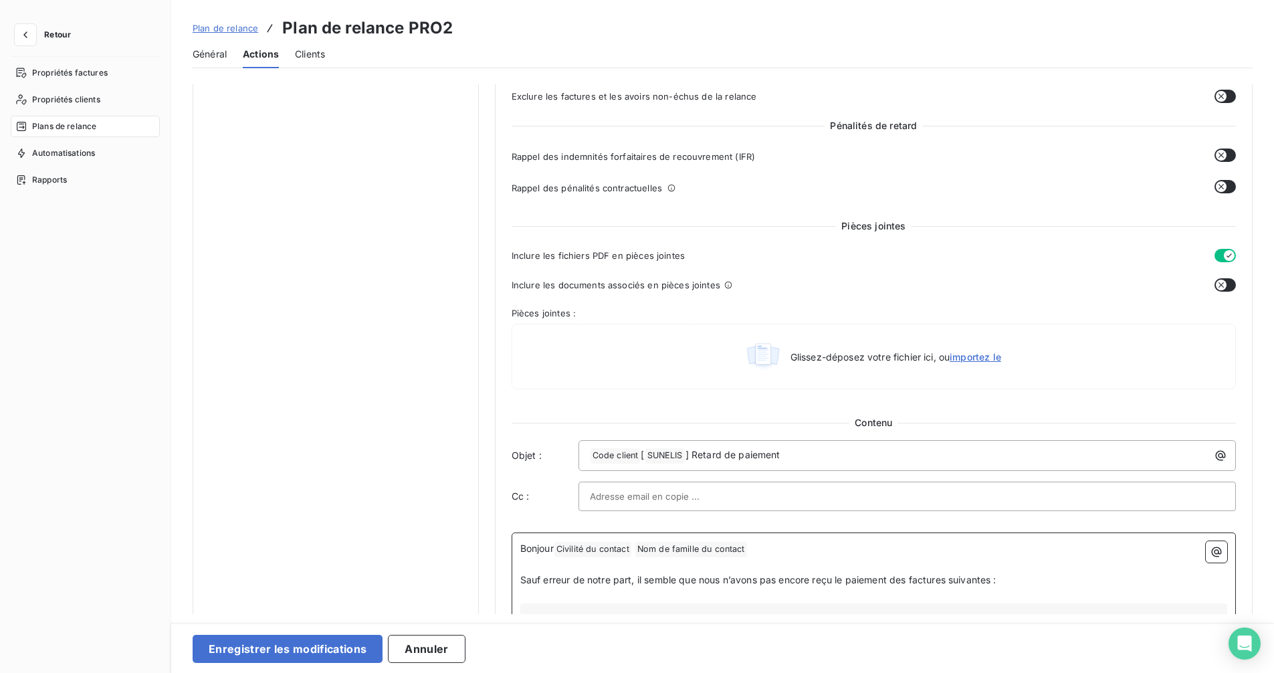
click at [837, 551] on p "Bonjour Civilité du contact ﻿ Nom de famille du contact ﻿ ﻿" at bounding box center [873, 549] width 707 height 16
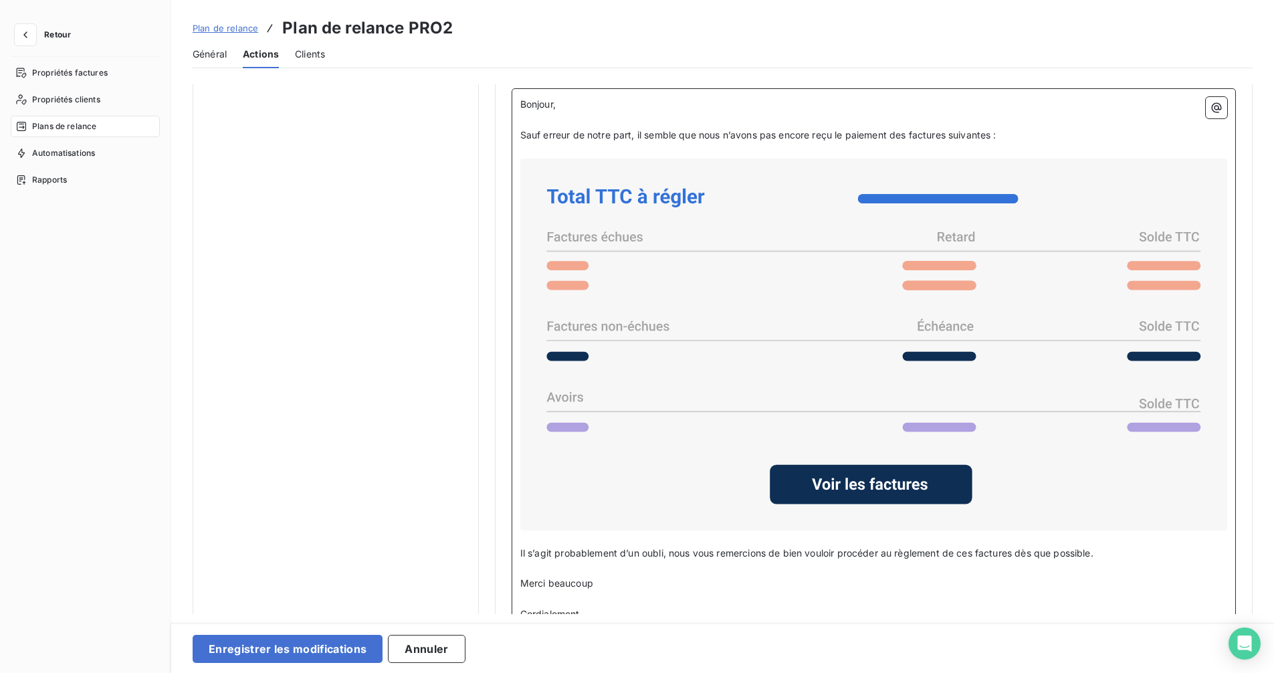
scroll to position [936, 0]
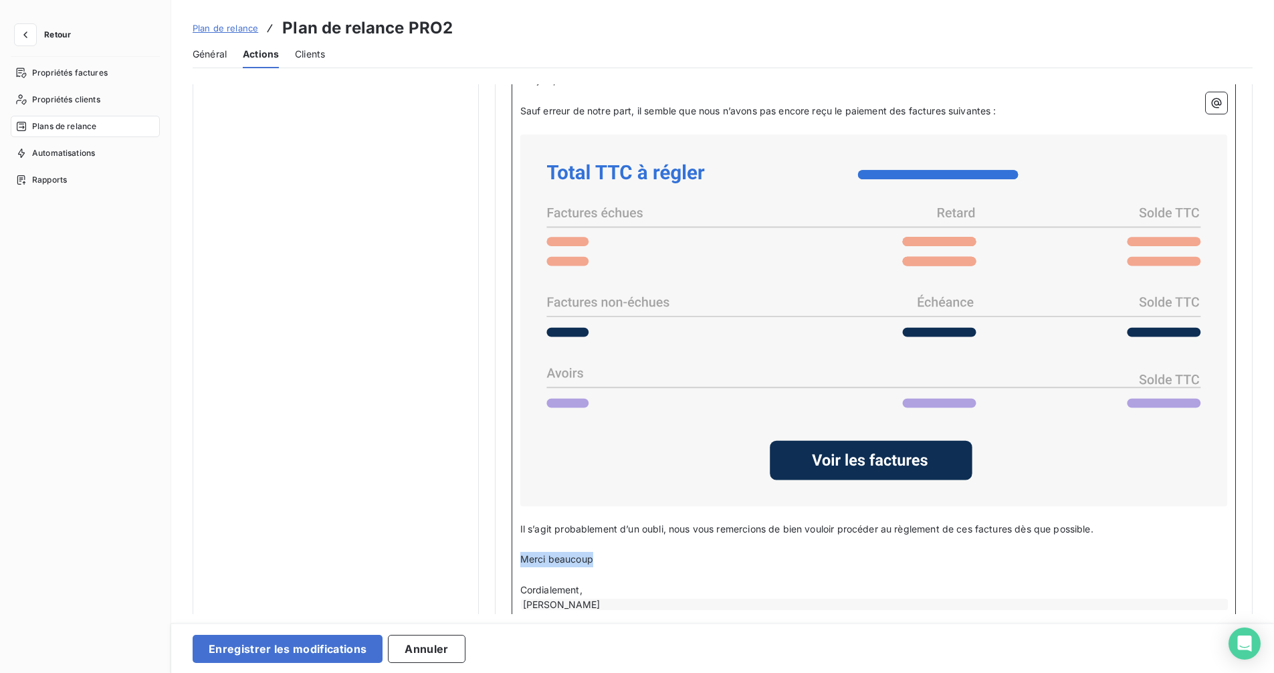
drag, startPoint x: 621, startPoint y: 554, endPoint x: 515, endPoint y: 555, distance: 106.3
click at [515, 555] on div "Bonjour, ﻿ Sauf erreur de notre part, il semble que nous n’avons pas [MEDICAL_D…" at bounding box center [873, 349] width 724 height 571
click at [618, 604] on div "[PERSON_NAME]" at bounding box center [874, 603] width 707 height 11
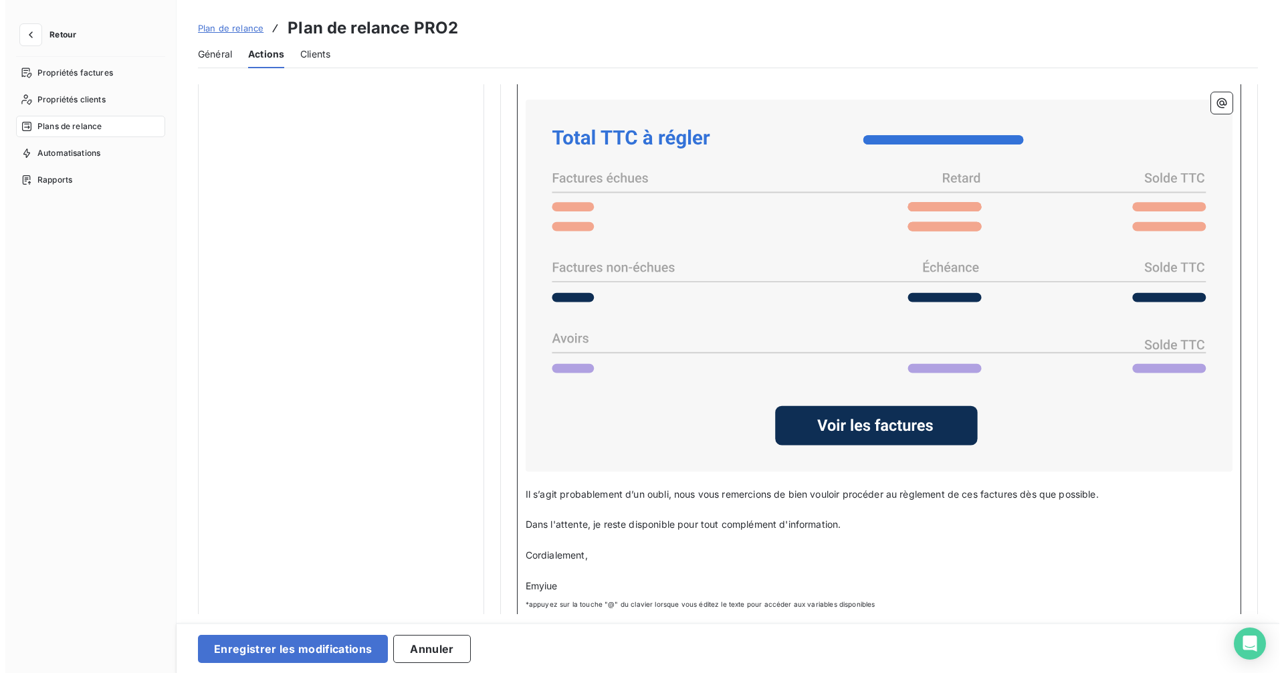
scroll to position [989, 0]
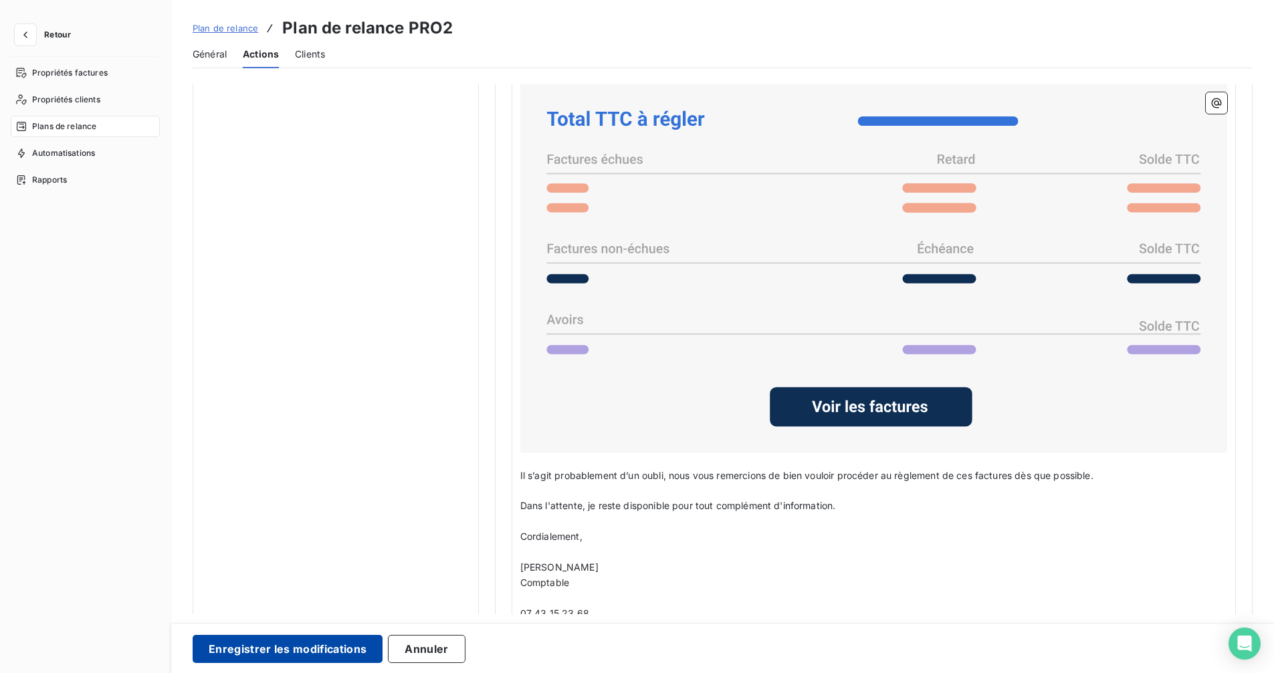
click at [338, 631] on button "Enregistrer les modifications" at bounding box center [288, 648] width 190 height 28
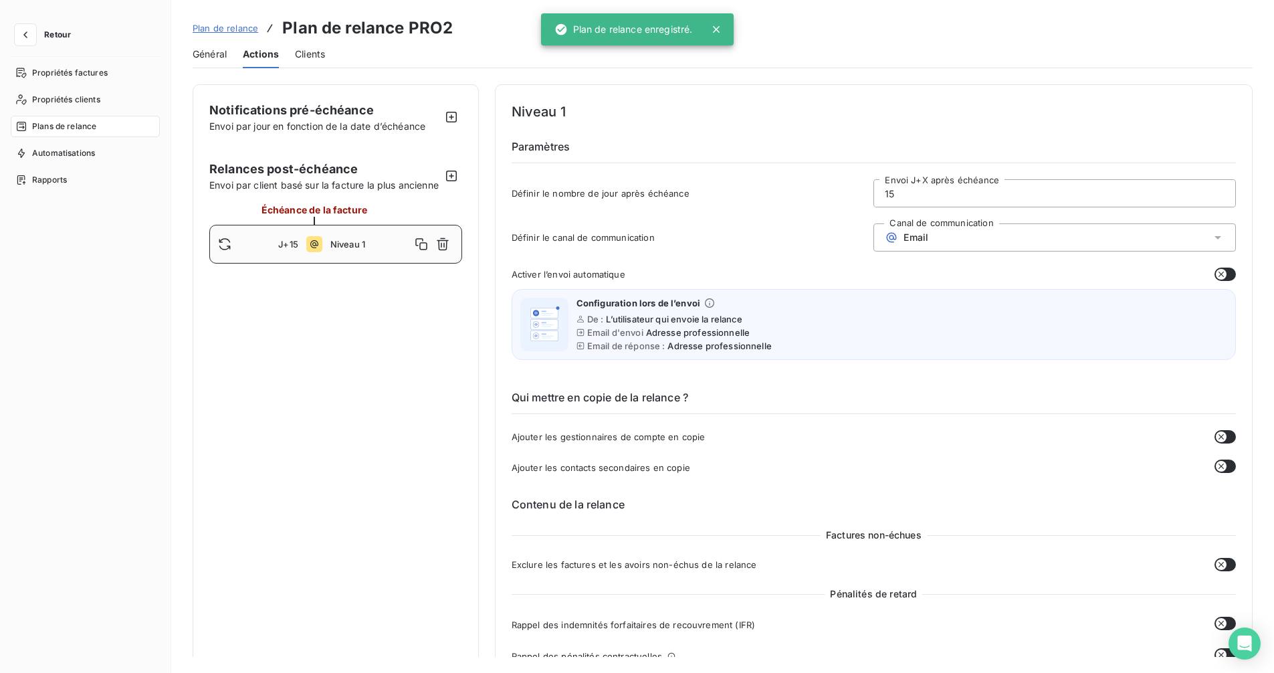
click at [216, 53] on span "Général" at bounding box center [210, 53] width 34 height 13
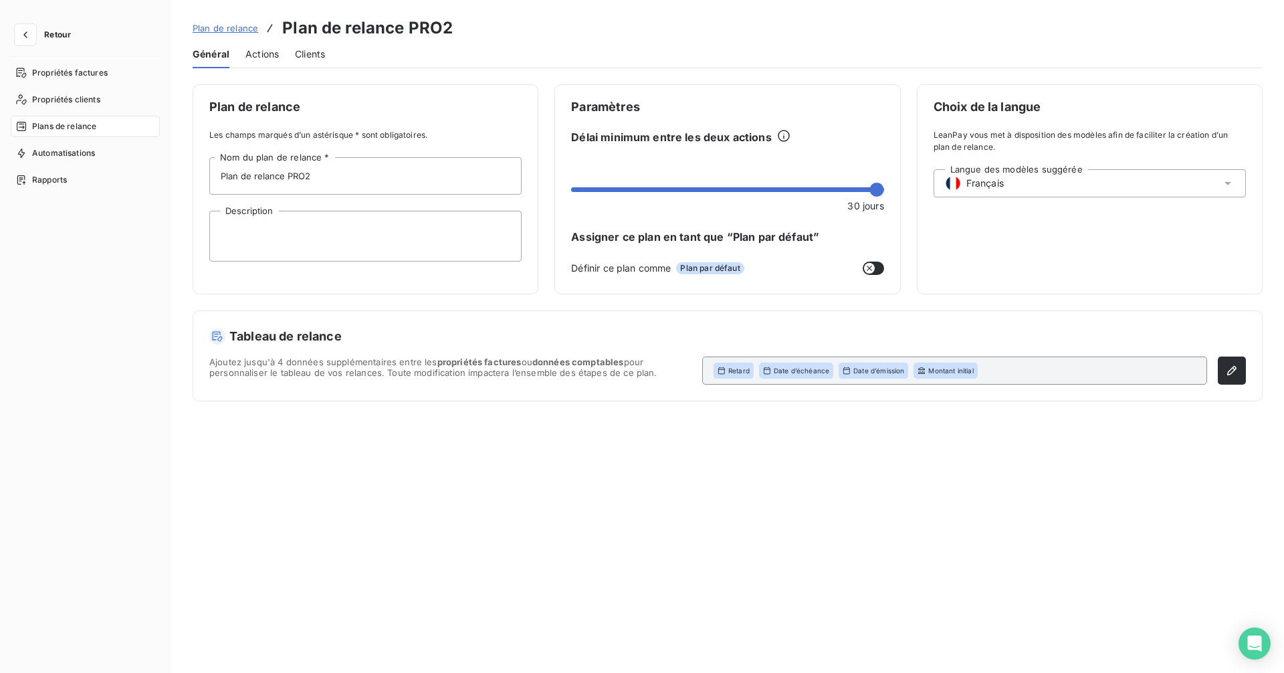
click at [264, 51] on span "Actions" at bounding box center [261, 53] width 33 height 13
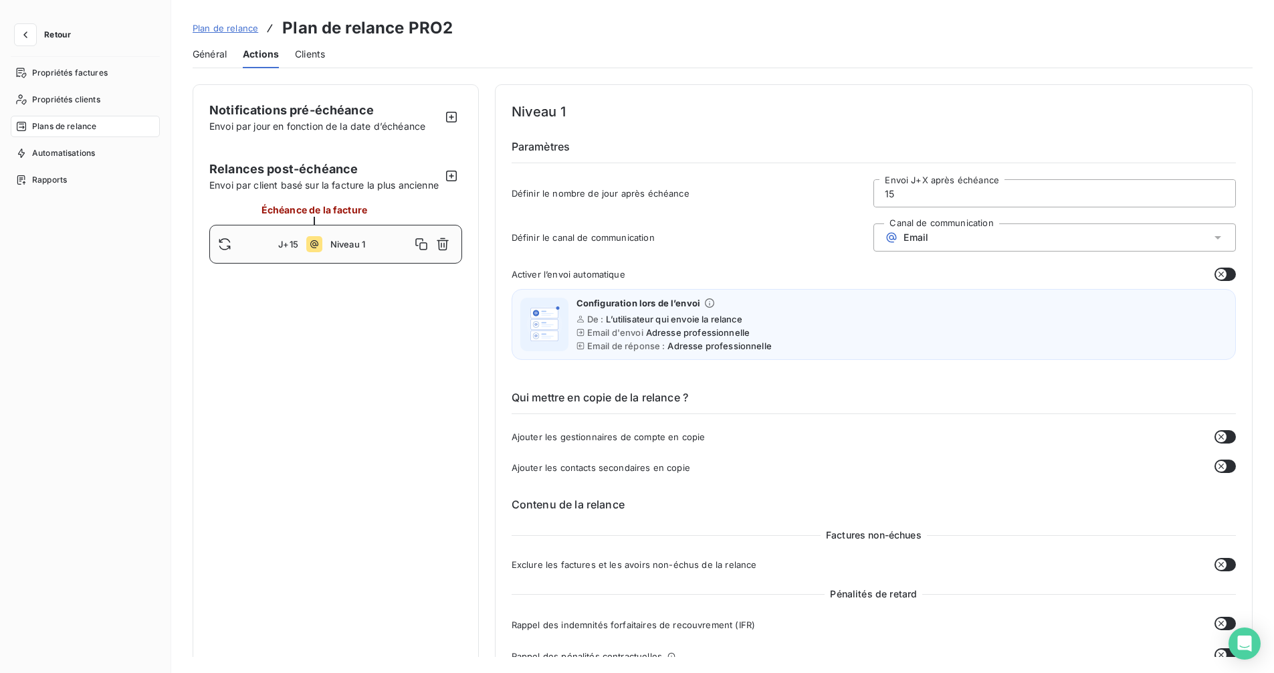
click at [919, 194] on input "15" at bounding box center [1054, 193] width 361 height 27
click at [447, 183] on icon "button" at bounding box center [451, 175] width 13 height 13
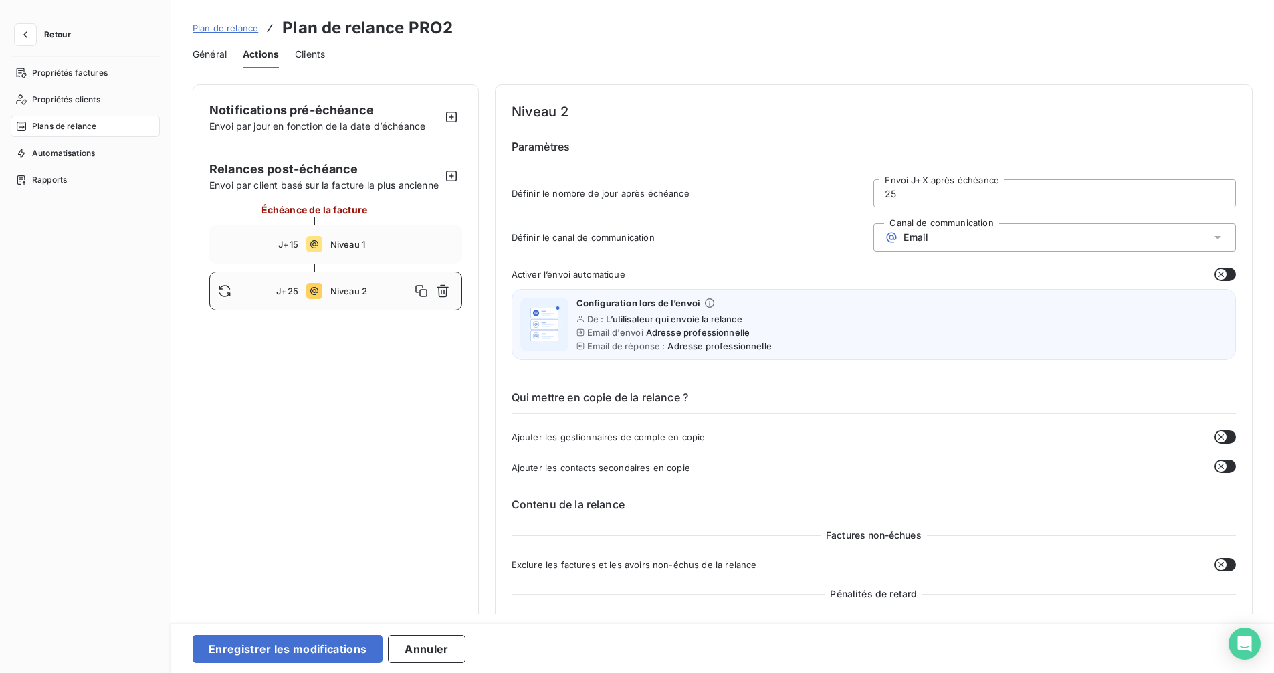
drag, startPoint x: 888, startPoint y: 197, endPoint x: 765, endPoint y: 178, distance: 124.5
click at [781, 187] on div "Définir le nombre de jour après échéance 25 Envoi J+X après échéance" at bounding box center [873, 197] width 724 height 36
type input "30"
type button "on"
click at [1022, 242] on div "Email" at bounding box center [1054, 237] width 362 height 28
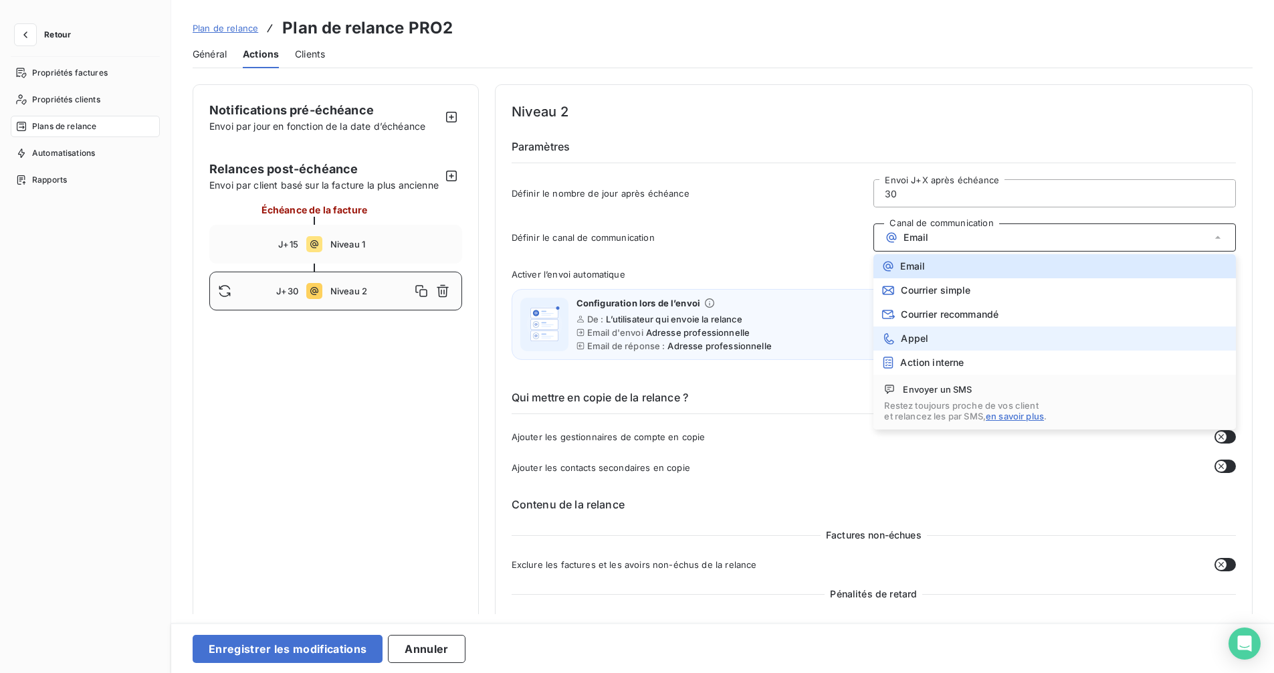
click at [965, 333] on li "Appel" at bounding box center [1054, 338] width 362 height 24
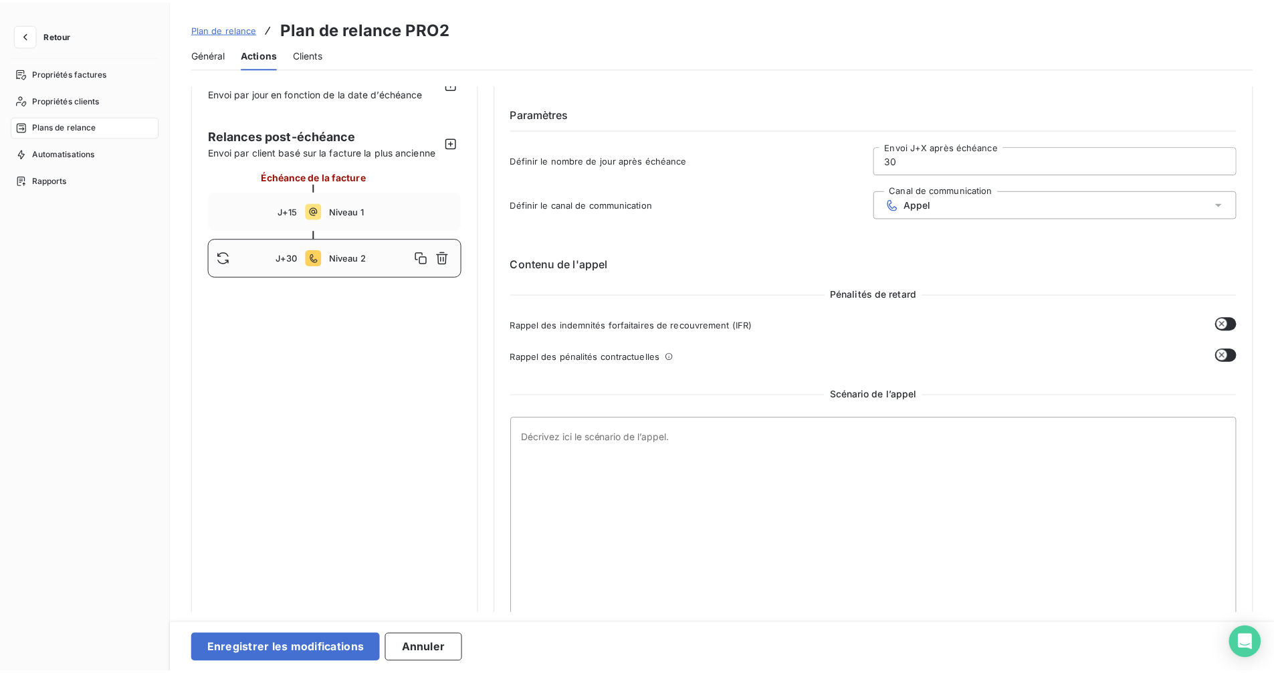
scroll to position [52, 0]
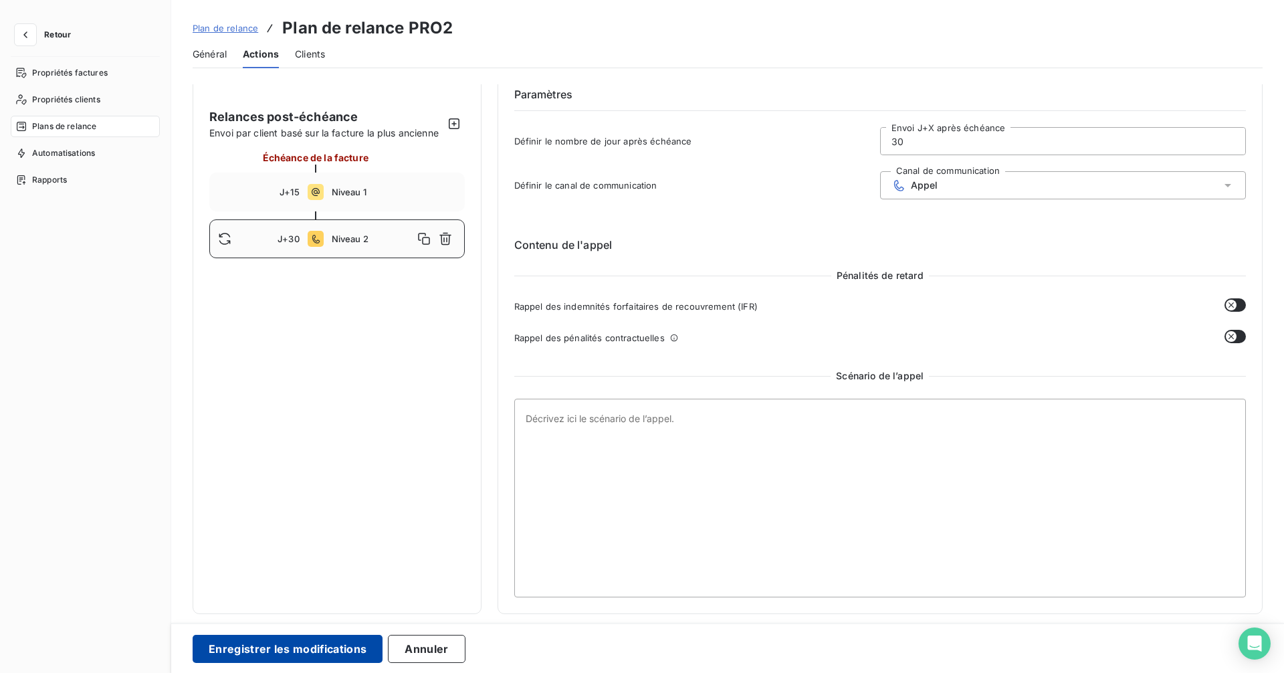
click at [249, 631] on button "Enregistrer les modifications" at bounding box center [288, 648] width 190 height 28
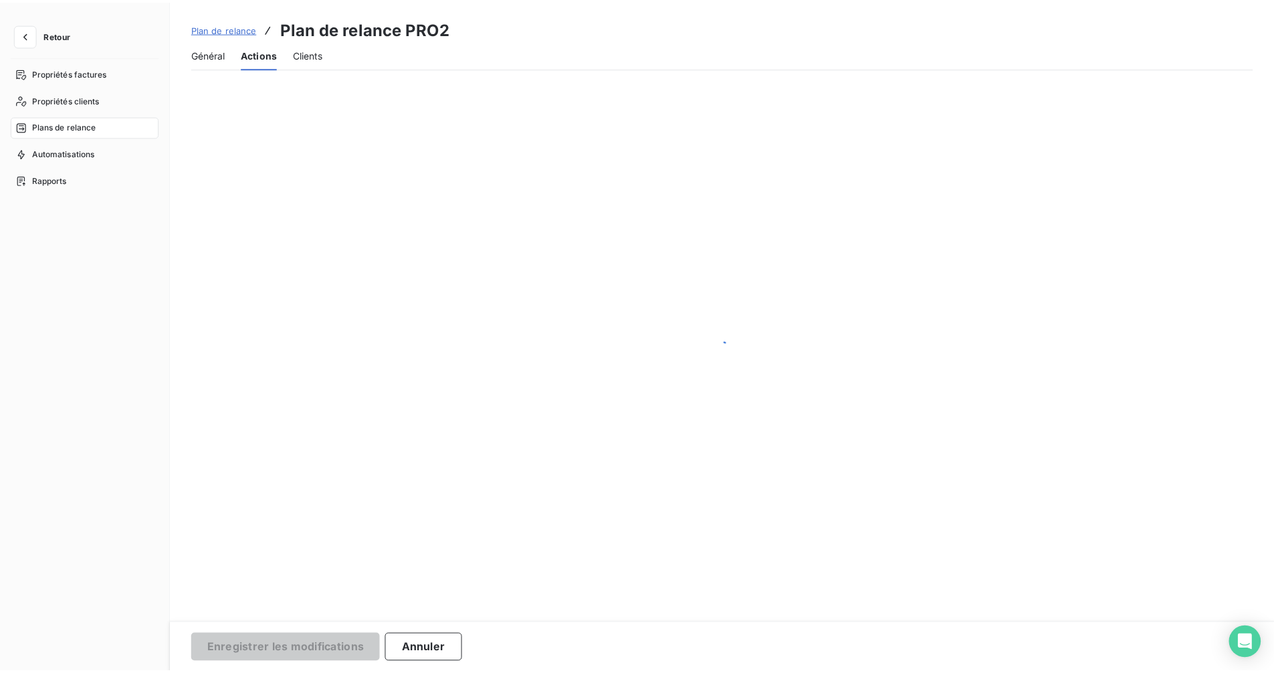
scroll to position [0, 0]
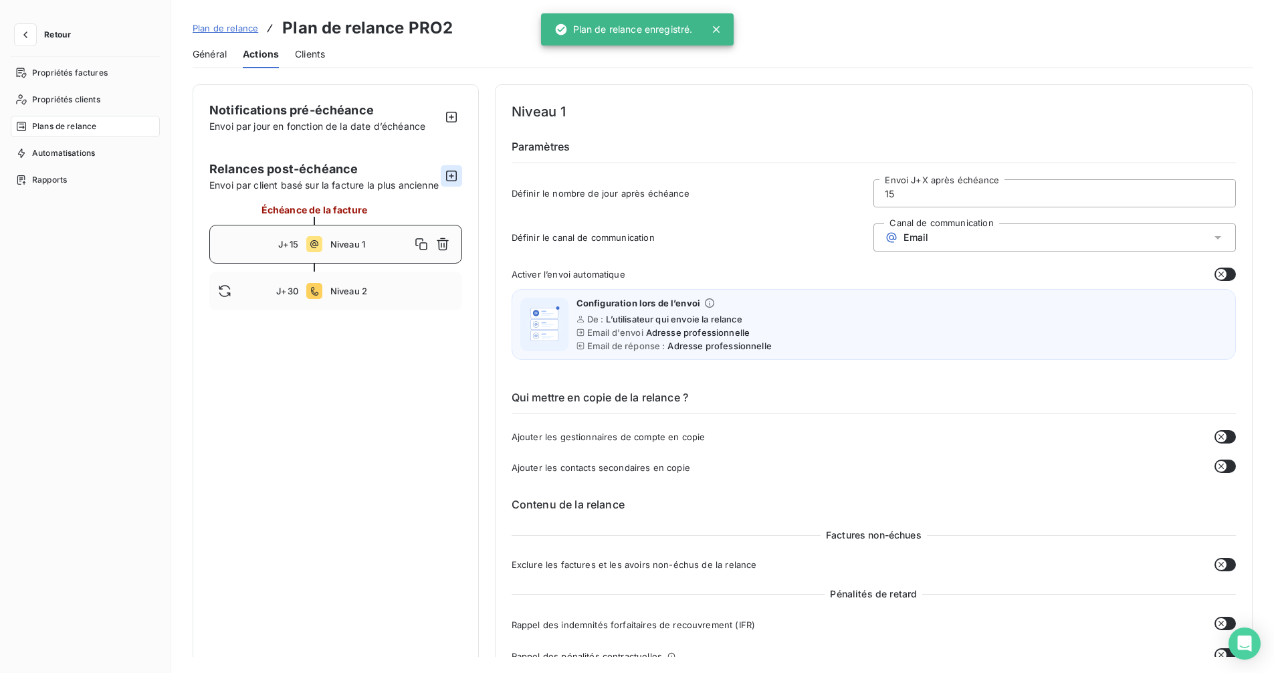
click at [451, 183] on icon "button" at bounding box center [451, 175] width 13 height 13
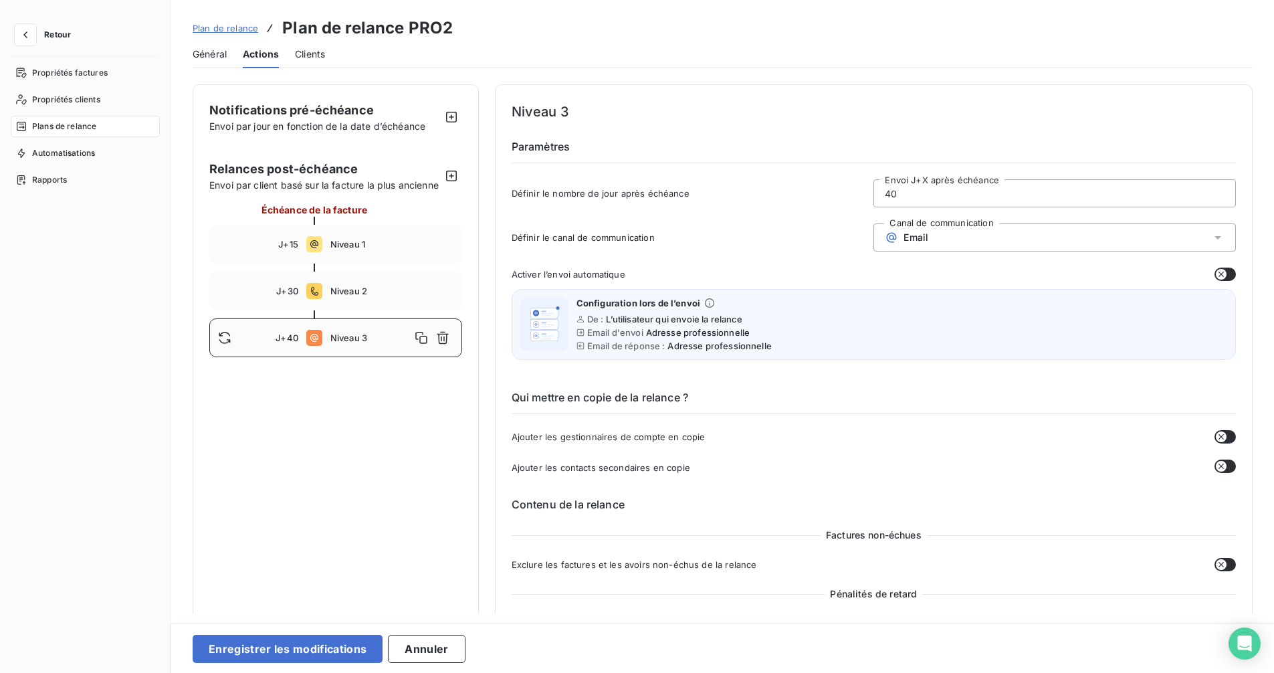
drag, startPoint x: 912, startPoint y: 190, endPoint x: 781, endPoint y: 132, distance: 142.7
click at [823, 162] on div "Niveau 3 Paramètres Définir le nombre de jour après échéance 40 Envoi J+X après…" at bounding box center [873, 158] width 724 height 114
type input "60"
type button "on"
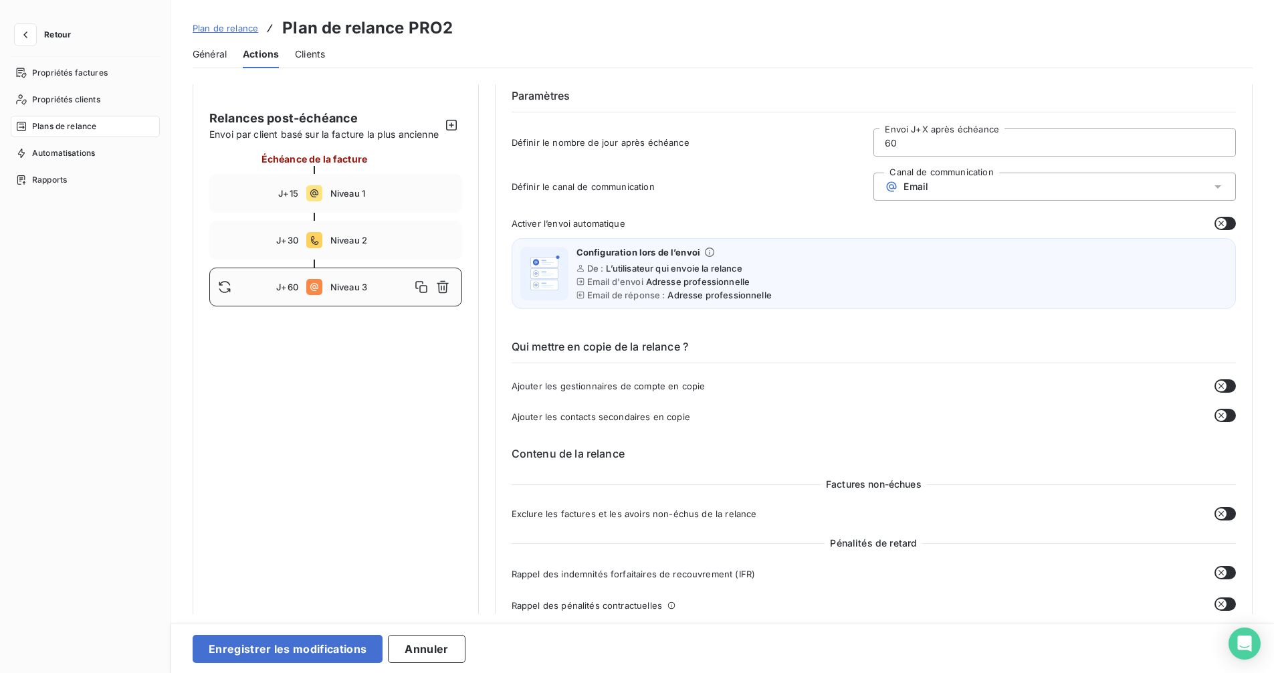
scroll to position [334, 0]
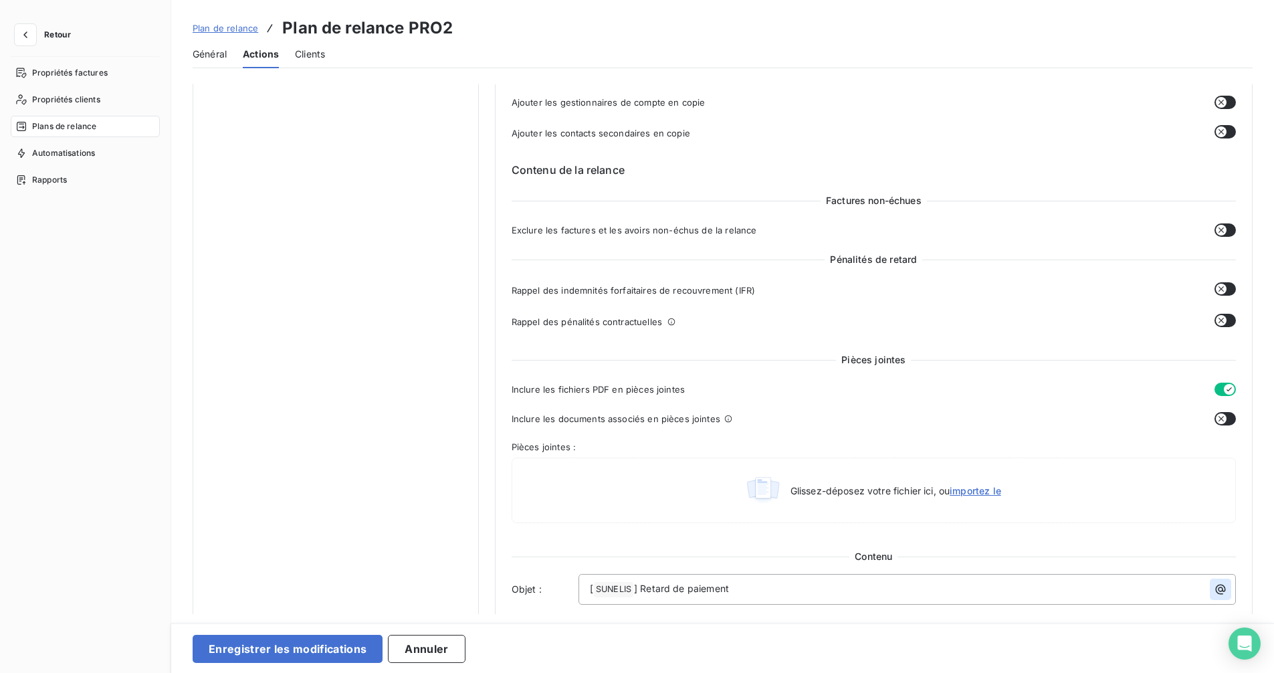
click at [1218, 590] on icon "button" at bounding box center [1219, 588] width 13 height 13
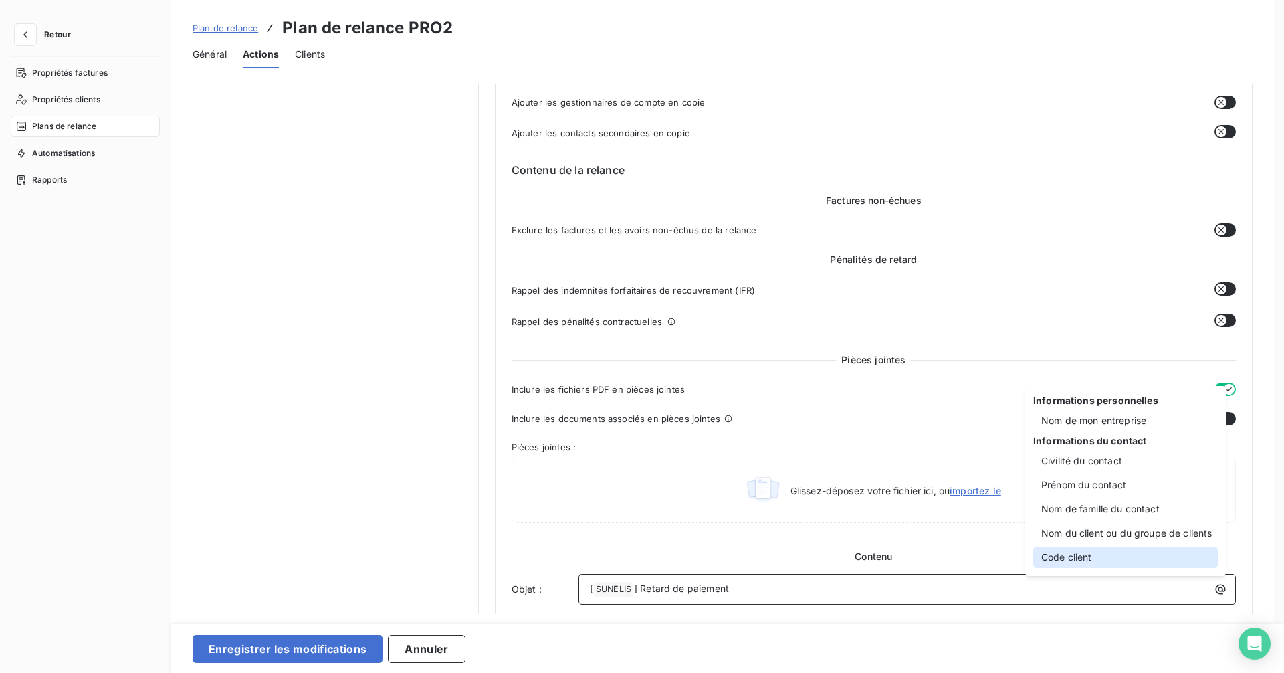
click at [1066, 550] on div "Code client" at bounding box center [1125, 556] width 185 height 21
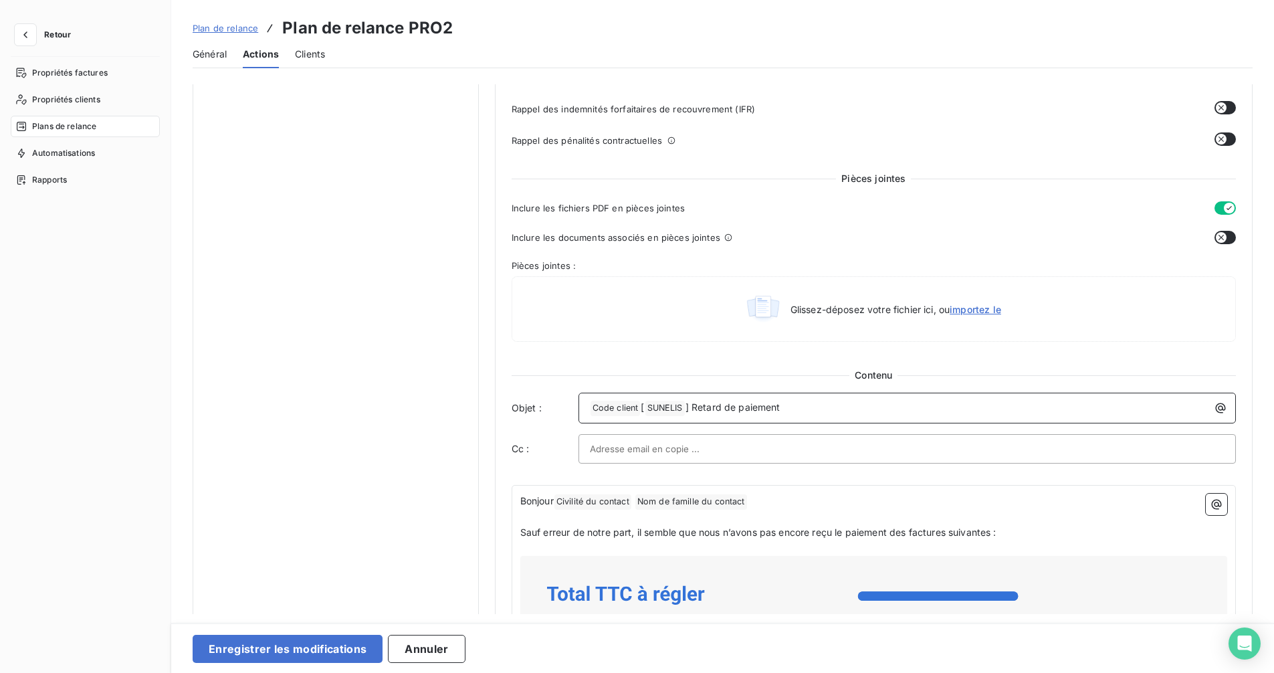
scroll to position [535, 0]
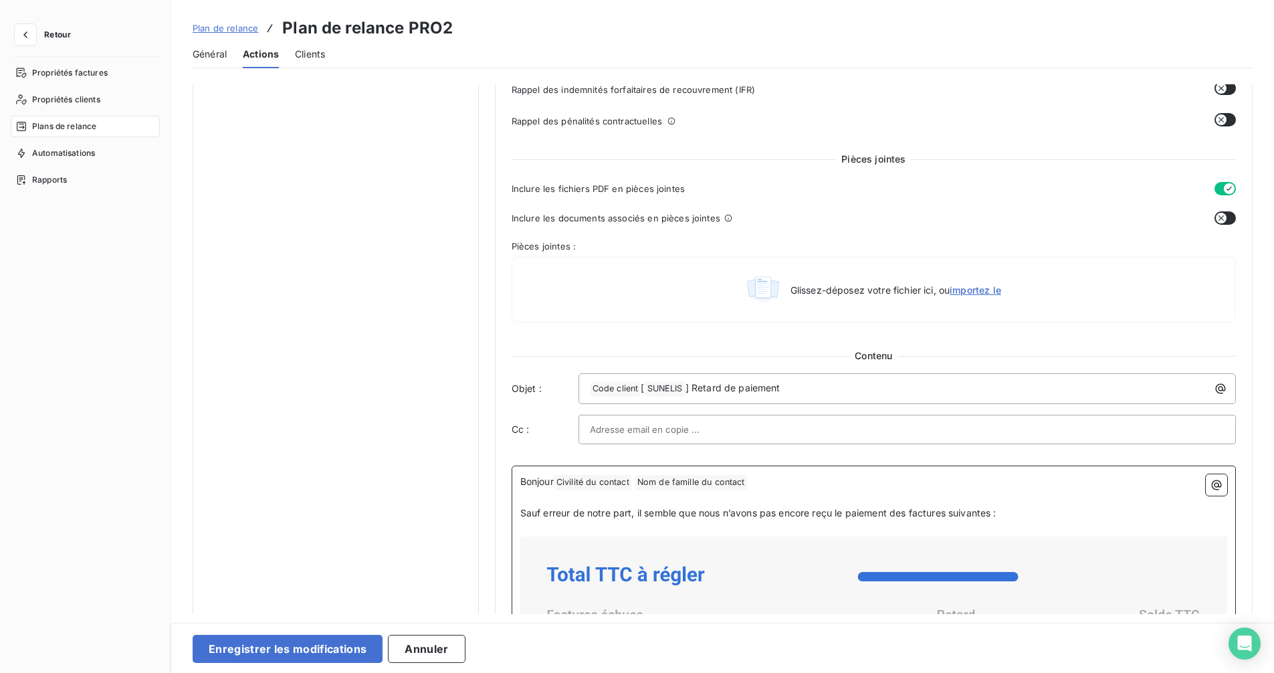
click at [773, 485] on p "Bonjour Civilité du contact ﻿ Nom de famille du contact ﻿ ﻿" at bounding box center [873, 482] width 707 height 16
drag, startPoint x: 308, startPoint y: 646, endPoint x: 313, endPoint y: 632, distance: 15.0
click at [308, 631] on button "Enregistrer les modifications" at bounding box center [288, 648] width 190 height 28
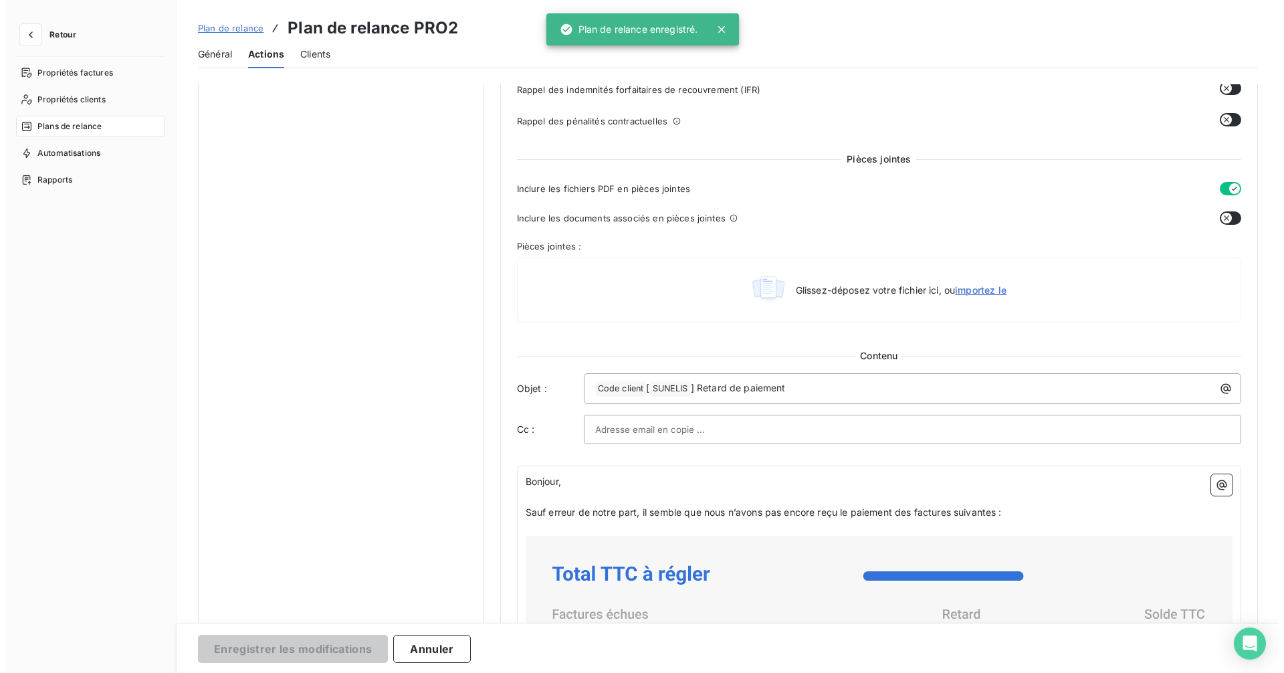
scroll to position [0, 0]
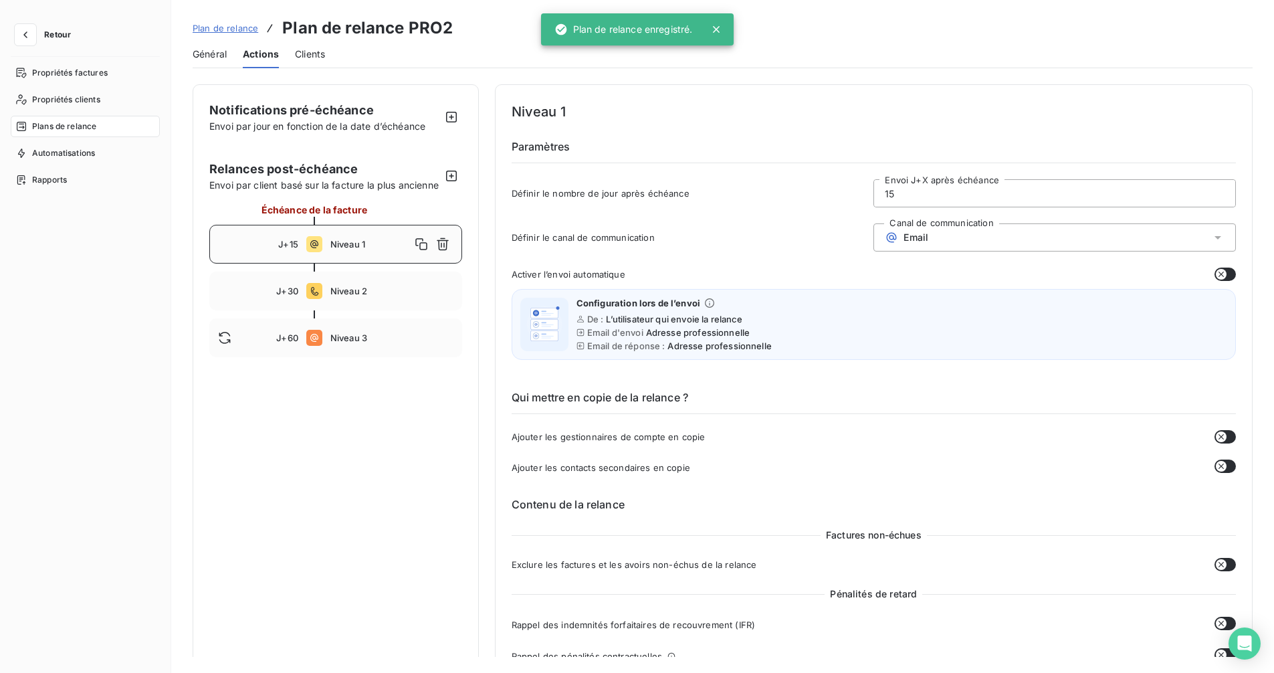
click at [211, 23] on span "Plan de relance" at bounding box center [226, 28] width 66 height 11
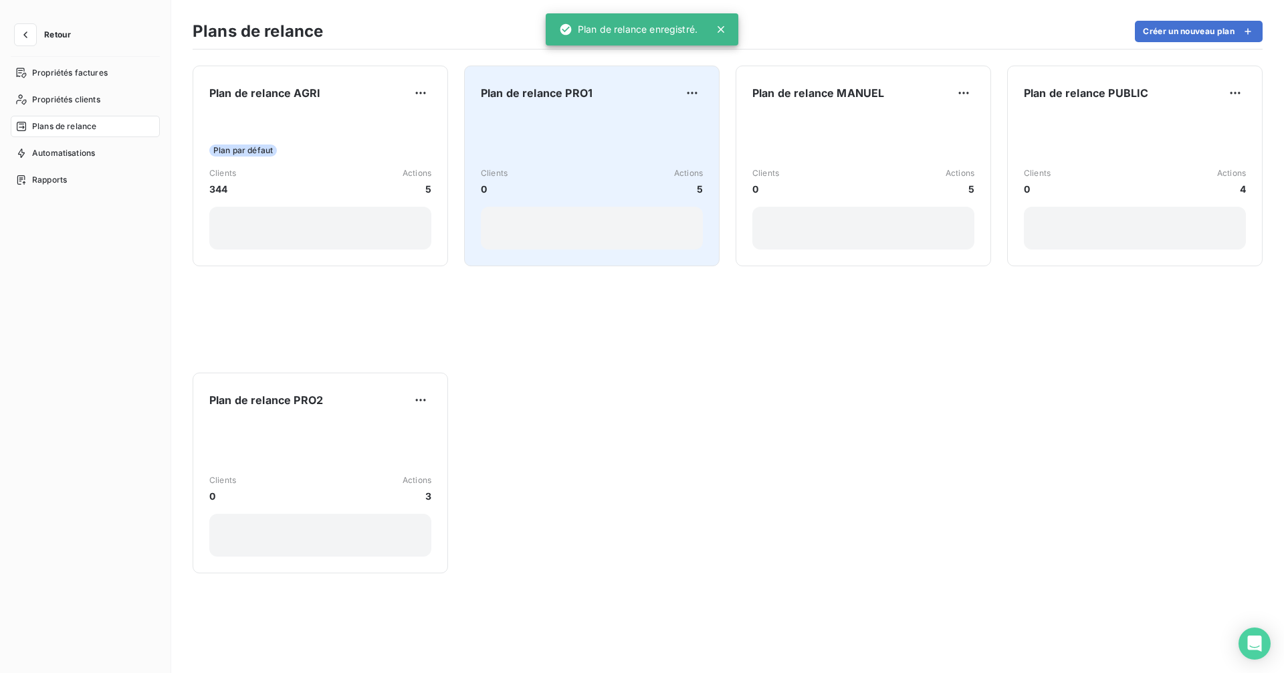
click at [524, 122] on div "Clients 0 Actions 5" at bounding box center [592, 181] width 222 height 135
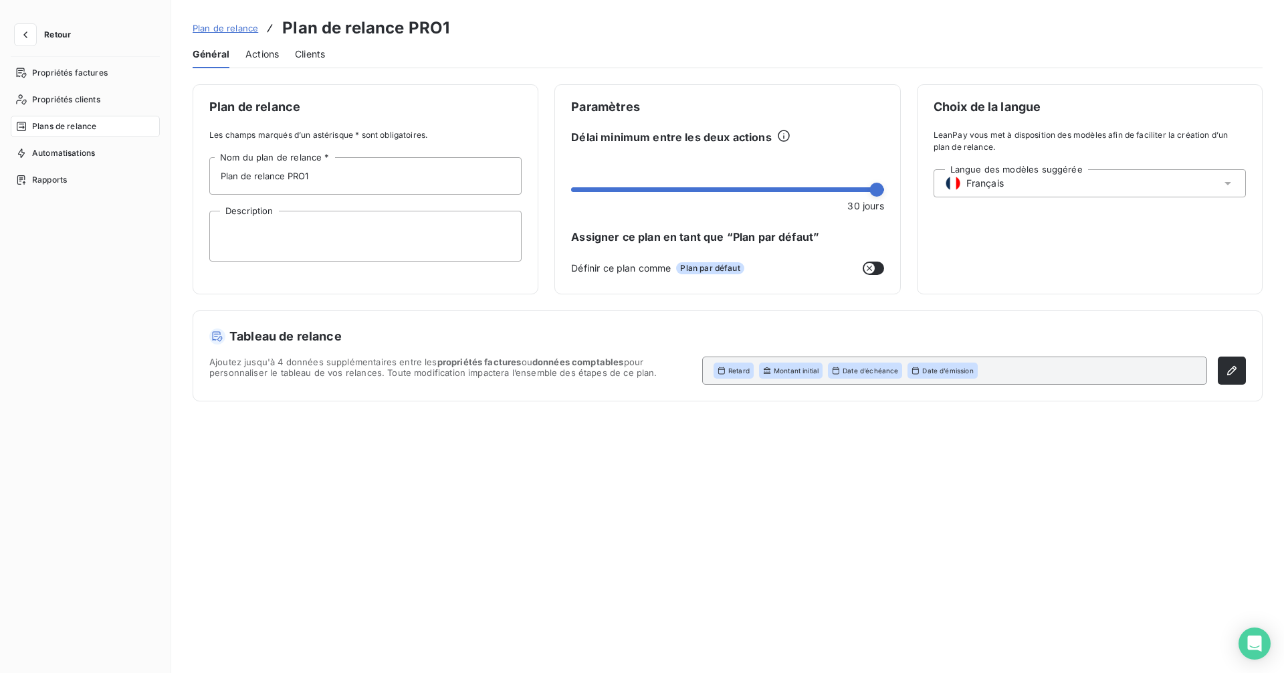
click at [270, 49] on span "Actions" at bounding box center [261, 53] width 33 height 13
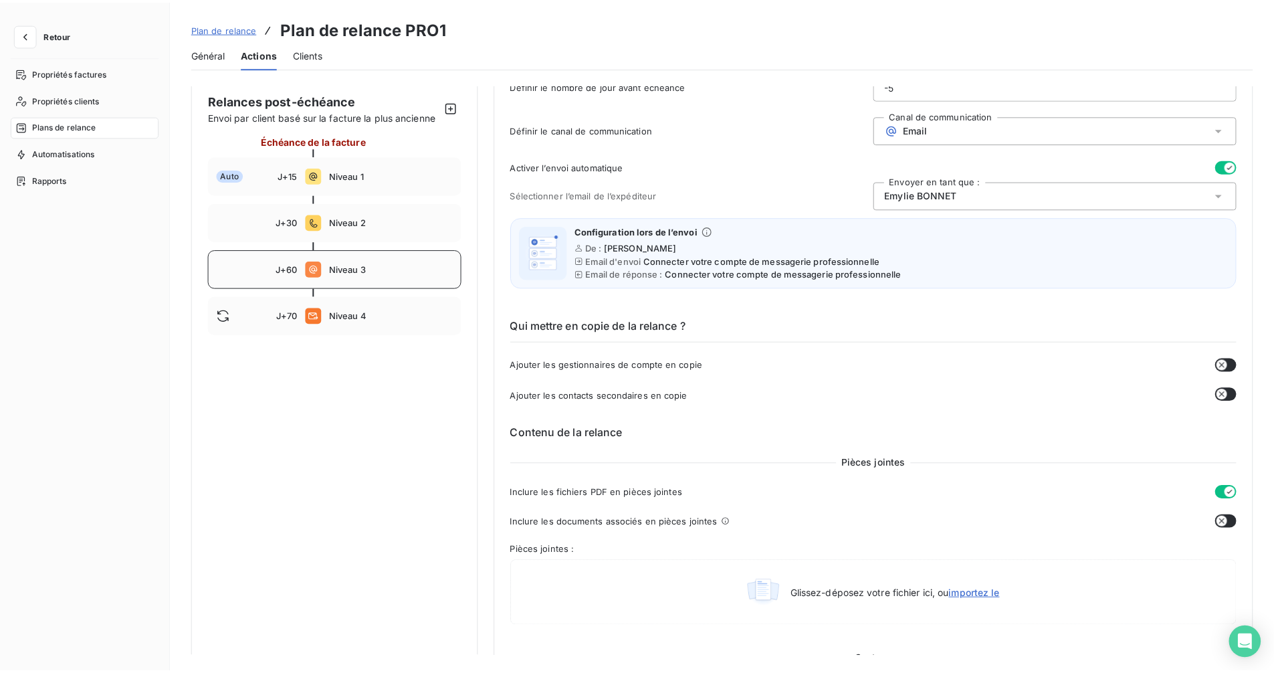
scroll to position [67, 0]
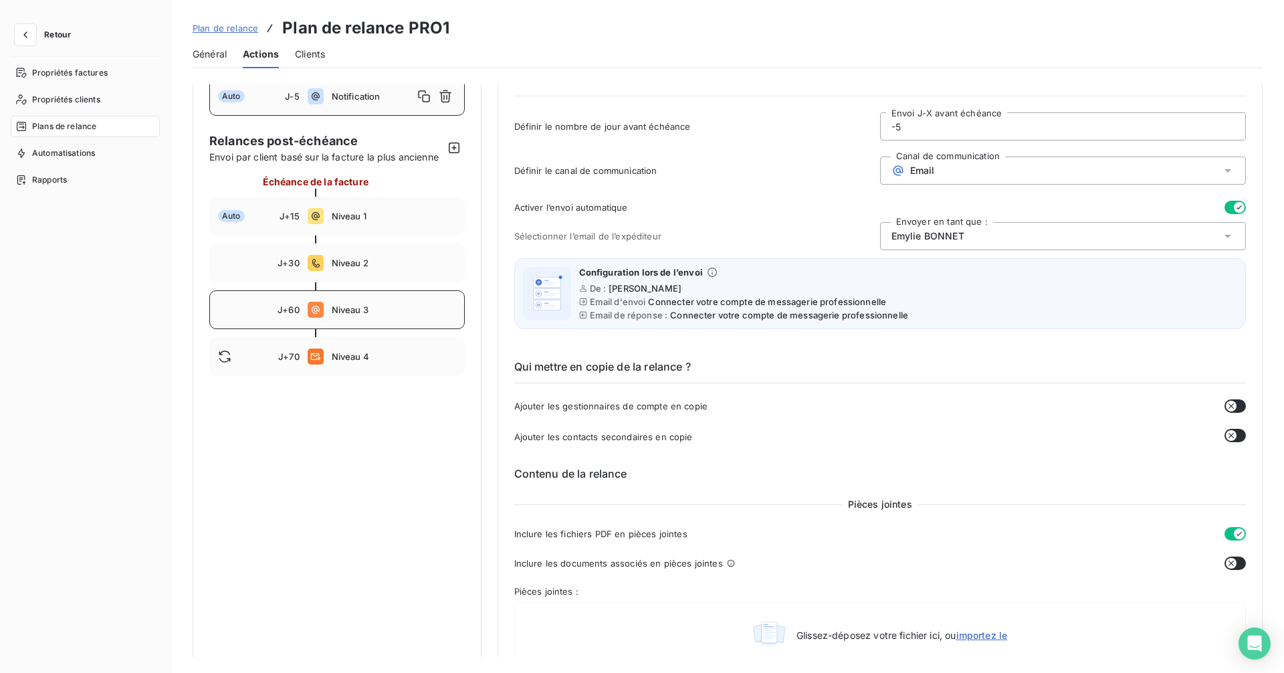
click at [380, 301] on div "J+60 Niveau 3" at bounding box center [336, 309] width 255 height 39
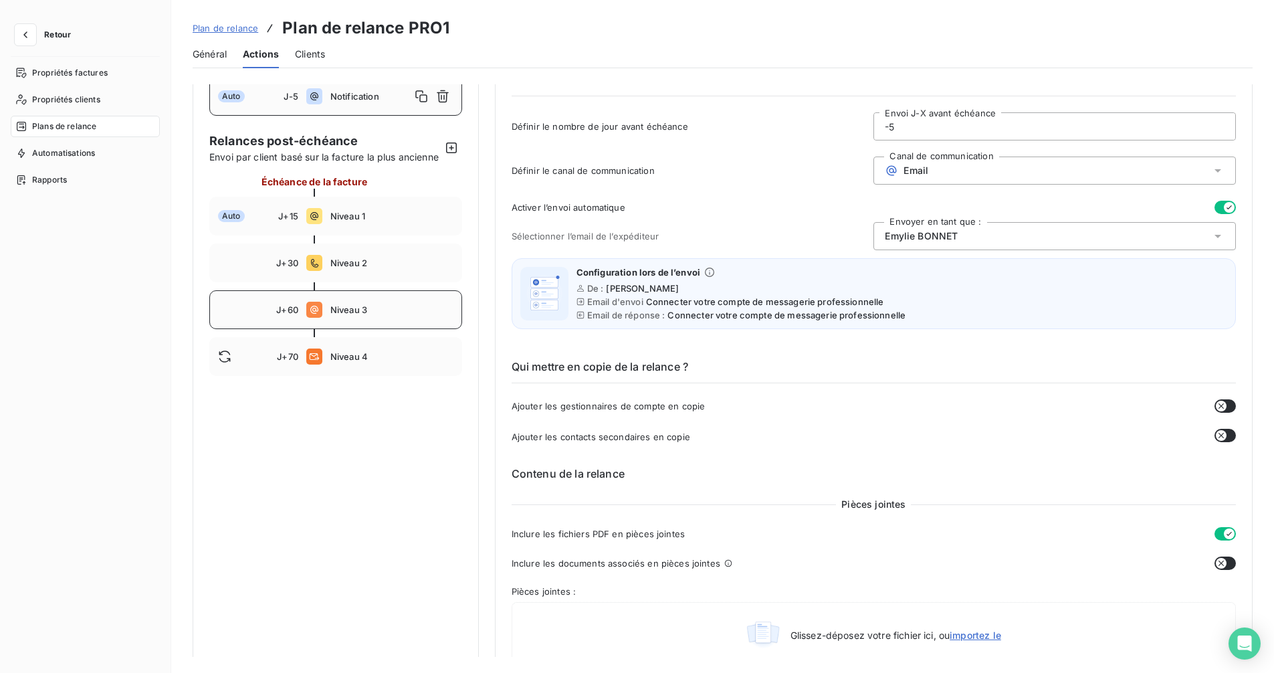
type input "60"
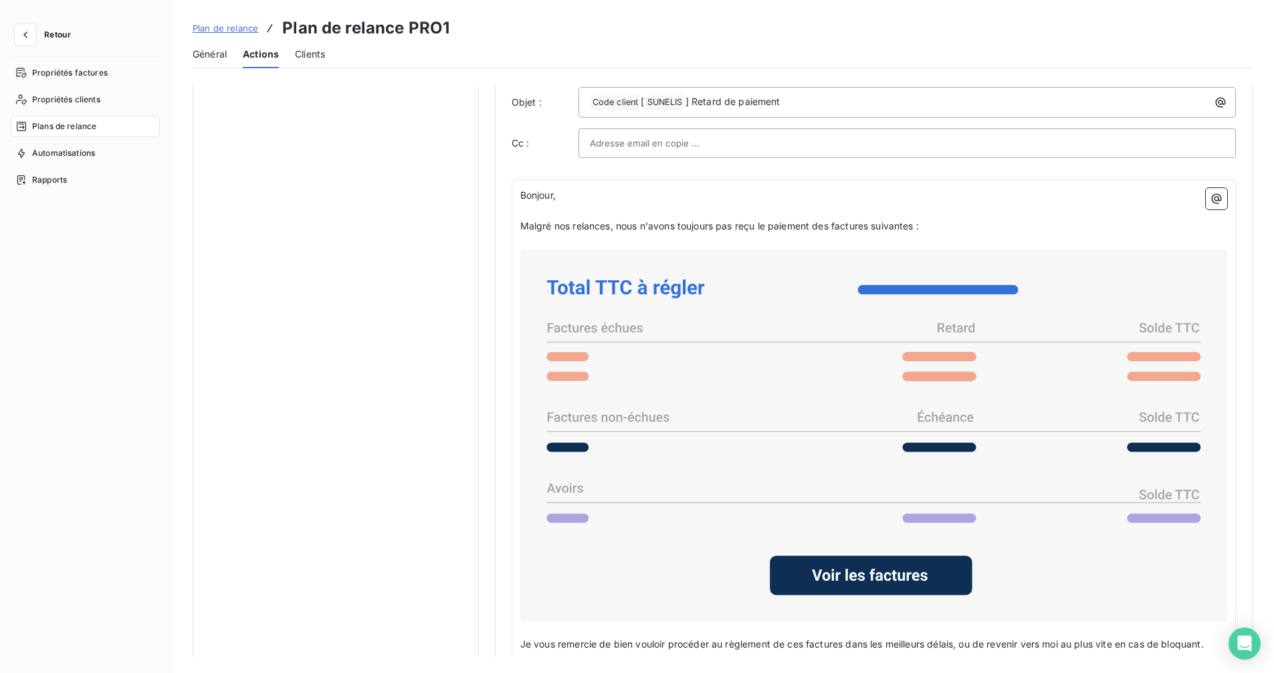
scroll to position [977, 0]
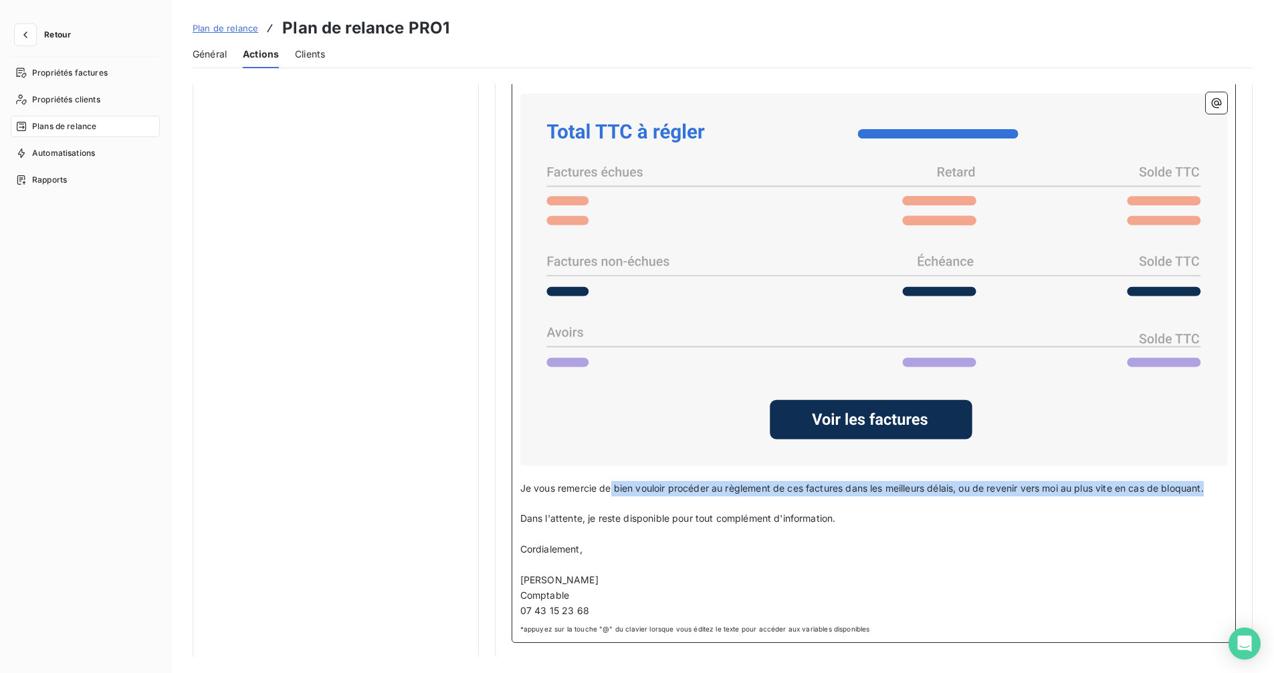
drag, startPoint x: 1219, startPoint y: 483, endPoint x: 608, endPoint y: 485, distance: 610.4
click at [608, 485] on p "Je vous remercie de bien vouloir procéder au règlement de ces factures dans les…" at bounding box center [873, 488] width 707 height 15
drag, startPoint x: 857, startPoint y: 527, endPoint x: 499, endPoint y: 482, distance: 360.4
copy div "Je vous remercie de bien vouloir procéder au règlement de ces factures dans les…"
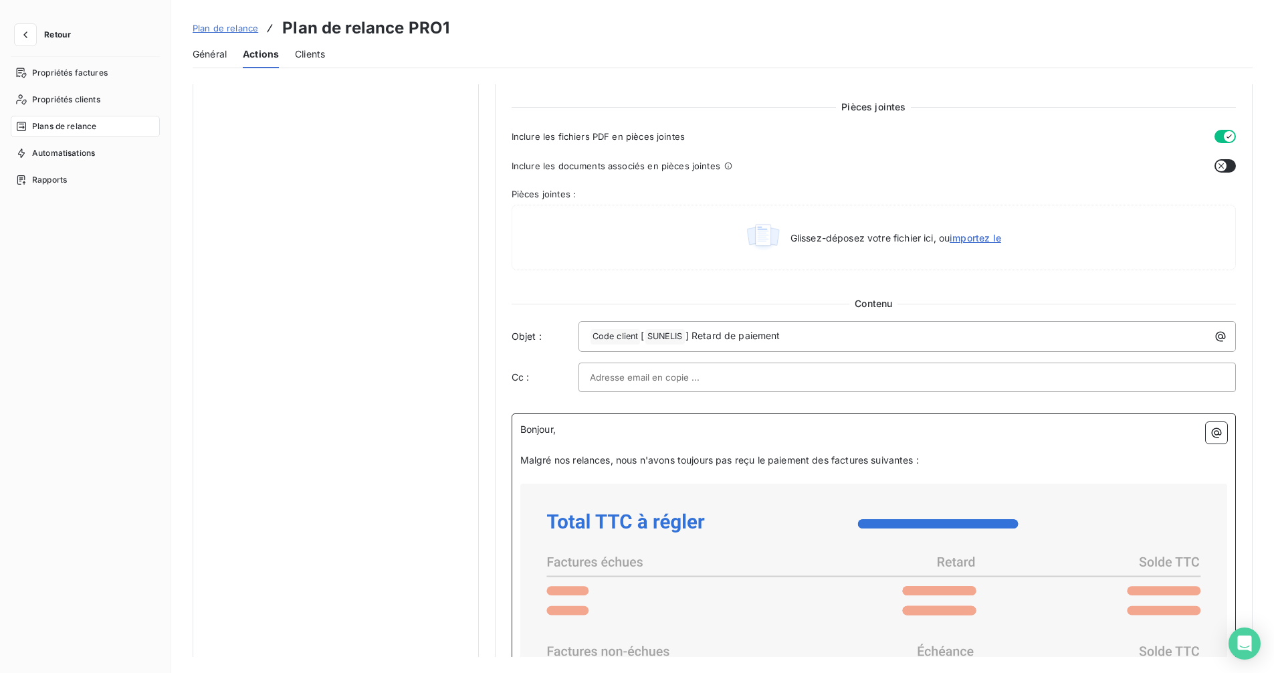
scroll to position [576, 0]
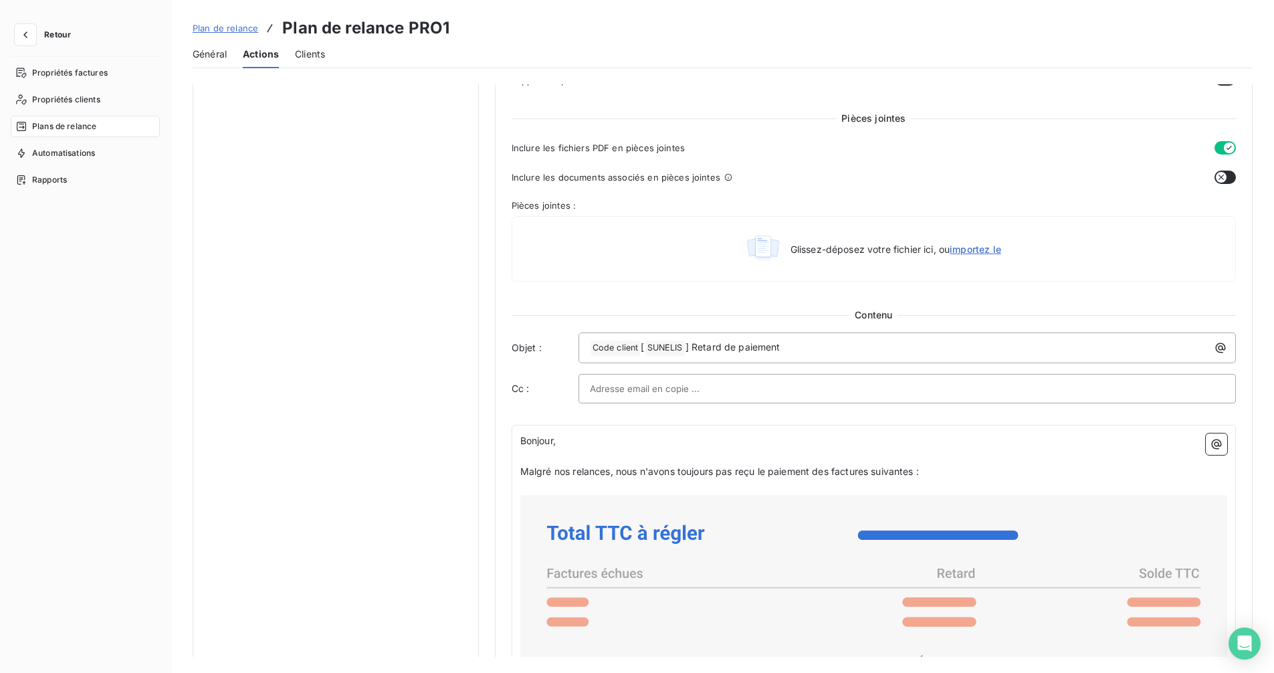
click at [214, 26] on span "Plan de relance" at bounding box center [226, 28] width 66 height 11
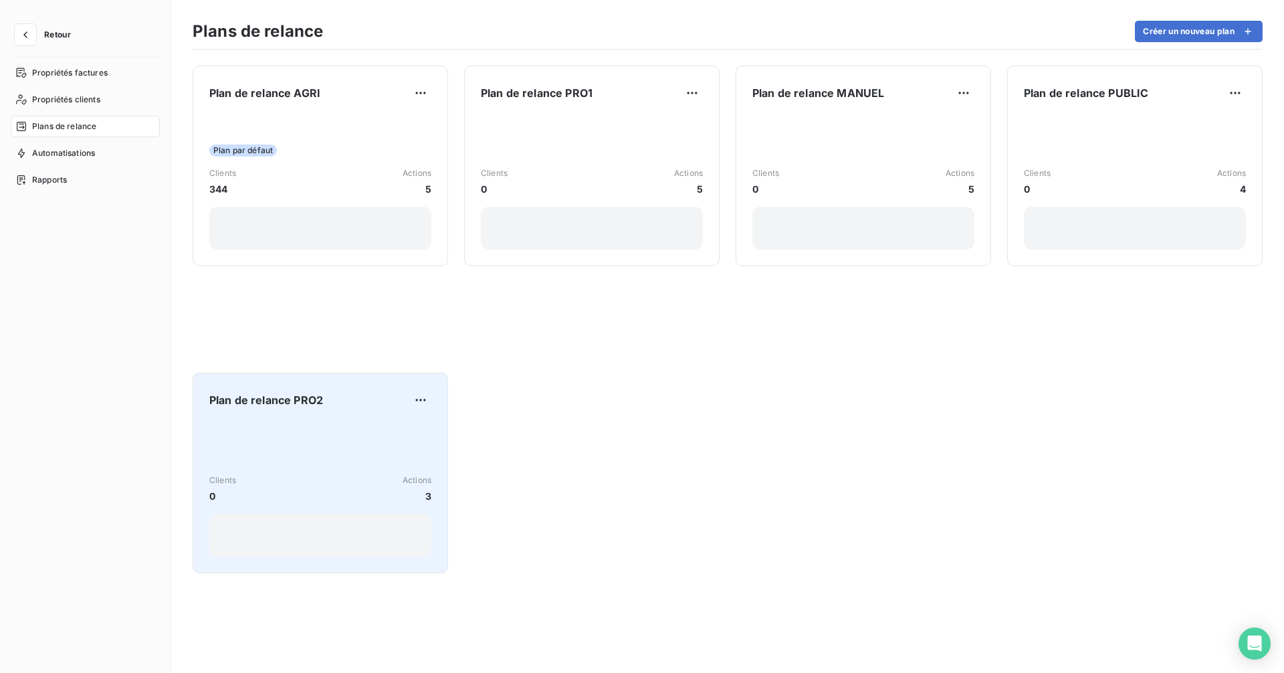
click at [260, 443] on div "Clients 0 Actions 3" at bounding box center [320, 488] width 222 height 135
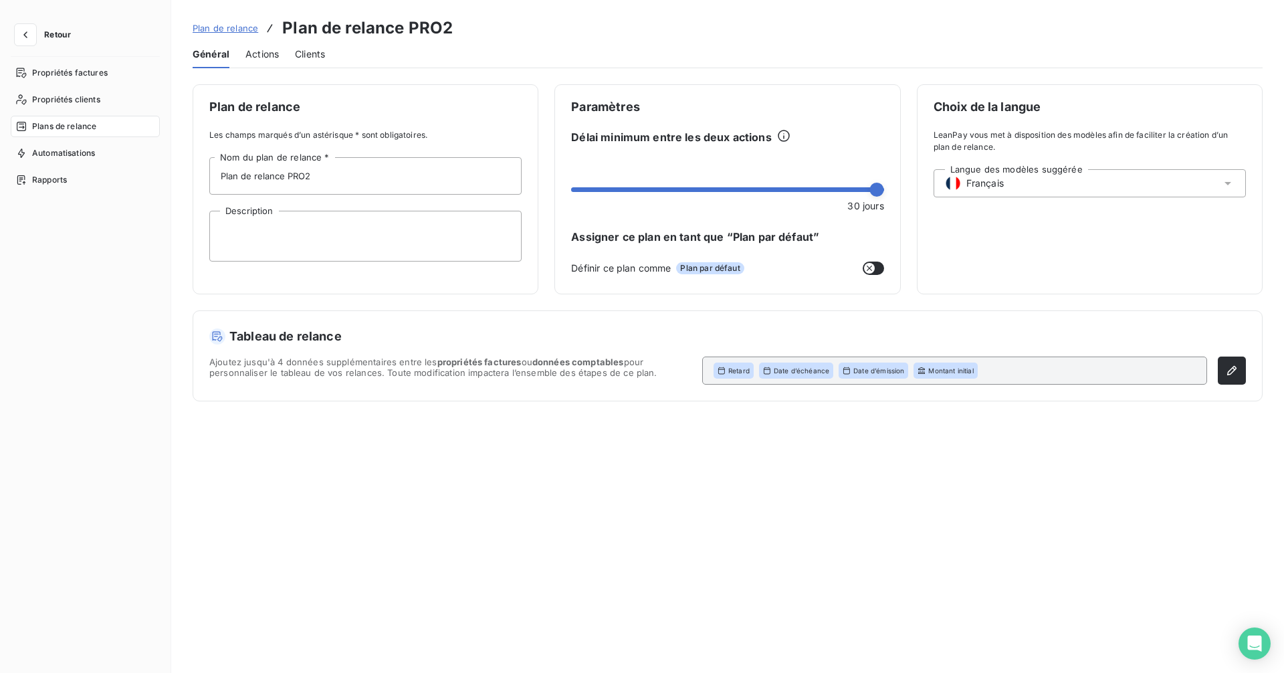
click at [265, 56] on span "Actions" at bounding box center [261, 53] width 33 height 13
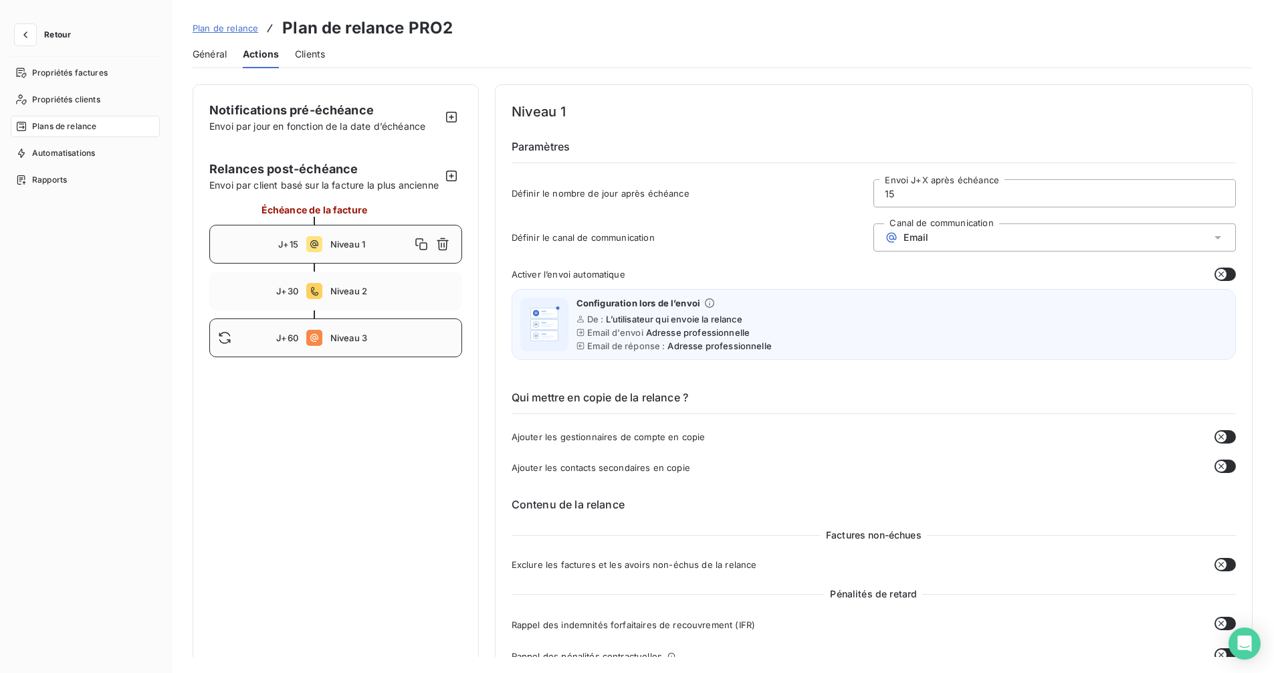
click at [376, 343] on span "Niveau 3" at bounding box center [391, 337] width 123 height 11
type input "60"
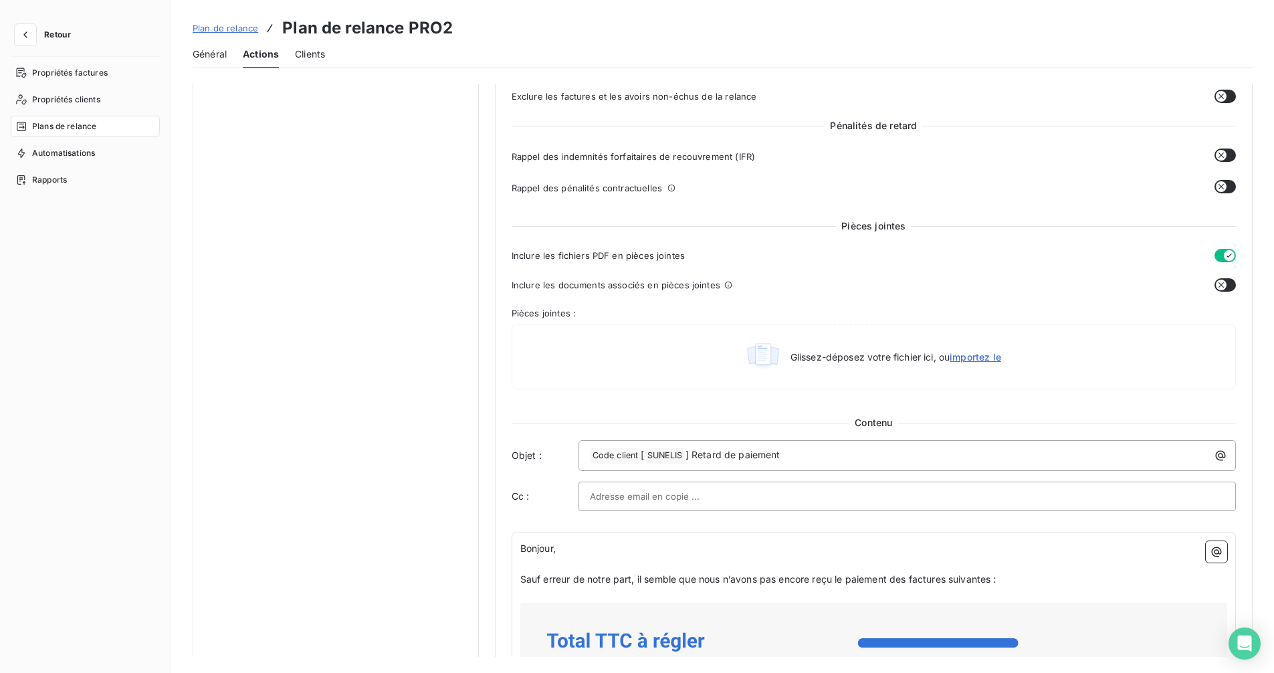
scroll to position [869, 0]
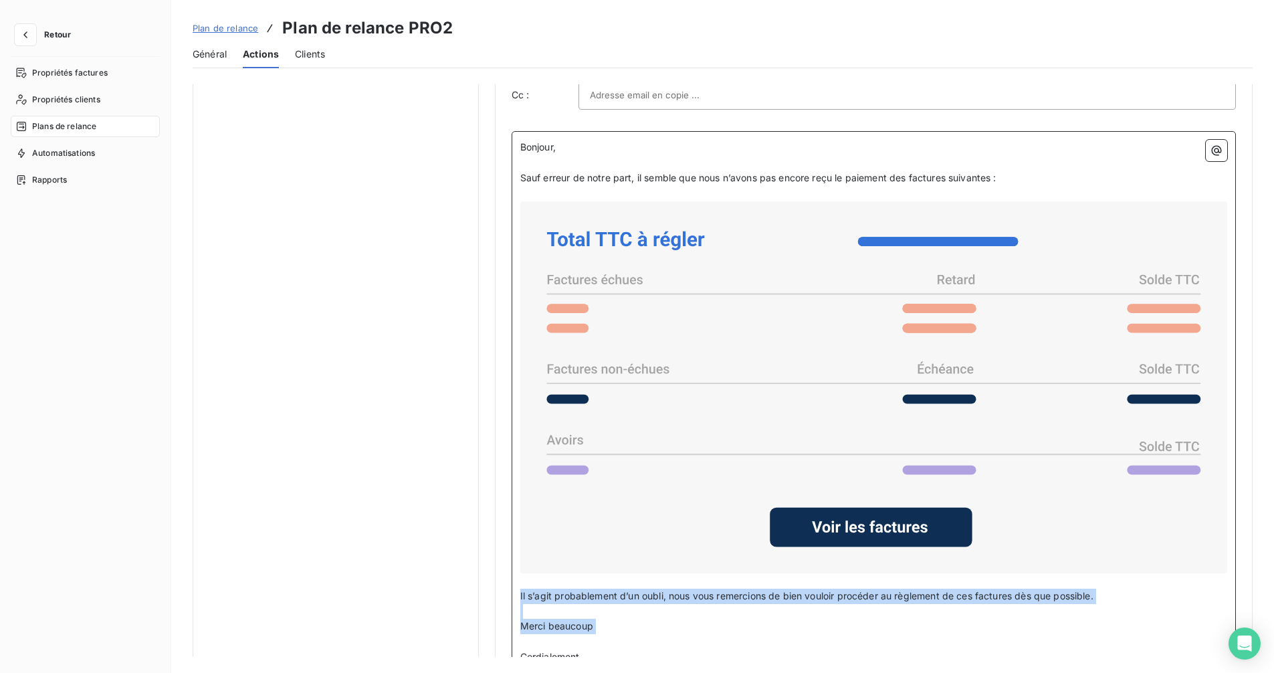
drag, startPoint x: 616, startPoint y: 633, endPoint x: 507, endPoint y: 590, distance: 116.7
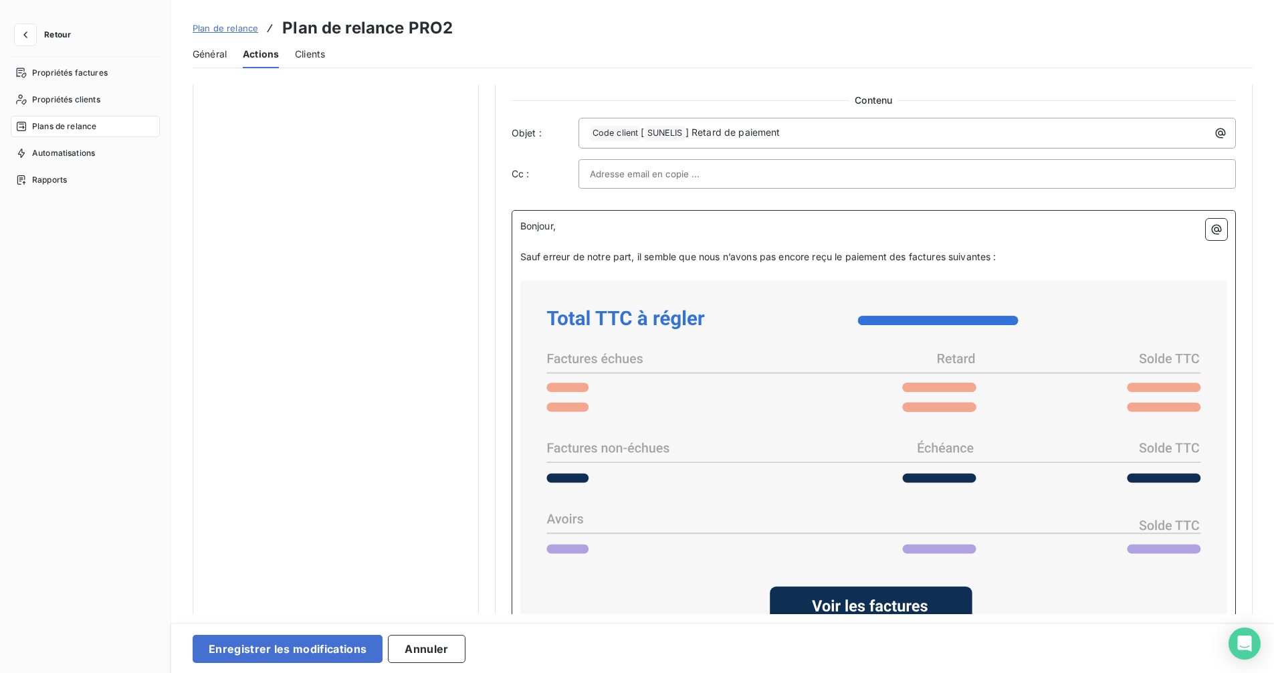
scroll to position [787, 0]
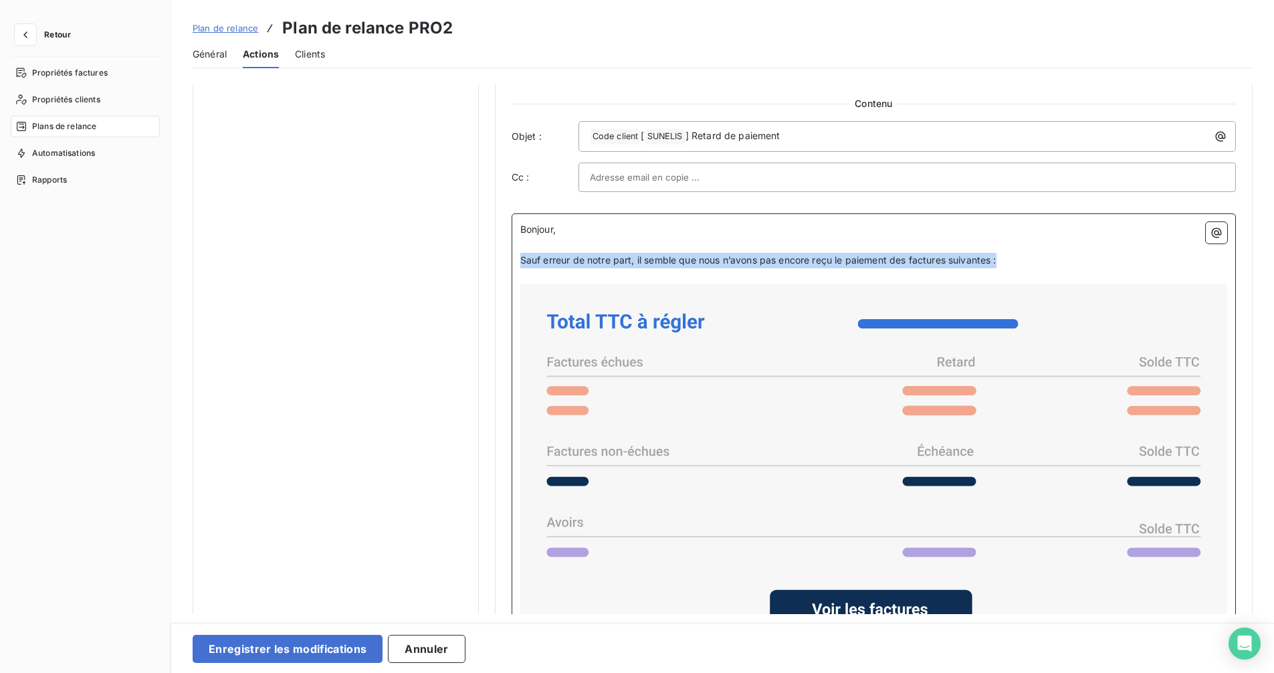
drag, startPoint x: 1011, startPoint y: 260, endPoint x: 518, endPoint y: 257, distance: 492.7
click at [520, 257] on p "Sauf erreur de notre part, il semble que nous n’avons pas encore reçu le paieme…" at bounding box center [873, 260] width 707 height 15
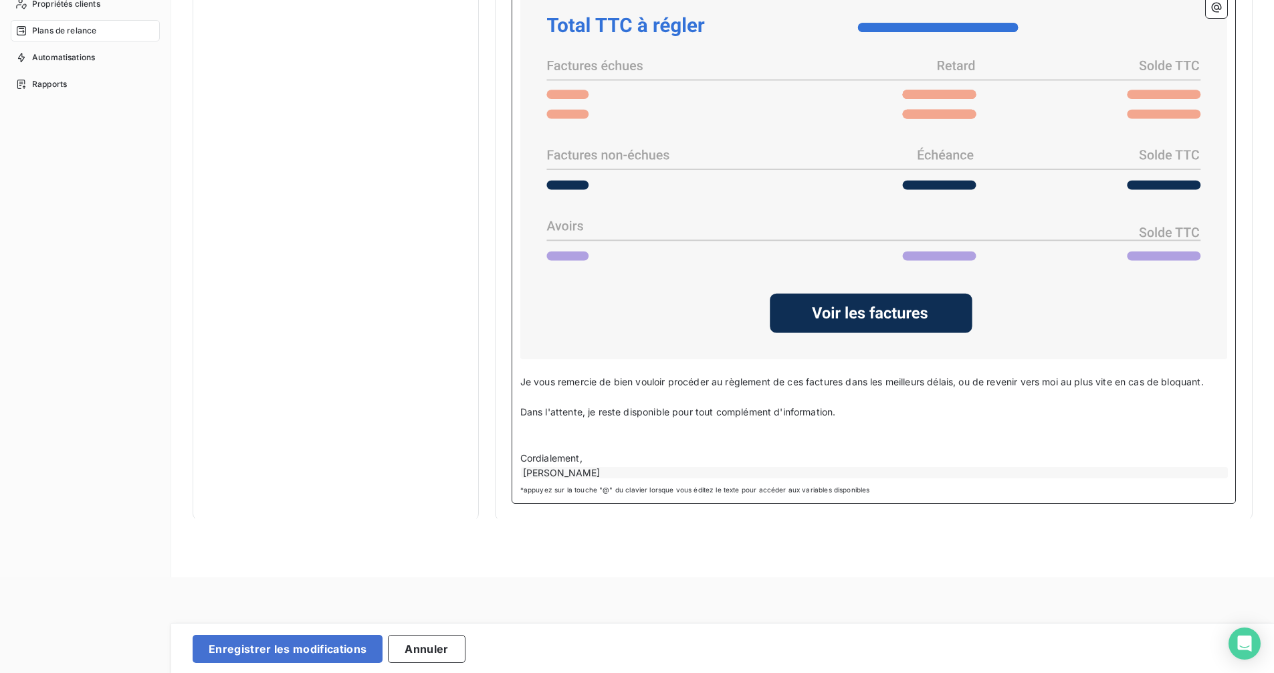
scroll to position [120, 0]
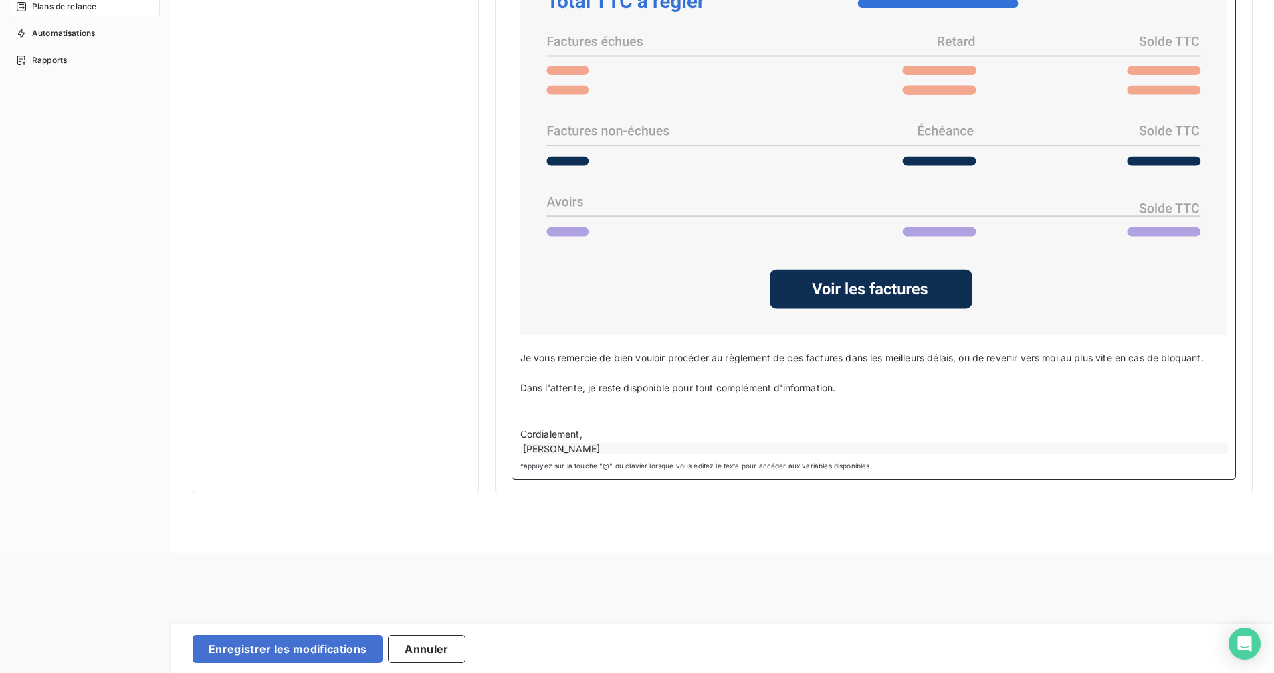
click at [608, 445] on div "[PERSON_NAME]" at bounding box center [874, 448] width 707 height 11
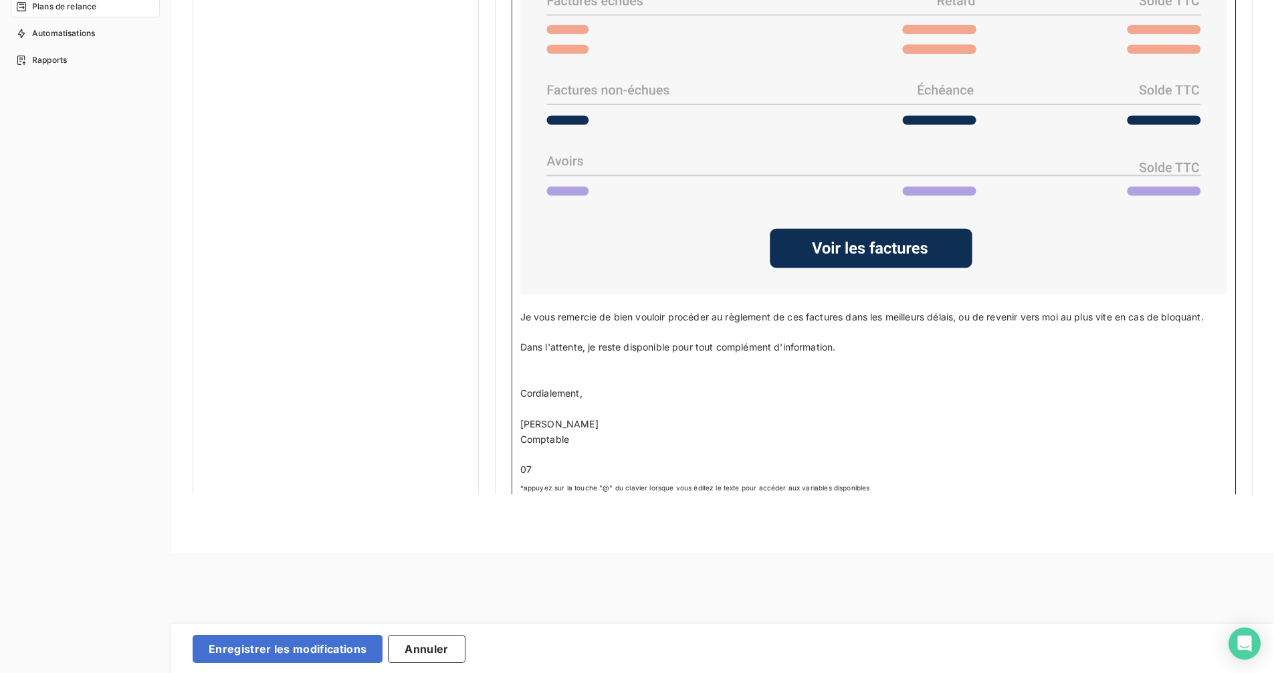
scroll to position [1050, 0]
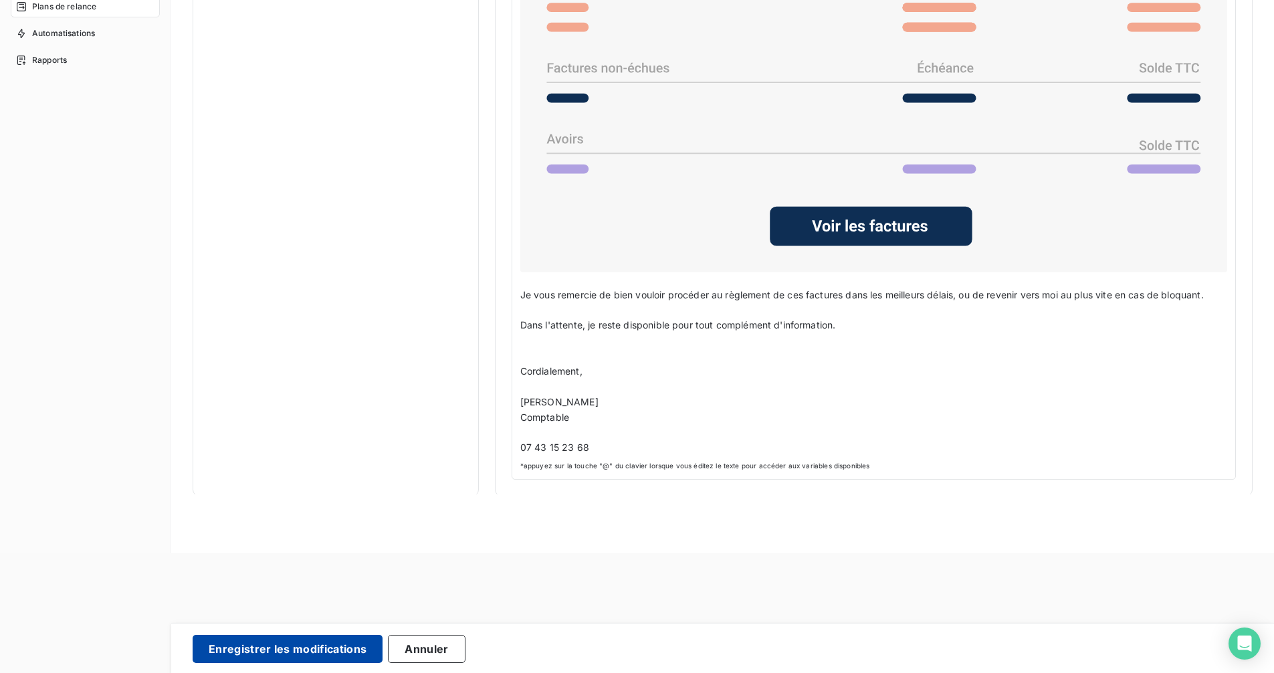
click at [279, 631] on button "Enregistrer les modifications" at bounding box center [288, 648] width 190 height 28
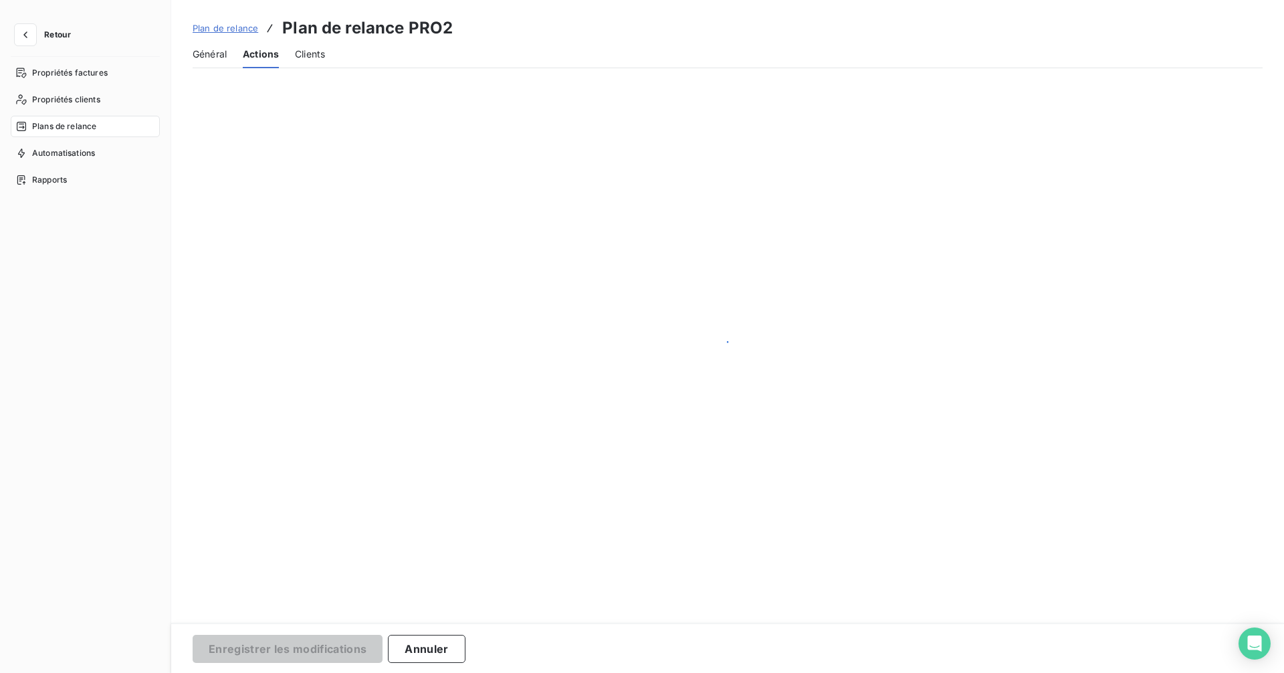
scroll to position [0, 0]
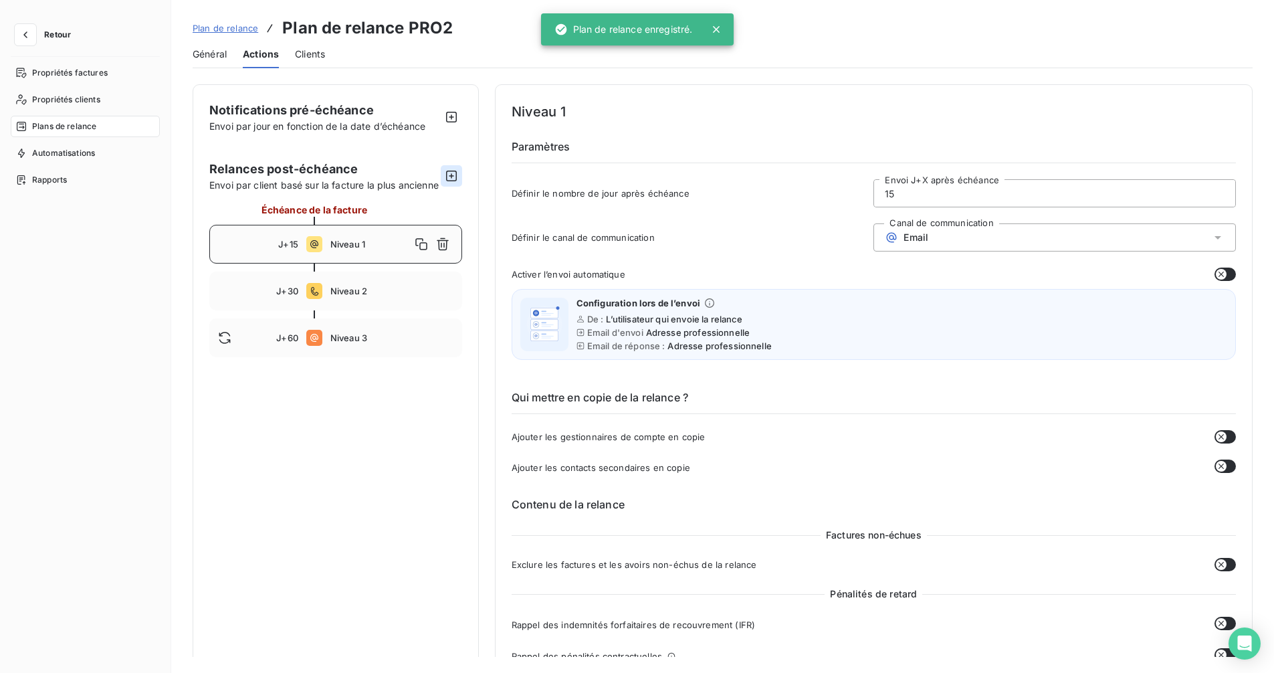
click at [451, 183] on icon "button" at bounding box center [451, 175] width 13 height 13
type input "70"
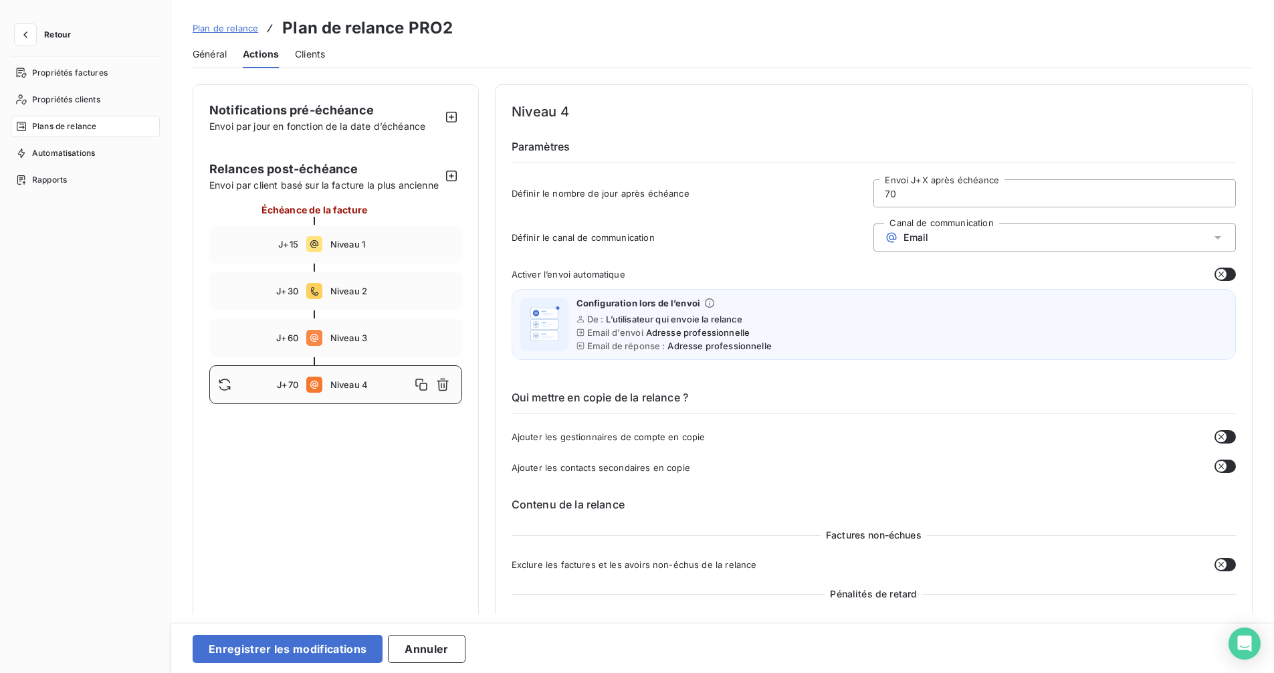
click at [1011, 242] on div "Email" at bounding box center [1054, 237] width 362 height 28
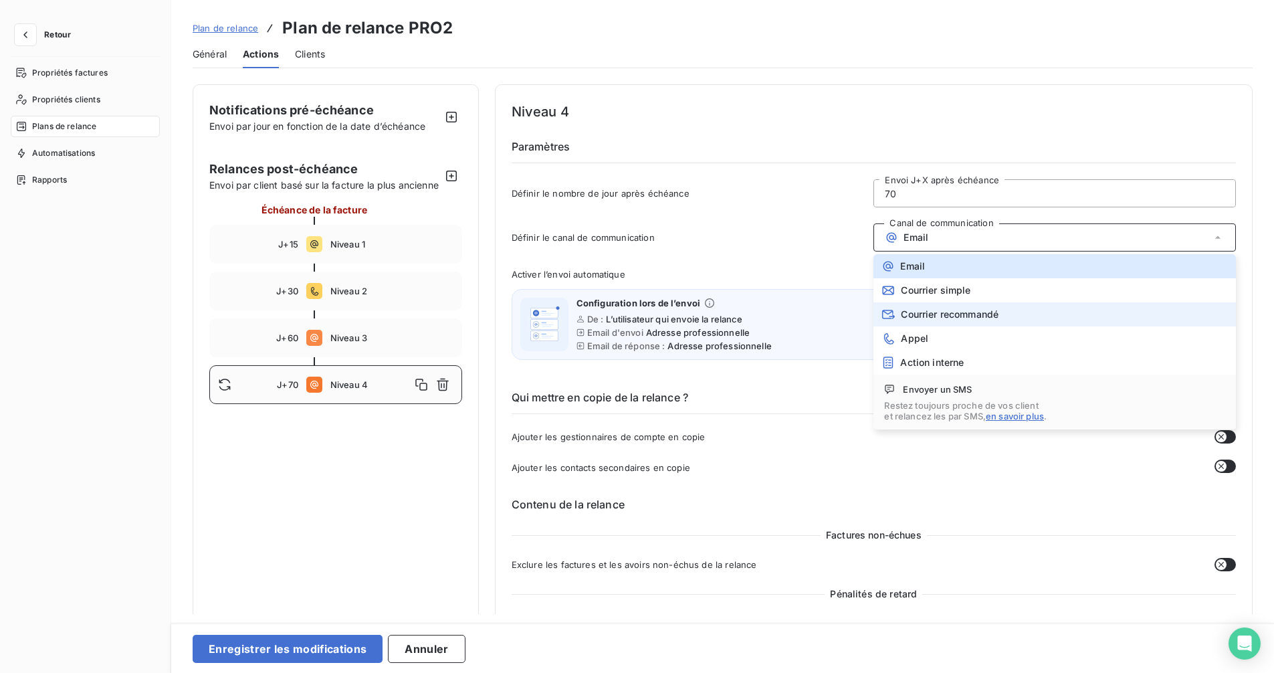
click at [960, 312] on span "Courrier recommandé" at bounding box center [949, 314] width 98 height 11
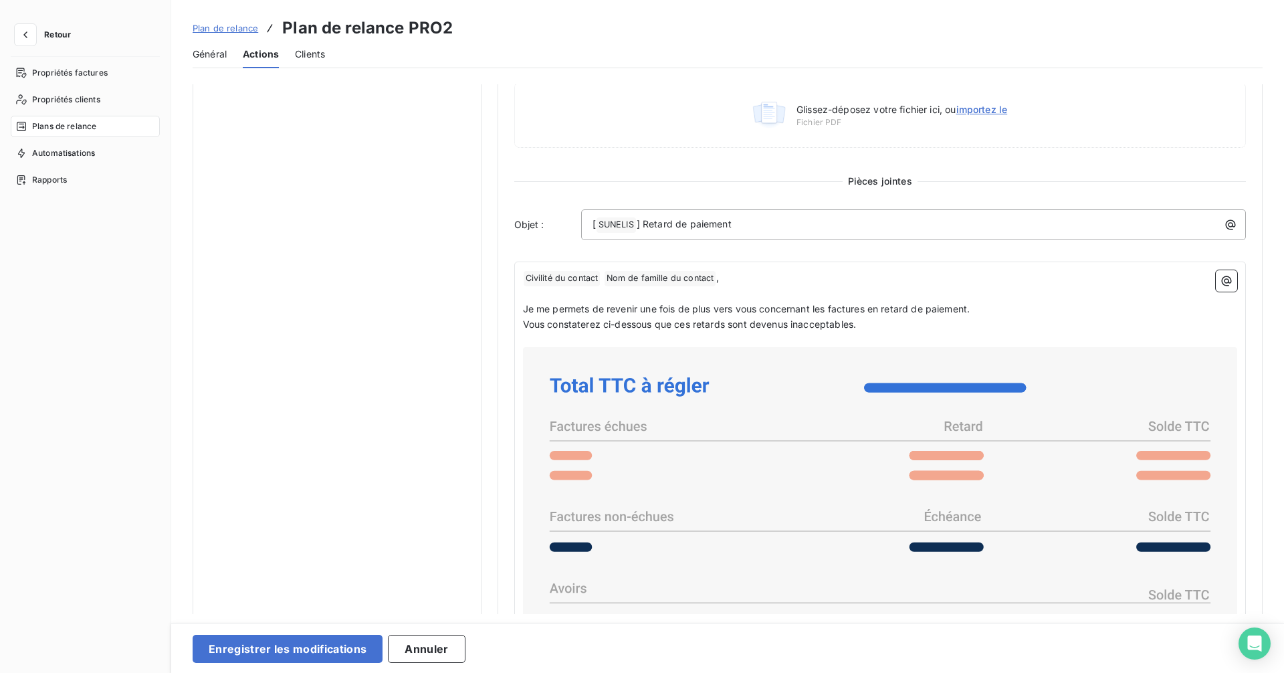
scroll to position [468, 0]
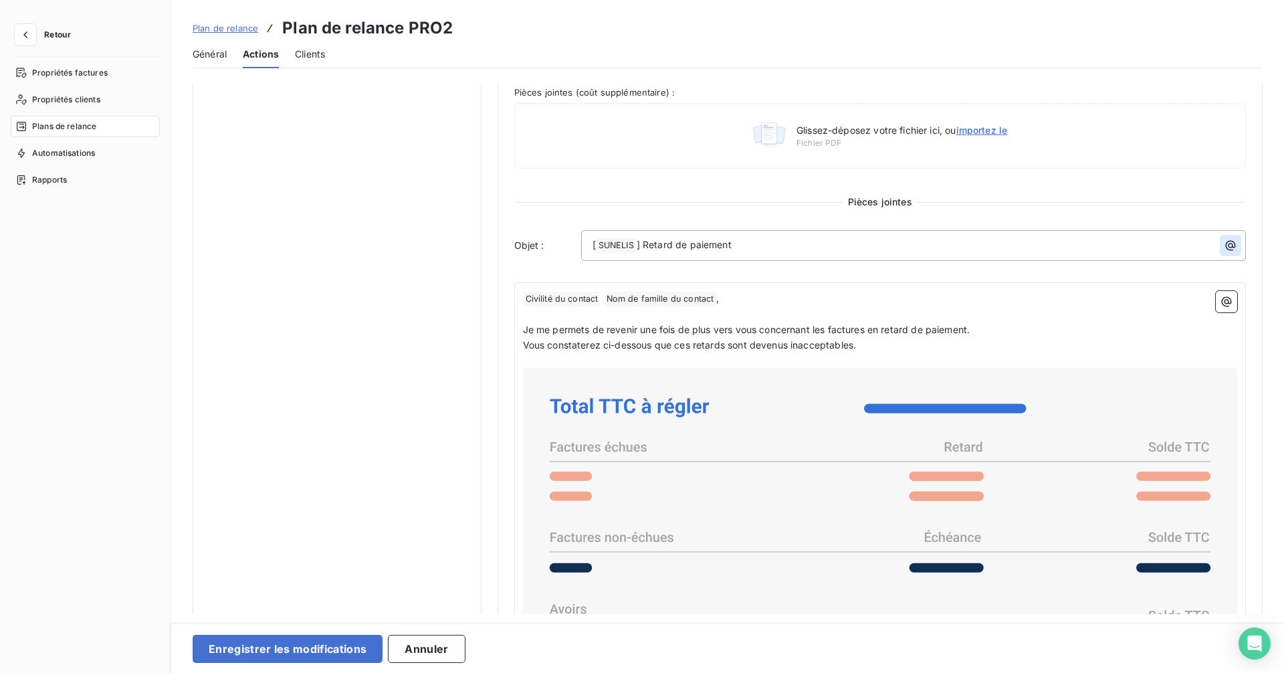
click at [1227, 245] on icon "button" at bounding box center [1230, 246] width 10 height 10
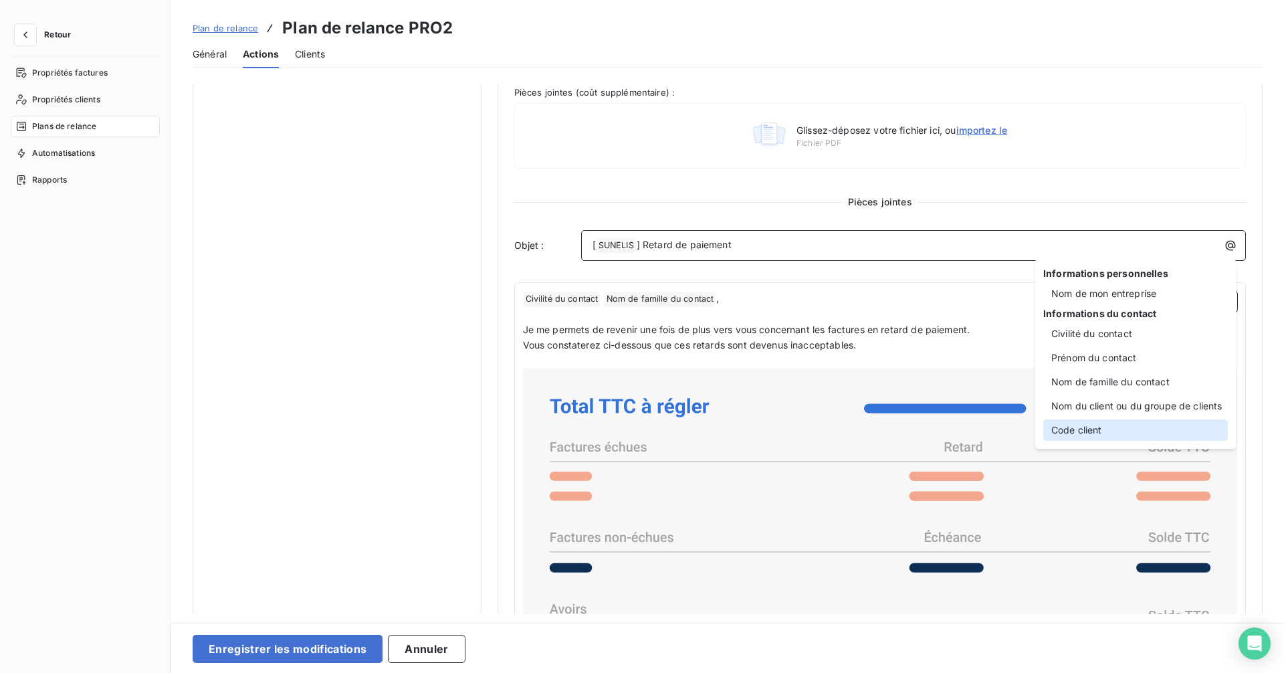
click at [1094, 431] on div "Code client" at bounding box center [1135, 429] width 185 height 21
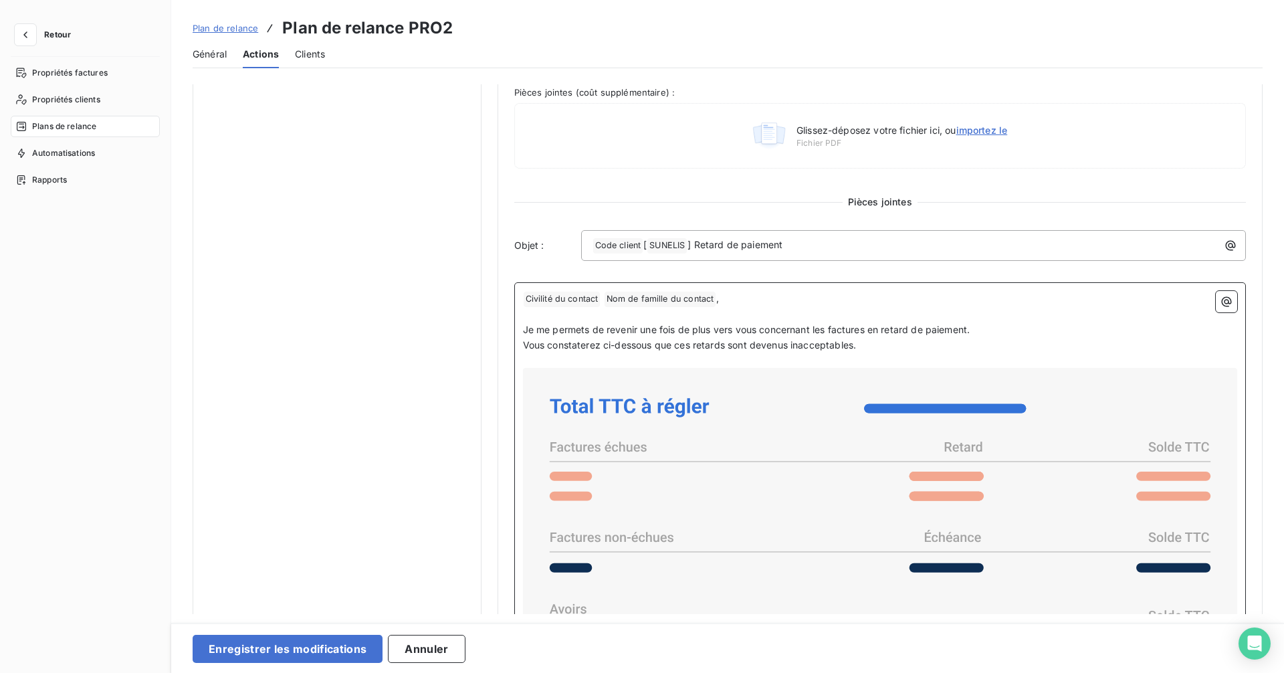
click at [732, 297] on p "﻿ Civilité du contact ﻿ Nom de famille du contact ﻿ ," at bounding box center [880, 299] width 715 height 16
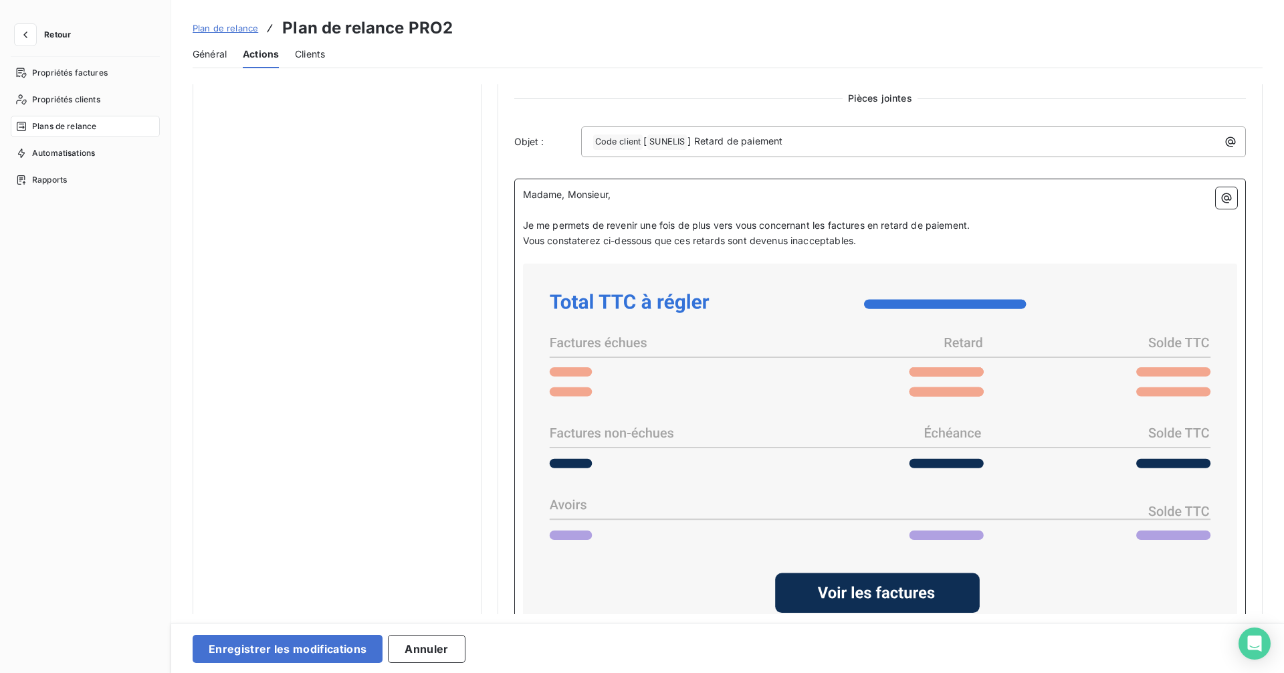
scroll to position [772, 0]
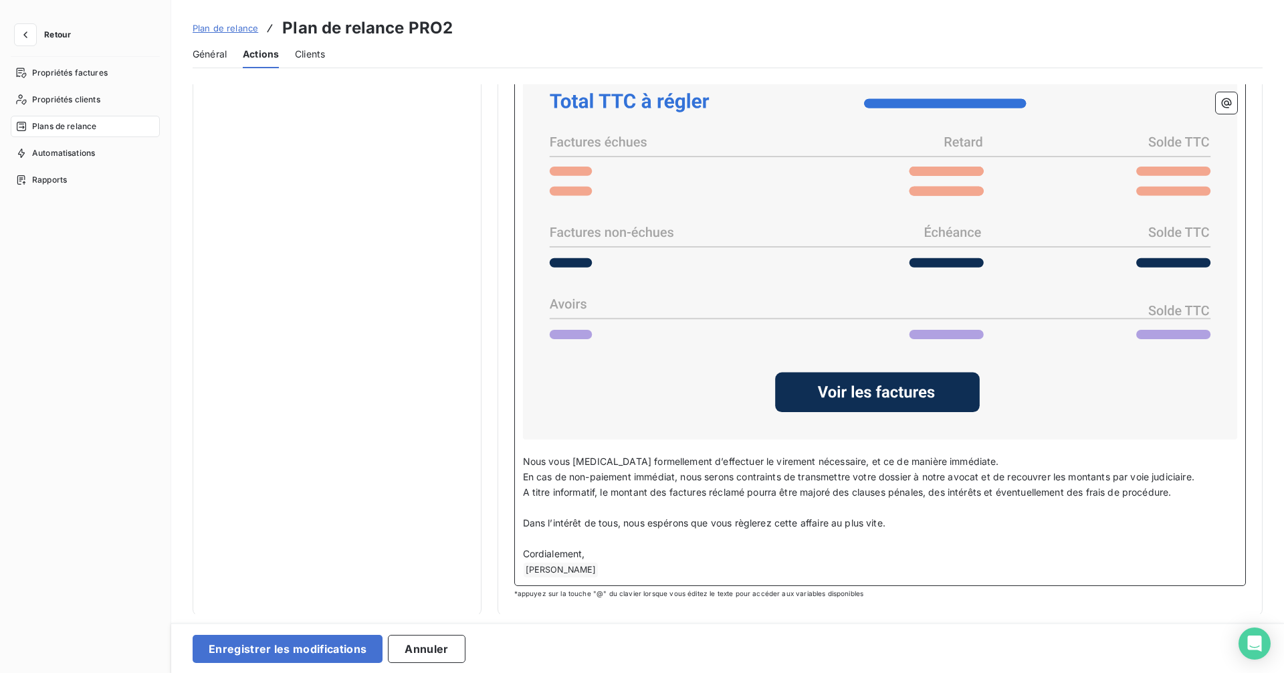
click at [616, 562] on p "﻿ [PERSON_NAME] ﻿ ﻿" at bounding box center [880, 570] width 715 height 16
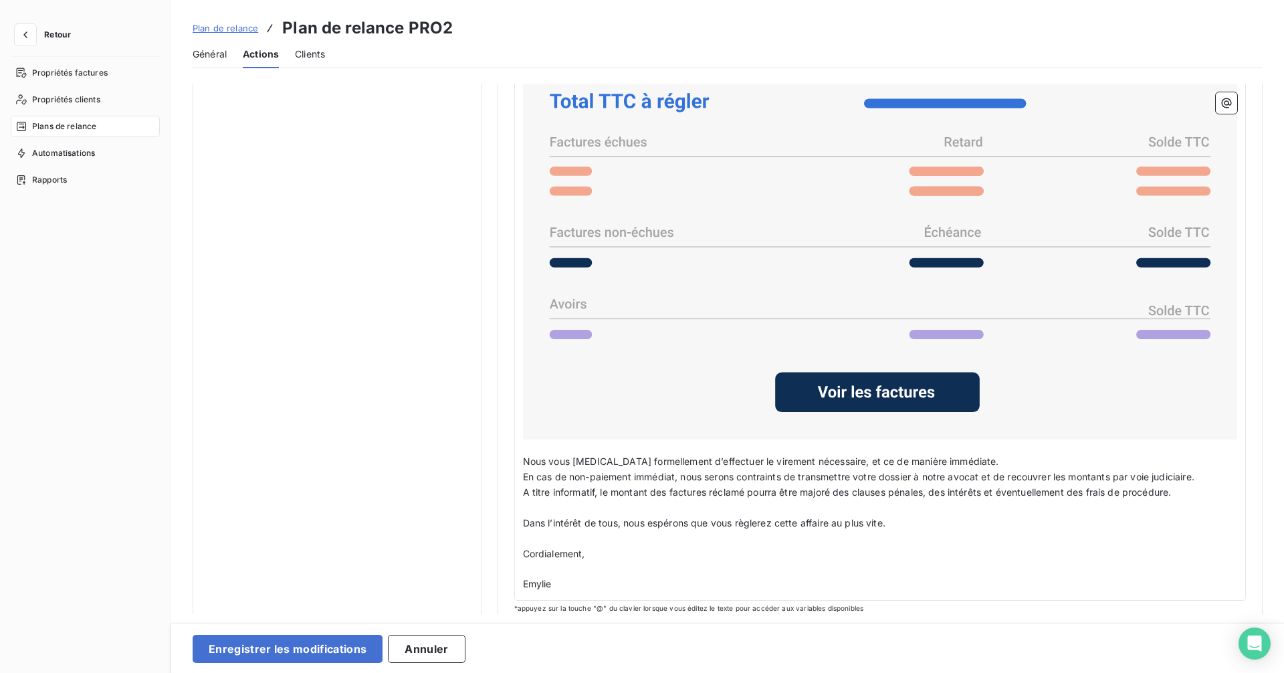
click at [193, 631] on button "Enregistrer les modifications" at bounding box center [288, 648] width 190 height 28
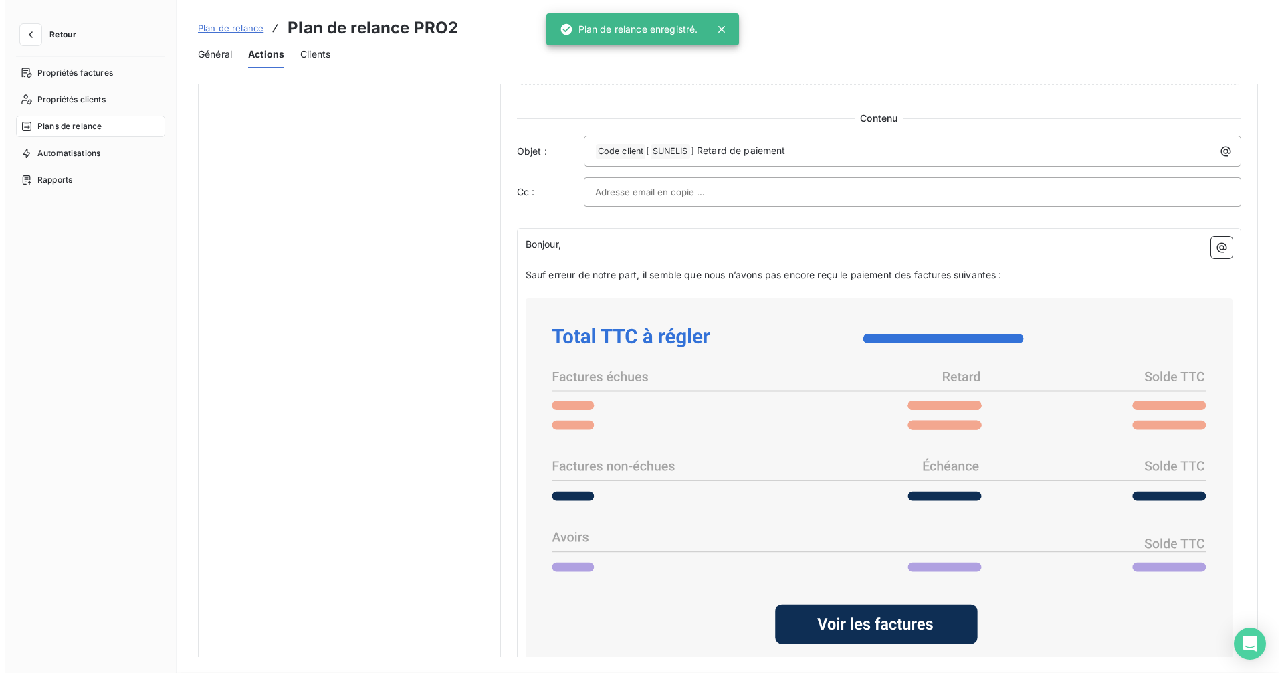
scroll to position [0, 0]
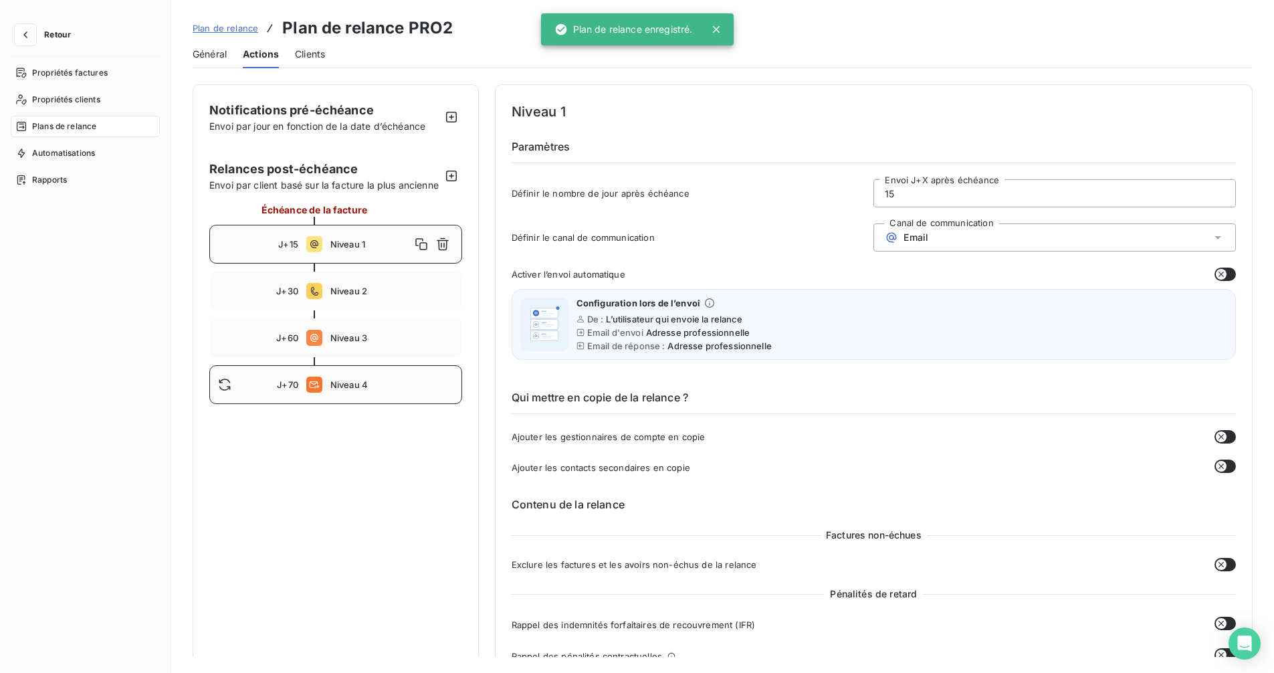
click at [400, 390] on span "Niveau 4" at bounding box center [391, 384] width 123 height 11
type input "70"
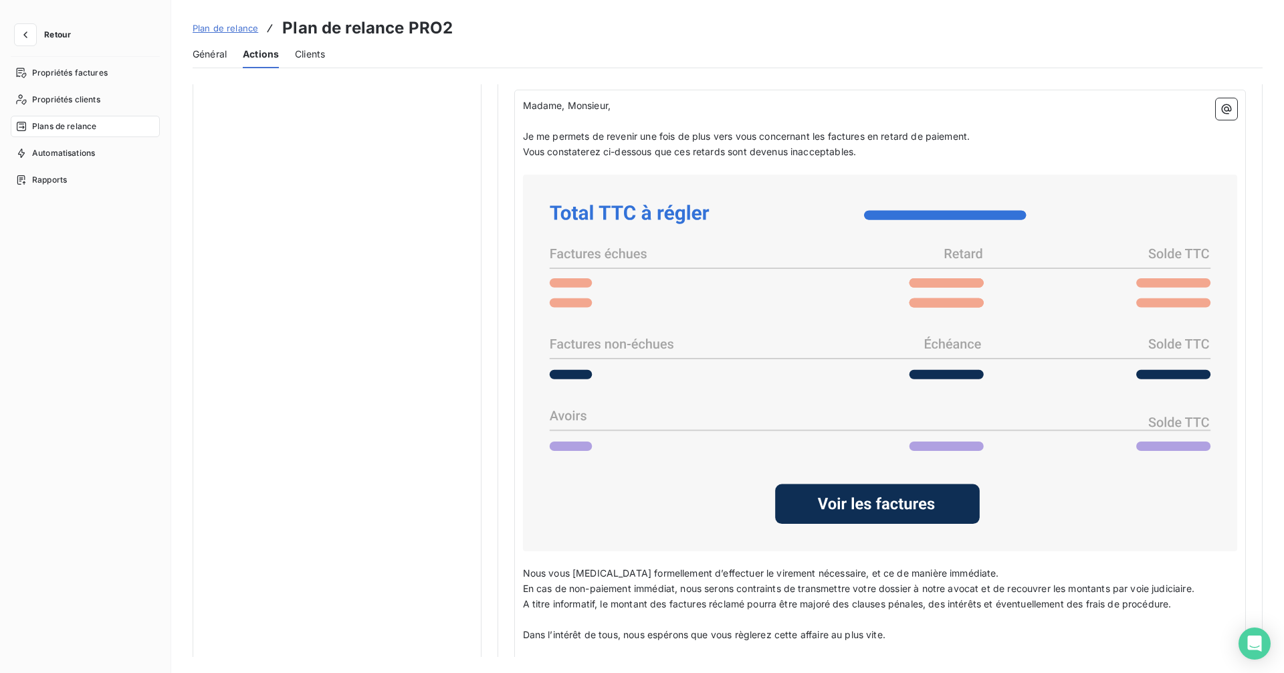
scroll to position [744, 0]
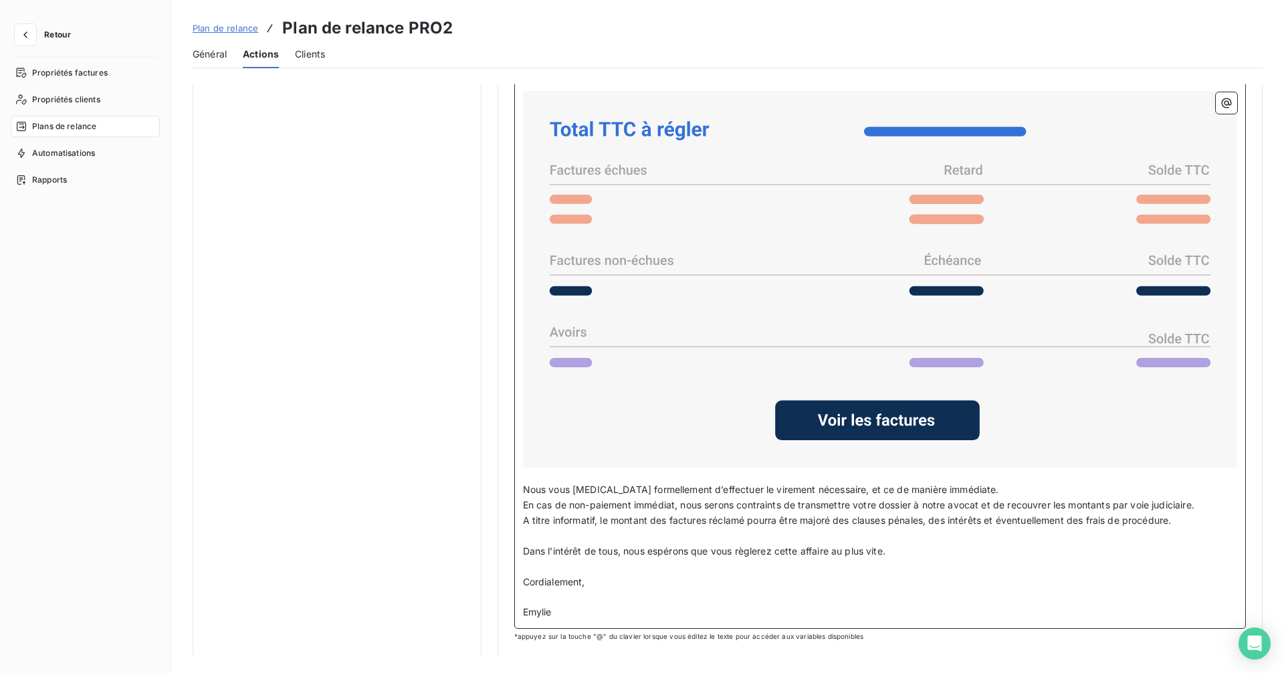
click at [621, 612] on p "Emylie" at bounding box center [880, 611] width 715 height 15
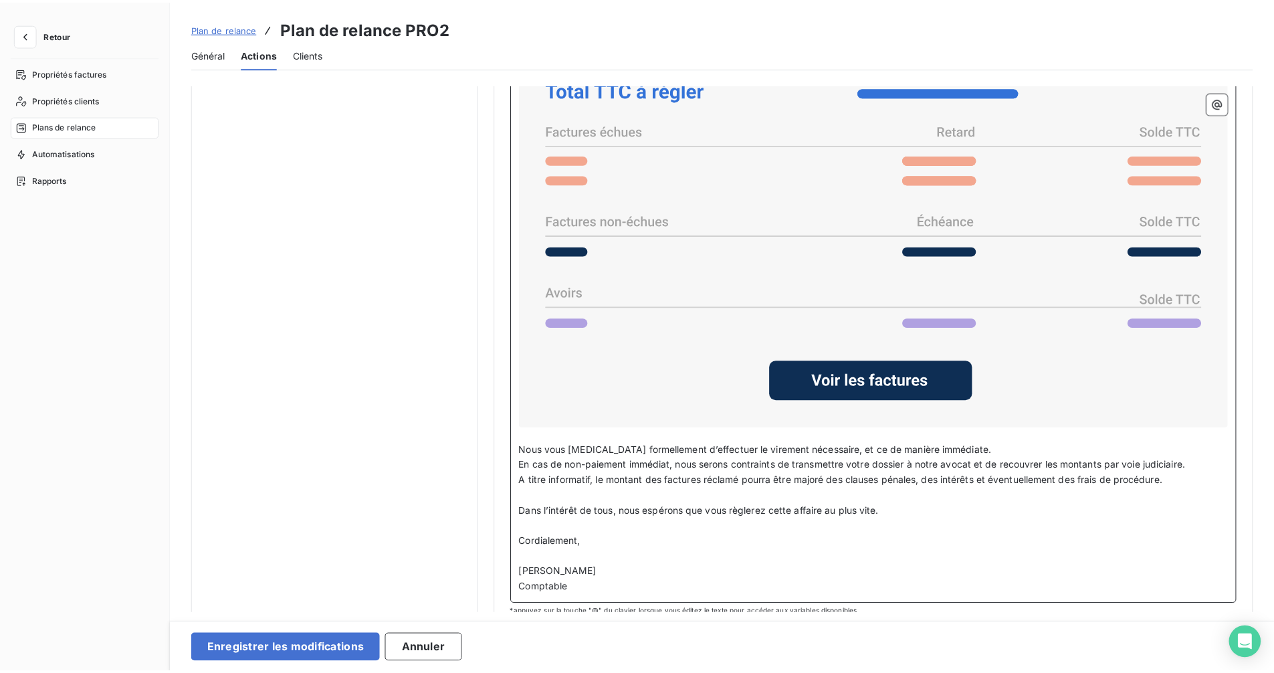
scroll to position [802, 0]
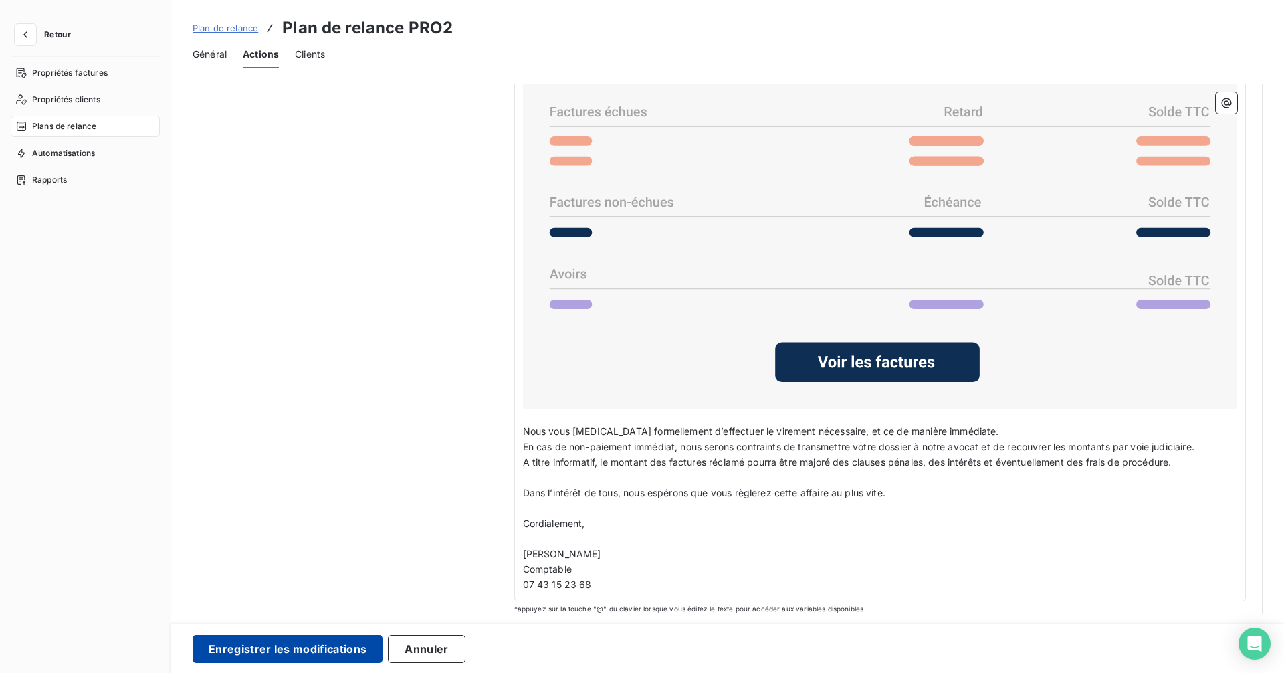
click at [302, 631] on button "Enregistrer les modifications" at bounding box center [288, 648] width 190 height 28
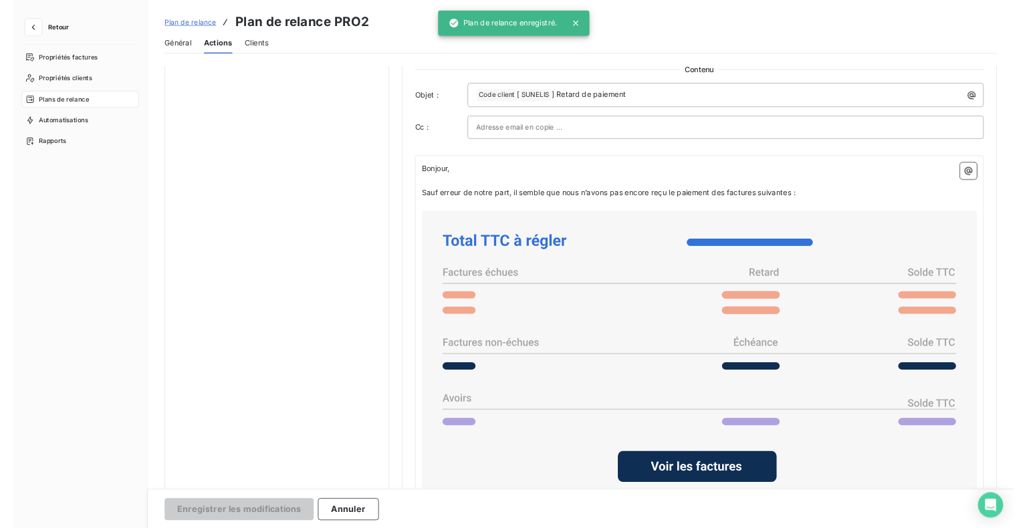
scroll to position [0, 0]
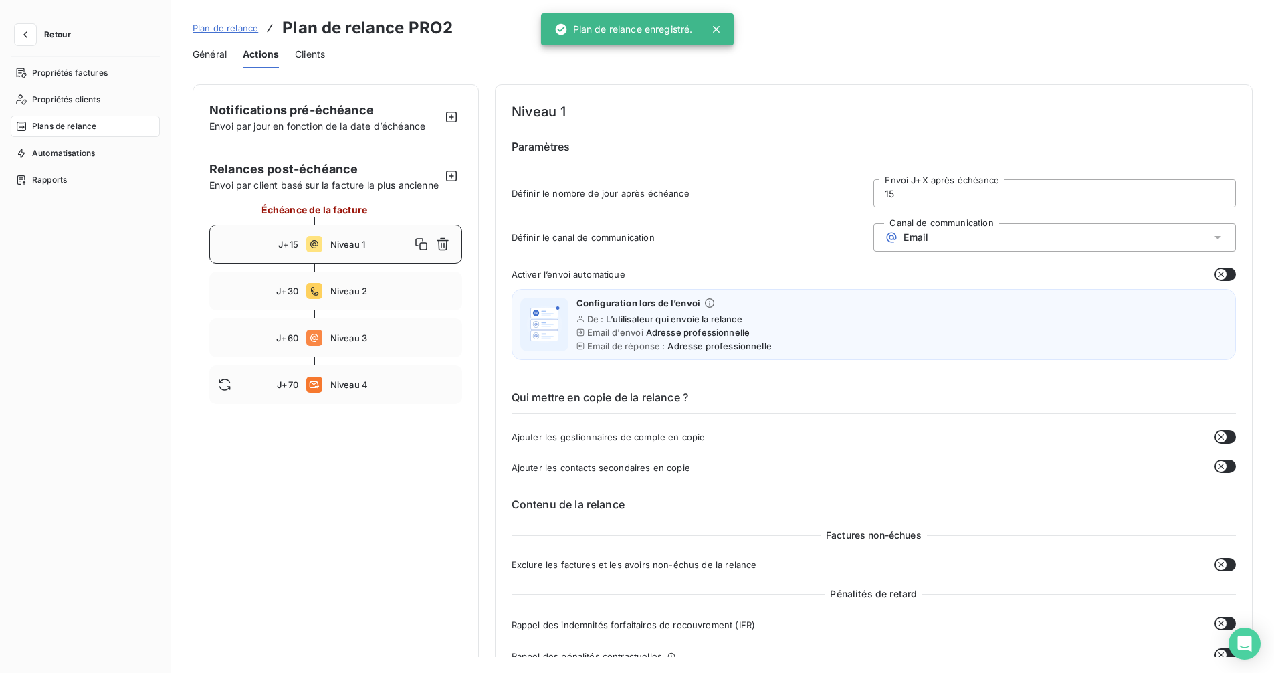
click at [45, 36] on span "Retour" at bounding box center [57, 35] width 27 height 8
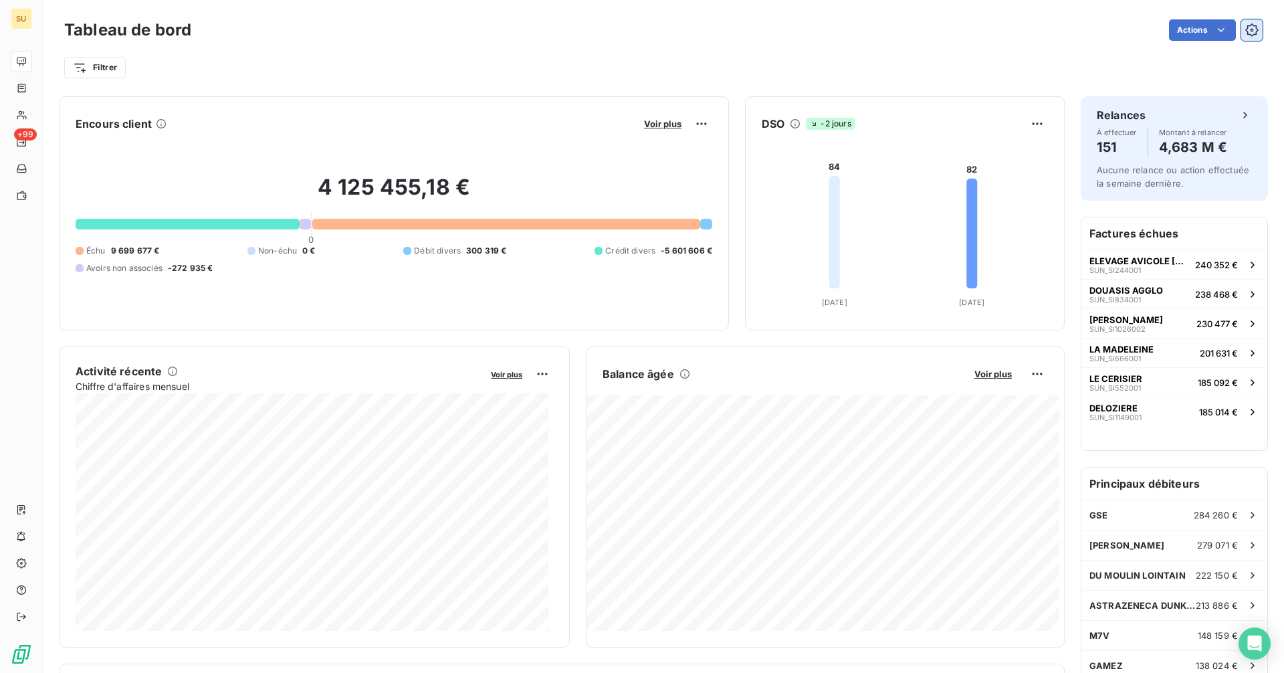
click at [1249, 27] on button "button" at bounding box center [1251, 29] width 21 height 21
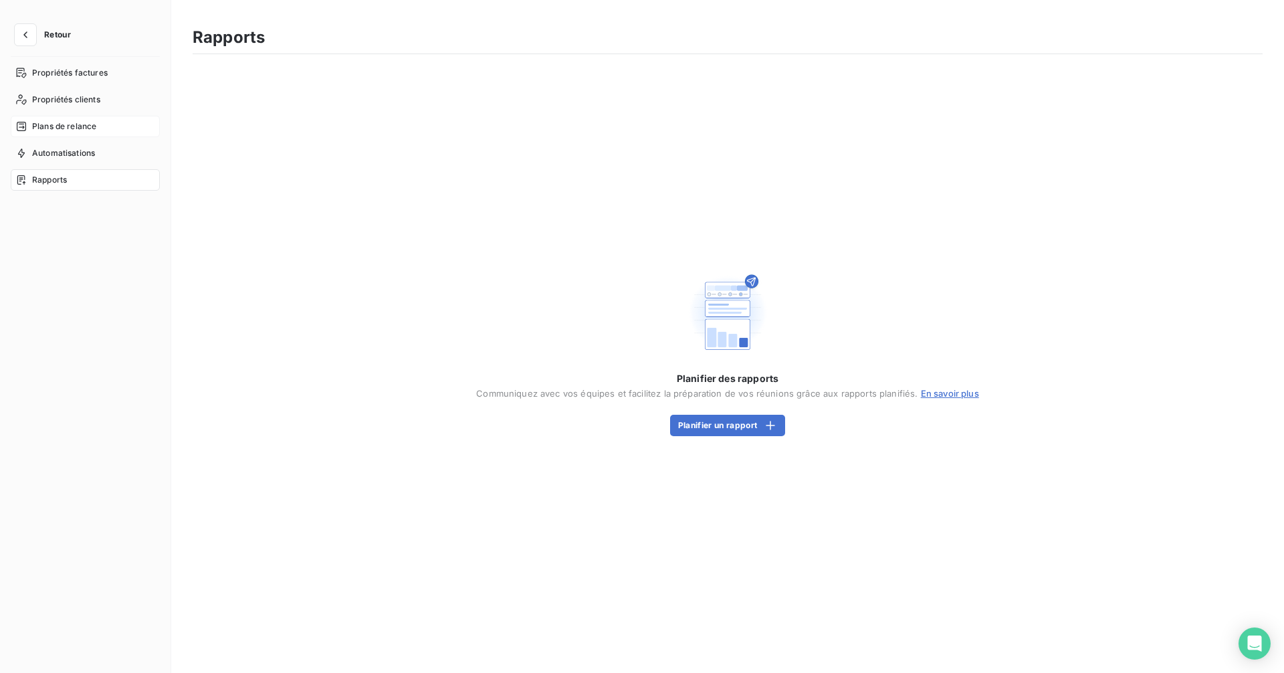
click at [77, 128] on span "Plans de relance" at bounding box center [64, 126] width 64 height 12
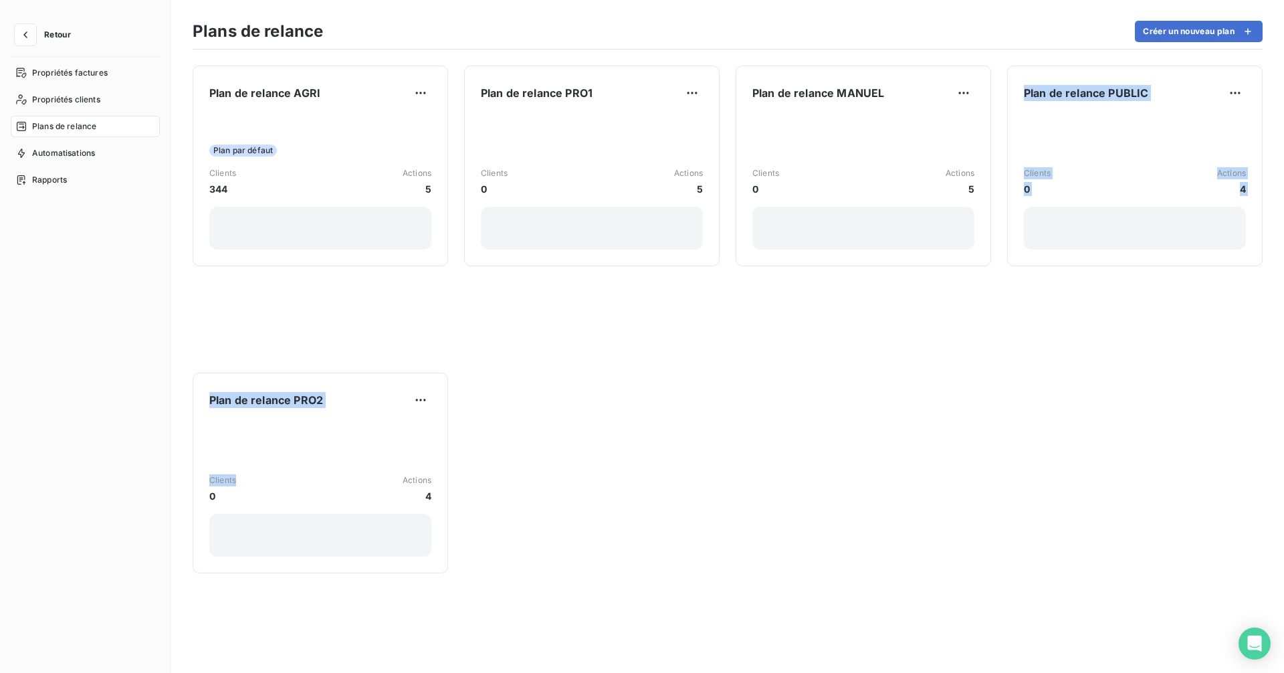
drag, startPoint x: 299, startPoint y: 451, endPoint x: 739, endPoint y: 422, distance: 441.4
click at [739, 422] on div "Plan de relance AGRI Plan par défaut Clients 344 Actions 5 Plan de relance PRO1…" at bounding box center [727, 360] width 1112 height 623
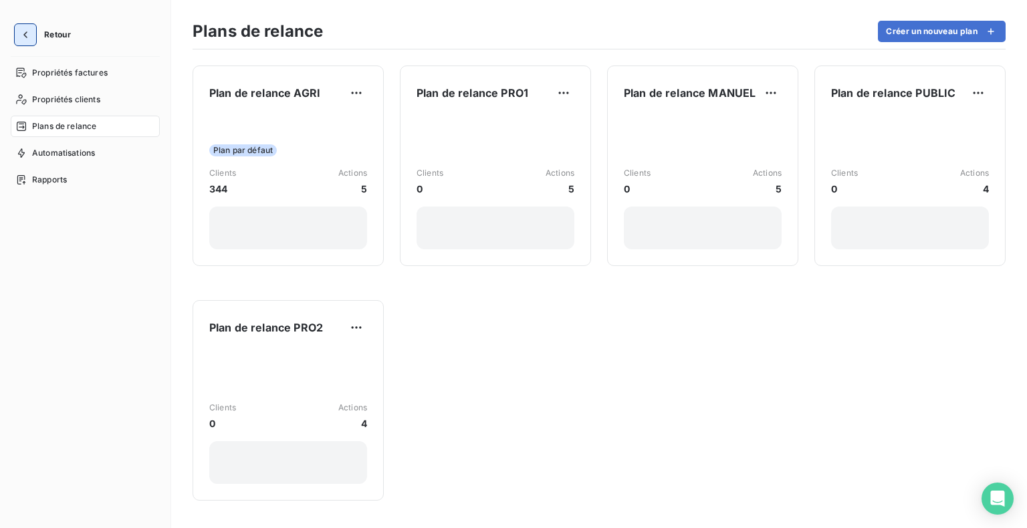
click at [29, 33] on icon "button" at bounding box center [25, 34] width 13 height 13
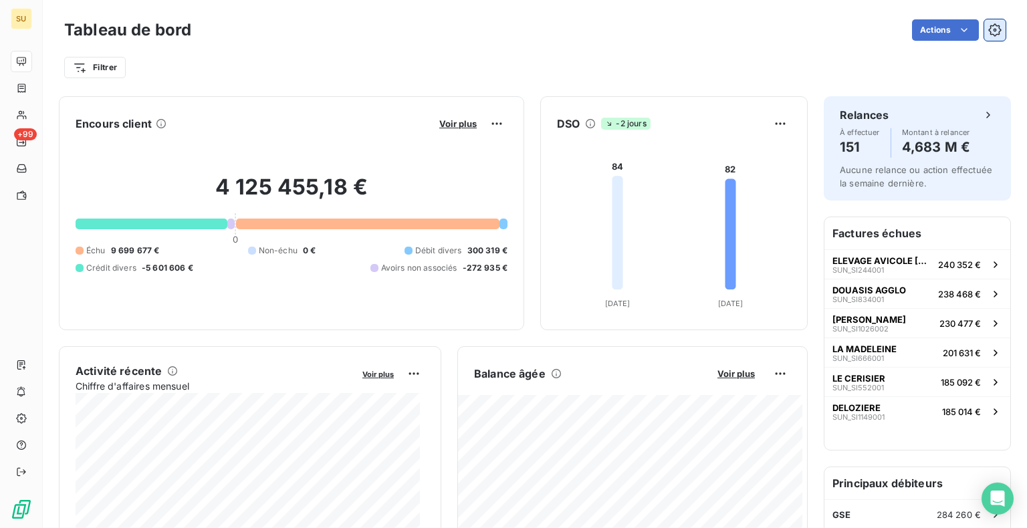
click at [988, 31] on icon "button" at bounding box center [994, 29] width 13 height 13
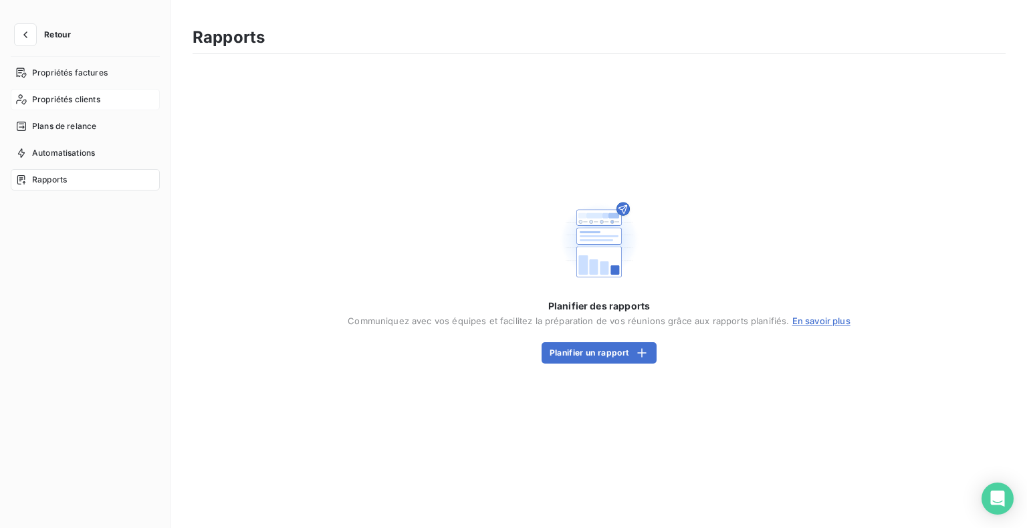
click at [68, 99] on span "Propriétés clients" at bounding box center [66, 100] width 68 height 12
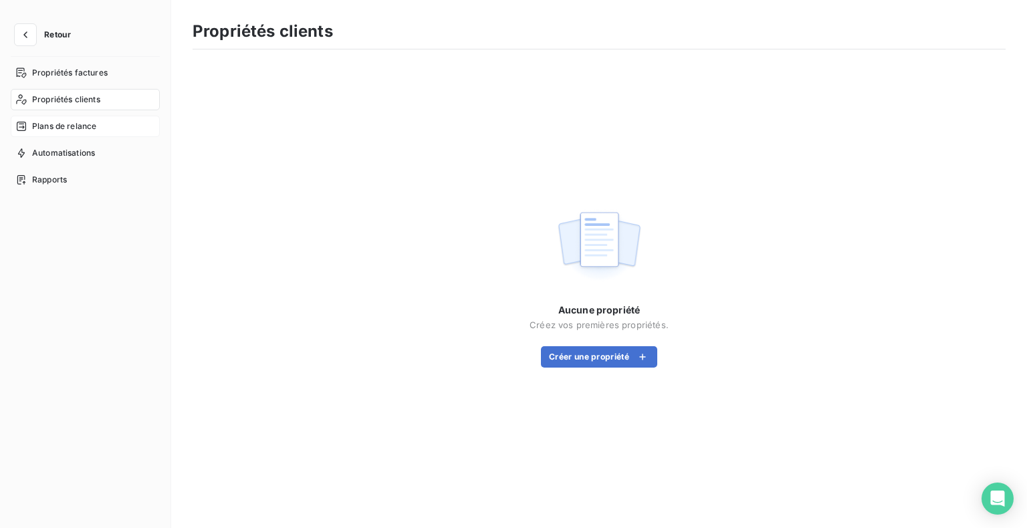
click at [68, 130] on span "Plans de relance" at bounding box center [64, 126] width 64 height 12
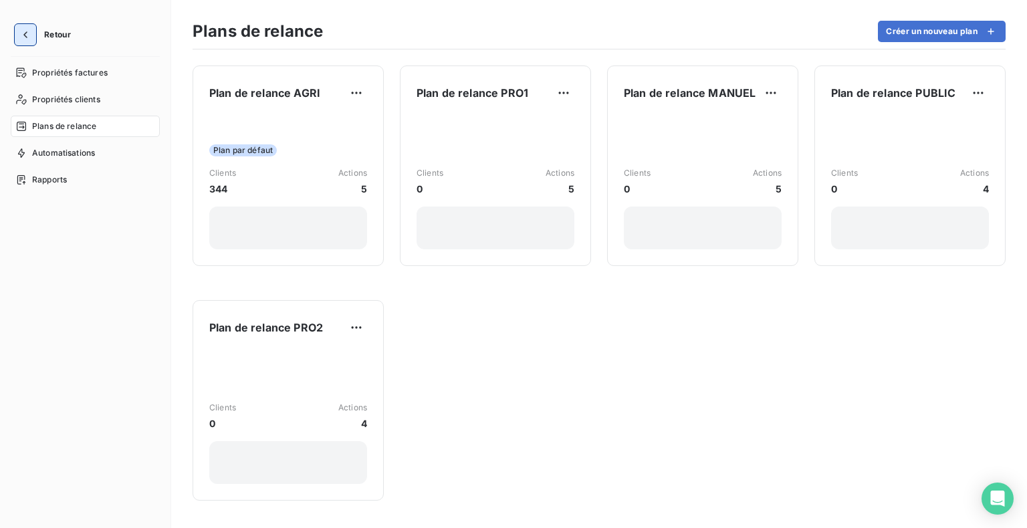
click at [22, 35] on icon "button" at bounding box center [25, 34] width 13 height 13
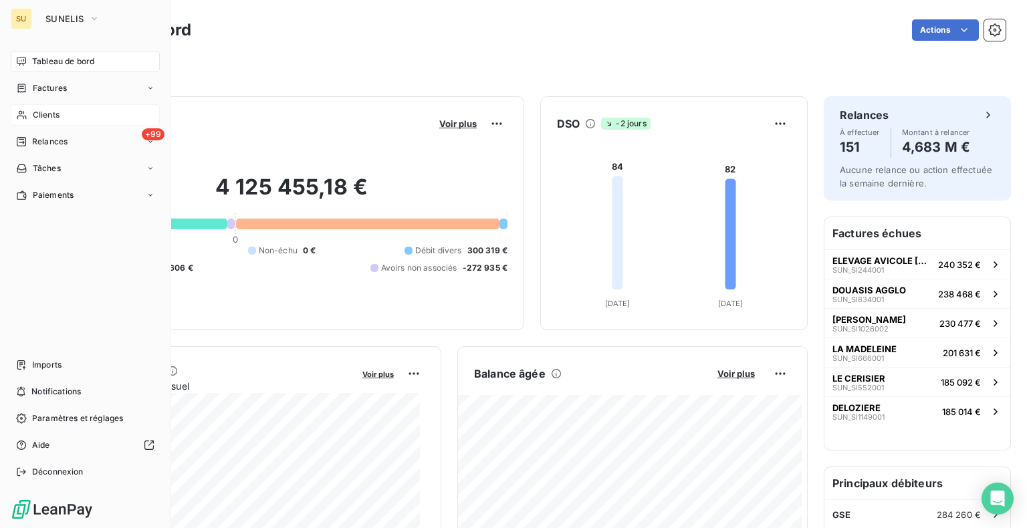
click at [64, 113] on div "Clients" at bounding box center [85, 114] width 149 height 21
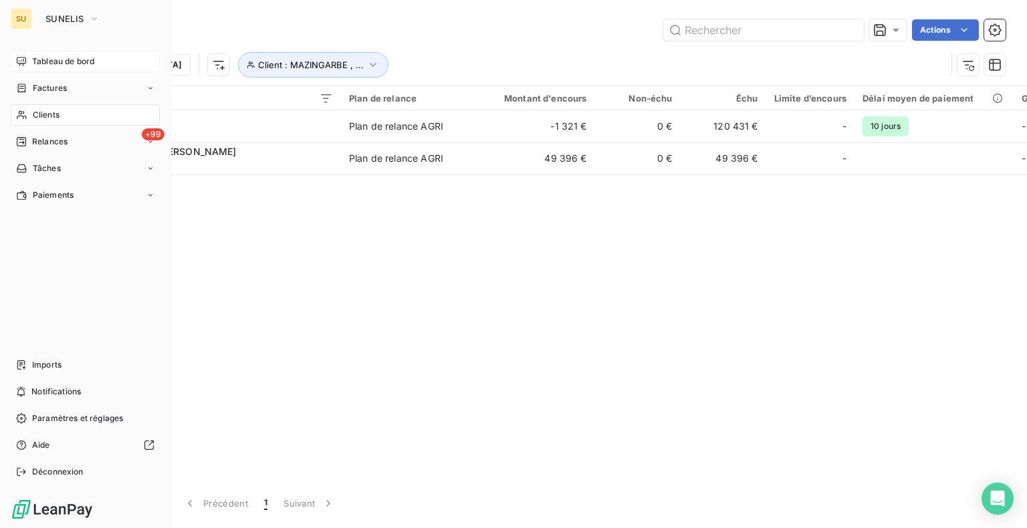
click at [68, 61] on span "Tableau de bord" at bounding box center [63, 61] width 62 height 12
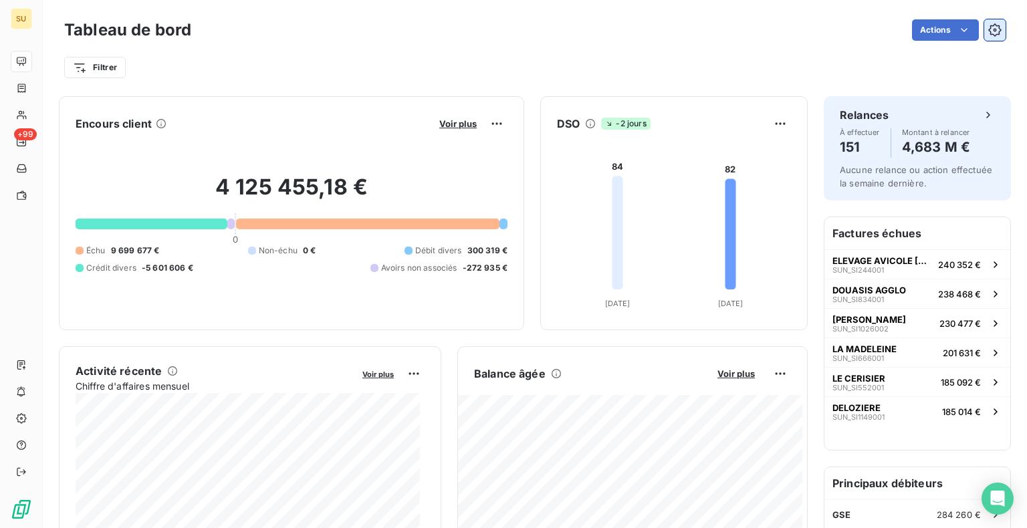
click at [988, 31] on icon "button" at bounding box center [994, 29] width 13 height 13
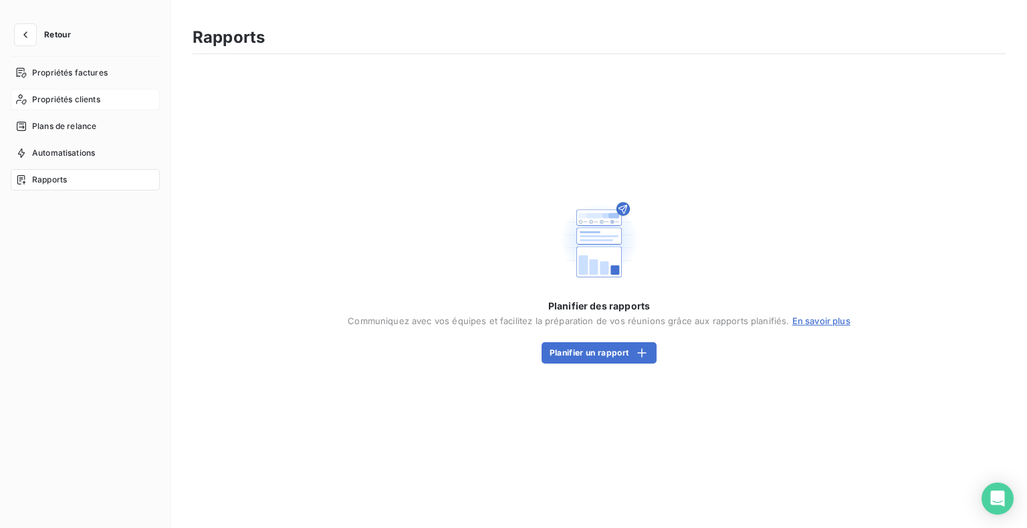
click at [72, 94] on span "Propriétés clients" at bounding box center [66, 100] width 68 height 12
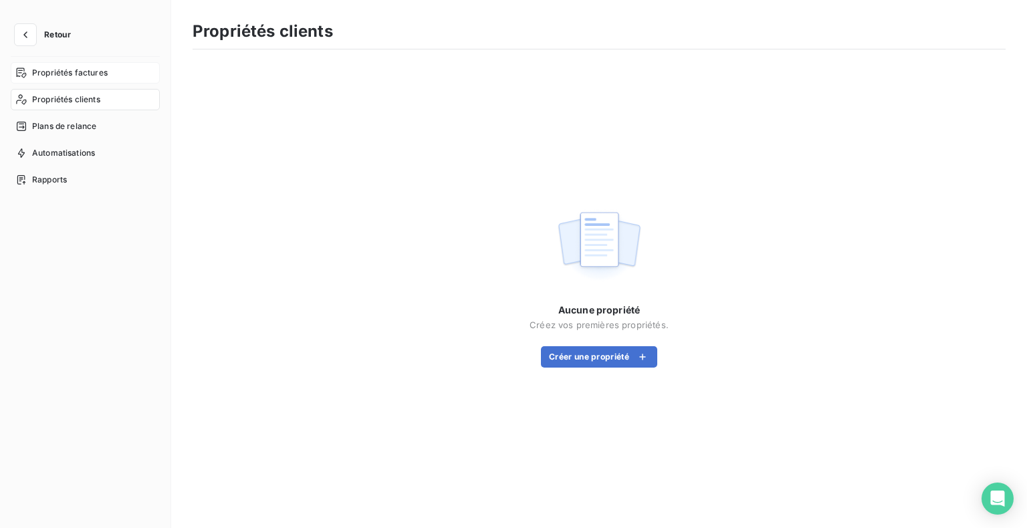
click at [62, 71] on span "Propriétés factures" at bounding box center [70, 73] width 76 height 12
click at [27, 35] on icon "button" at bounding box center [25, 34] width 13 height 13
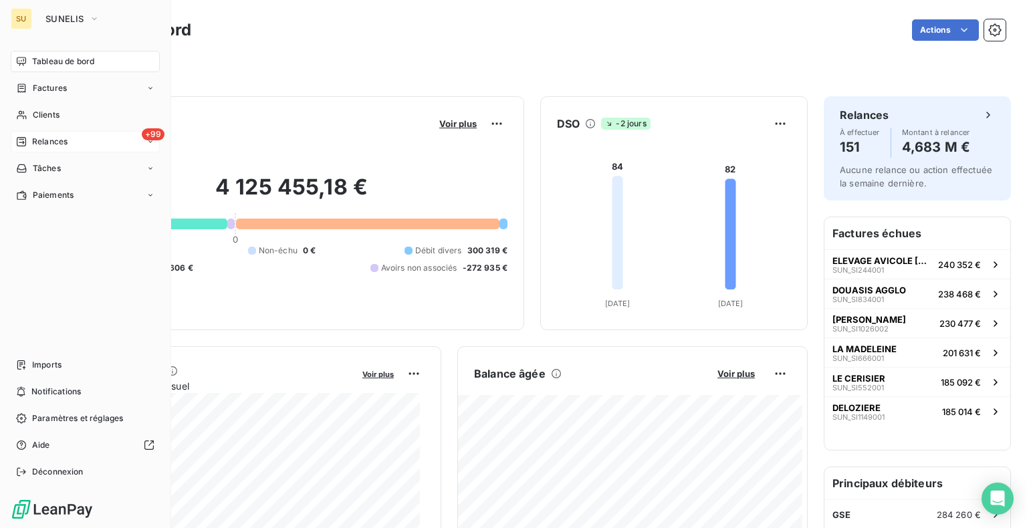
click at [67, 143] on span "Relances" at bounding box center [49, 142] width 35 height 12
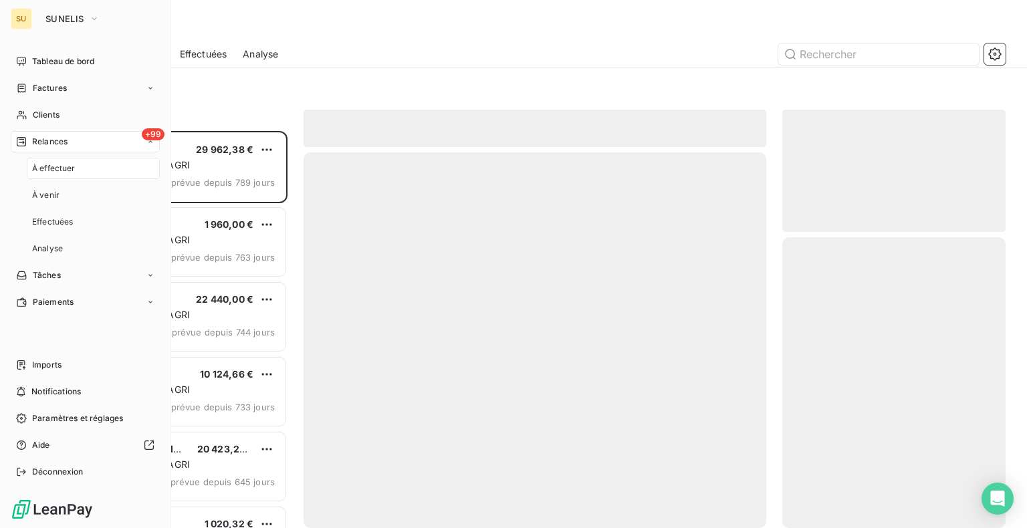
scroll to position [387, 213]
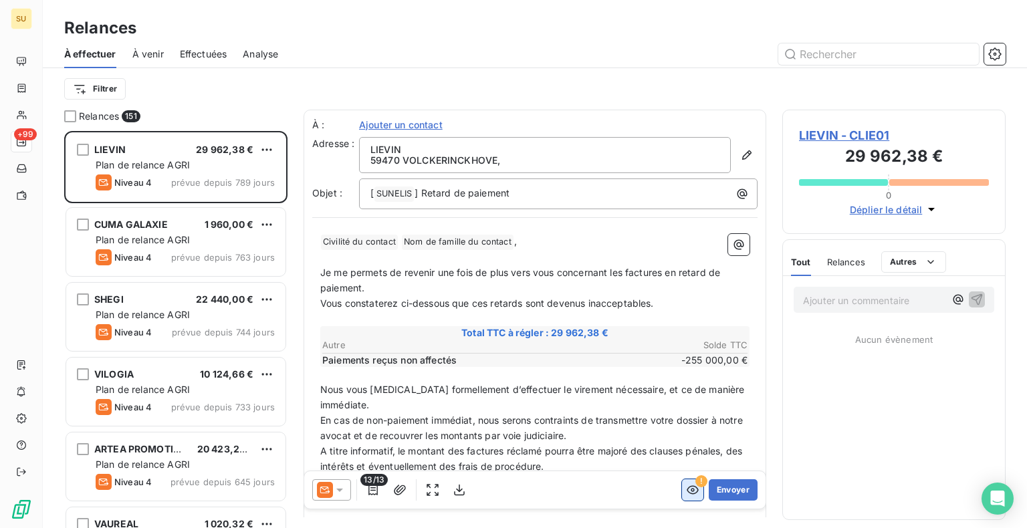
click at [686, 491] on icon "button" at bounding box center [692, 489] width 13 height 13
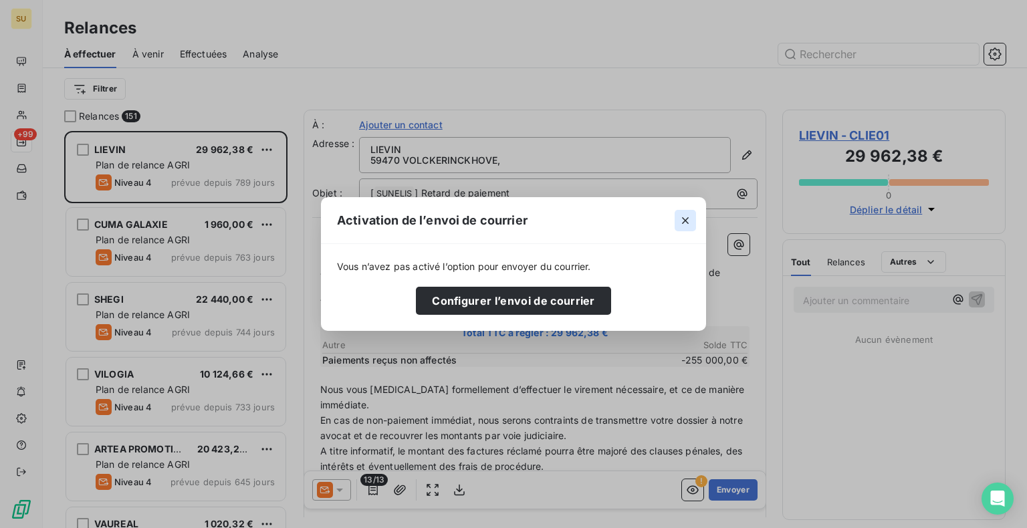
click at [679, 220] on icon "button" at bounding box center [685, 220] width 13 height 13
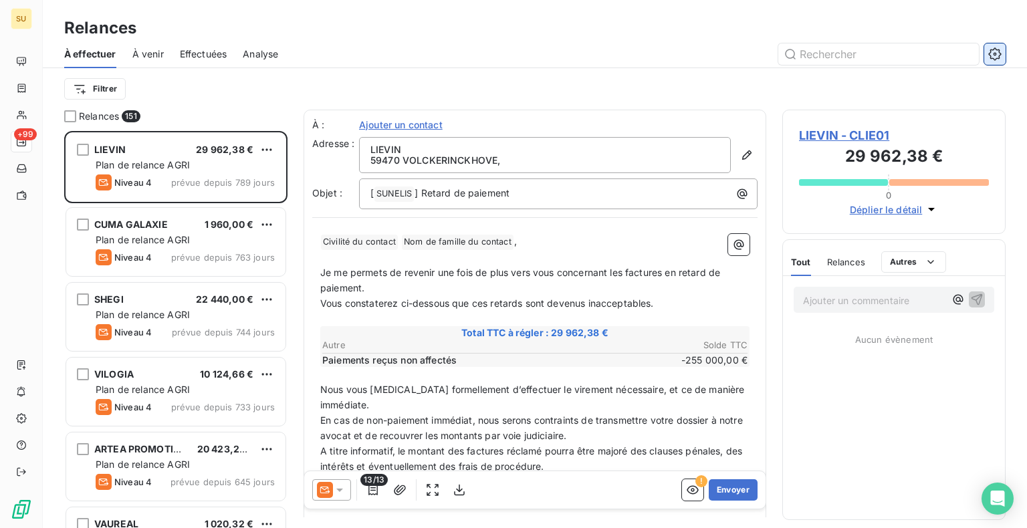
click at [990, 49] on icon "button" at bounding box center [994, 53] width 13 height 13
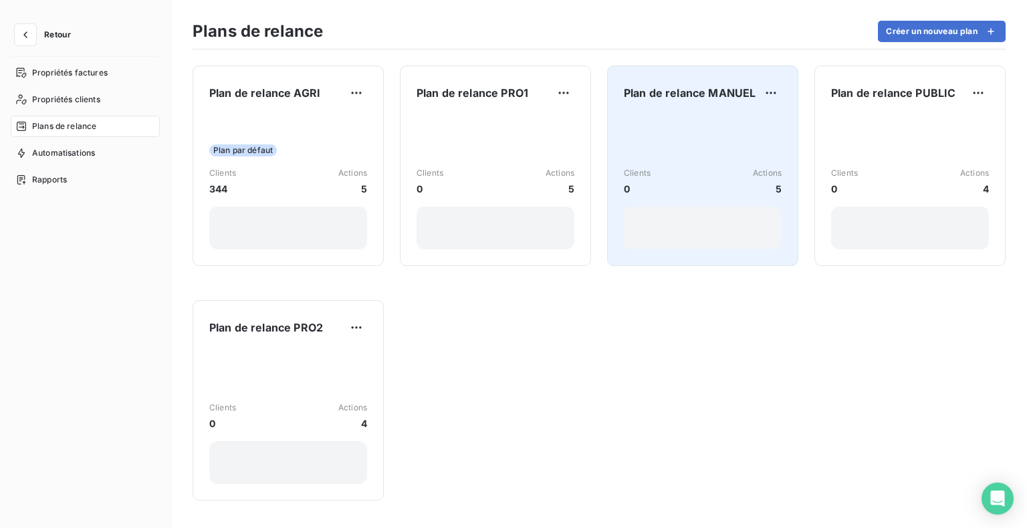
click at [671, 114] on div "Clients 0 Actions 5" at bounding box center [703, 181] width 158 height 135
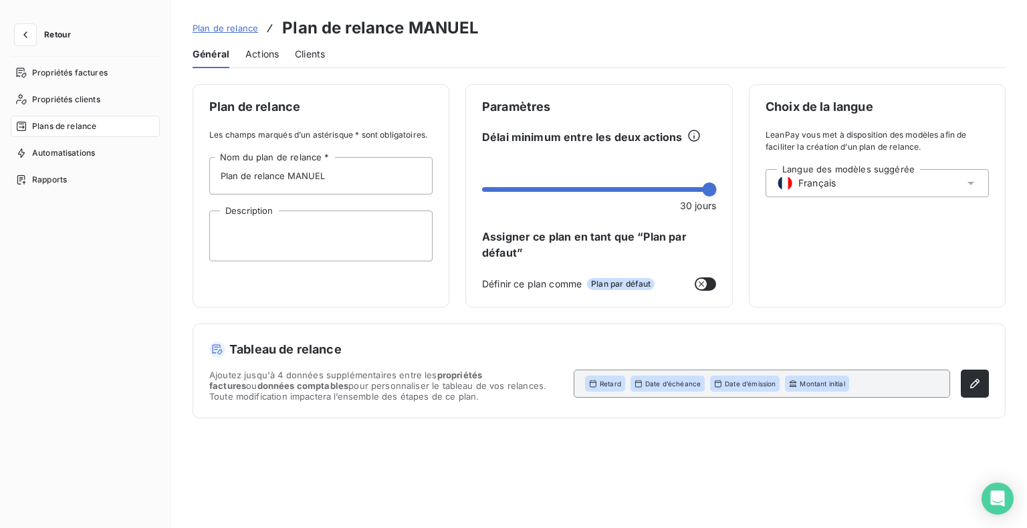
click at [69, 129] on span "Plans de relance" at bounding box center [64, 126] width 64 height 12
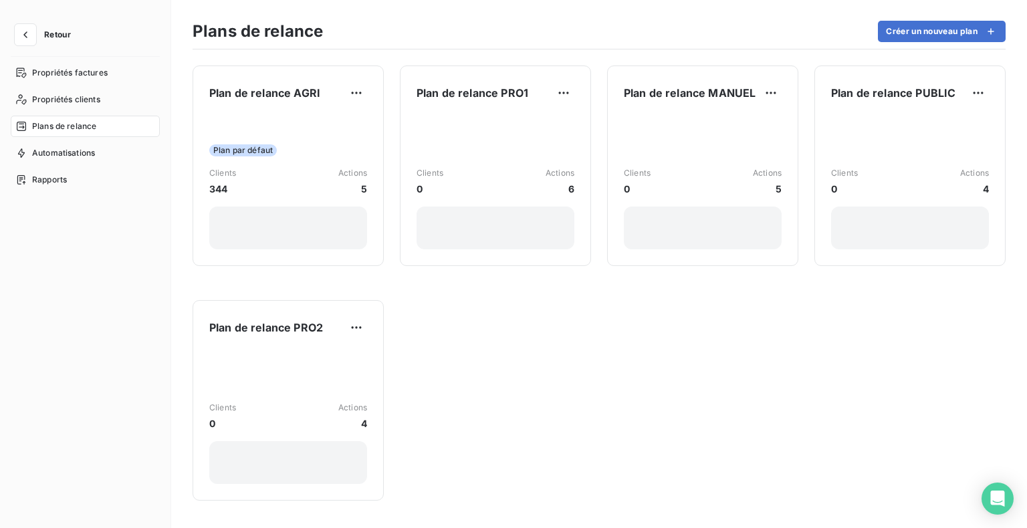
click at [69, 129] on span "Plans de relance" at bounding box center [64, 126] width 64 height 12
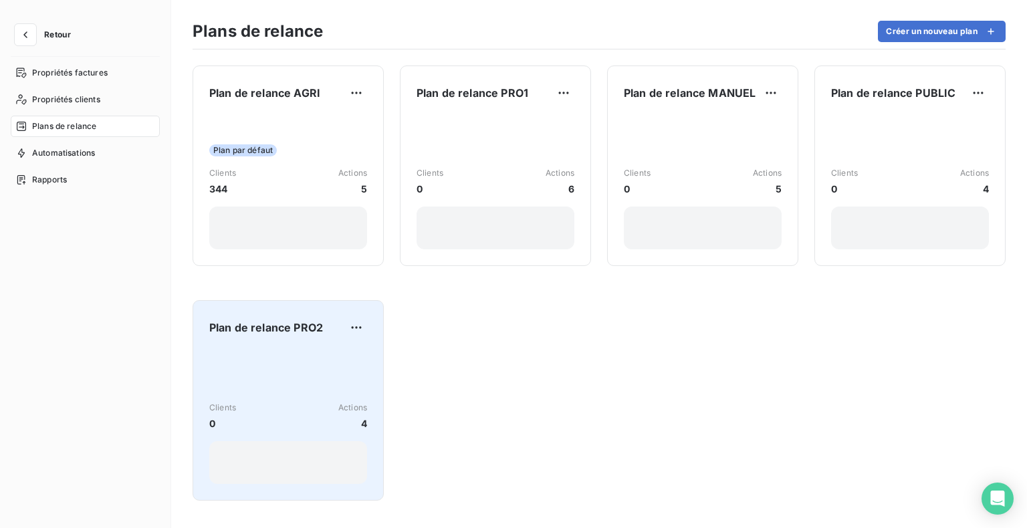
click at [273, 350] on div "Clients 0 Actions 4" at bounding box center [288, 416] width 158 height 135
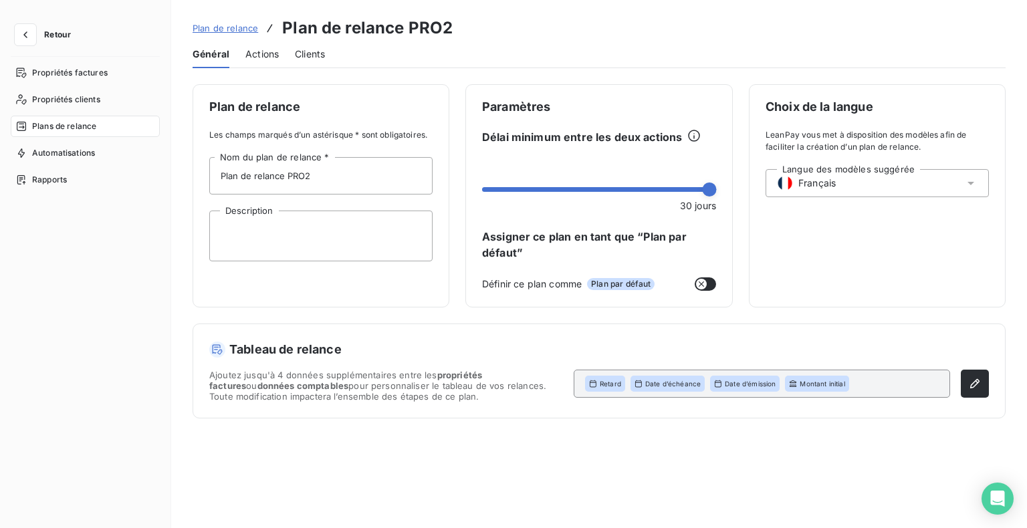
click at [102, 131] on div "Plans de relance" at bounding box center [85, 126] width 149 height 21
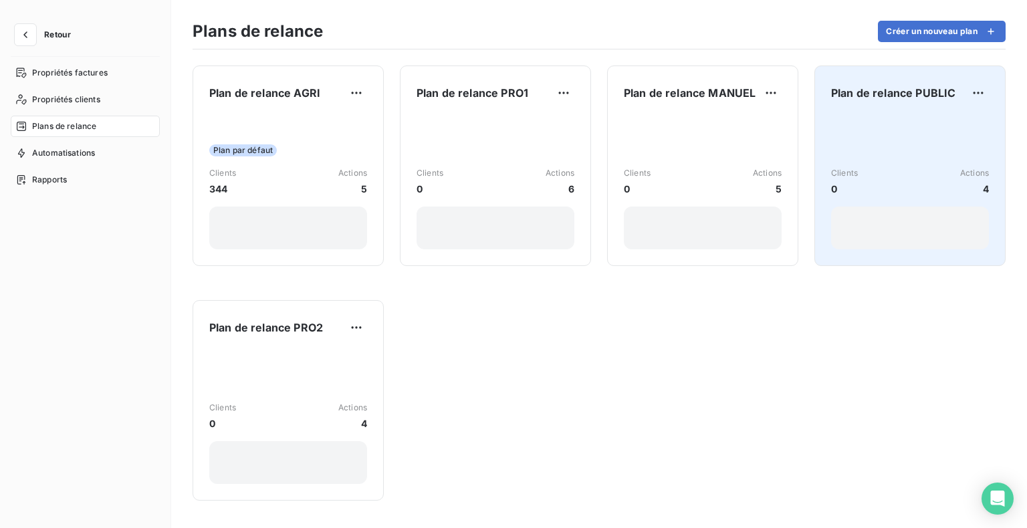
click at [920, 115] on div "Clients 0 Actions 4" at bounding box center [910, 181] width 158 height 135
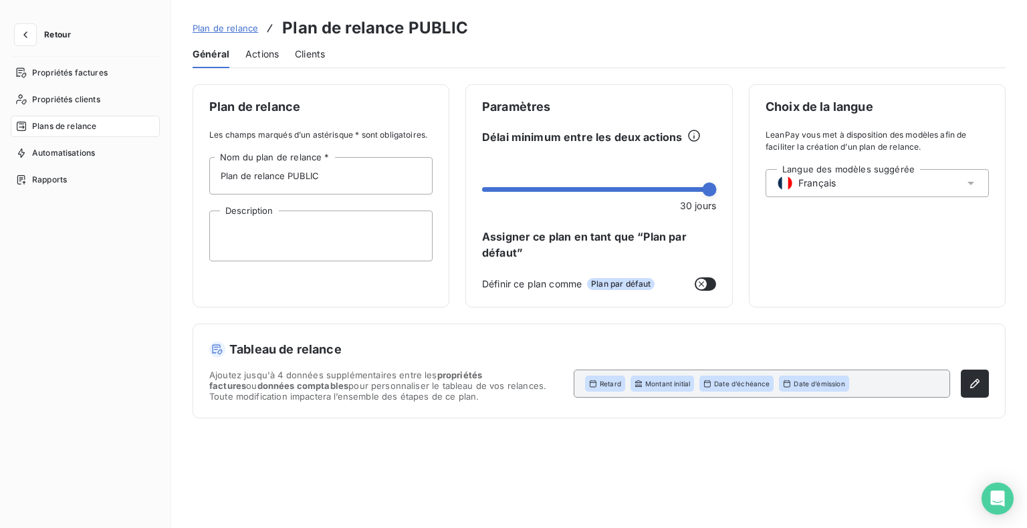
click at [263, 55] on span "Actions" at bounding box center [261, 53] width 33 height 13
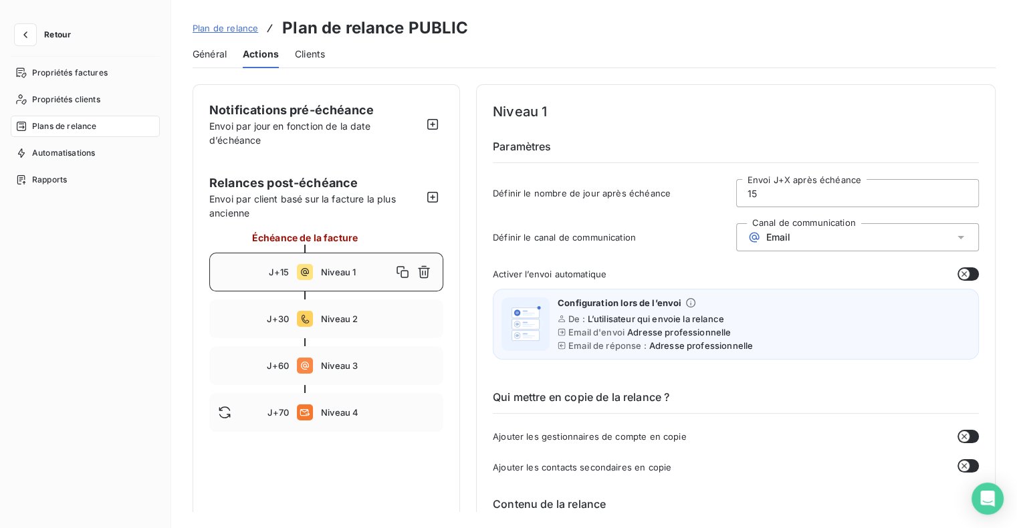
click at [230, 23] on span "Plan de relance" at bounding box center [226, 28] width 66 height 11
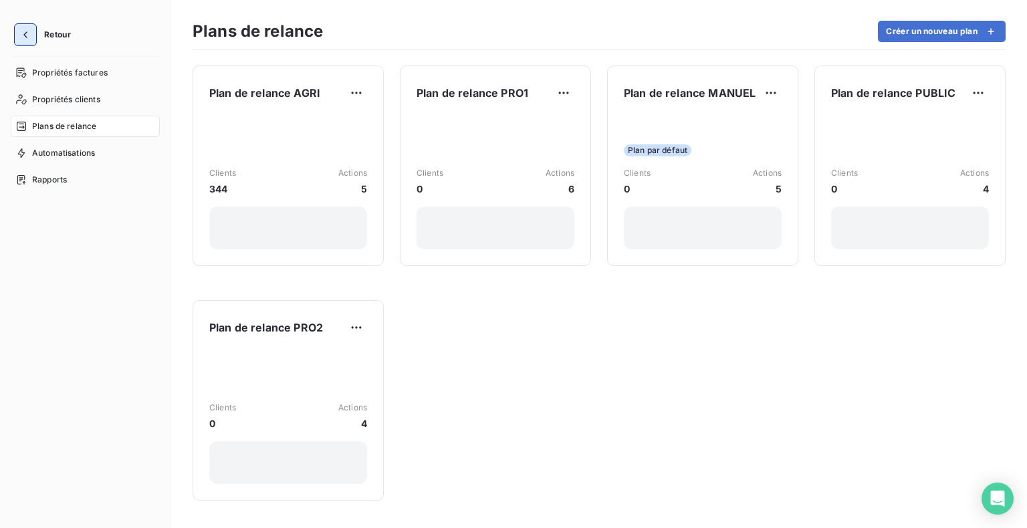
click at [20, 38] on icon "button" at bounding box center [25, 34] width 13 height 13
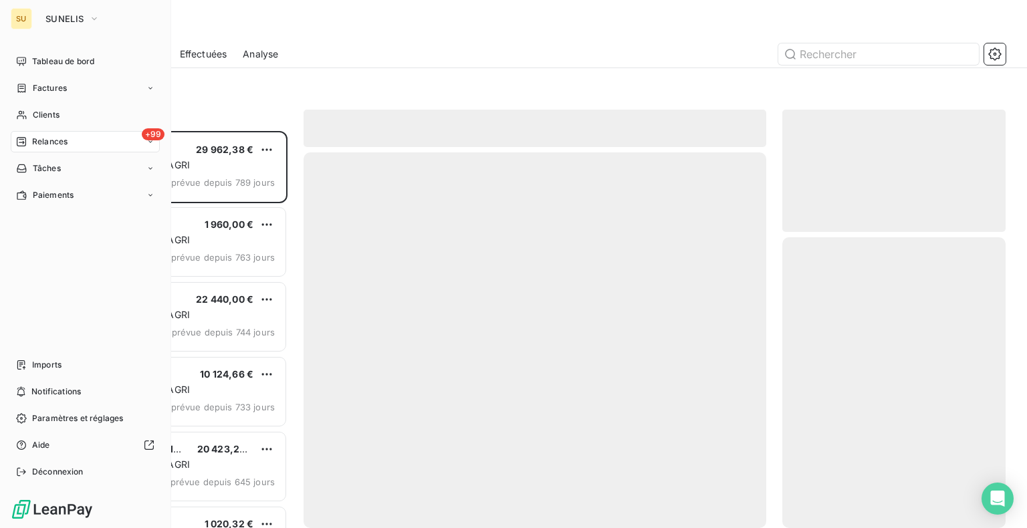
scroll to position [387, 213]
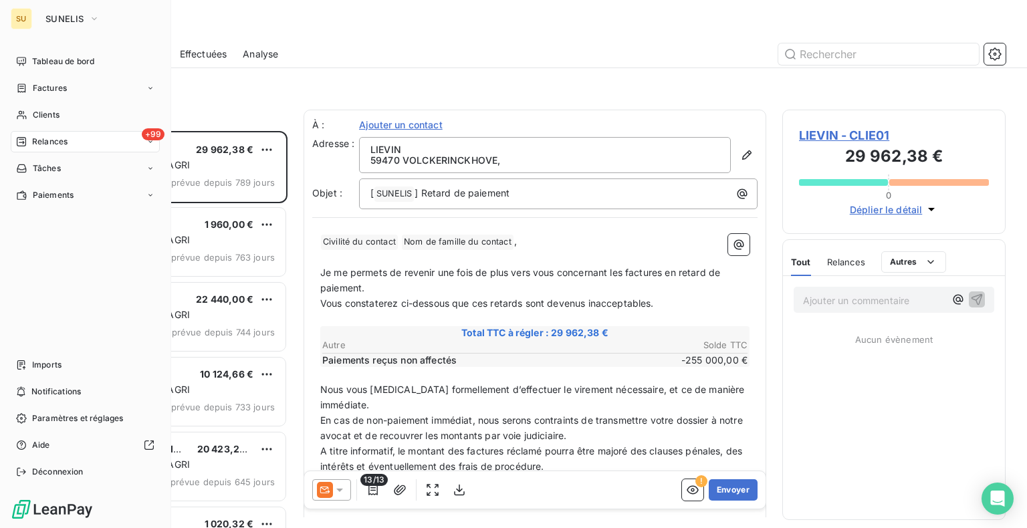
click at [23, 17] on div "SU" at bounding box center [21, 18] width 21 height 21
click at [94, 21] on icon "button" at bounding box center [94, 18] width 11 height 13
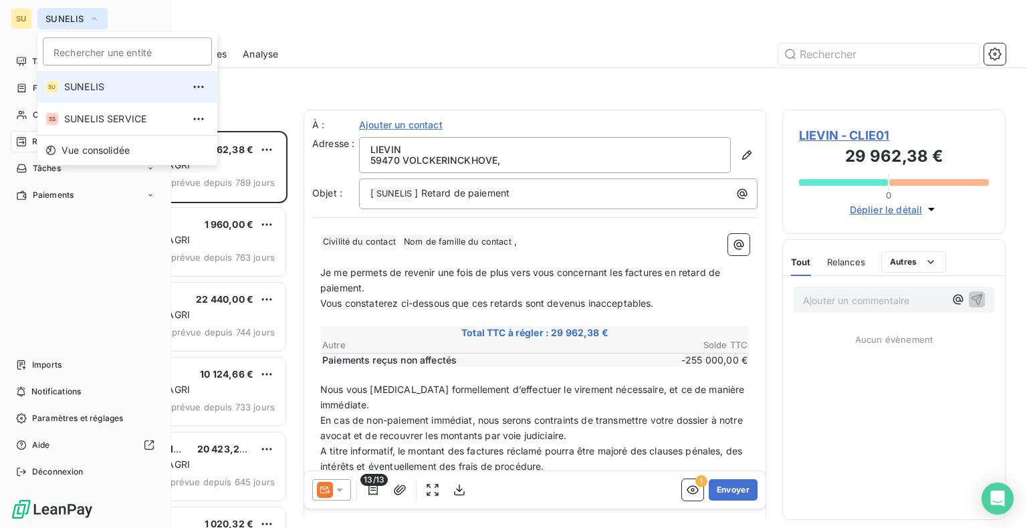
click at [94, 21] on icon "button" at bounding box center [94, 18] width 11 height 13
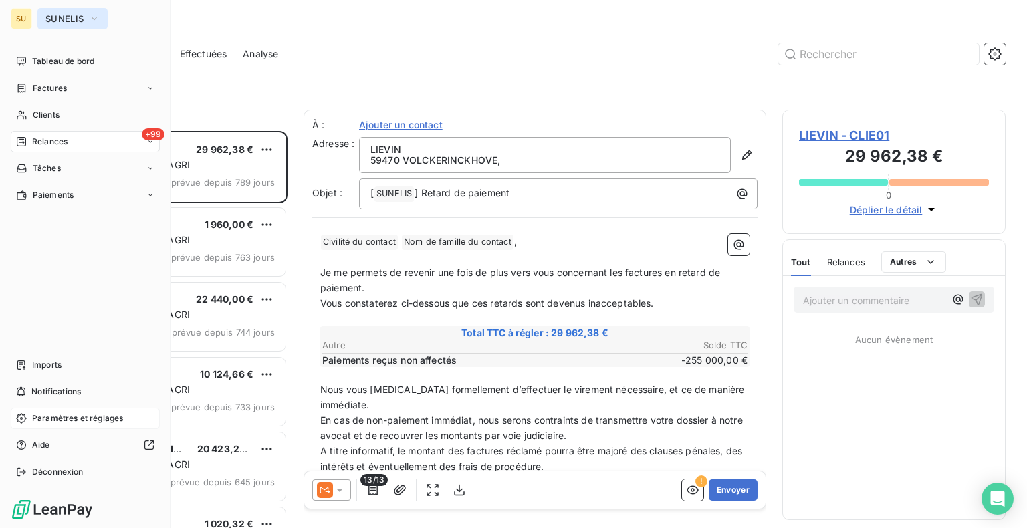
click at [27, 416] on div "Paramètres et réglages" at bounding box center [85, 418] width 149 height 21
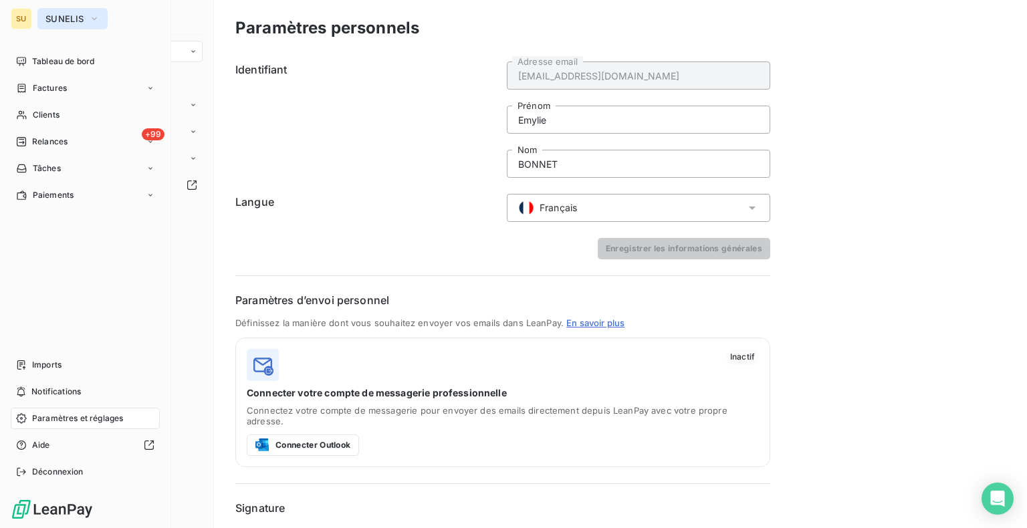
click at [11, 422] on div "Paramètres et réglages" at bounding box center [85, 418] width 149 height 21
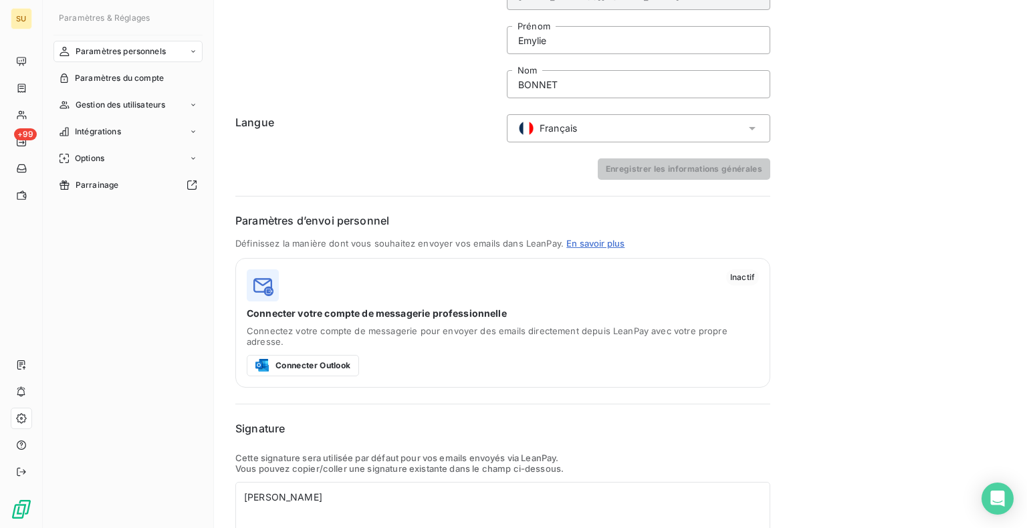
scroll to position [172, 0]
